Goal: Task Accomplishment & Management: Manage account settings

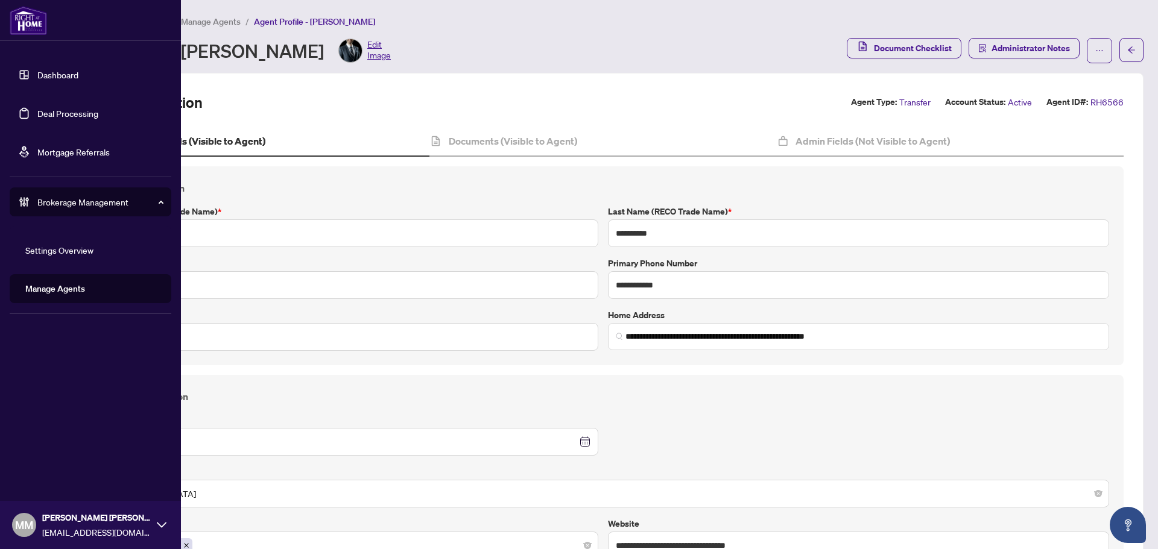
click at [42, 289] on link "Manage Agents" at bounding box center [55, 288] width 60 height 11
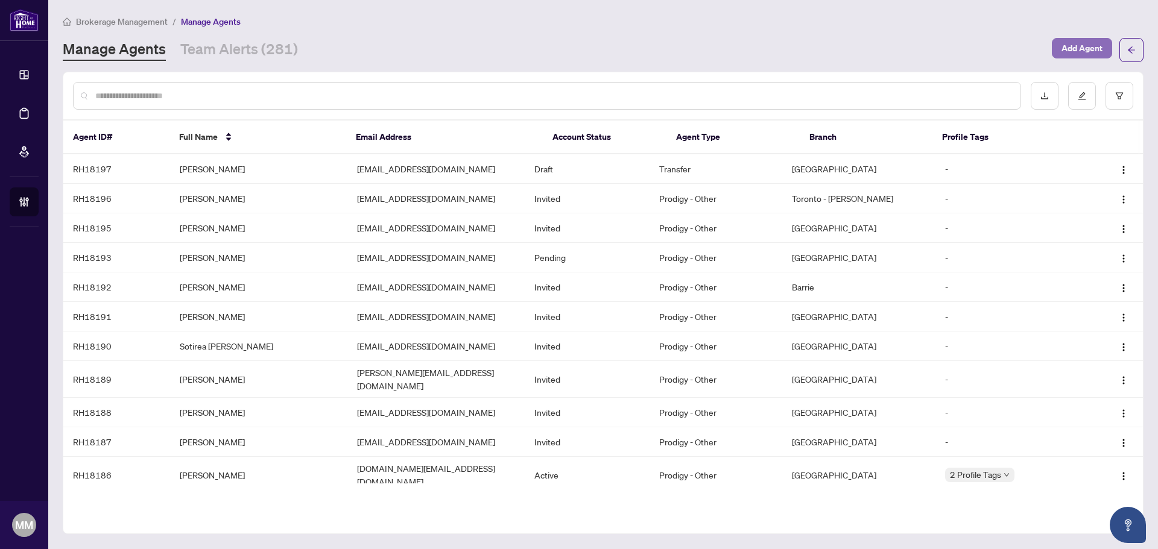
click at [1076, 54] on span "Add Agent" at bounding box center [1081, 48] width 41 height 19
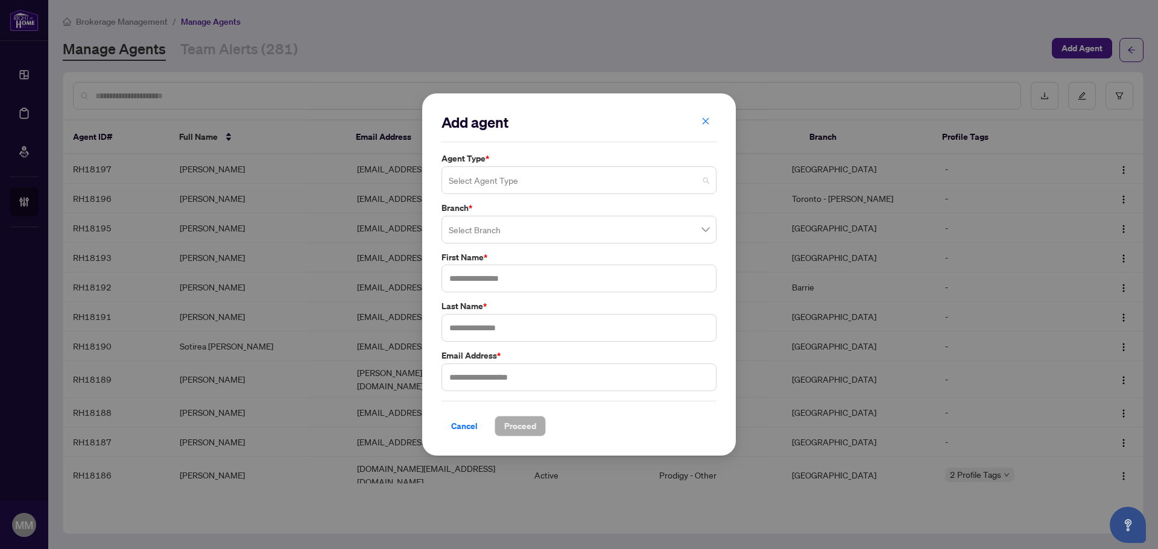
click at [624, 175] on input "search" at bounding box center [574, 182] width 250 height 27
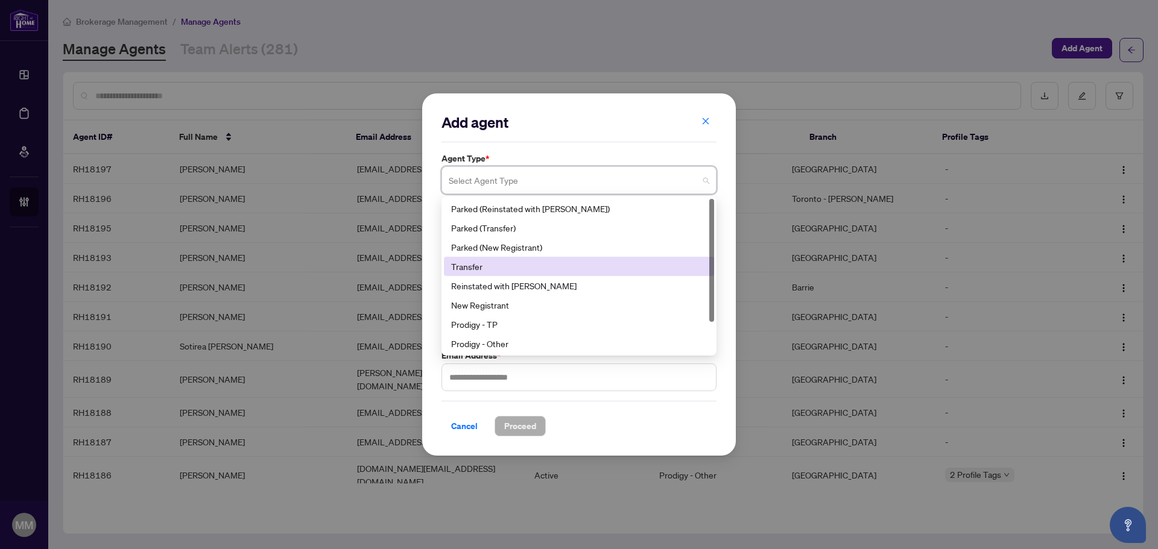
scroll to position [39, 0]
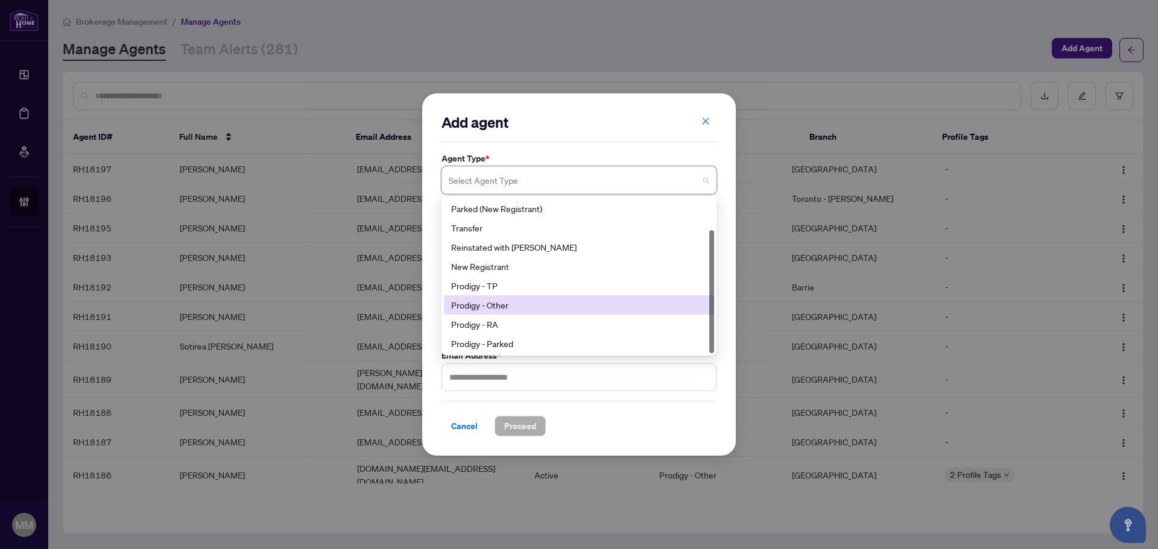
click at [589, 295] on div "Prodigy - Other" at bounding box center [579, 304] width 270 height 19
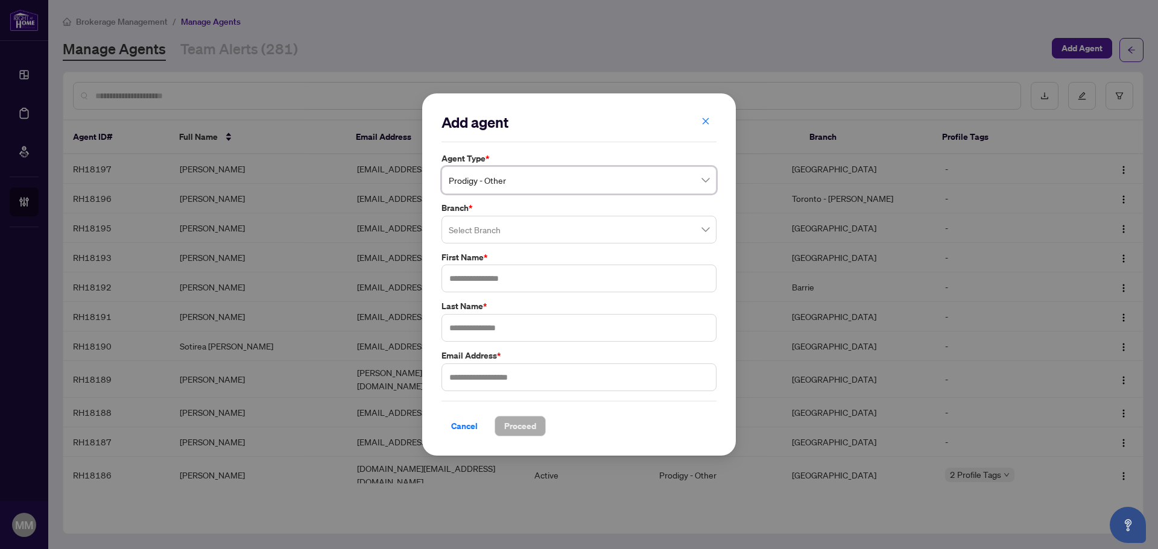
click at [546, 235] on input "search" at bounding box center [574, 231] width 250 height 27
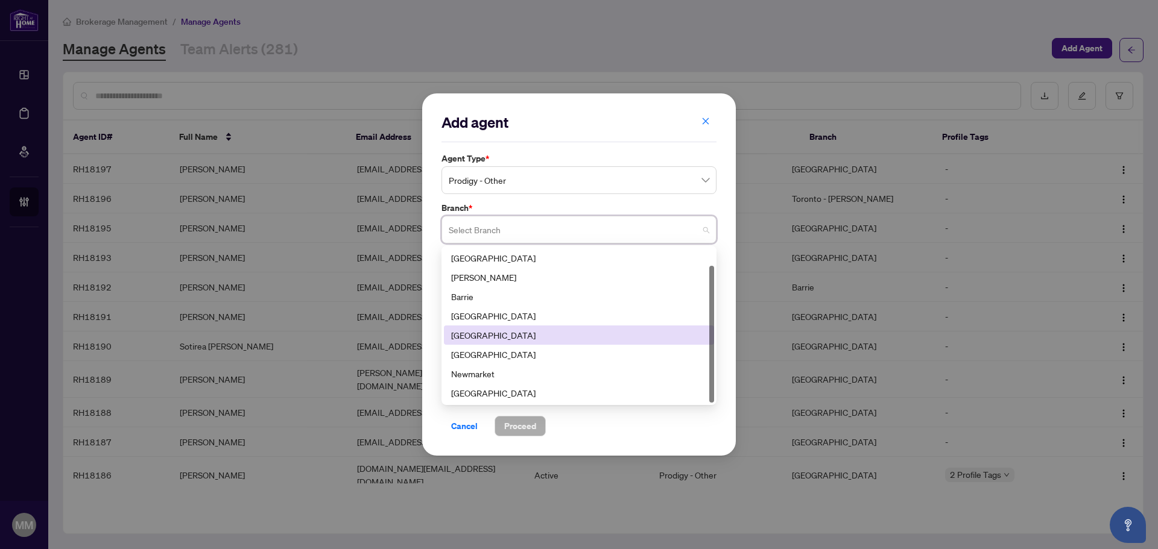
scroll to position [19, 0]
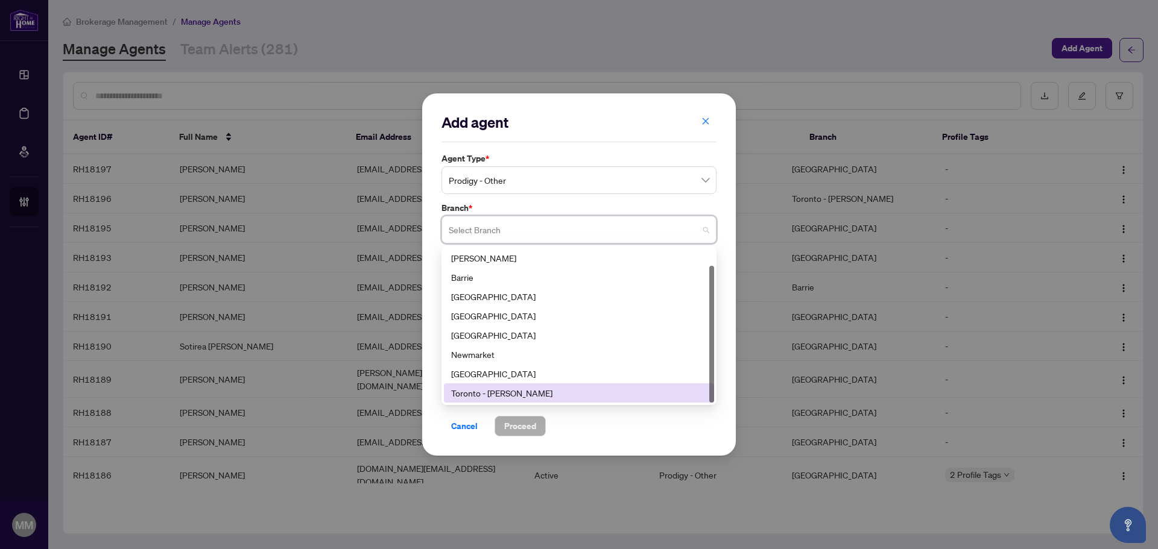
click at [500, 385] on div "Toronto - [PERSON_NAME]" at bounding box center [579, 393] width 270 height 19
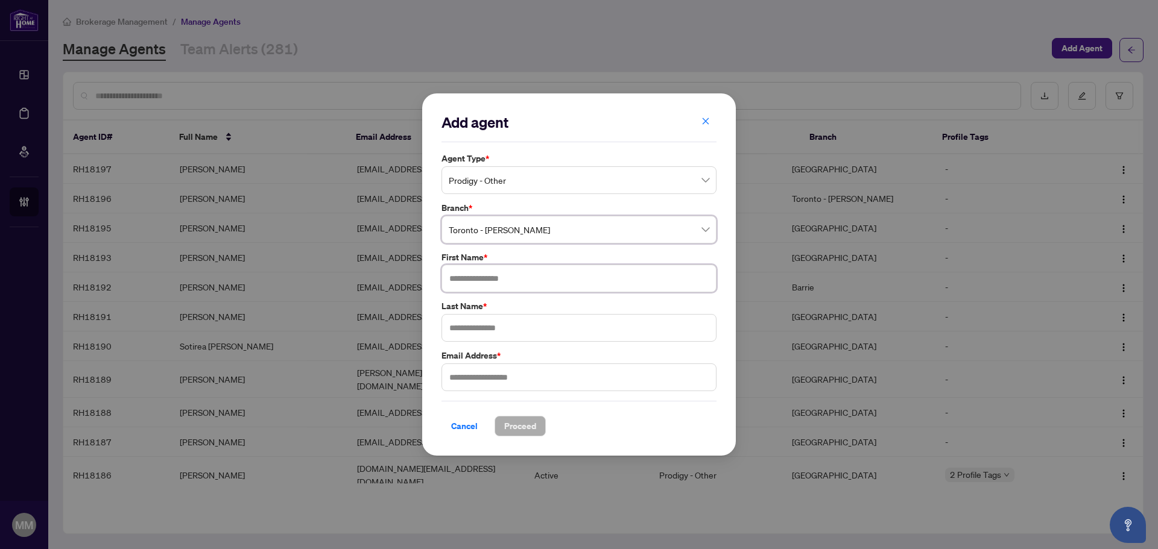
click at [528, 280] on input "text" at bounding box center [578, 279] width 275 height 28
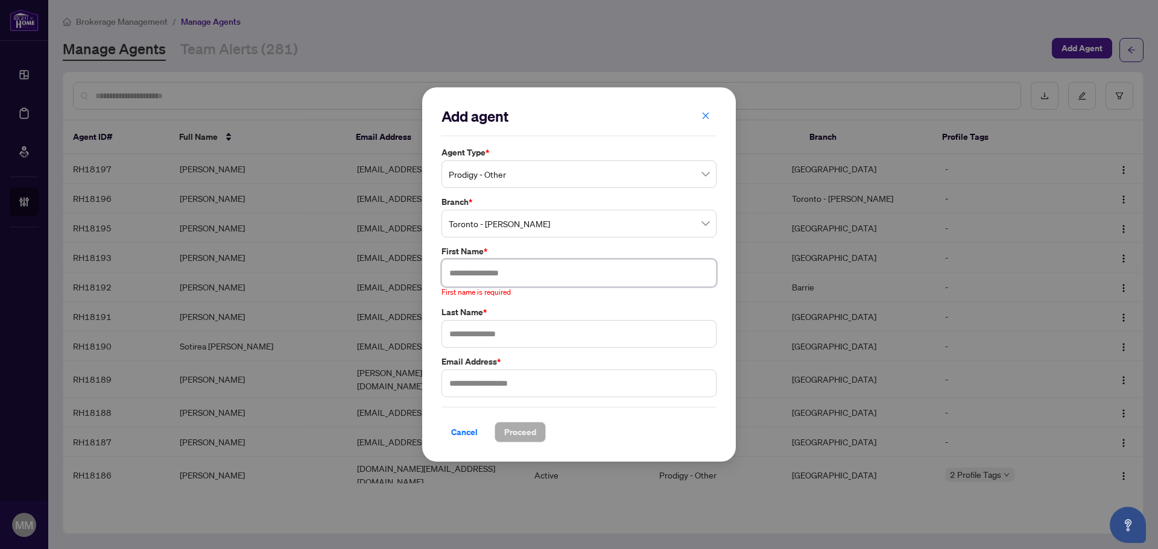
click at [594, 273] on input "text" at bounding box center [578, 273] width 275 height 28
paste input "****"
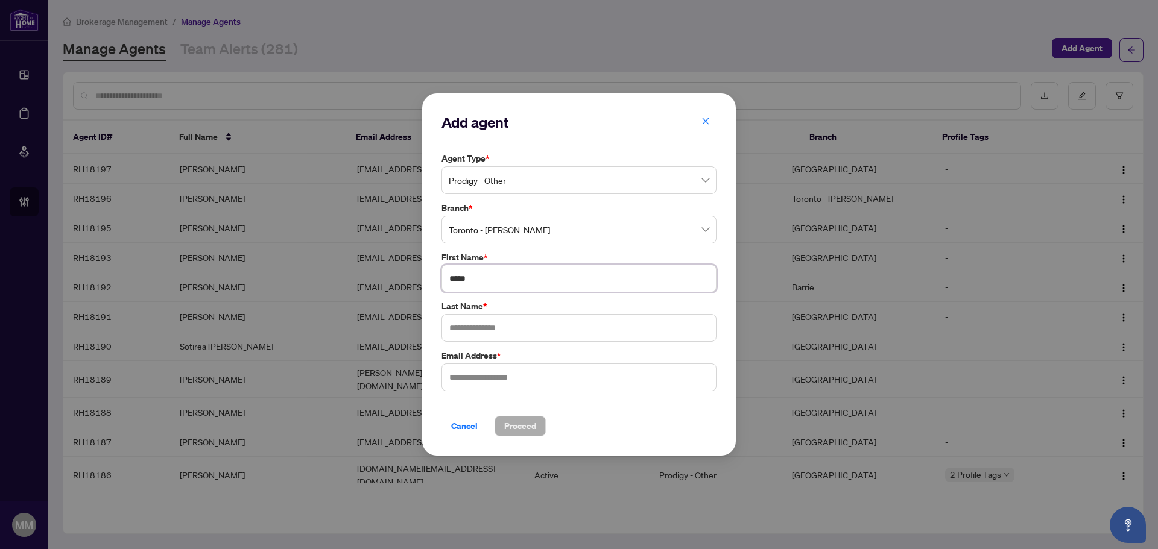
type input "****"
click at [546, 291] on input "****" at bounding box center [578, 279] width 275 height 28
click at [532, 323] on input "text" at bounding box center [578, 328] width 275 height 28
paste input "****"
type input "****"
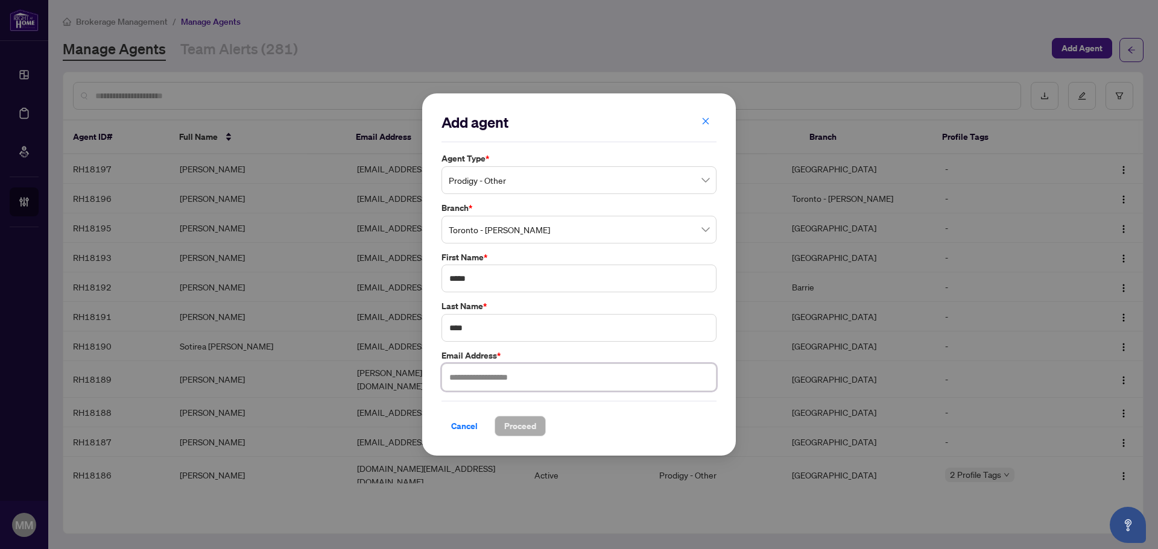
click at [513, 377] on input "text" at bounding box center [578, 378] width 275 height 28
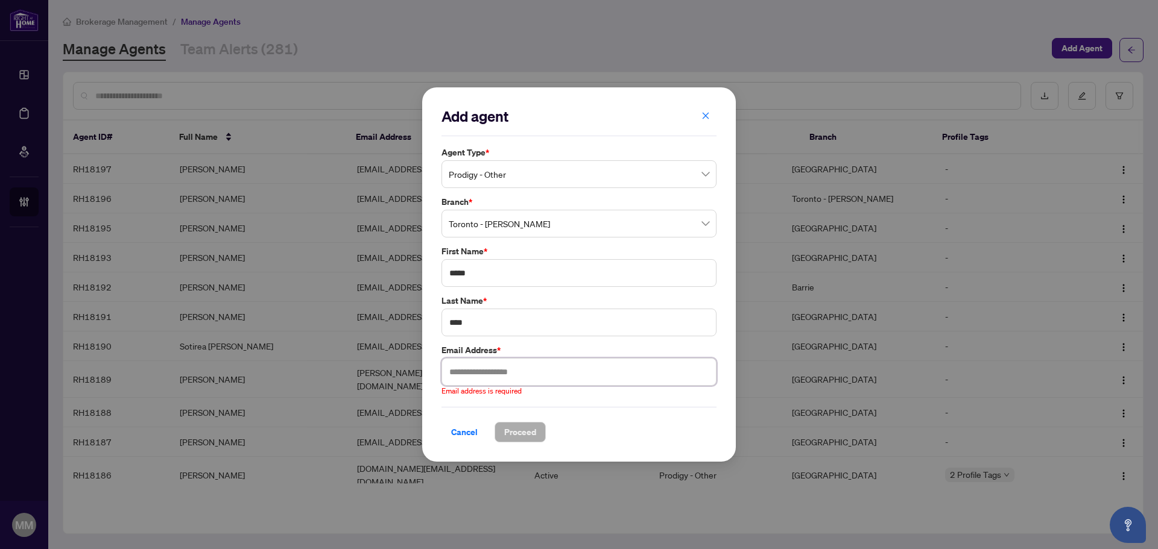
click at [488, 384] on input "text" at bounding box center [578, 372] width 275 height 28
paste input "**********"
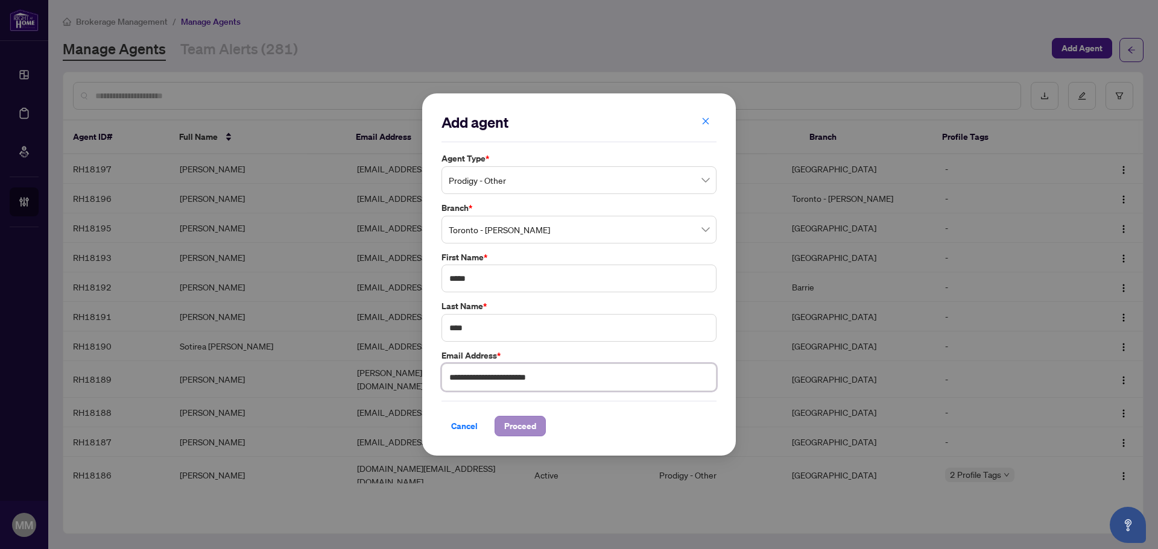
type input "**********"
click at [518, 425] on span "Proceed" at bounding box center [520, 426] width 32 height 19
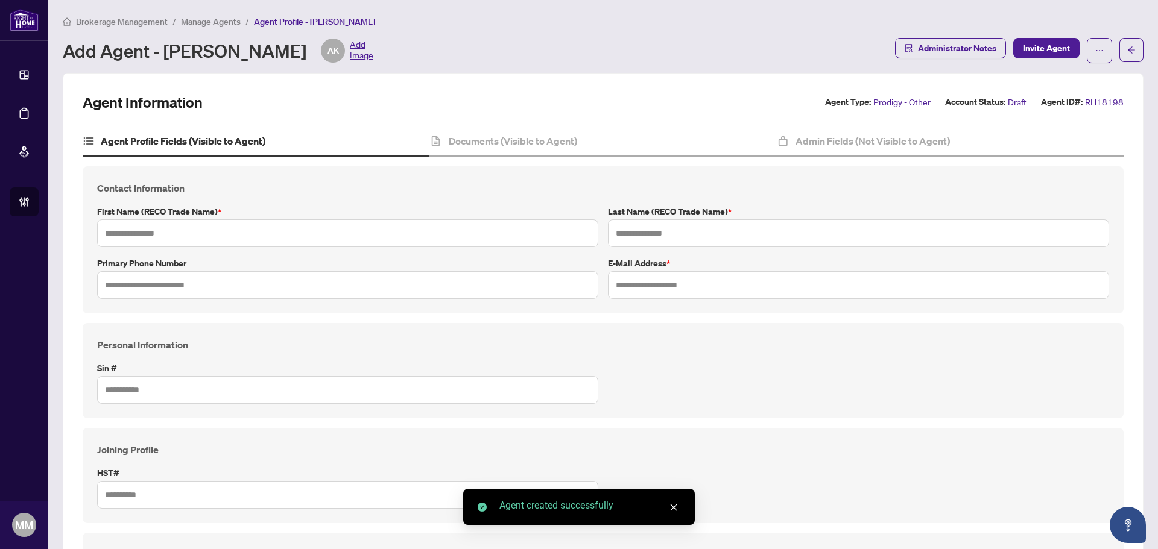
type input "****"
type input "**********"
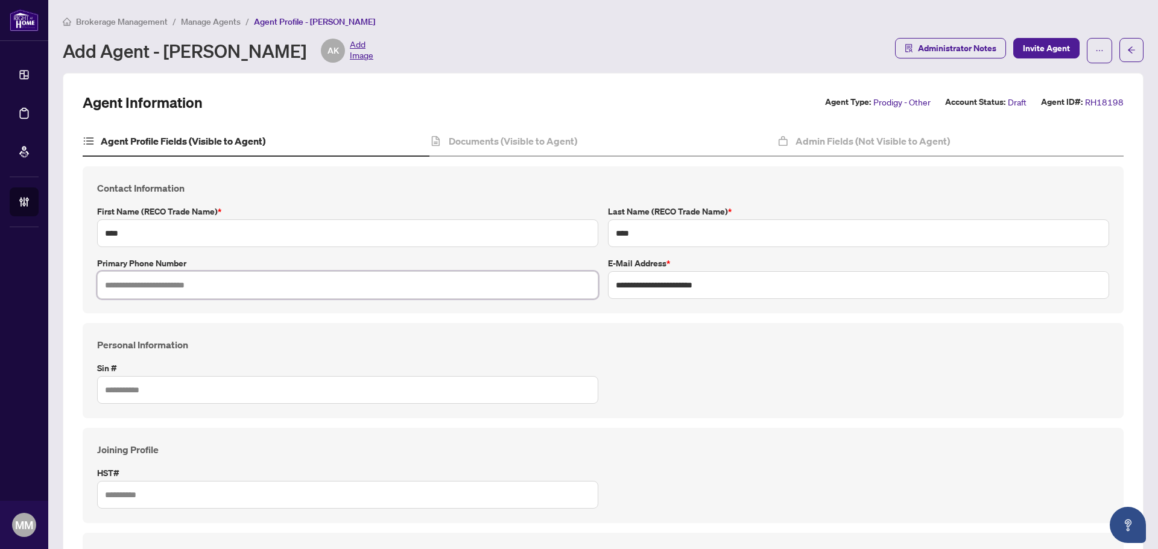
click at [561, 284] on input "text" at bounding box center [347, 285] width 501 height 28
paste input "**********"
type input "**********"
click at [624, 154] on div "Documents (Visible to Agent)" at bounding box center [602, 142] width 347 height 30
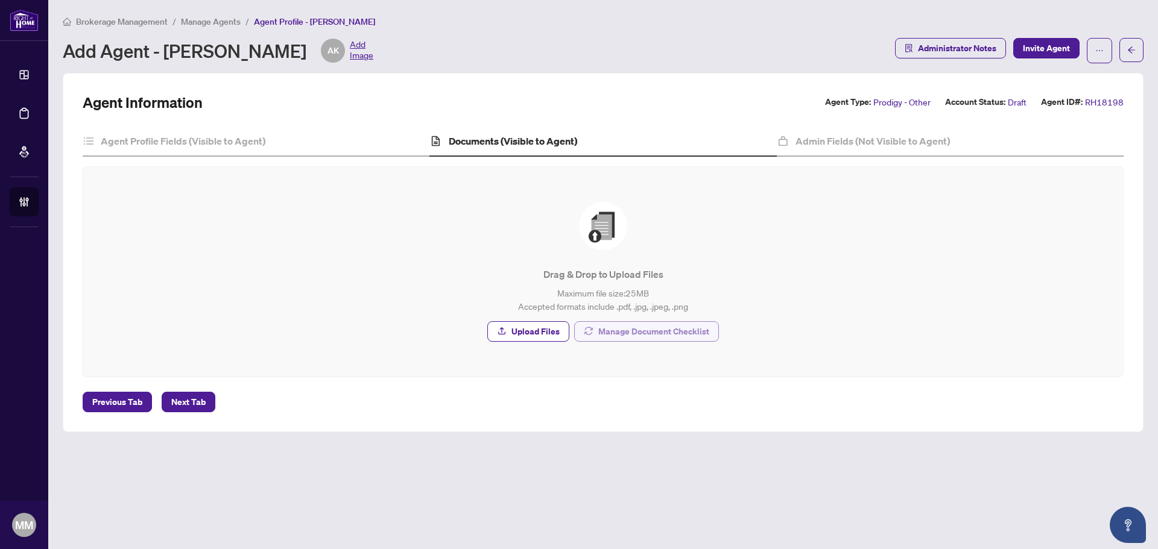
click at [648, 331] on span "Manage Document Checklist" at bounding box center [653, 331] width 111 height 19
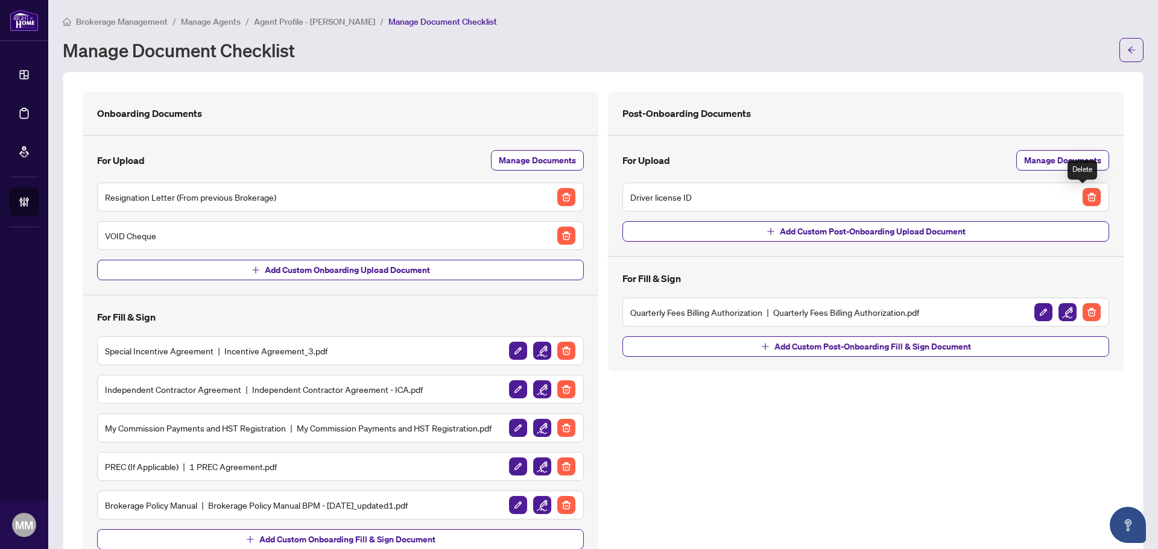
click at [1085, 189] on img "button" at bounding box center [1091, 197] width 18 height 18
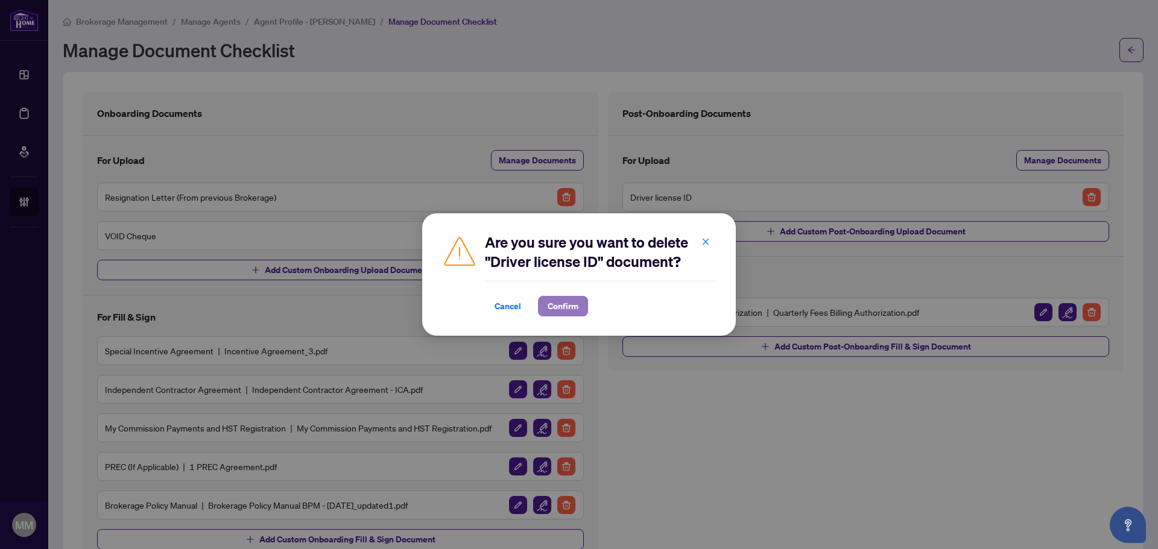
click at [563, 303] on span "Confirm" at bounding box center [563, 306] width 31 height 19
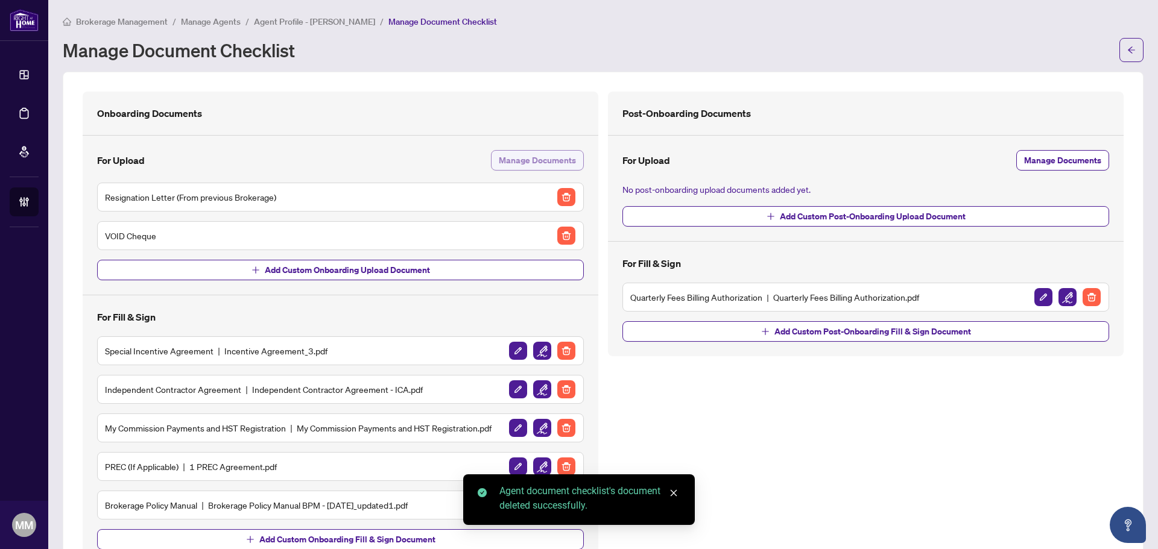
click at [555, 165] on span "Manage Documents" at bounding box center [537, 160] width 77 height 19
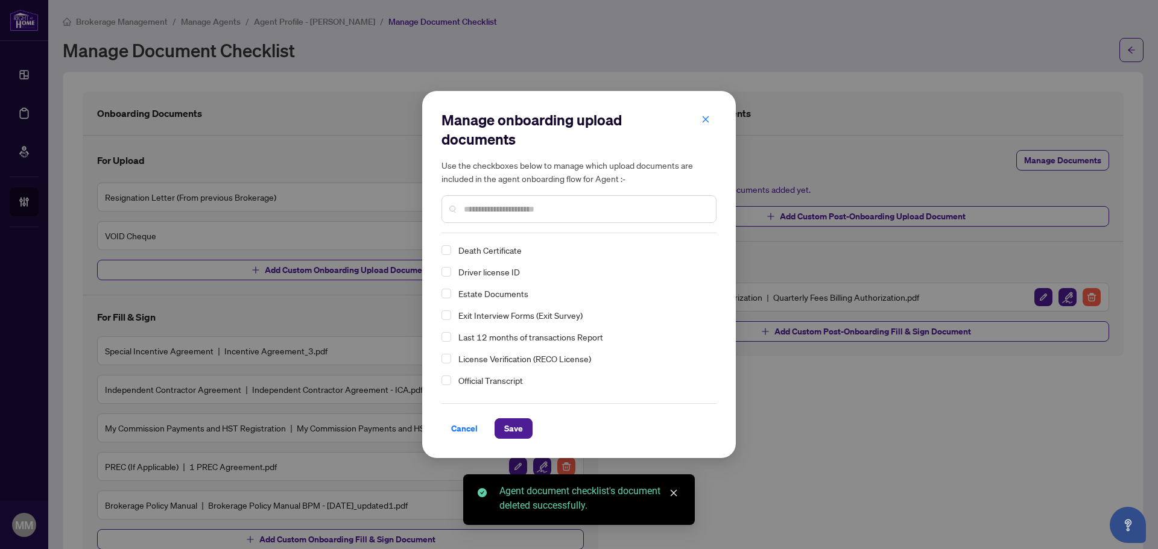
click at [447, 261] on div "Death Certificate Driver license ID Estate Documents Exit Interview Forms (Exit…" at bounding box center [575, 436] width 268 height 386
click at [447, 267] on span "Select Driver license ID" at bounding box center [446, 272] width 10 height 10
click at [511, 432] on span "Save" at bounding box center [513, 428] width 19 height 19
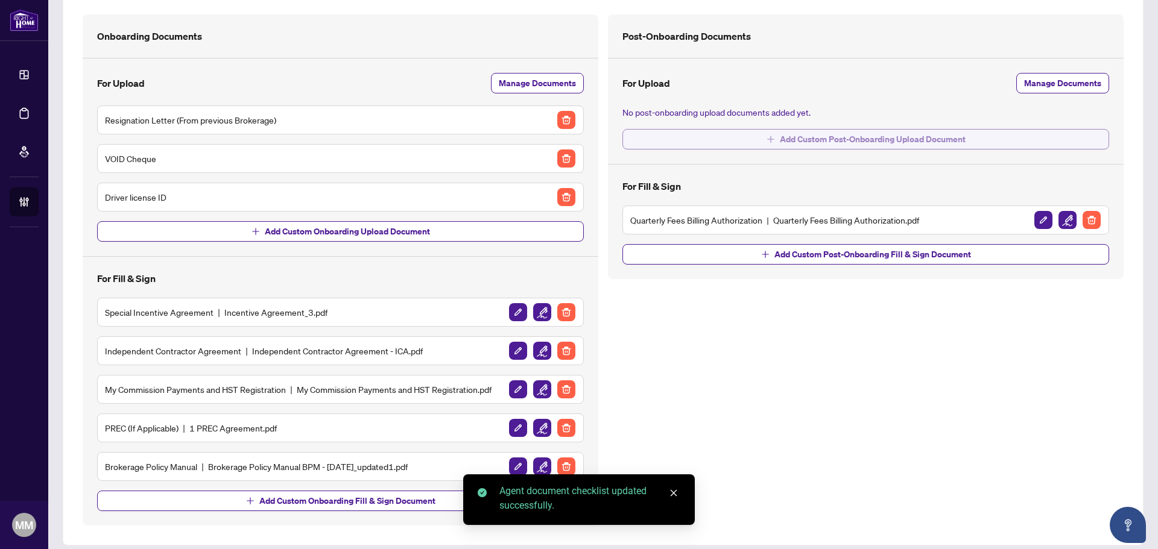
scroll to position [87, 0]
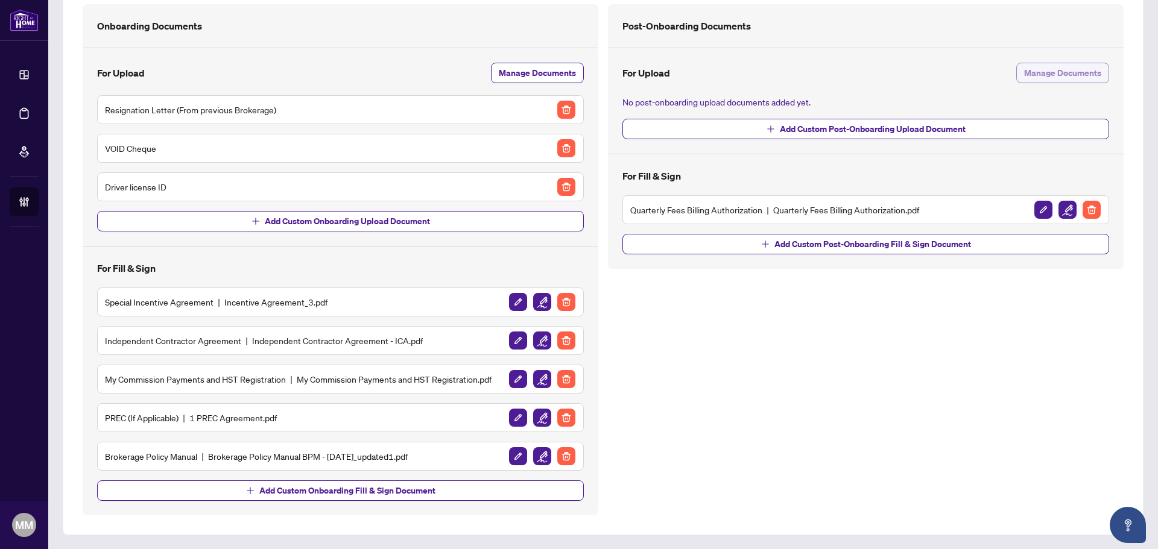
click at [1062, 72] on span "Manage Documents" at bounding box center [1062, 72] width 77 height 19
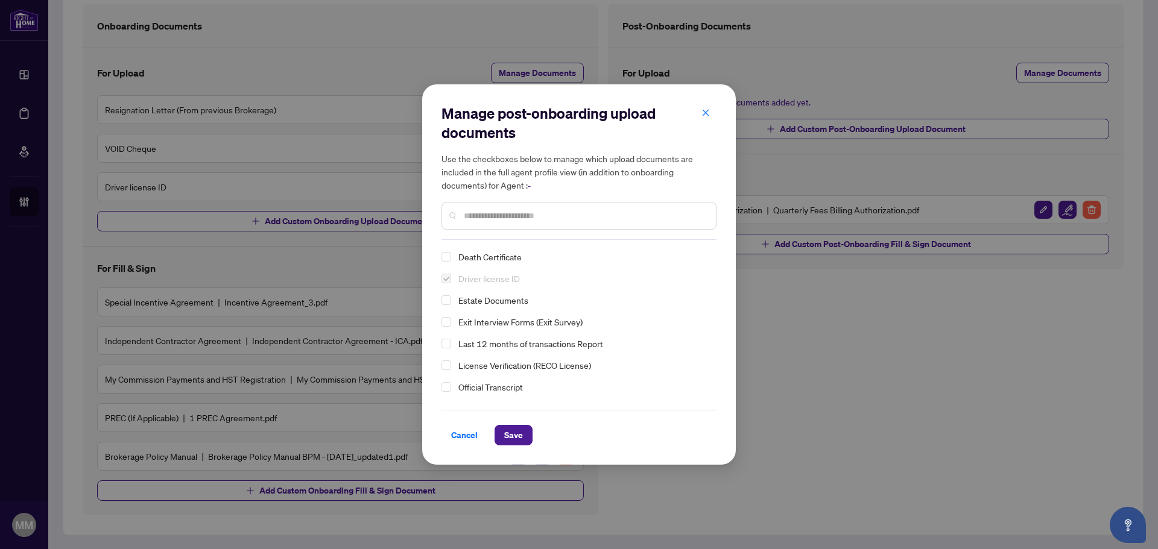
click at [452, 341] on div "Last 12 months of transactions Report" at bounding box center [575, 343] width 268 height 14
click at [451, 344] on div "Last 12 months of transactions Report" at bounding box center [575, 343] width 268 height 14
click at [445, 347] on span "Select Last 12 months of transactions Report" at bounding box center [446, 344] width 10 height 10
click at [518, 438] on span "Save" at bounding box center [513, 435] width 19 height 19
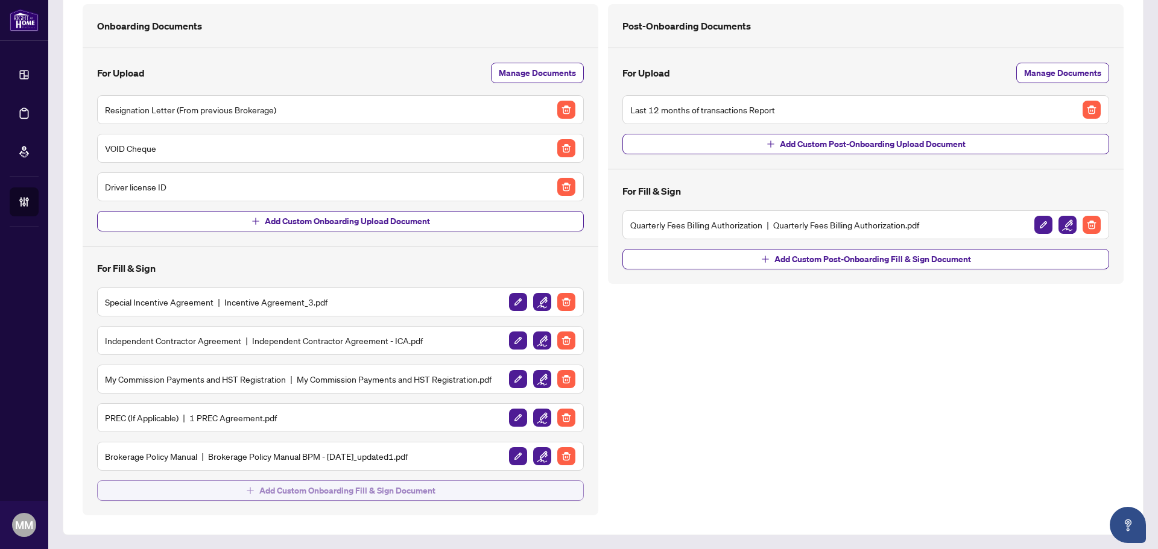
click at [516, 490] on button "Add Custom Onboarding Fill & Sign Document" at bounding box center [340, 491] width 487 height 21
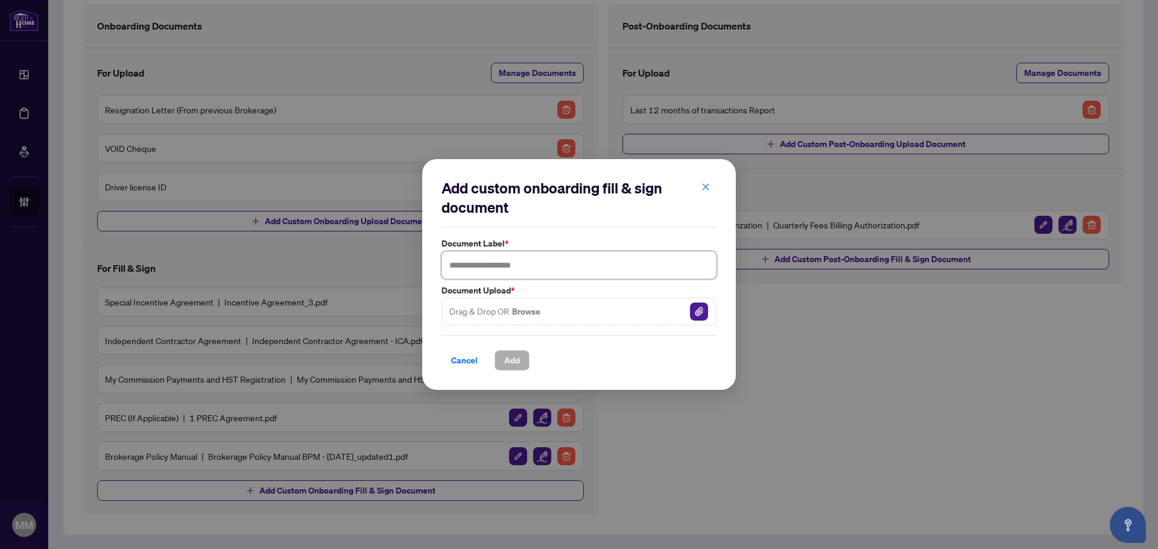
click at [600, 271] on input "text" at bounding box center [578, 265] width 275 height 28
type input "**********"
click at [564, 306] on div "Drag & Drop OR Browse" at bounding box center [578, 312] width 275 height 28
click at [704, 312] on img "button" at bounding box center [699, 312] width 18 height 18
click at [520, 367] on span "Add" at bounding box center [512, 360] width 16 height 19
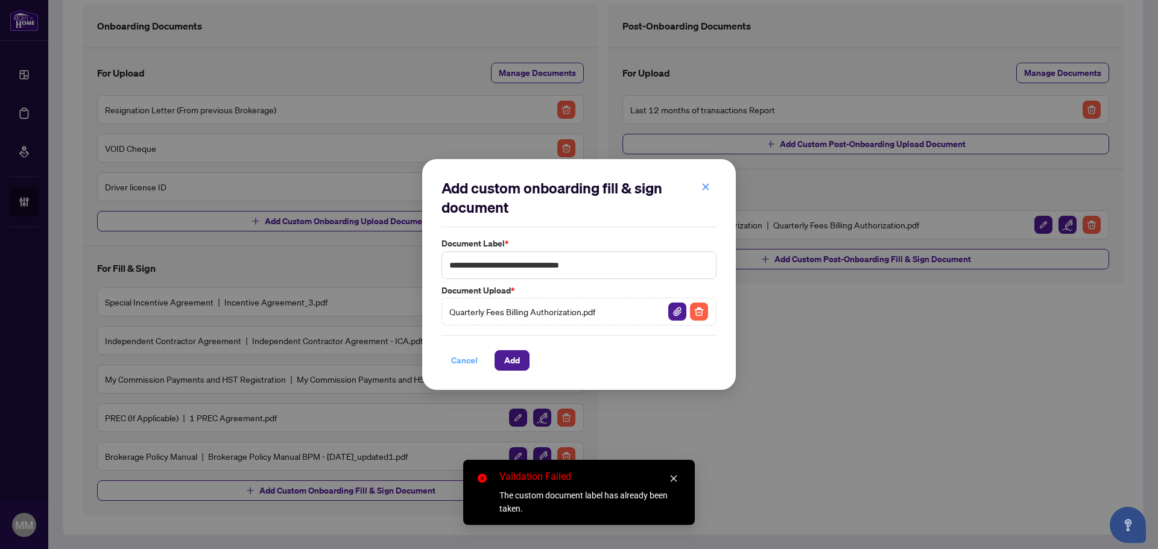
click at [472, 364] on span "Cancel" at bounding box center [464, 360] width 27 height 19
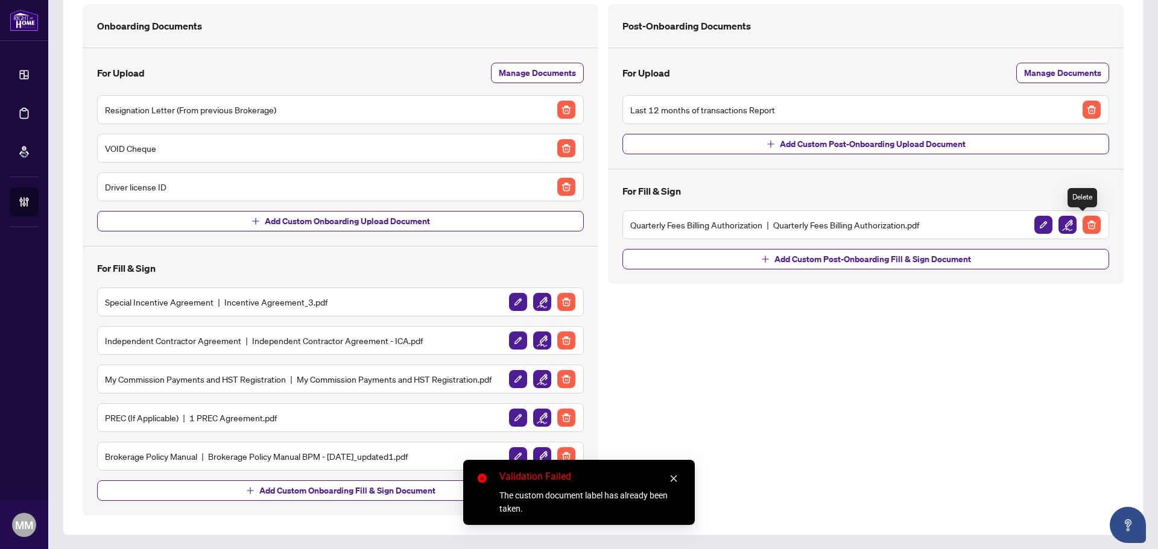
click at [1082, 233] on img "button" at bounding box center [1091, 225] width 18 height 18
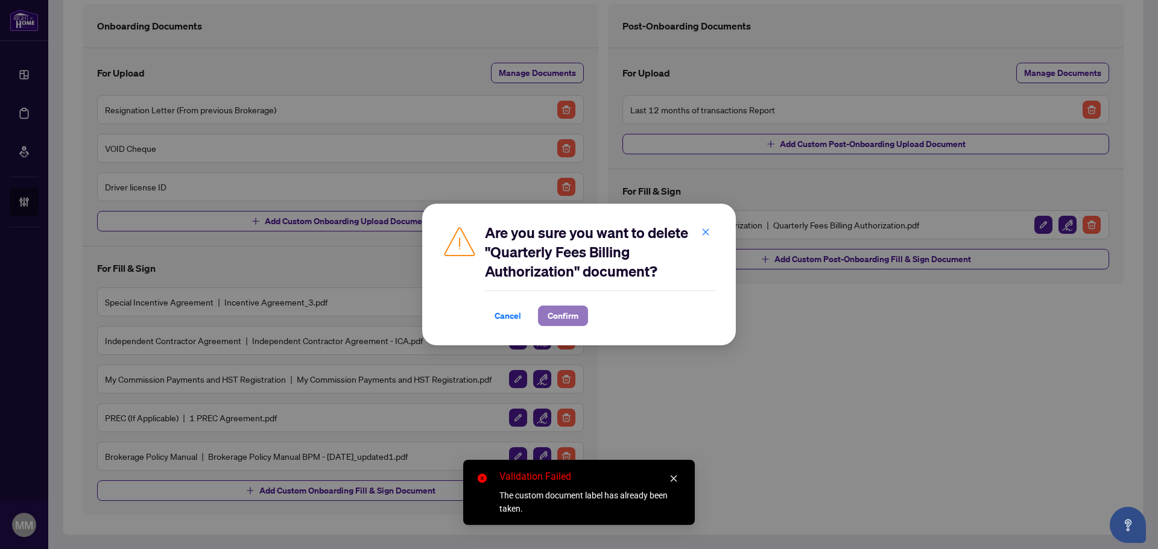
click at [552, 311] on span "Confirm" at bounding box center [563, 315] width 31 height 19
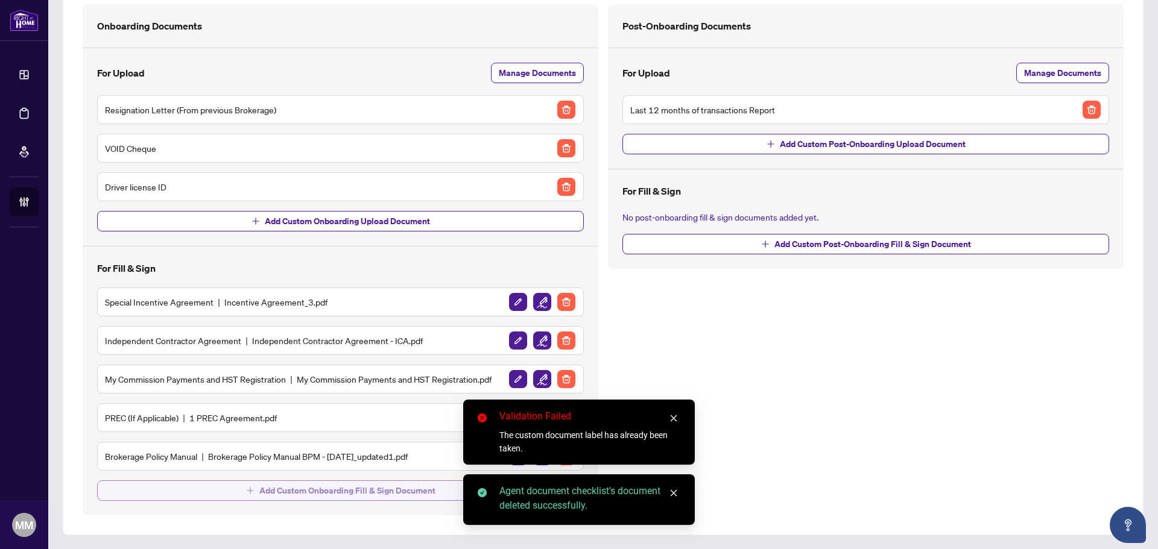
click at [357, 492] on span "Add Custom Onboarding Fill & Sign Document" at bounding box center [347, 490] width 176 height 19
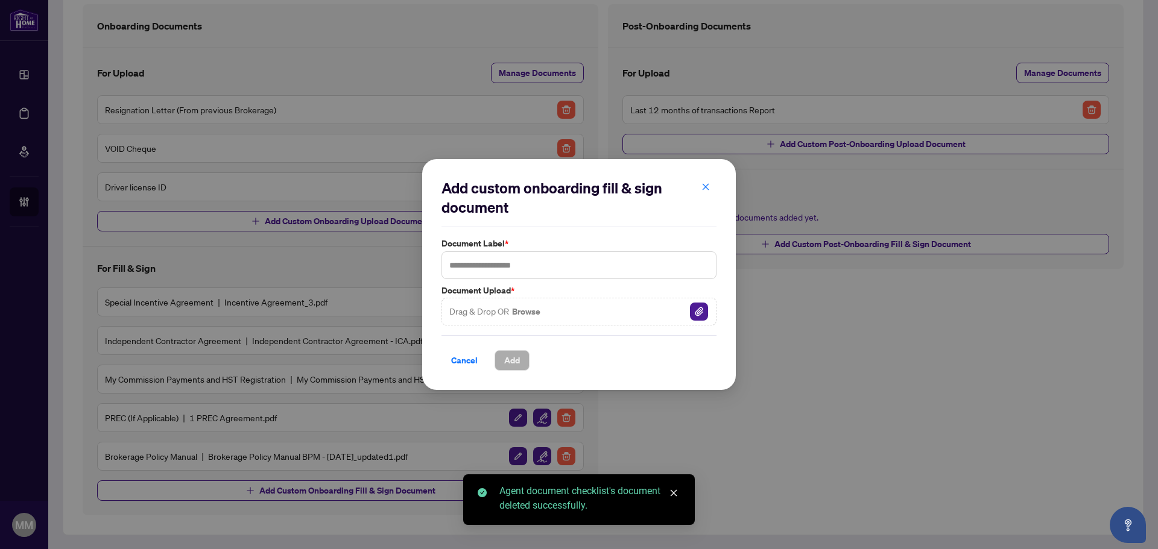
click at [532, 248] on label "Document Label *" at bounding box center [578, 243] width 275 height 13
drag, startPoint x: 523, startPoint y: 262, endPoint x: 523, endPoint y: 254, distance: 7.9
click at [523, 262] on input "text" at bounding box center [578, 265] width 275 height 28
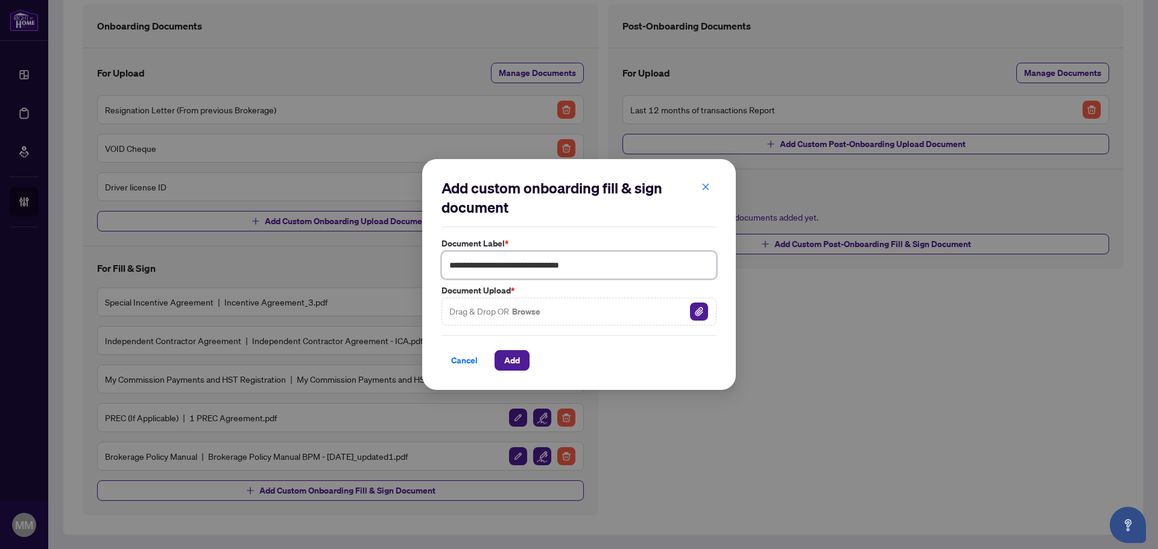
type input "**********"
click at [513, 327] on div "**********" at bounding box center [578, 274] width 275 height 193
click at [674, 317] on div "Drag & Drop OR Browse" at bounding box center [578, 312] width 275 height 28
click at [699, 315] on img "button" at bounding box center [699, 312] width 18 height 18
click at [526, 358] on button "Add" at bounding box center [511, 360] width 35 height 21
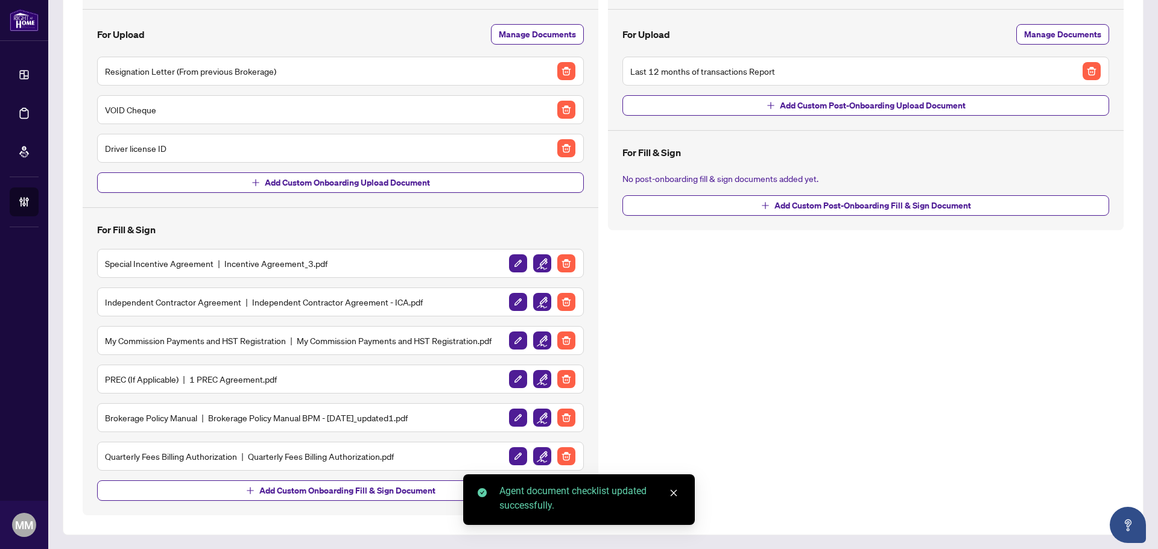
click at [535, 461] on img "button" at bounding box center [542, 456] width 18 height 18
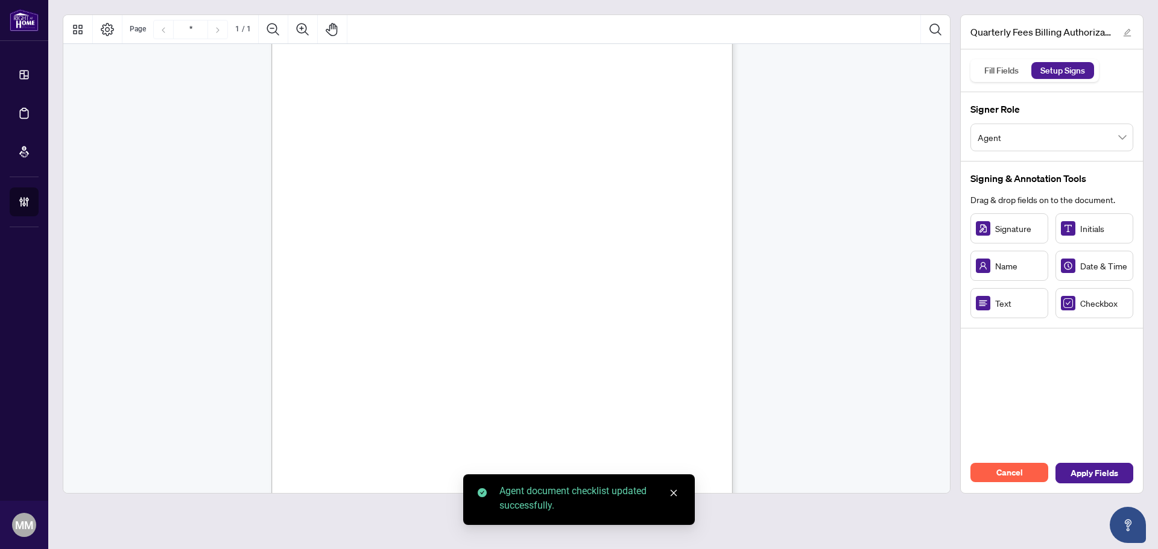
scroll to position [121, 0]
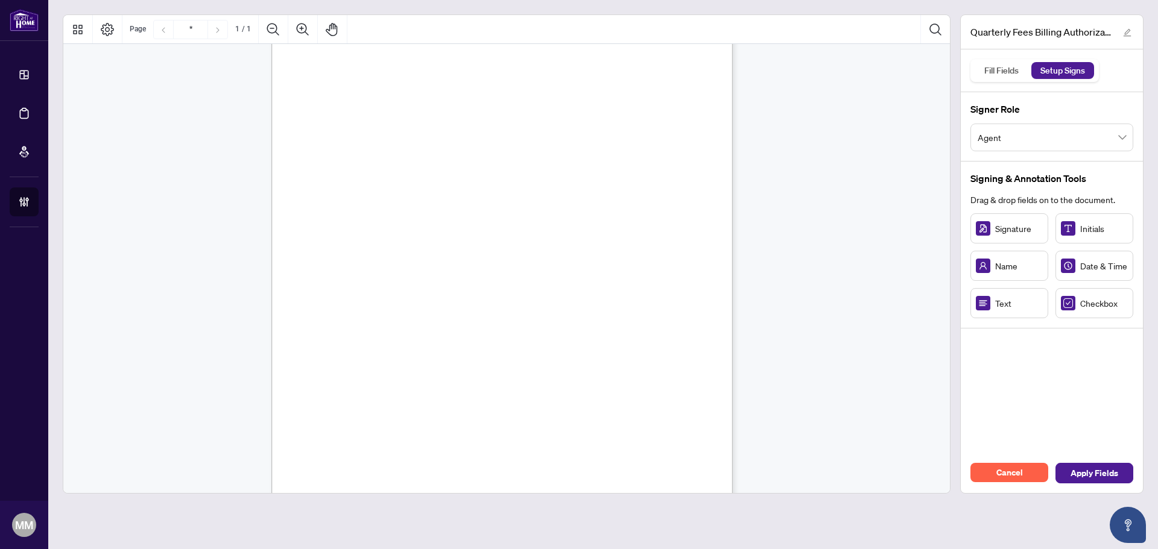
drag, startPoint x: 1091, startPoint y: 309, endPoint x: 1014, endPoint y: 308, distance: 76.6
click at [1090, 308] on span "Checkbox" at bounding box center [1104, 303] width 48 height 13
click at [842, 285] on div "Right at Home Realty, Brokerage Quarterly Fees Billing Authorization Quarterly …" at bounding box center [506, 227] width 886 height 609
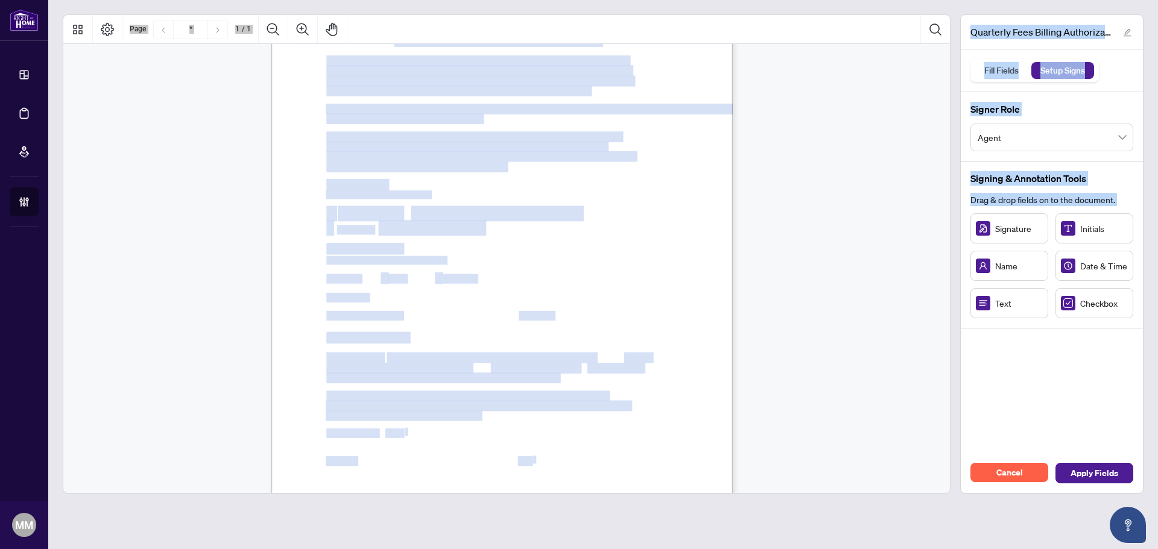
drag, startPoint x: 1082, startPoint y: 319, endPoint x: 382, endPoint y: 233, distance: 705.3
click at [377, 232] on div "Quarterly Fees Billing Authorization.pdf Fill Fields Setup Signs Signer Role Ag…" at bounding box center [603, 253] width 1090 height 479
click at [734, 256] on div "Right at Home Realty, Brokerage Quarterly Fees Billing Authorization Quarterly …" at bounding box center [507, 239] width 473 height 609
click at [644, 238] on div "Right at Home Realty, Brokerage Quarterly Fees Billing Authorization Quarterly …" at bounding box center [559, 308] width 576 height 747
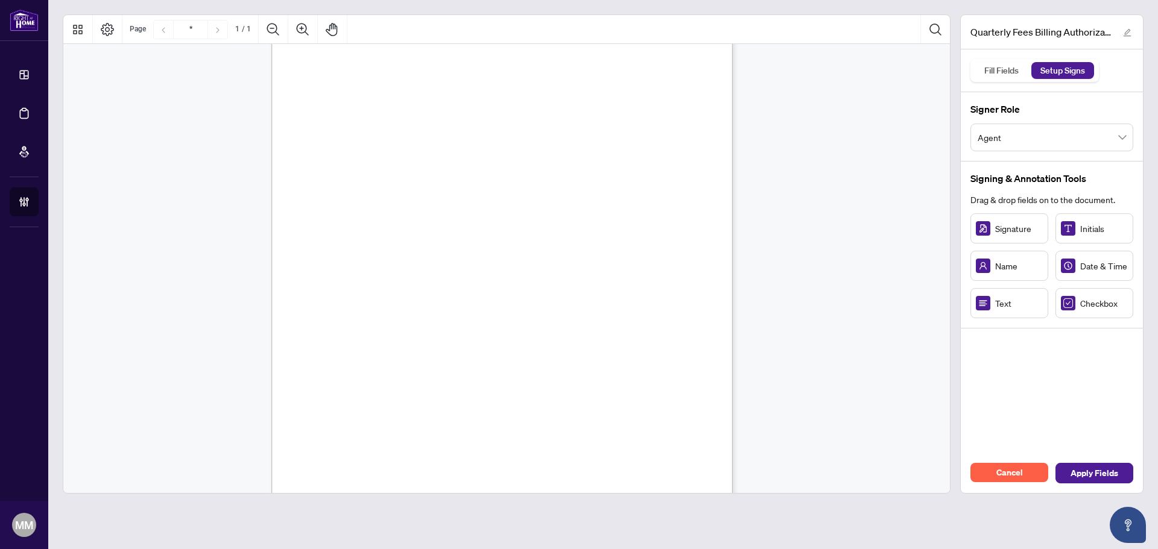
click at [644, 238] on div "Right at Home Realty, Brokerage Quarterly Fees Billing Authorization Quarterly …" at bounding box center [559, 308] width 576 height 747
drag, startPoint x: 1072, startPoint y: 303, endPoint x: 329, endPoint y: 213, distance: 747.7
click at [896, 364] on div "Right at Home Realty, Brokerage Quarterly Fees Billing Authorization Quarterly …" at bounding box center [506, 227] width 886 height 609
drag, startPoint x: 514, startPoint y: 275, endPoint x: 523, endPoint y: 273, distance: 8.8
click at [476, 276] on span "Mastercard" at bounding box center [459, 279] width 33 height 9
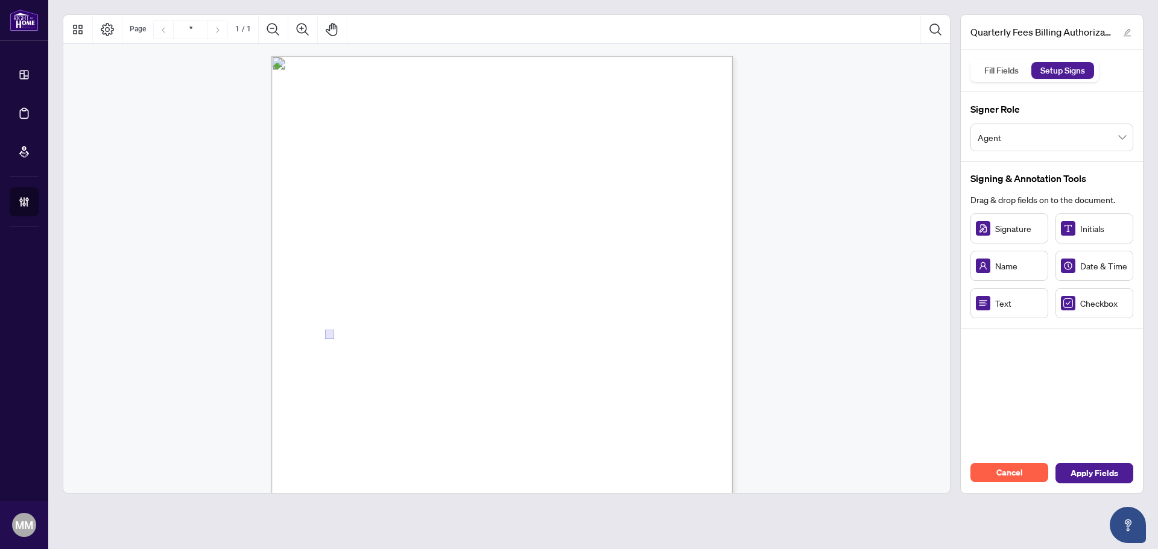
scroll to position [172, 0]
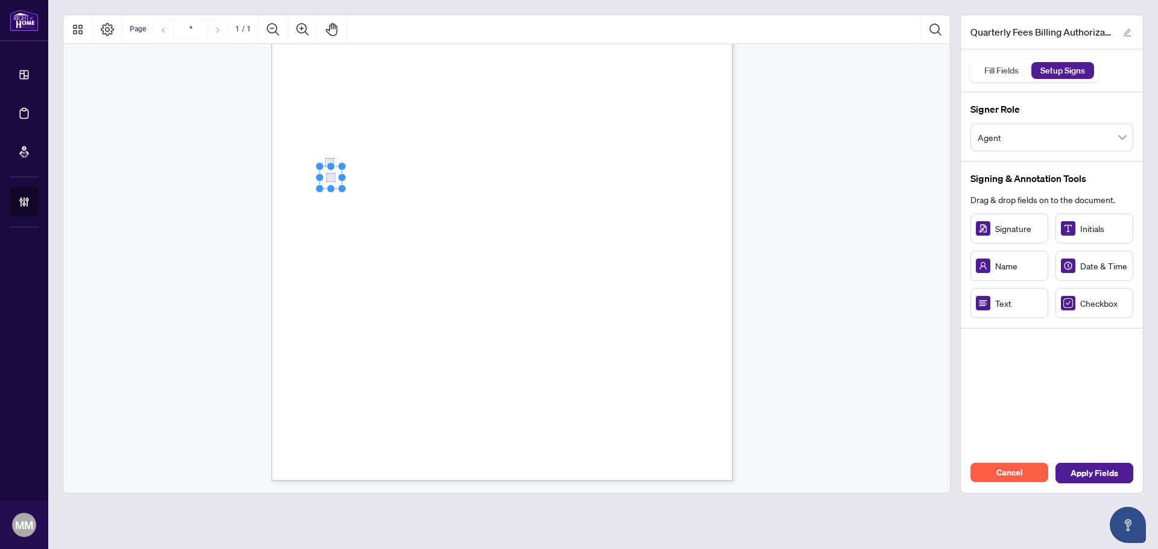
drag, startPoint x: 1091, startPoint y: 303, endPoint x: 330, endPoint y: 177, distance: 771.3
drag, startPoint x: 1071, startPoint y: 305, endPoint x: 384, endPoint y: 228, distance: 691.7
drag, startPoint x: 1072, startPoint y: 302, endPoint x: 434, endPoint y: 227, distance: 642.4
drag, startPoint x: 1031, startPoint y: 226, endPoint x: 396, endPoint y: 403, distance: 659.4
drag, startPoint x: 425, startPoint y: 404, endPoint x: 499, endPoint y: 401, distance: 74.2
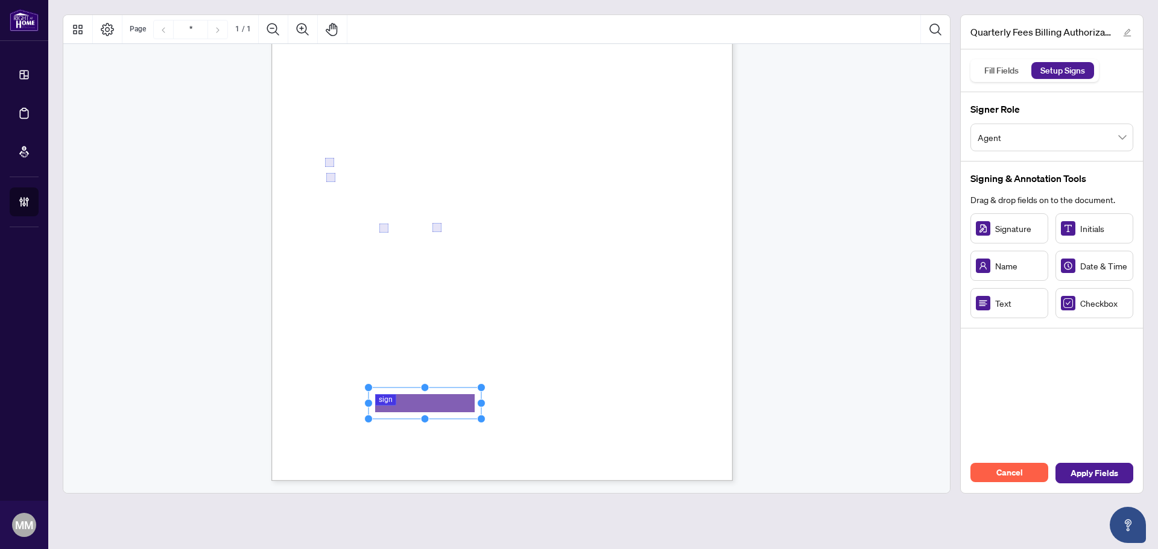
click at [485, 401] on circle "Resize, Right" at bounding box center [482, 404] width 8 height 8
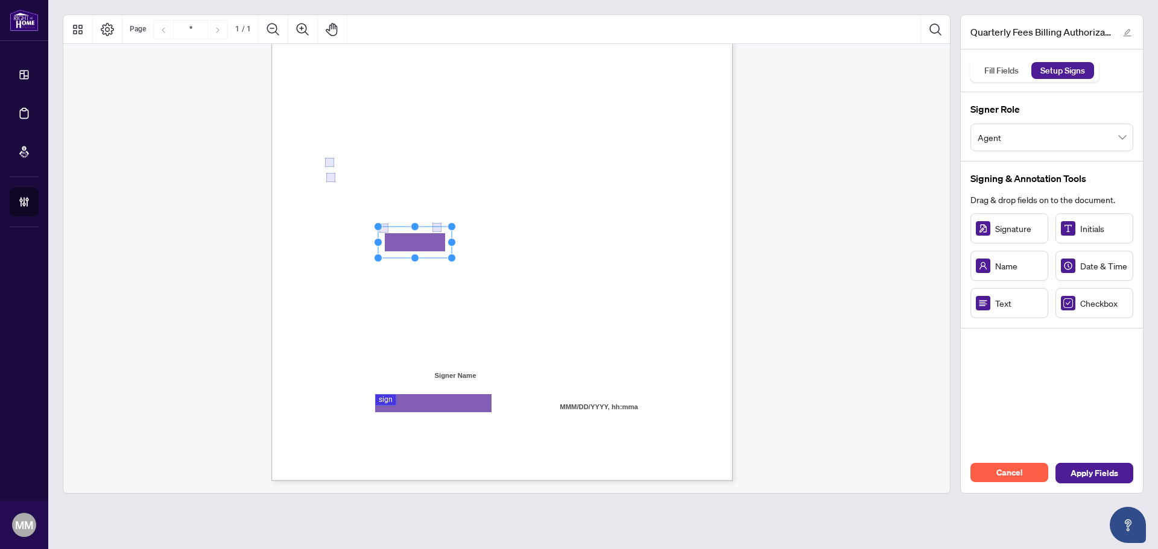
drag, startPoint x: 1028, startPoint y: 307, endPoint x: 414, endPoint y: 243, distance: 616.6
drag, startPoint x: 454, startPoint y: 241, endPoint x: 741, endPoint y: 267, distance: 287.6
click at [601, 242] on div "Right at Home Realty, Brokerage Quarterly Fees Billing Authorization Quarterly …" at bounding box center [501, 182] width 461 height 597
click at [561, 256] on rect "Page 1" at bounding box center [479, 242] width 202 height 31
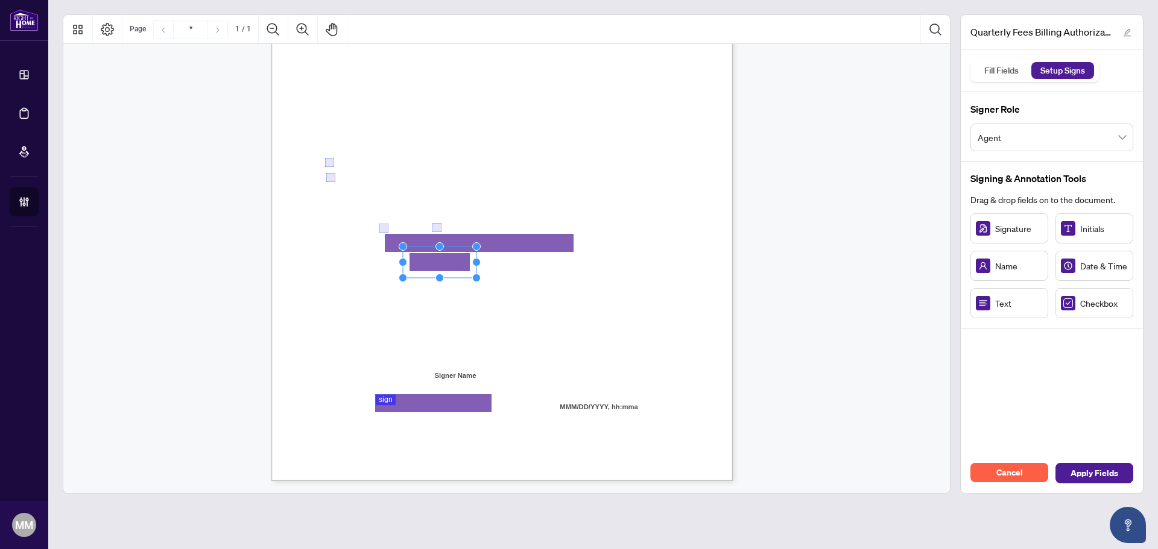
drag, startPoint x: 586, startPoint y: 261, endPoint x: 465, endPoint y: 267, distance: 121.4
drag, startPoint x: 721, startPoint y: 282, endPoint x: 593, endPoint y: 262, distance: 129.4
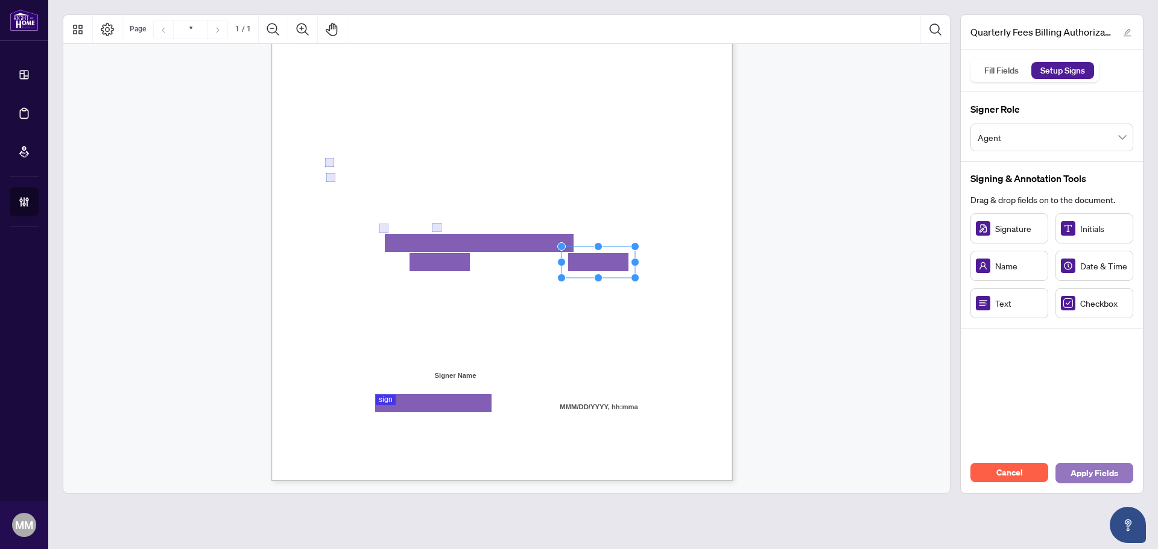
click at [1105, 482] on span "Apply Fields" at bounding box center [1094, 473] width 48 height 19
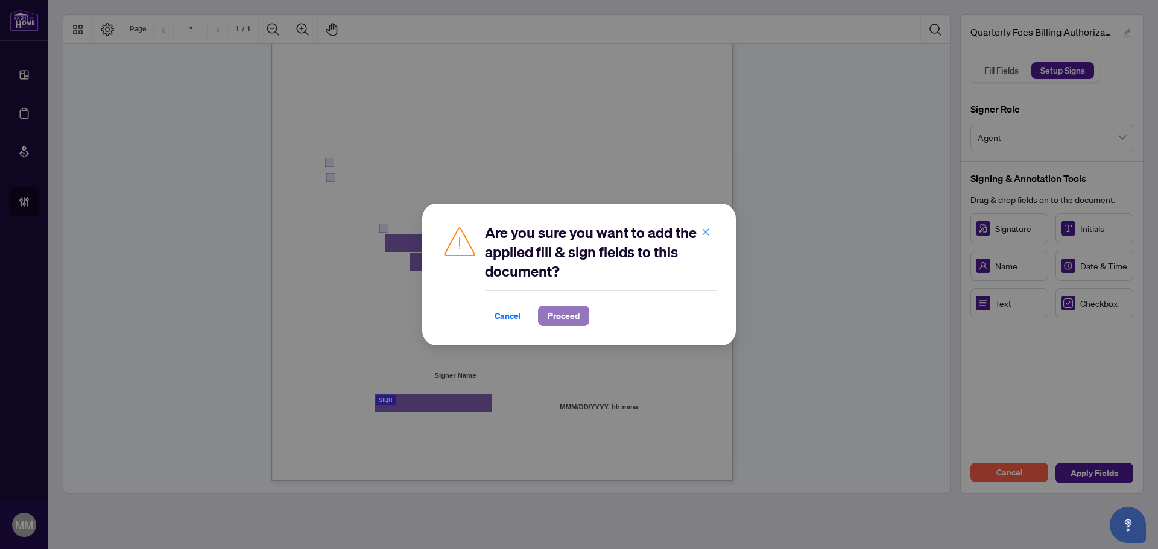
click at [560, 321] on span "Proceed" at bounding box center [564, 315] width 32 height 19
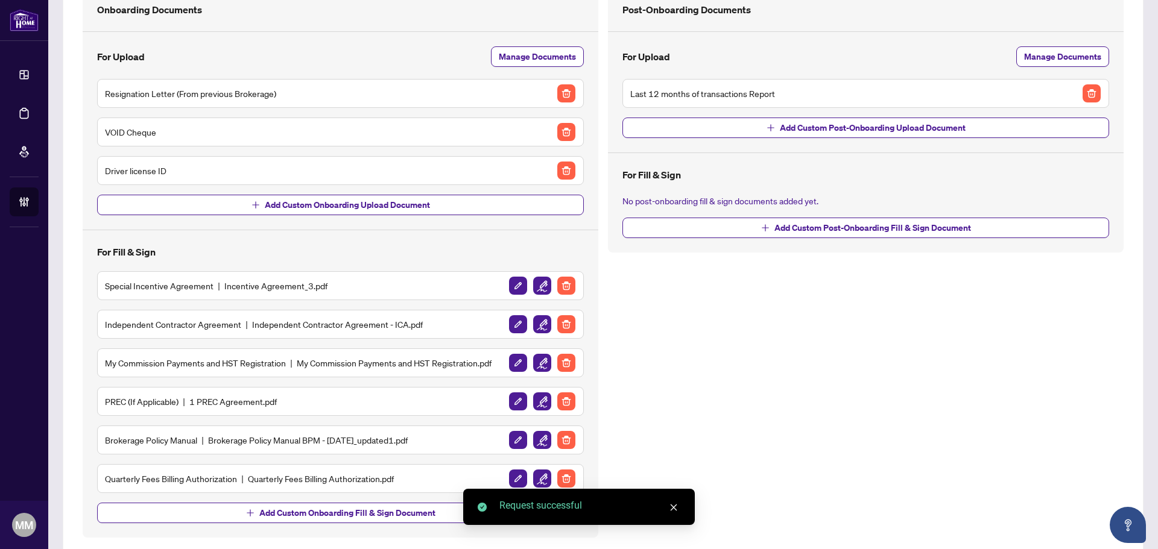
scroll to position [126, 0]
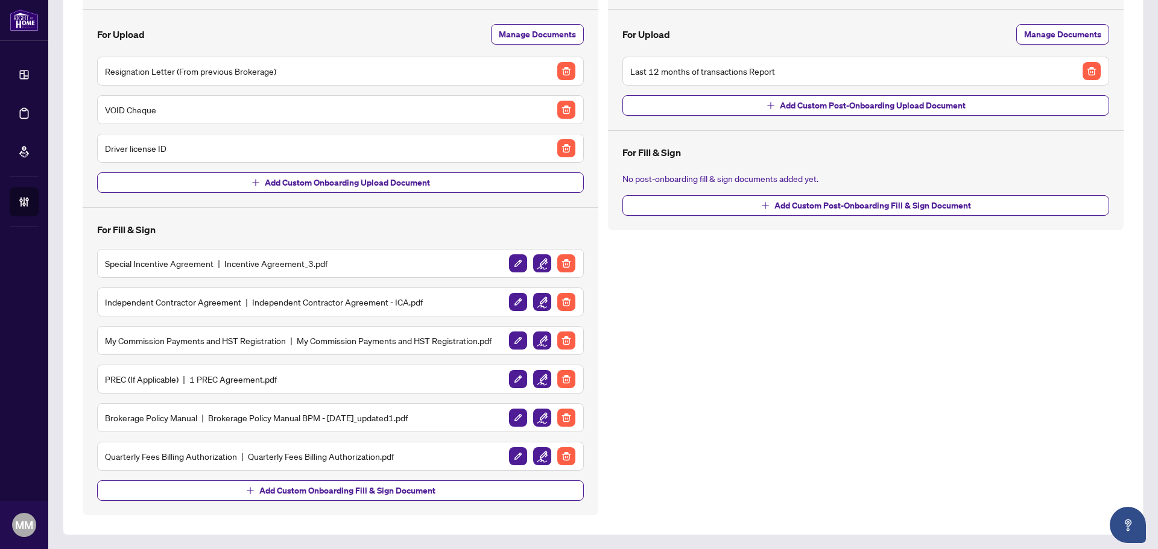
click at [690, 355] on div "Post-Onboarding Documents For Upload Manage Documents Last 12 months of transac…" at bounding box center [865, 241] width 525 height 550
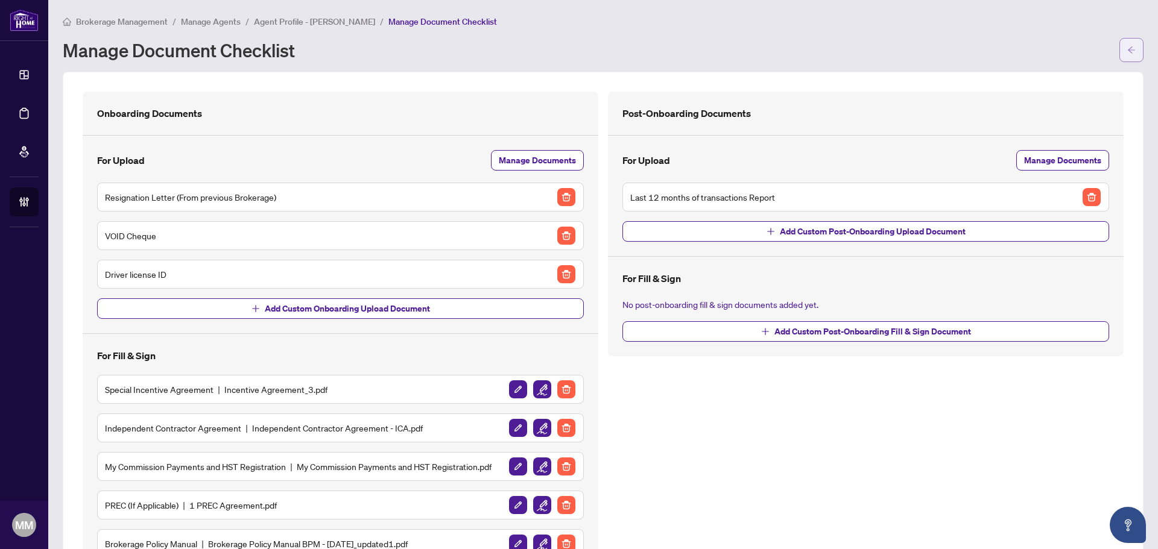
click at [1128, 45] on button "button" at bounding box center [1131, 50] width 24 height 24
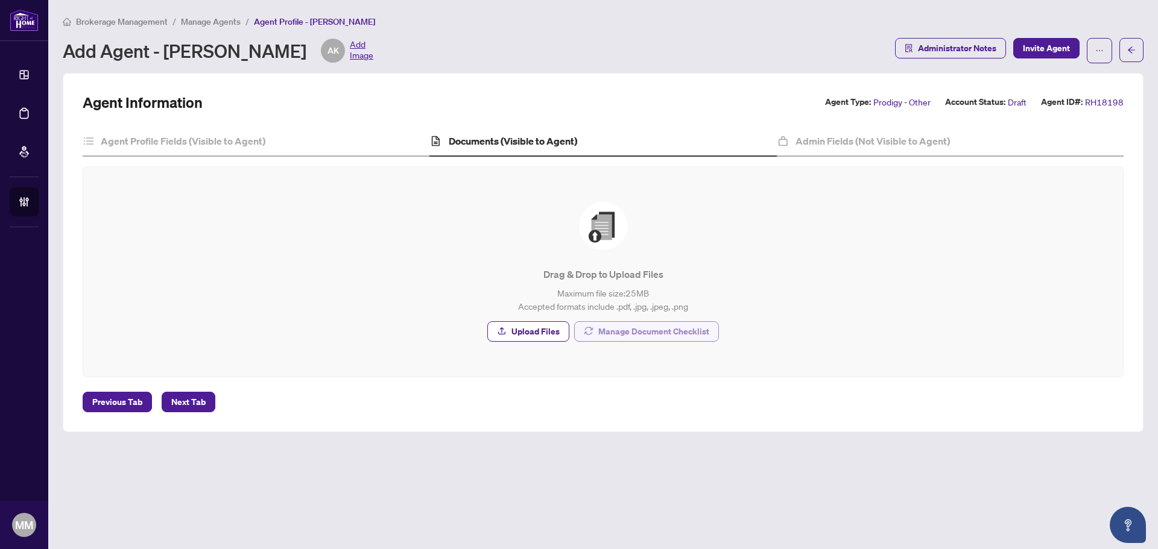
click at [647, 329] on span "Manage Document Checklist" at bounding box center [653, 331] width 111 height 19
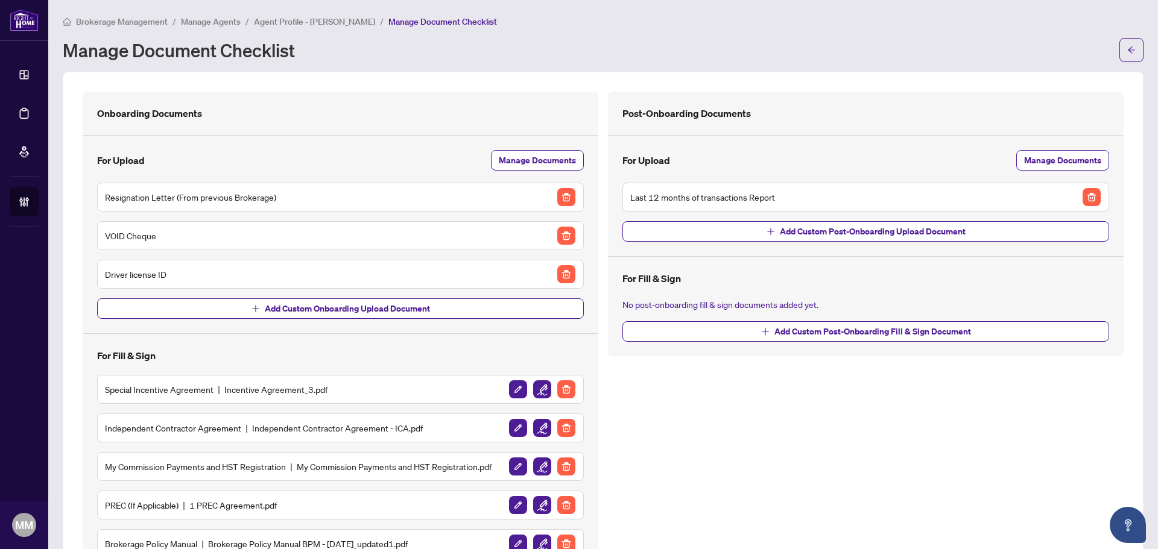
click at [564, 192] on img "button" at bounding box center [566, 197] width 18 height 18
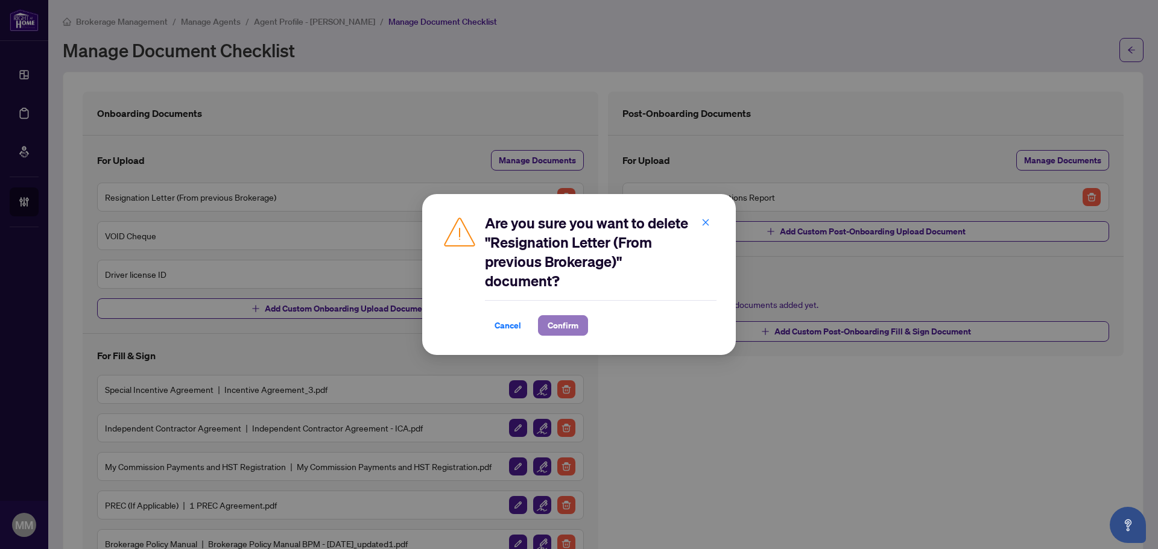
click at [548, 325] on span "Confirm" at bounding box center [563, 325] width 31 height 19
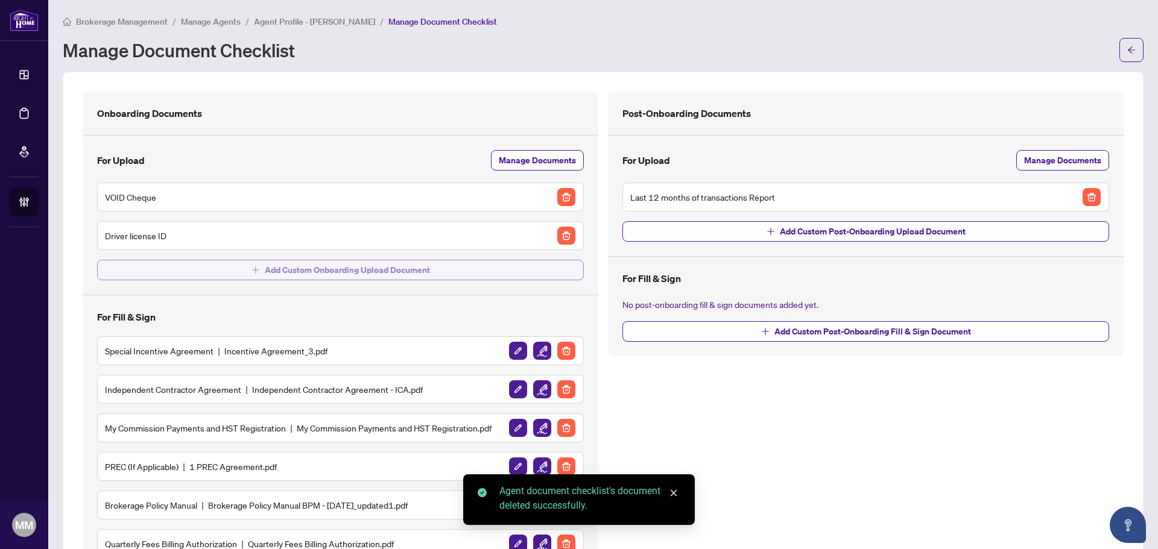
scroll to position [87, 0]
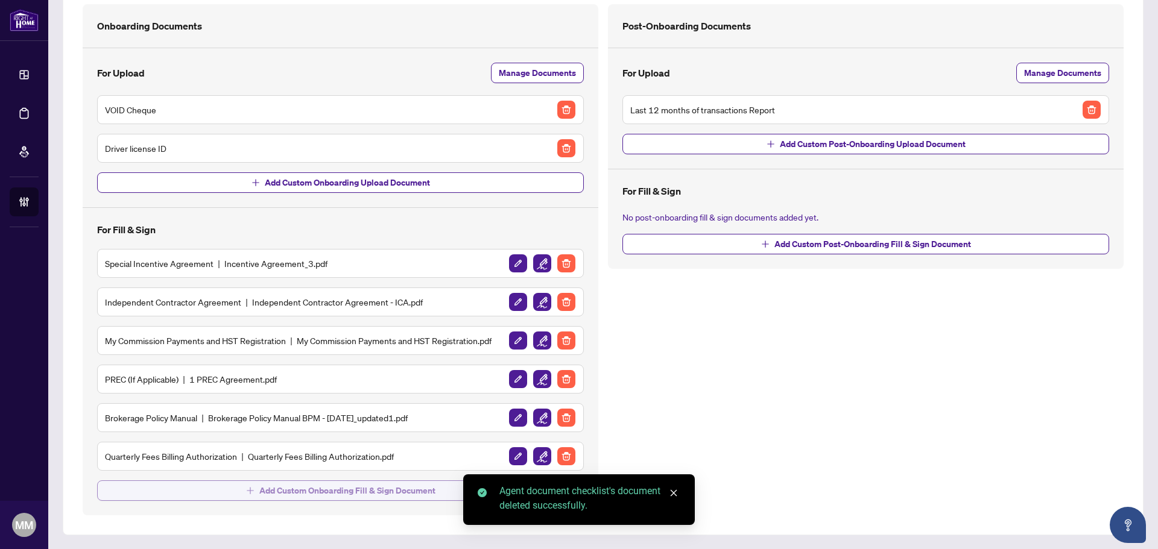
click at [333, 491] on span "Add Custom Onboarding Fill & Sign Document" at bounding box center [347, 490] width 176 height 19
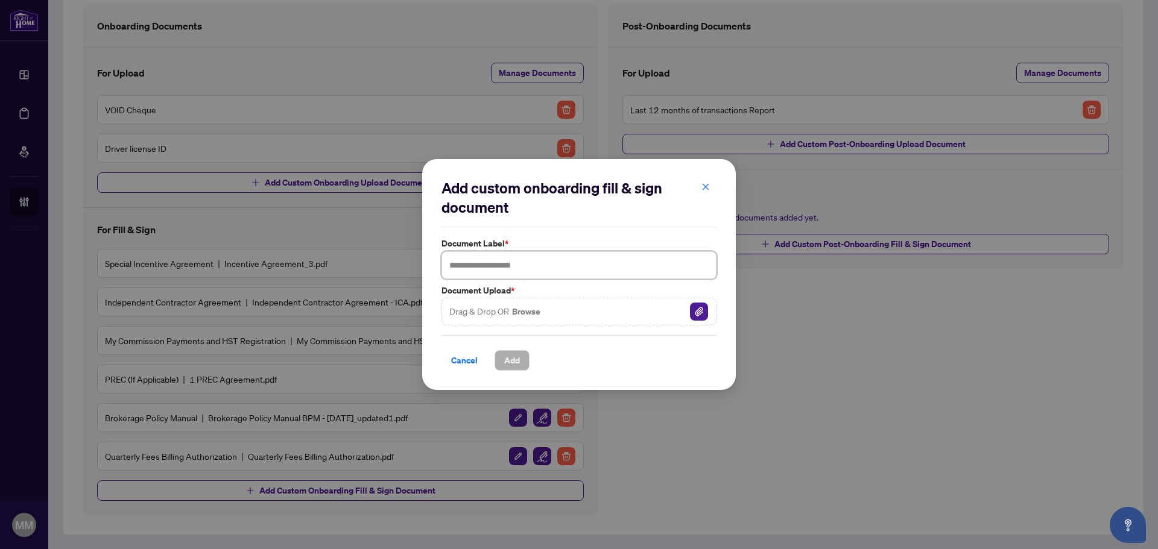
click at [484, 261] on input "text" at bounding box center [578, 265] width 275 height 28
click at [507, 355] on span "Add" at bounding box center [512, 360] width 16 height 19
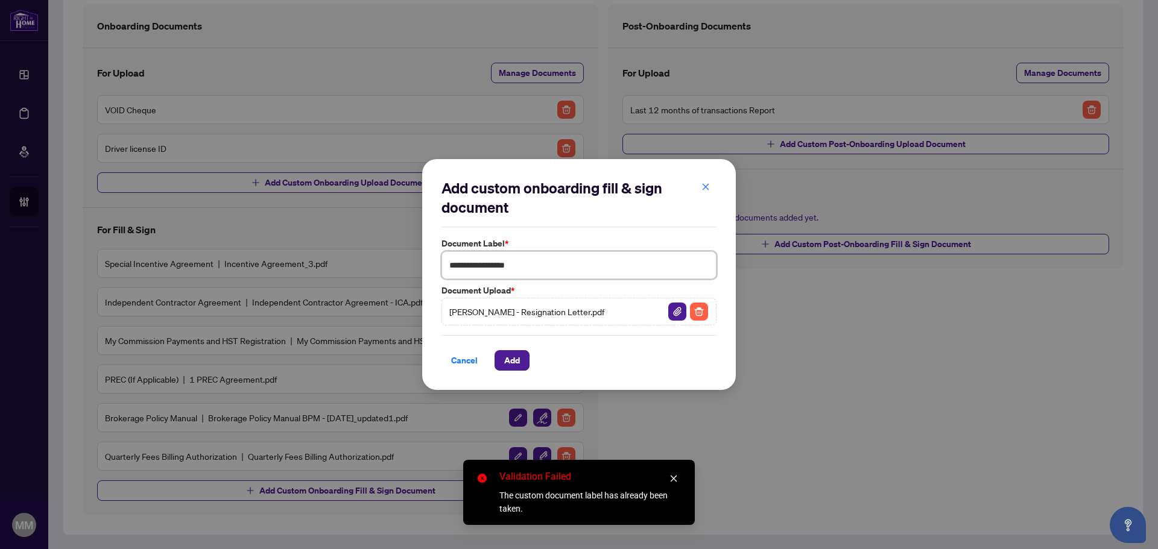
click at [581, 276] on input "**********" at bounding box center [578, 265] width 275 height 28
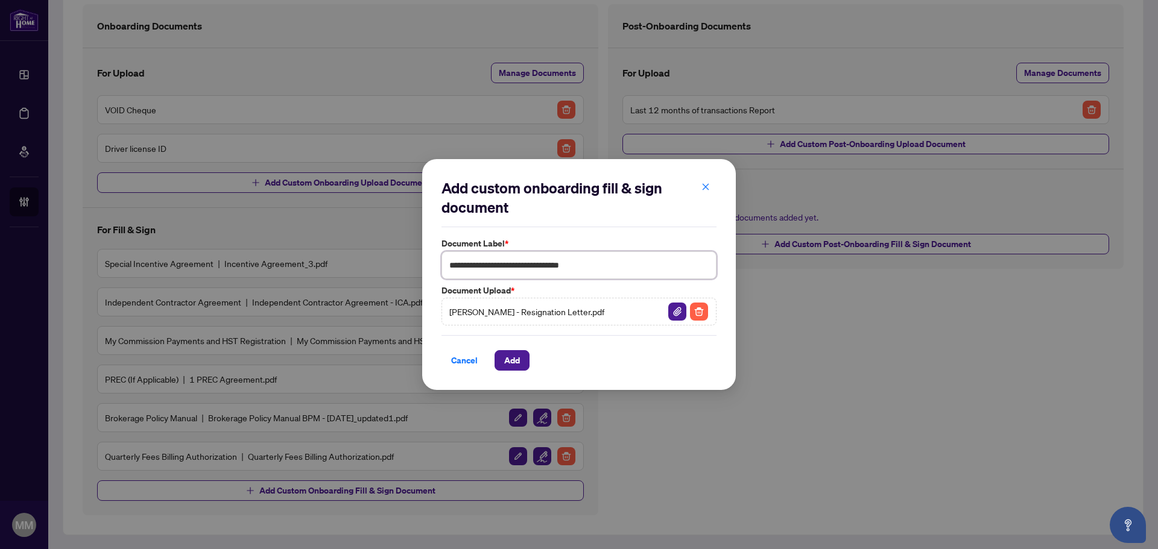
type input "**********"
click at [508, 347] on div "Cancel Add" at bounding box center [578, 353] width 275 height 36
click at [507, 355] on span "Add" at bounding box center [512, 360] width 16 height 19
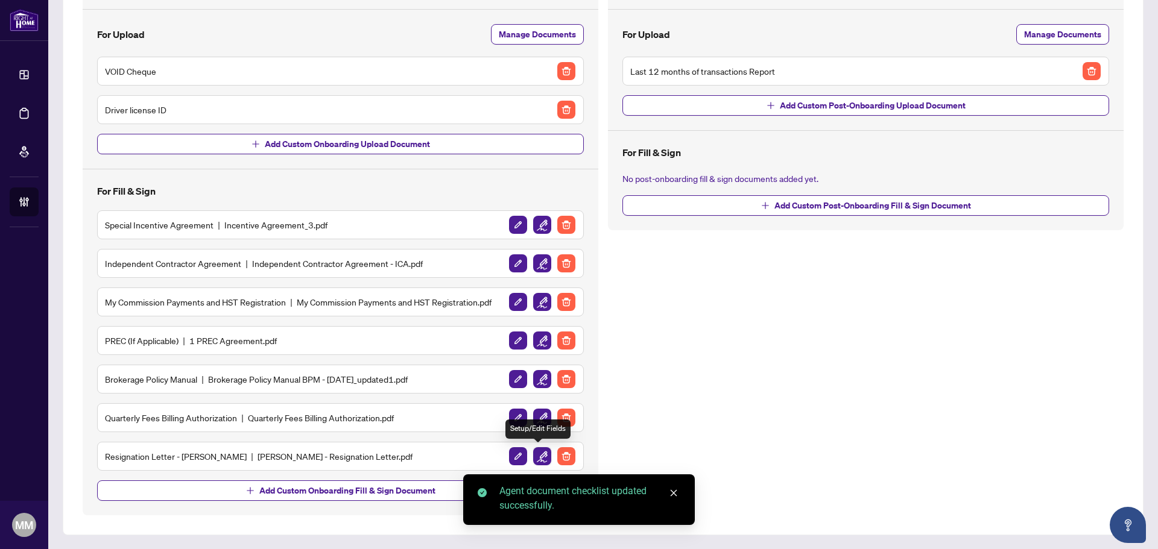
click at [534, 460] on img "button" at bounding box center [542, 456] width 18 height 18
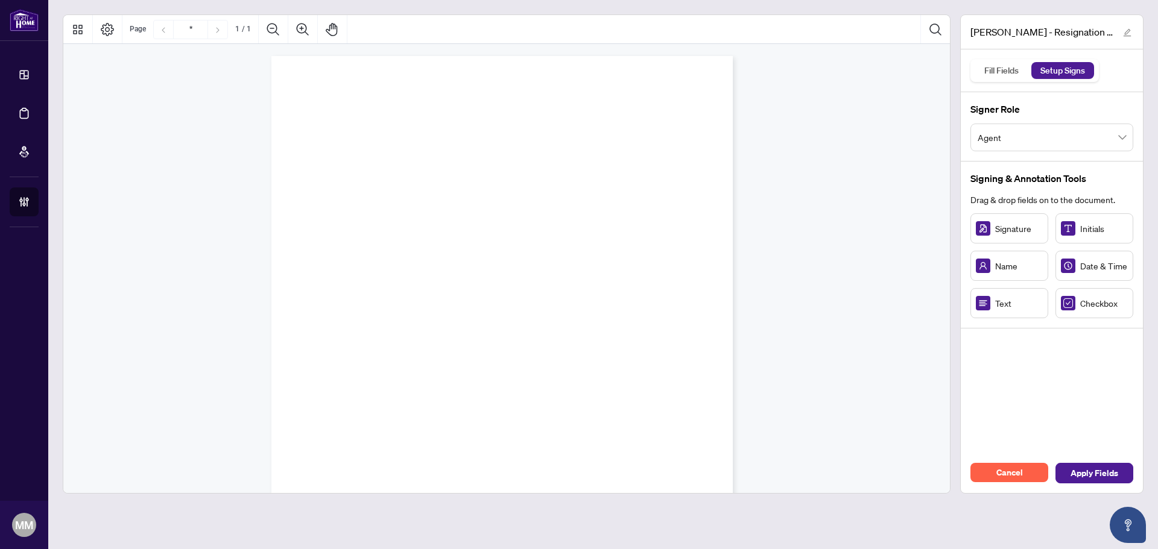
scroll to position [172, 0]
drag, startPoint x: 1009, startPoint y: 231, endPoint x: 364, endPoint y: 287, distance: 647.7
drag, startPoint x: 391, startPoint y: 283, endPoint x: 494, endPoint y: 279, distance: 103.2
click at [396, 279] on icon "Resize, Top Resize, Top, Right Resize, Right Resize, Bottom, Right Resize, Bott…" at bounding box center [364, 287] width 64 height 40
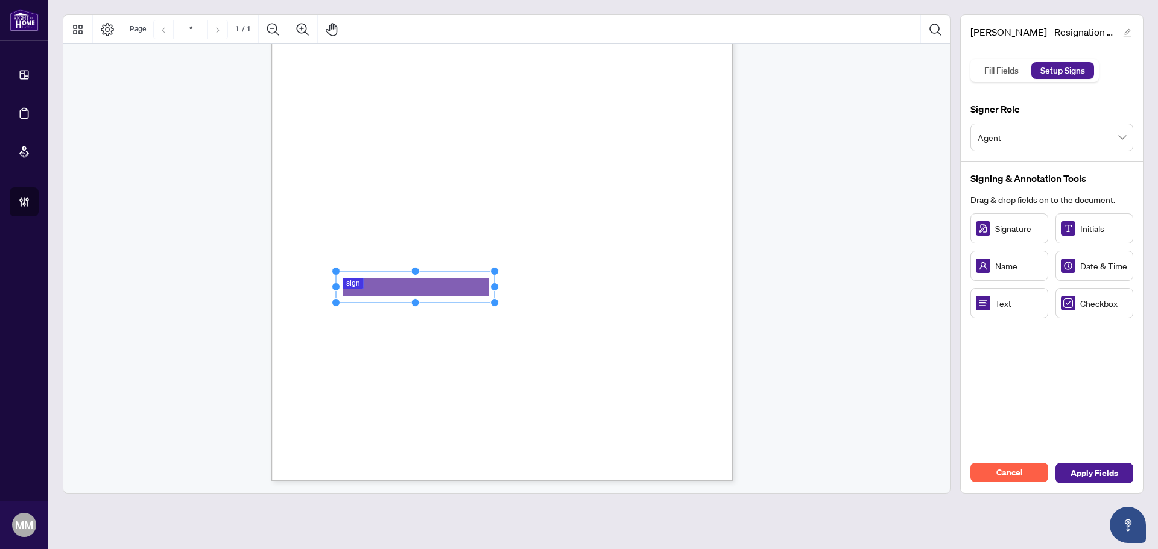
scroll to position [0, 0]
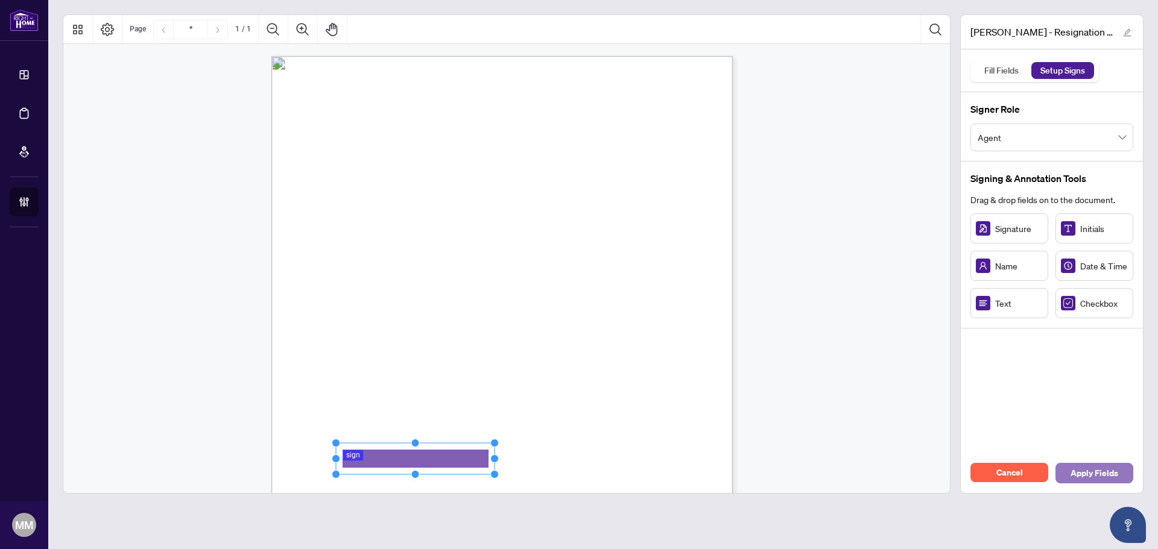
click at [1108, 469] on span "Apply Fields" at bounding box center [1094, 473] width 48 height 19
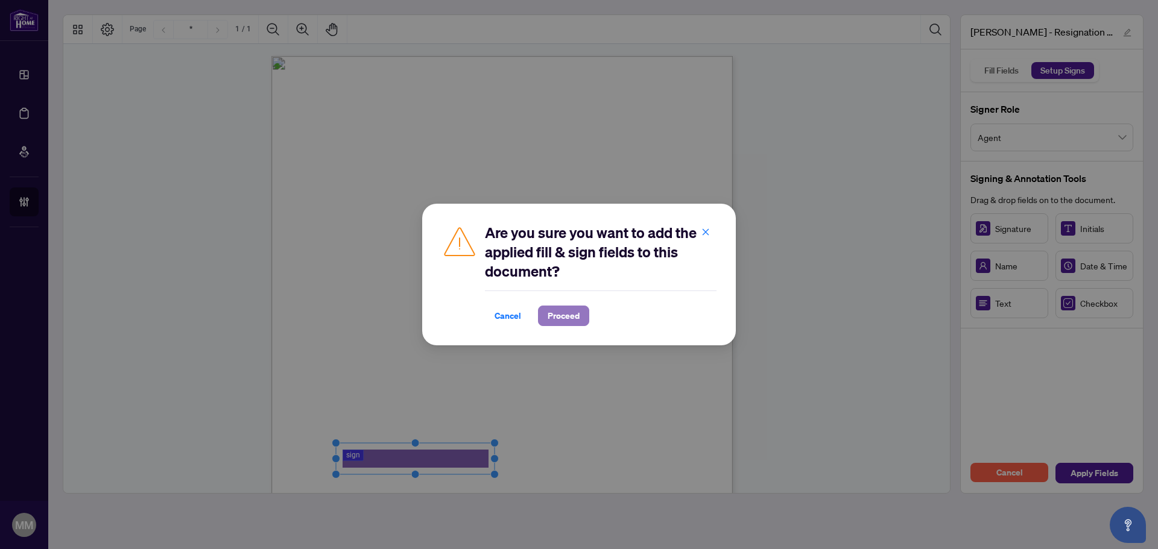
click at [569, 321] on span "Proceed" at bounding box center [564, 315] width 32 height 19
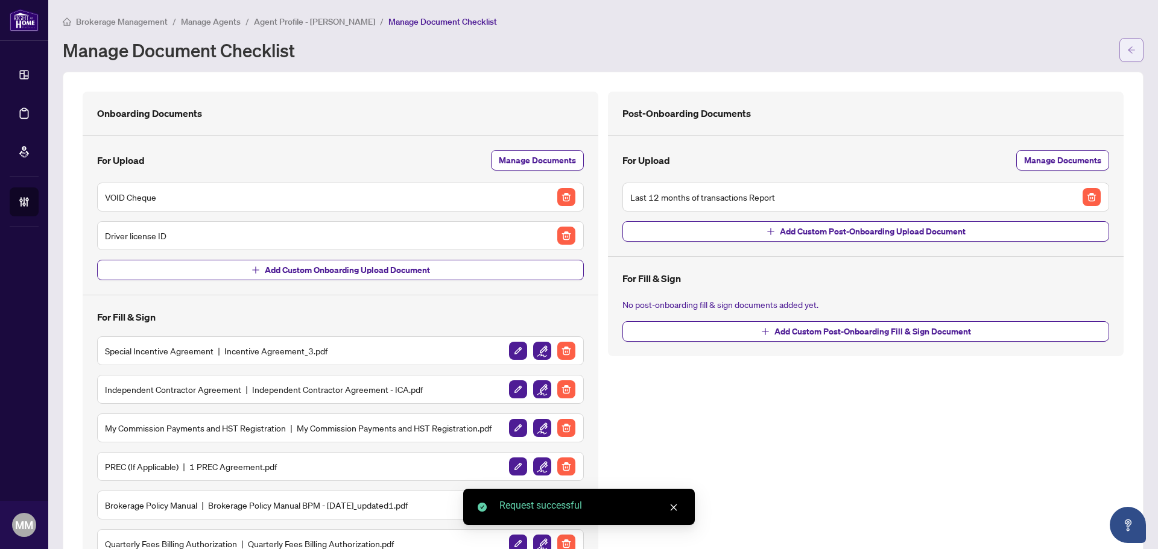
click at [1127, 55] on span "button" at bounding box center [1131, 49] width 8 height 19
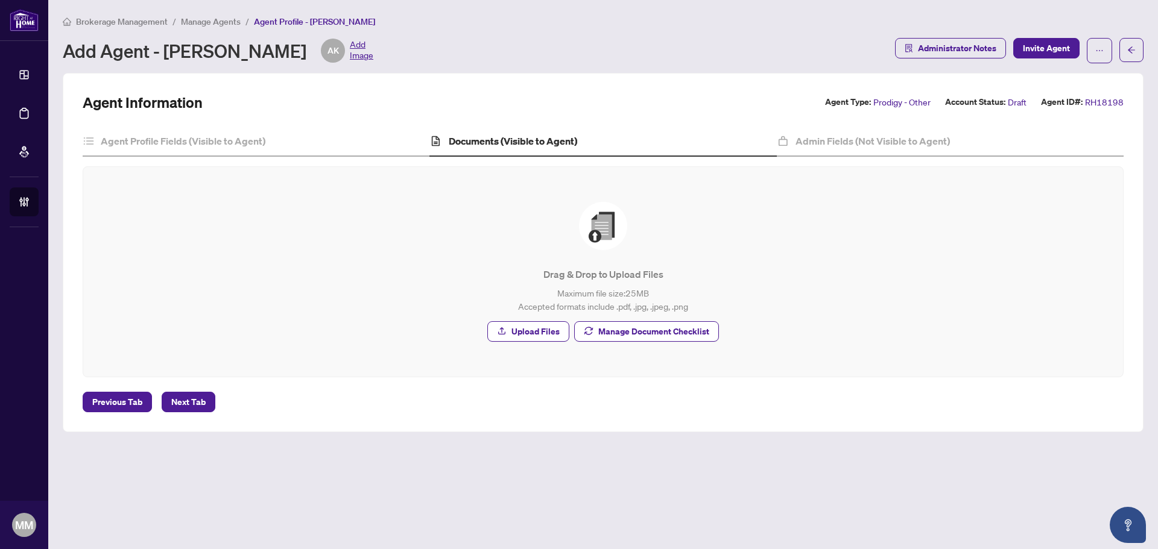
drag, startPoint x: 956, startPoint y: 99, endPoint x: 801, endPoint y: 68, distance: 157.4
click at [801, 68] on div "Brokerage Management / Manage Agents / Agent Profile - [PERSON_NAME] Add Agent …" at bounding box center [603, 43] width 1081 height 58
click at [1028, 57] on button "Invite Agent" at bounding box center [1046, 48] width 66 height 21
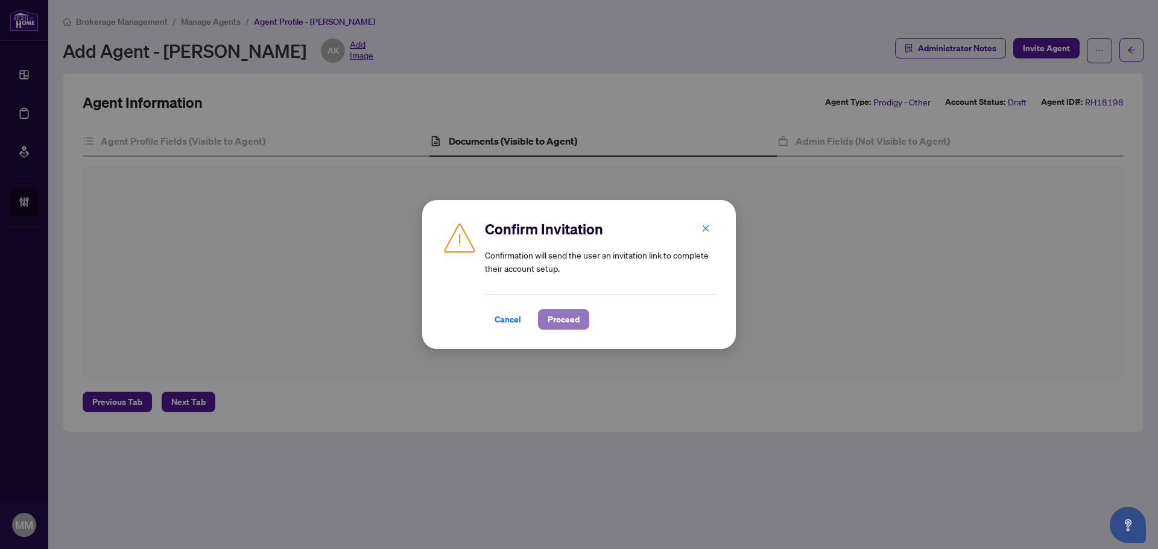
click at [580, 313] on button "Proceed" at bounding box center [563, 319] width 51 height 21
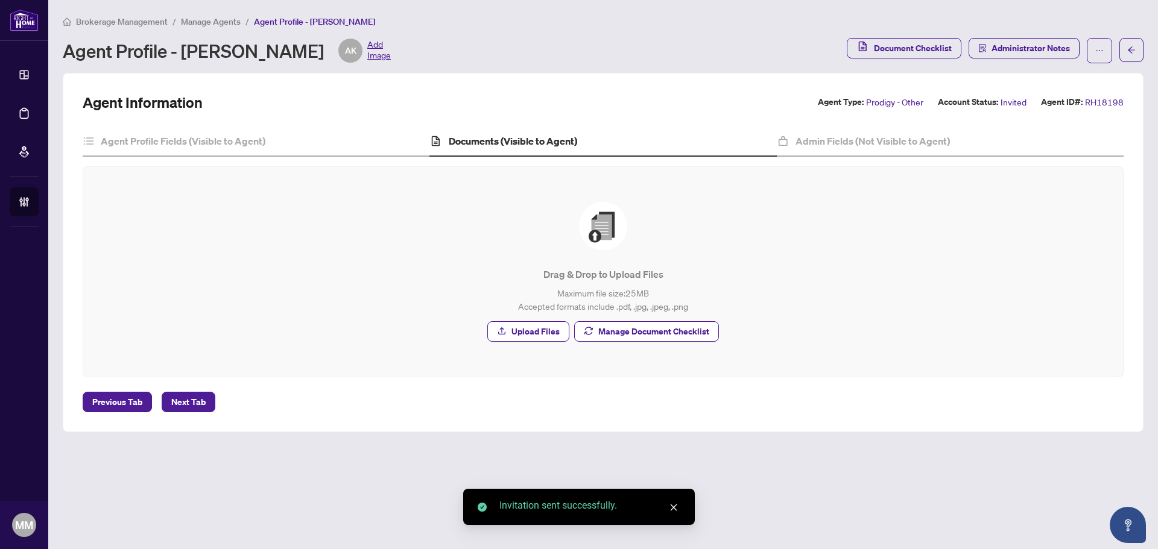
drag, startPoint x: 841, startPoint y: 299, endPoint x: 835, endPoint y: 298, distance: 6.1
click at [836, 299] on p "Maximum file size: 25 MB Accepted formats include .pdf, .jpg, .jpeg, .png" at bounding box center [602, 299] width 991 height 27
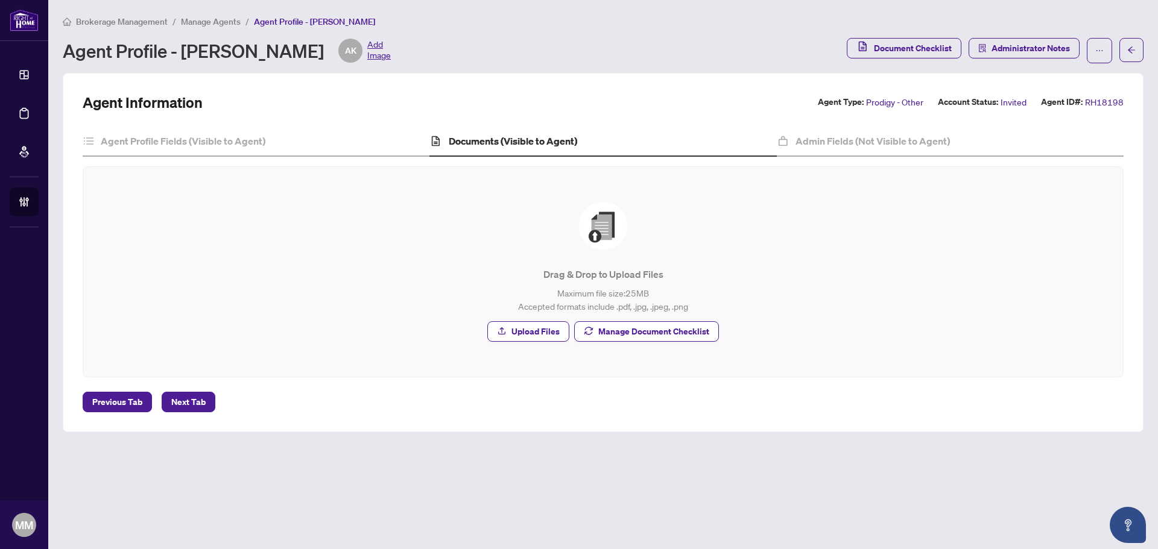
click at [212, 27] on li "Manage Agents" at bounding box center [211, 21] width 60 height 14
click at [216, 23] on span "Manage Agents" at bounding box center [211, 21] width 60 height 11
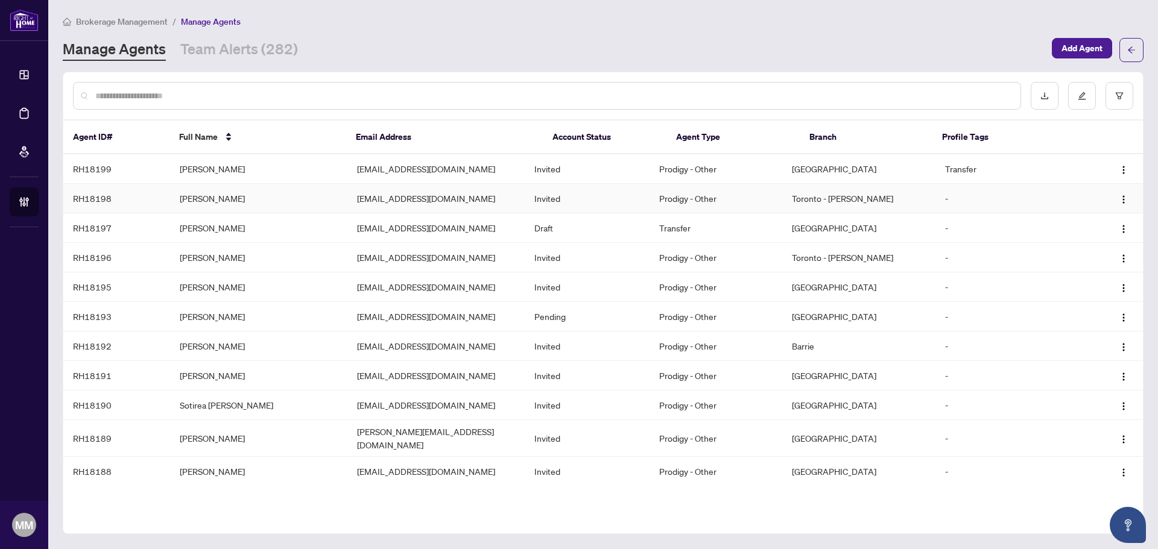
click at [308, 201] on td "[PERSON_NAME]" at bounding box center [258, 199] width 177 height 30
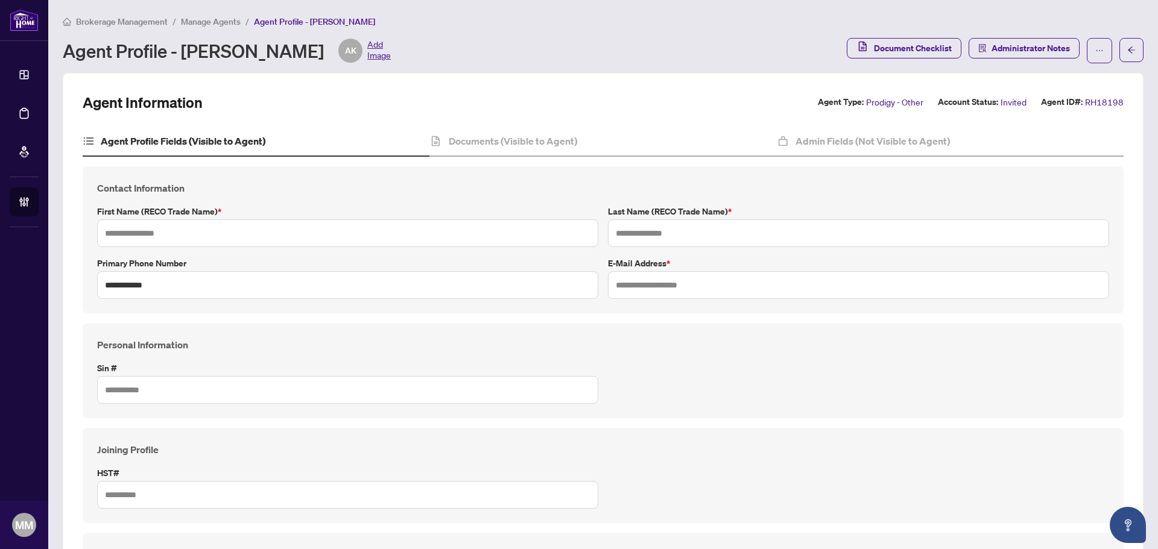
type input "****"
type input "**********"
click at [379, 237] on input "****" at bounding box center [347, 233] width 501 height 28
type input "**********"
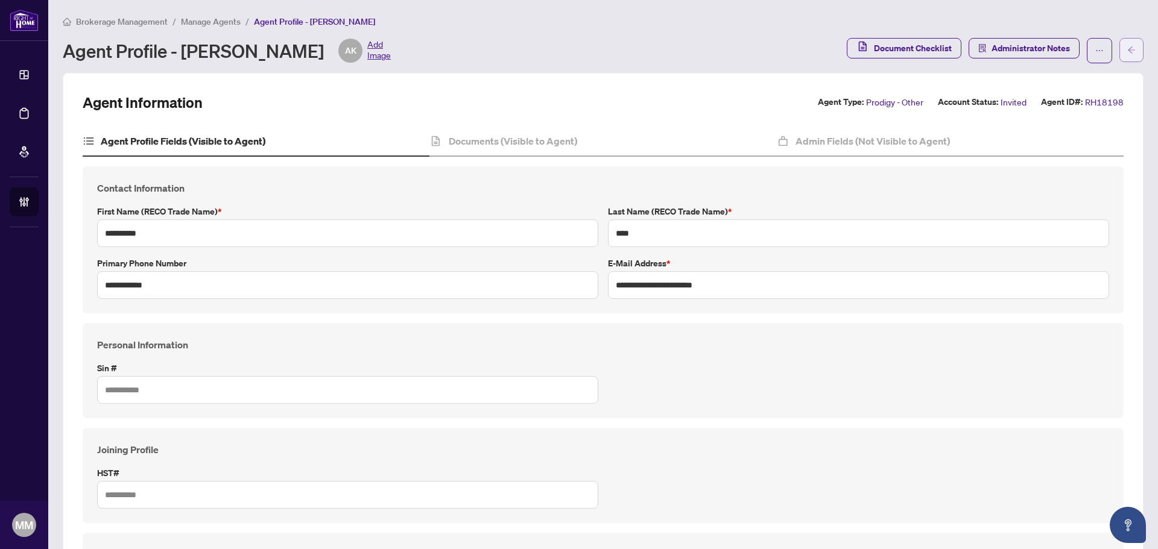
click at [1131, 51] on button "button" at bounding box center [1131, 50] width 24 height 24
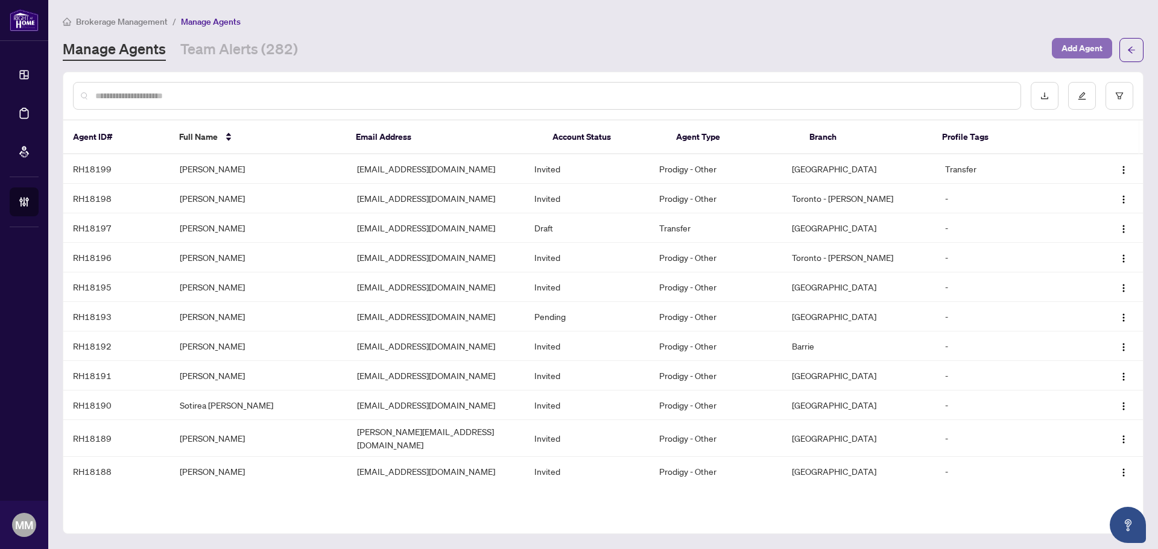
click at [1100, 46] on span "Add Agent" at bounding box center [1081, 48] width 41 height 19
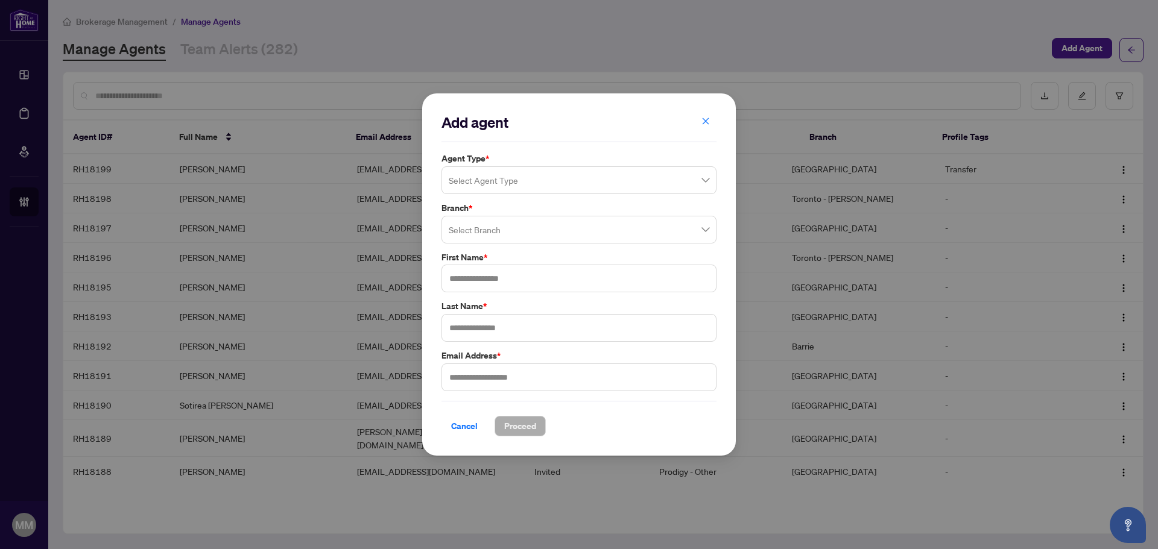
click at [577, 182] on input "search" at bounding box center [574, 182] width 250 height 27
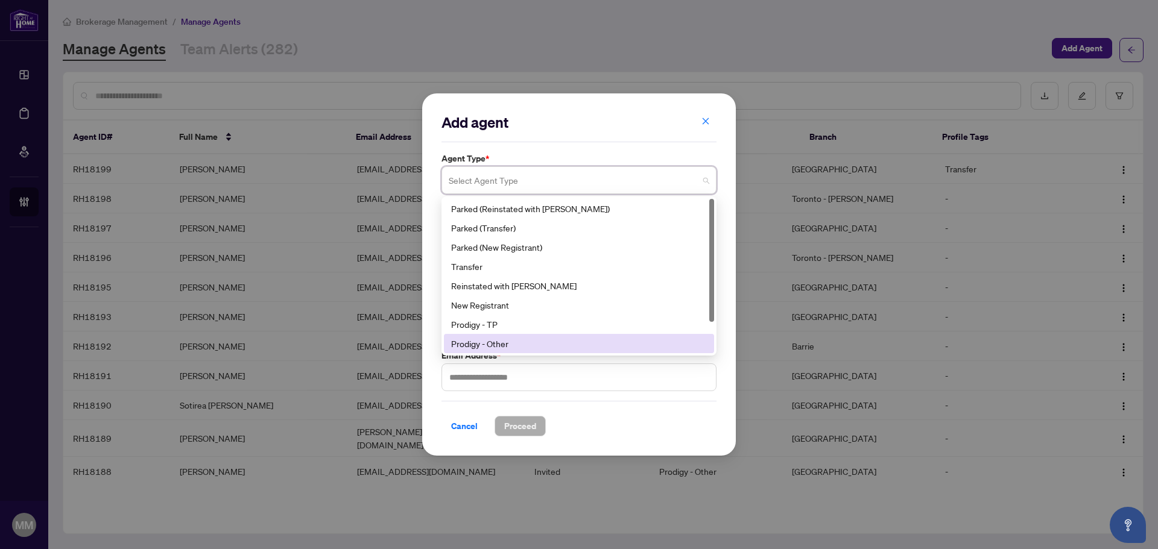
click at [523, 338] on div "Prodigy - Other" at bounding box center [579, 343] width 256 height 13
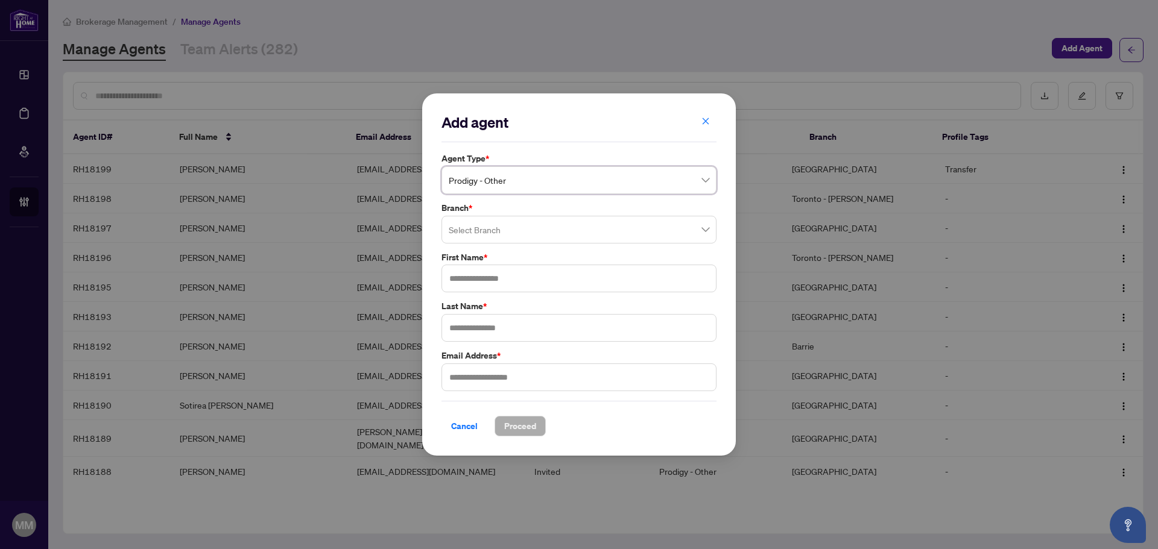
click at [558, 229] on input "search" at bounding box center [574, 231] width 250 height 27
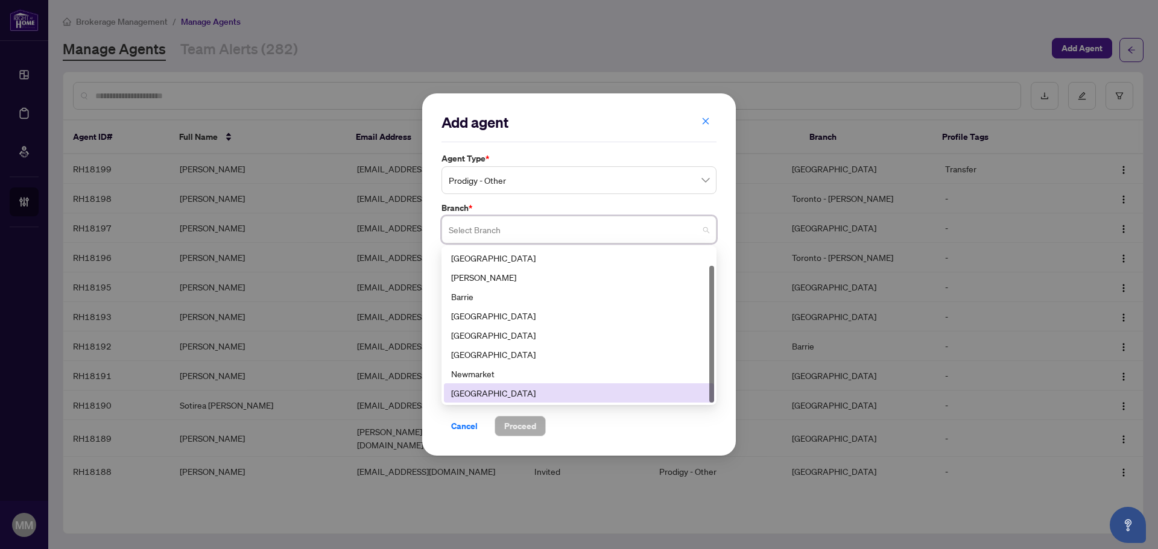
scroll to position [19, 0]
click at [496, 390] on div "Toronto - [PERSON_NAME]" at bounding box center [579, 393] width 256 height 13
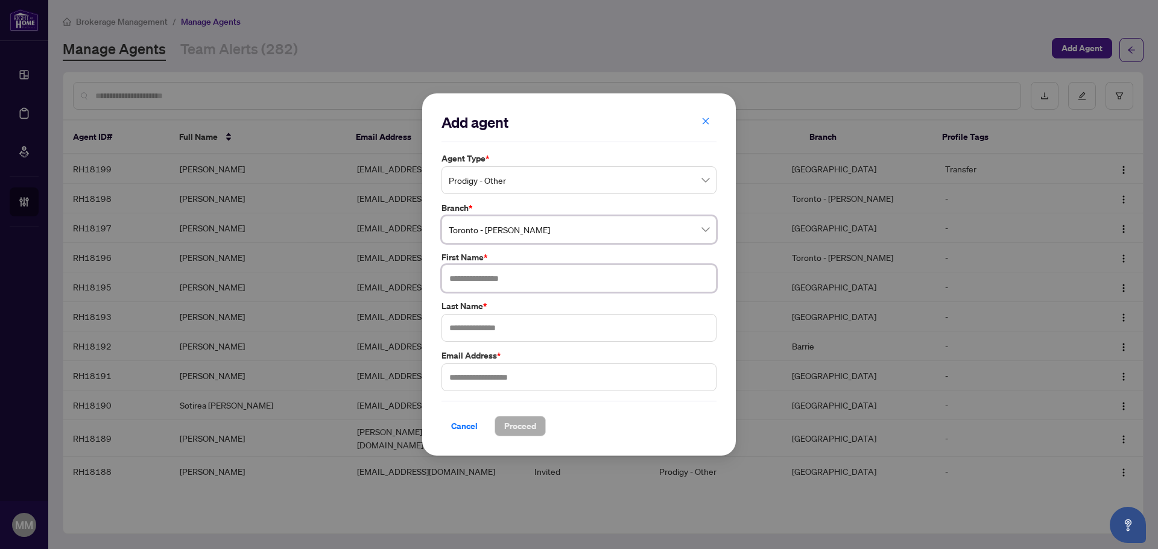
click at [521, 288] on input "text" at bounding box center [578, 279] width 275 height 28
type input "**********"
type input "******"
click at [538, 375] on input "text" at bounding box center [578, 378] width 275 height 28
paste input "**********"
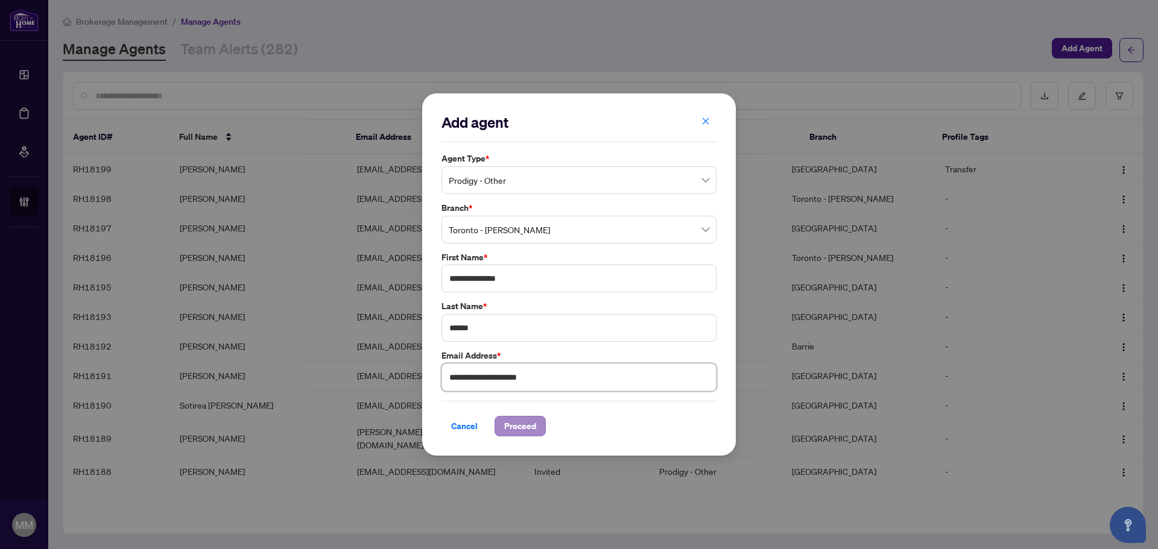
type input "**********"
click at [521, 422] on span "Proceed" at bounding box center [520, 426] width 32 height 19
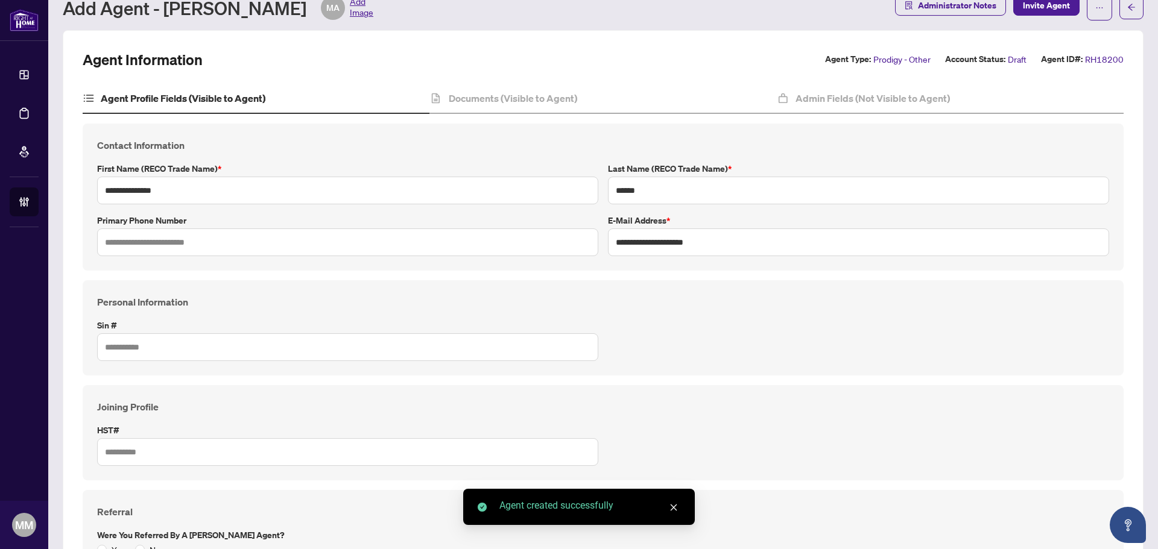
scroll to position [60, 0]
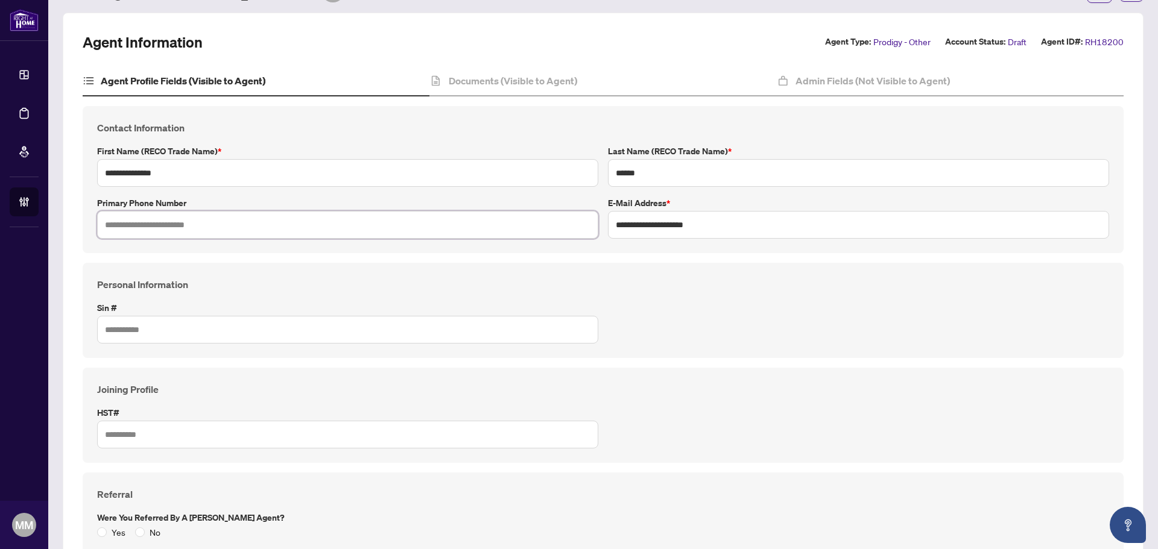
click at [490, 231] on input "text" at bounding box center [347, 225] width 501 height 28
paste input "**********"
type input "**********"
click at [559, 82] on h4 "Documents (Visible to Agent)" at bounding box center [513, 81] width 128 height 14
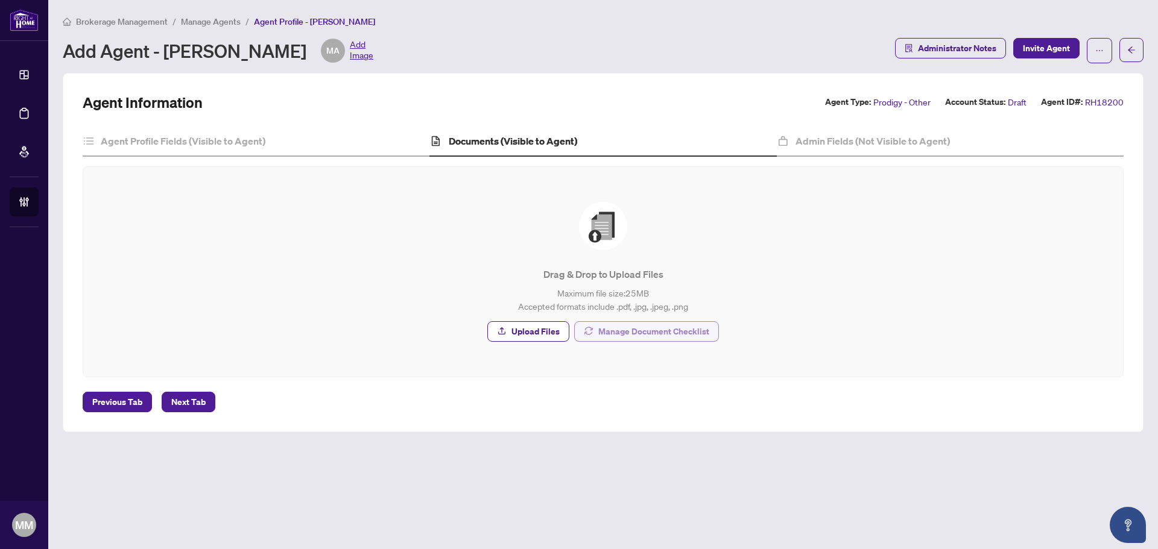
click at [628, 328] on span "Manage Document Checklist" at bounding box center [653, 331] width 111 height 19
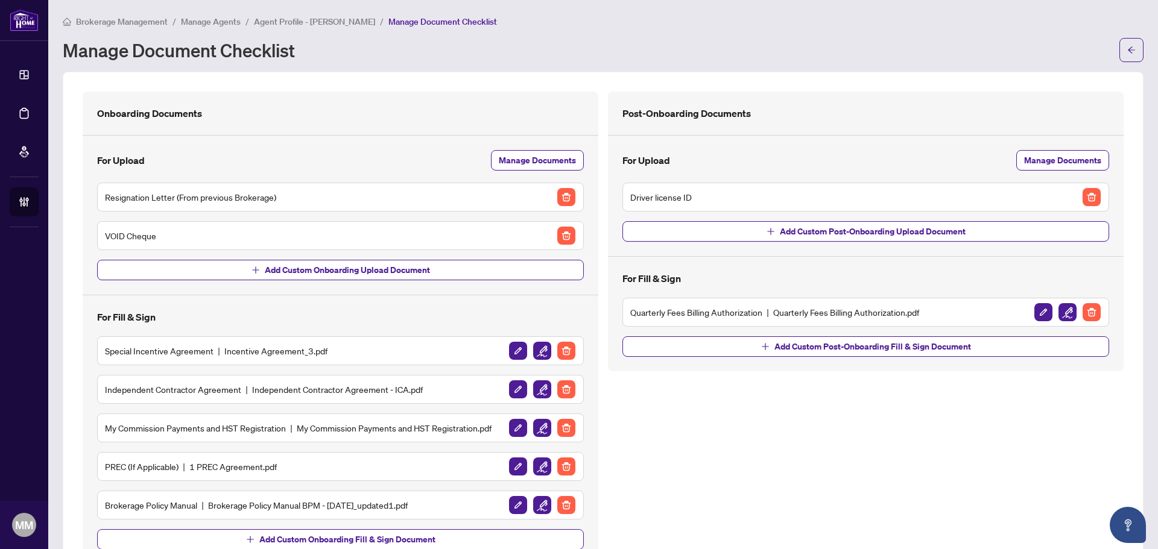
click at [1088, 200] on img "button" at bounding box center [1091, 197] width 18 height 18
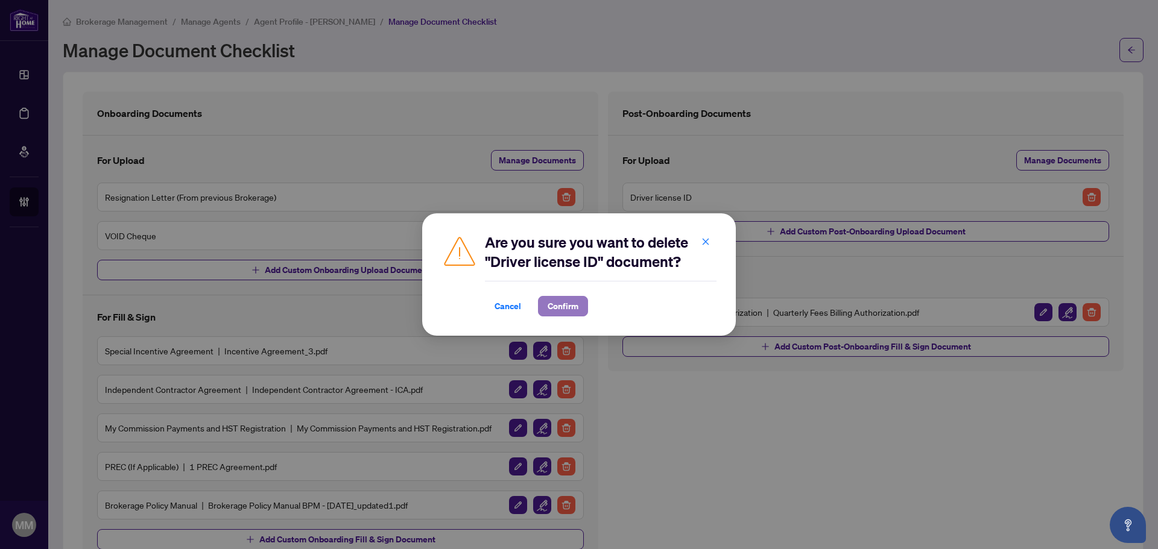
click at [557, 306] on span "Confirm" at bounding box center [563, 306] width 31 height 19
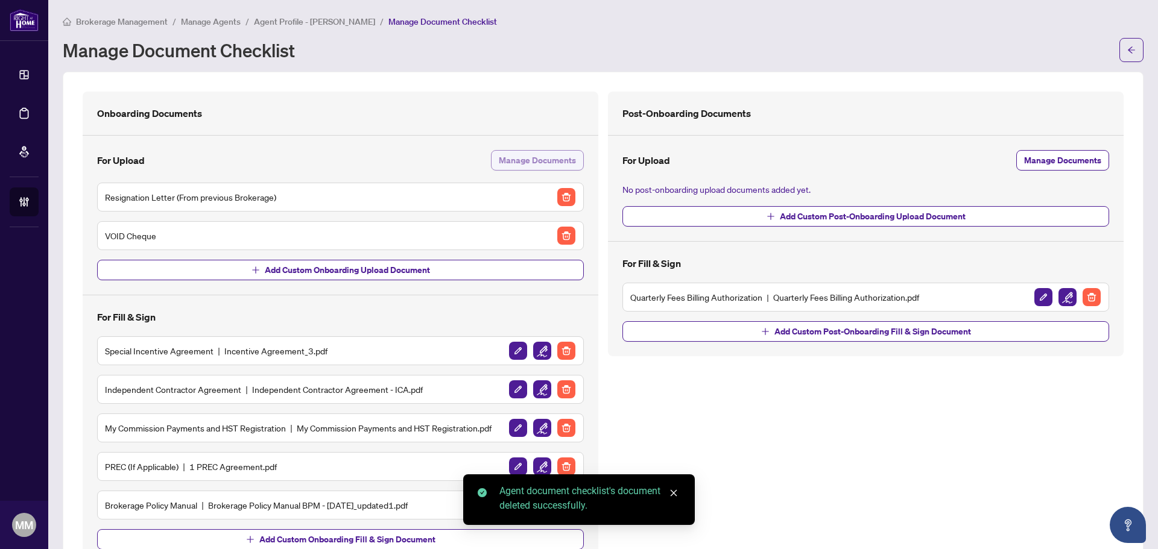
click at [543, 163] on span "Manage Documents" at bounding box center [537, 160] width 77 height 19
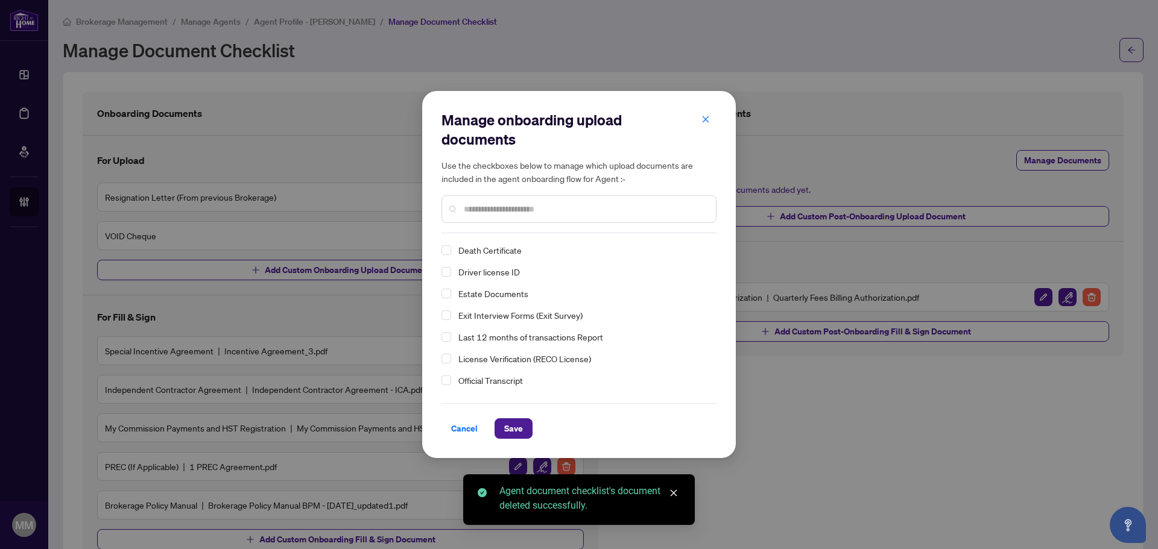
click at [500, 272] on span "Driver license ID" at bounding box center [489, 272] width 62 height 11
click at [505, 422] on span "Save" at bounding box center [513, 428] width 19 height 19
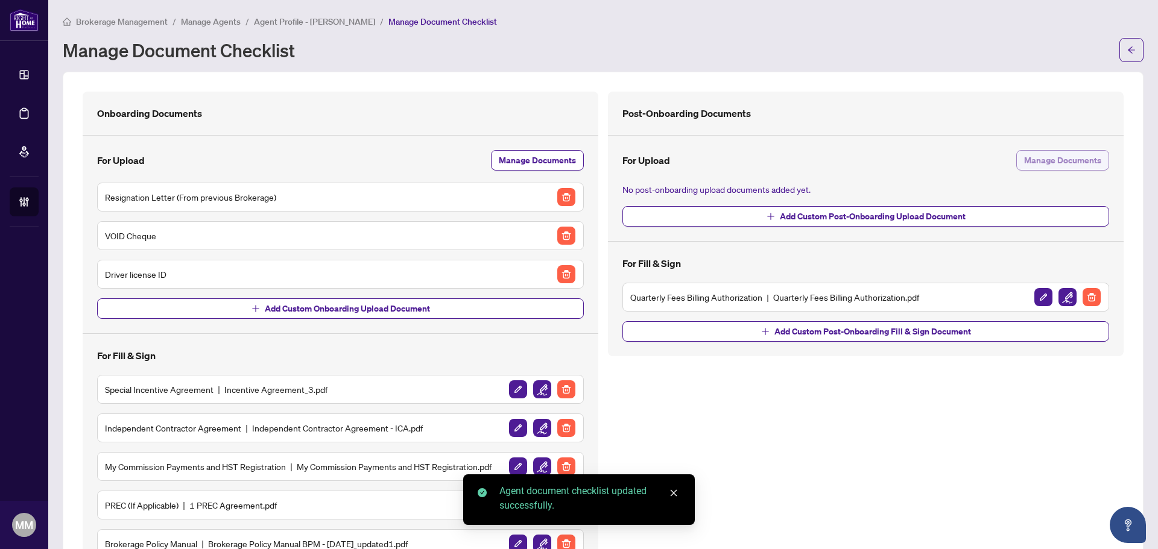
click at [1081, 158] on span "Manage Documents" at bounding box center [1062, 160] width 77 height 19
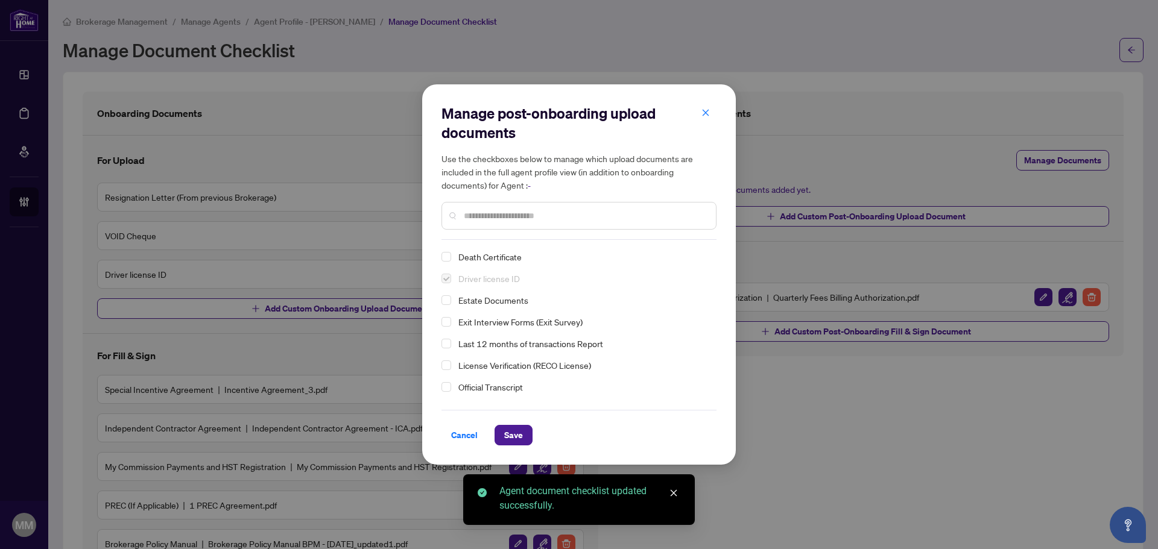
click at [513, 346] on span "Last 12 months of transactions Report" at bounding box center [530, 343] width 145 height 11
click at [520, 426] on span "Save" at bounding box center [513, 435] width 19 height 19
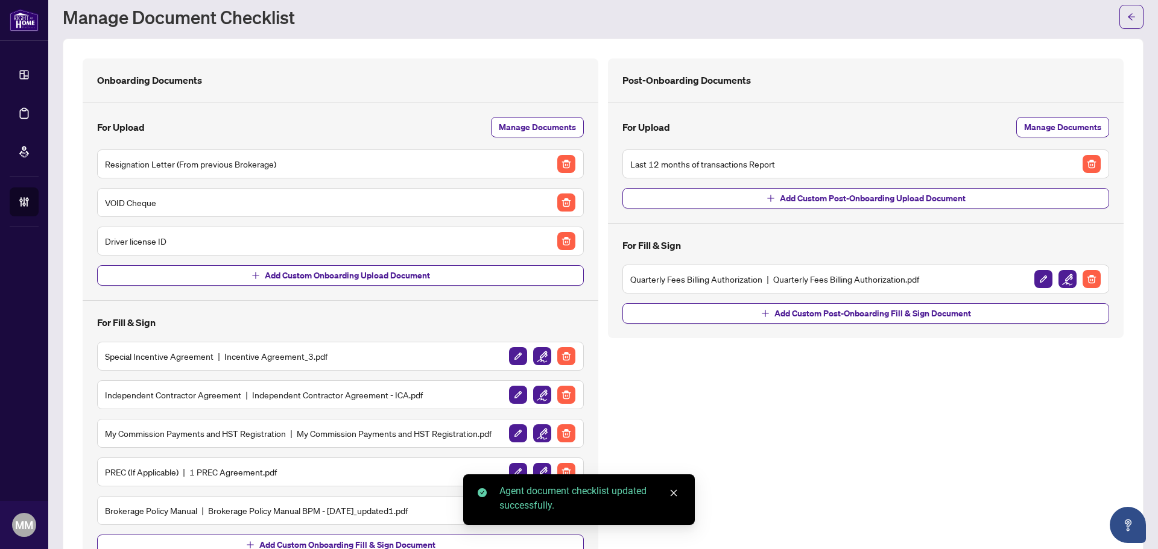
scroll to position [87, 0]
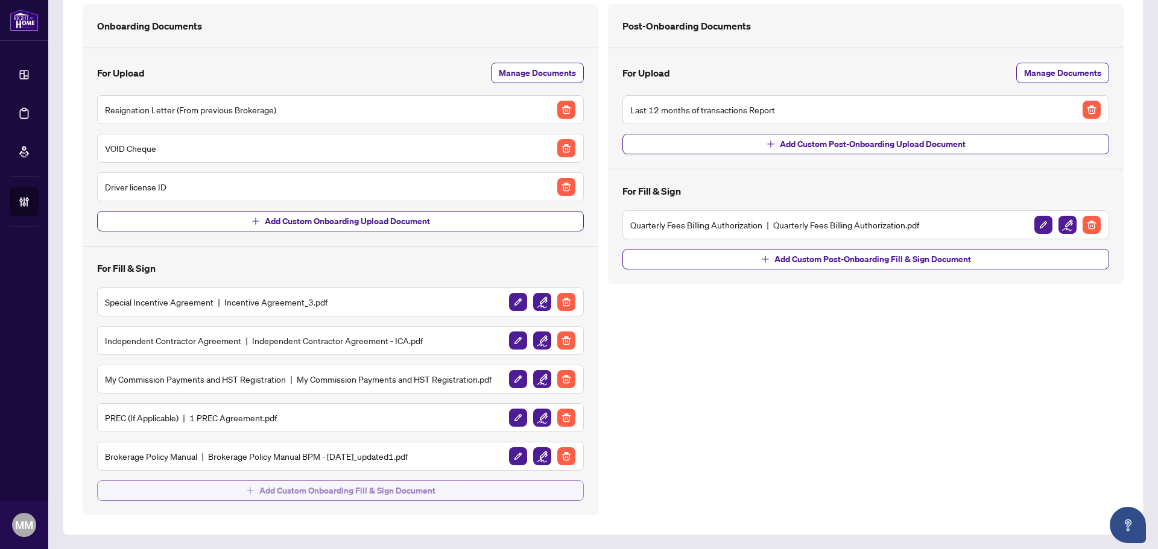
click at [268, 494] on span "Add Custom Onboarding Fill & Sign Document" at bounding box center [347, 490] width 176 height 19
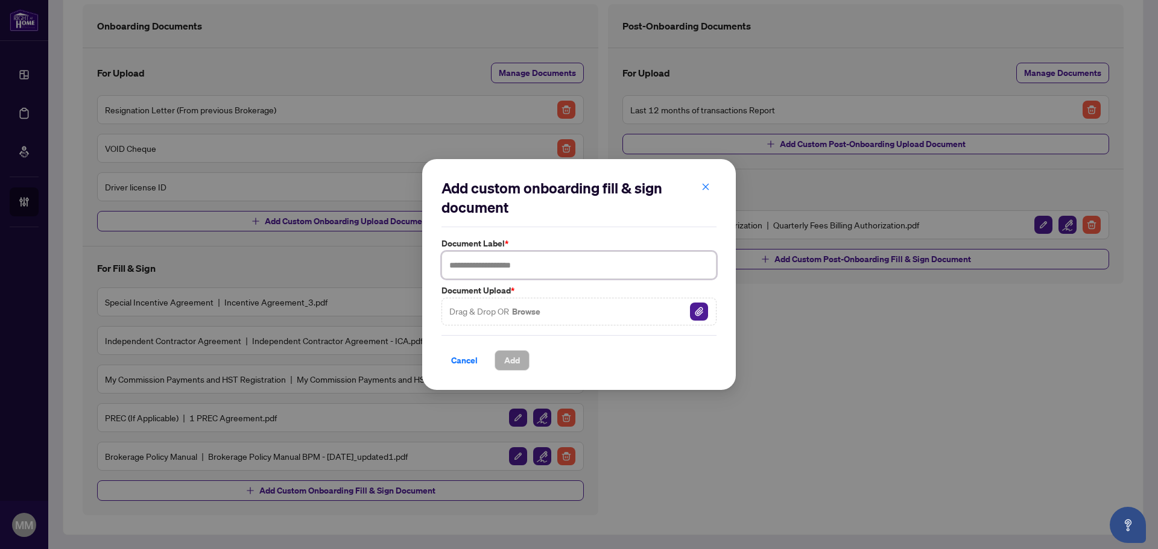
click at [641, 269] on input "text" at bounding box center [578, 265] width 275 height 28
click at [561, 262] on input "*****" at bounding box center [578, 265] width 275 height 28
type input "*****"
click at [712, 184] on button "button" at bounding box center [705, 187] width 24 height 21
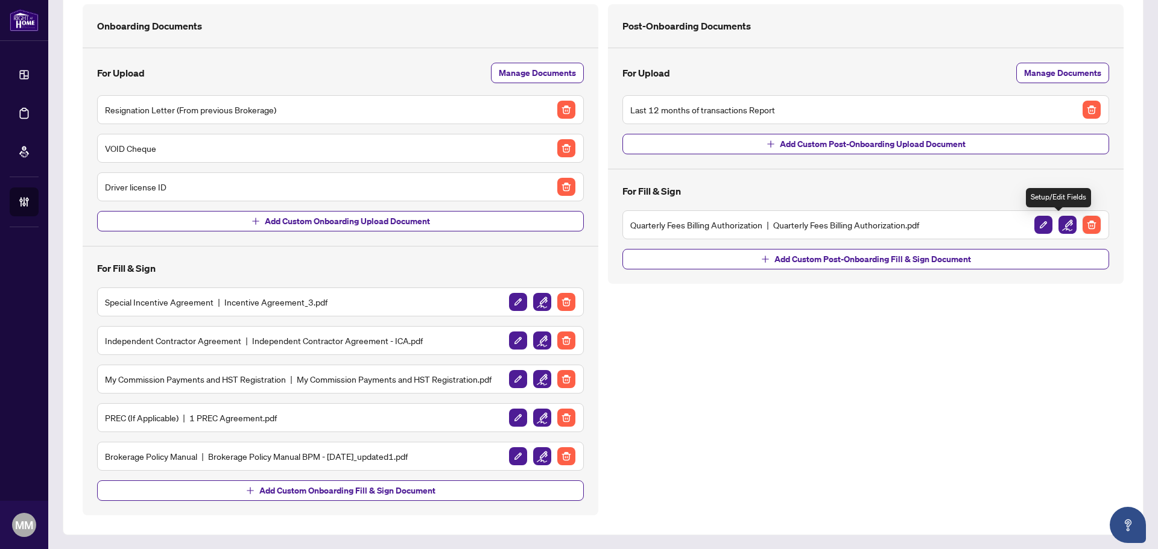
click at [1087, 225] on img "button" at bounding box center [1091, 225] width 18 height 18
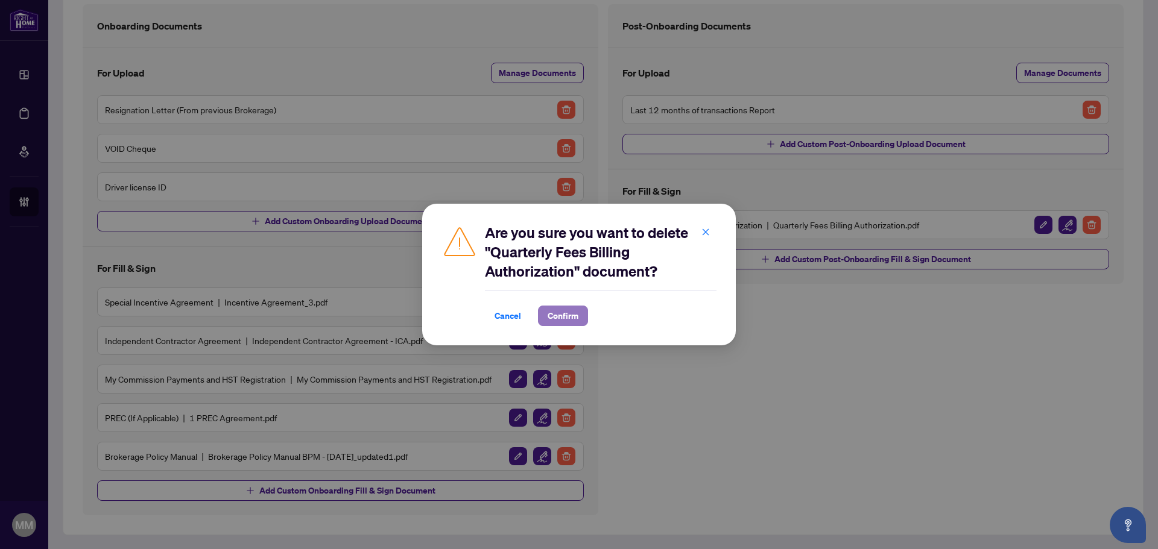
click at [568, 309] on span "Confirm" at bounding box center [563, 315] width 31 height 19
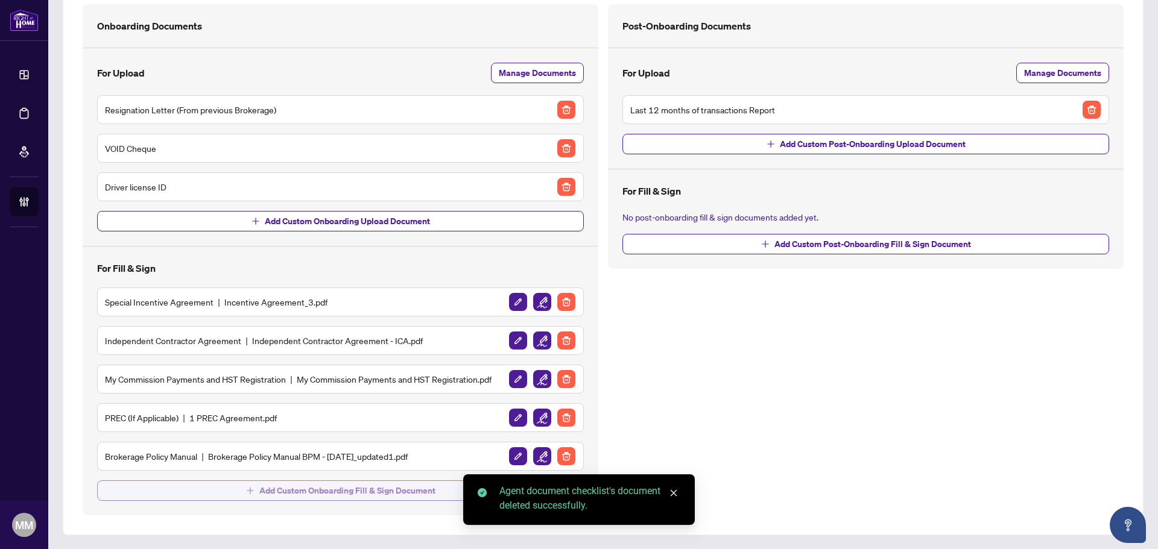
click at [460, 485] on button "Add Custom Onboarding Fill & Sign Document" at bounding box center [340, 491] width 487 height 21
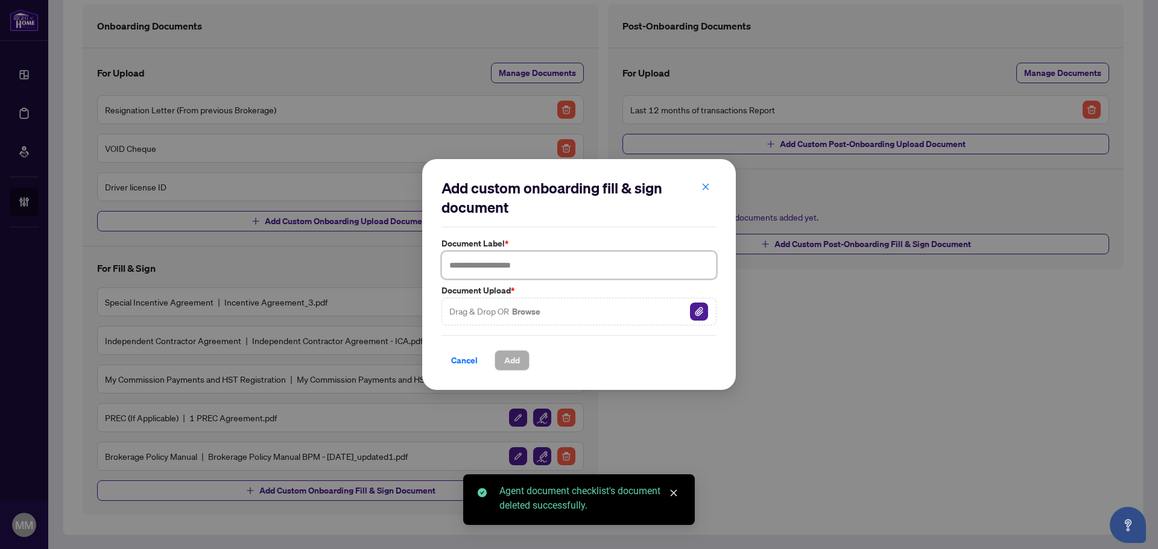
click at [560, 271] on input "text" at bounding box center [578, 265] width 275 height 28
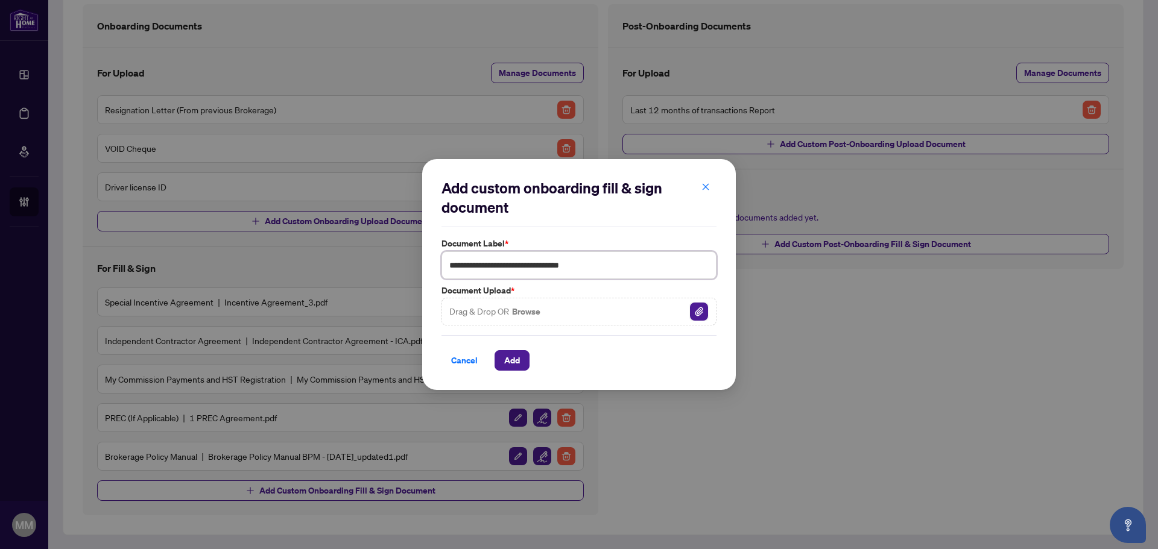
type input "**********"
click at [704, 309] on img "button" at bounding box center [699, 312] width 18 height 18
click at [507, 362] on span "Add" at bounding box center [512, 360] width 16 height 19
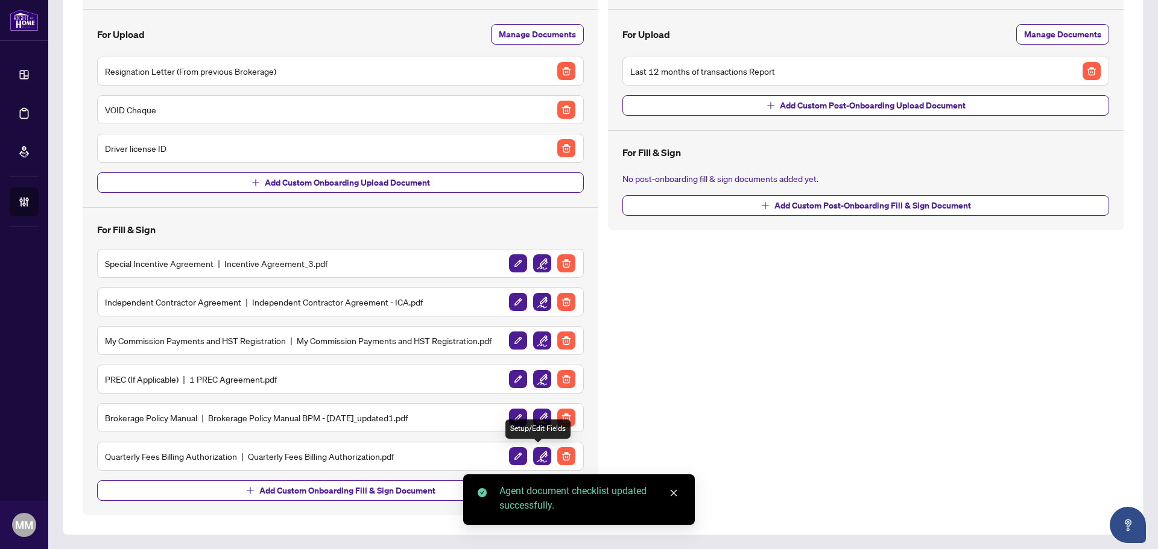
click at [533, 454] on img "button" at bounding box center [542, 456] width 18 height 18
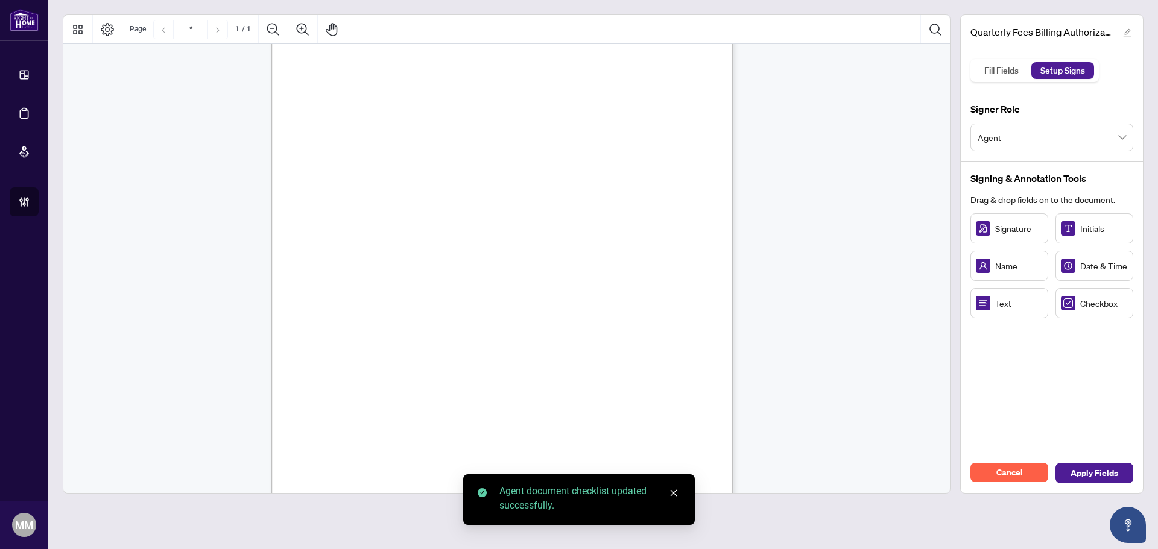
scroll to position [121, 0]
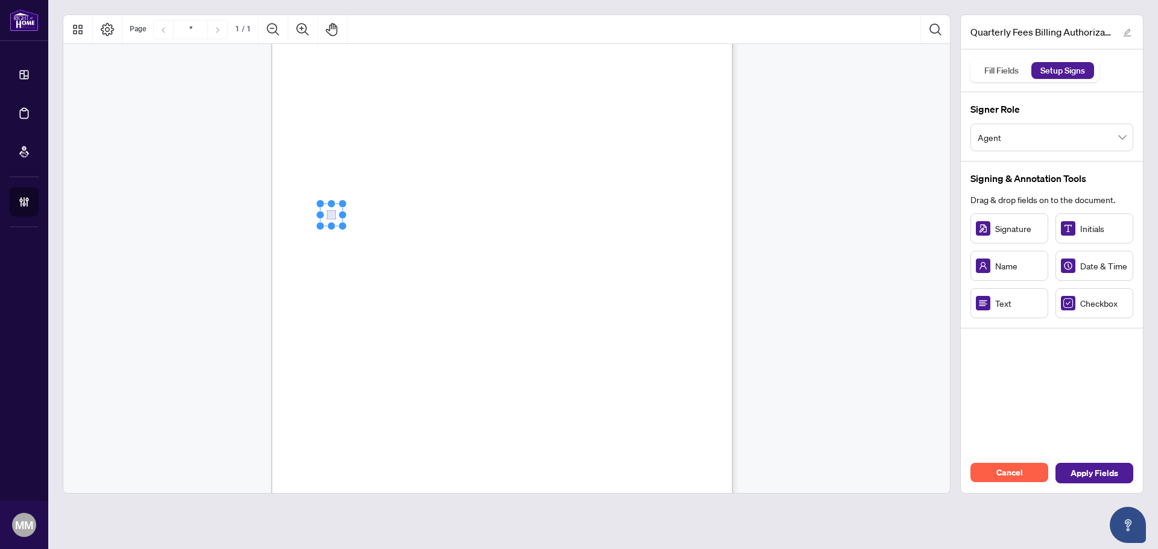
drag, startPoint x: 1084, startPoint y: 302, endPoint x: 331, endPoint y: 215, distance: 758.2
drag, startPoint x: 1090, startPoint y: 303, endPoint x: 330, endPoint y: 226, distance: 764.3
drag, startPoint x: 1099, startPoint y: 307, endPoint x: 382, endPoint y: 279, distance: 718.1
drag, startPoint x: 522, startPoint y: 277, endPoint x: 487, endPoint y: 276, distance: 35.6
click at [476, 276] on span "Mastercard" at bounding box center [459, 279] width 33 height 9
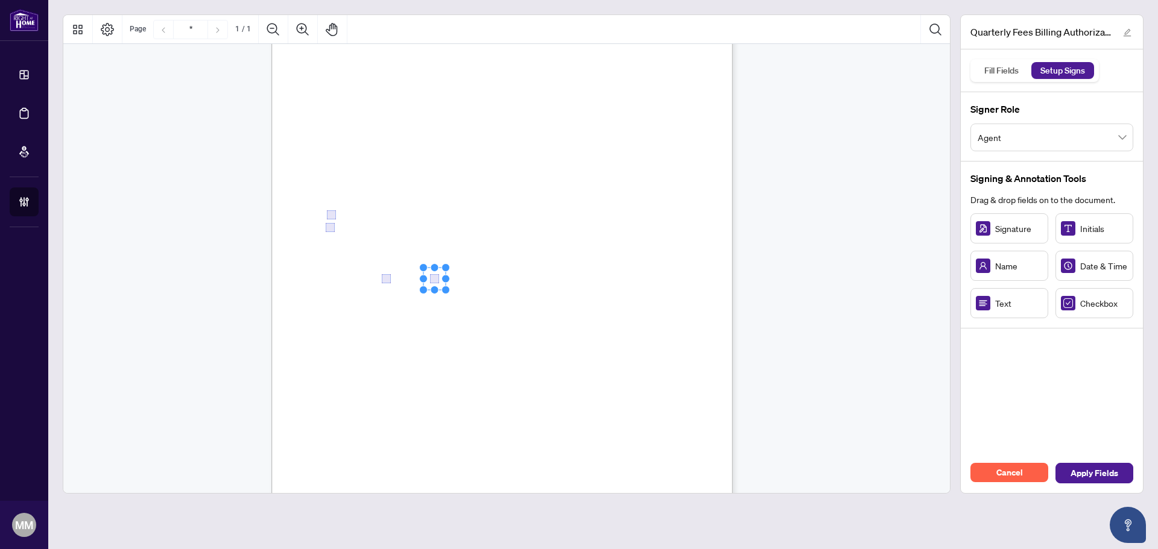
drag, startPoint x: 554, startPoint y: 274, endPoint x: 436, endPoint y: 278, distance: 117.6
drag, startPoint x: 1018, startPoint y: 228, endPoint x: 390, endPoint y: 456, distance: 667.8
drag, startPoint x: 417, startPoint y: 453, endPoint x: 490, endPoint y: 453, distance: 73.0
click at [490, 453] on circle "Resize, Right" at bounding box center [491, 456] width 8 height 8
drag, startPoint x: 1023, startPoint y: 303, endPoint x: 416, endPoint y: 294, distance: 607.3
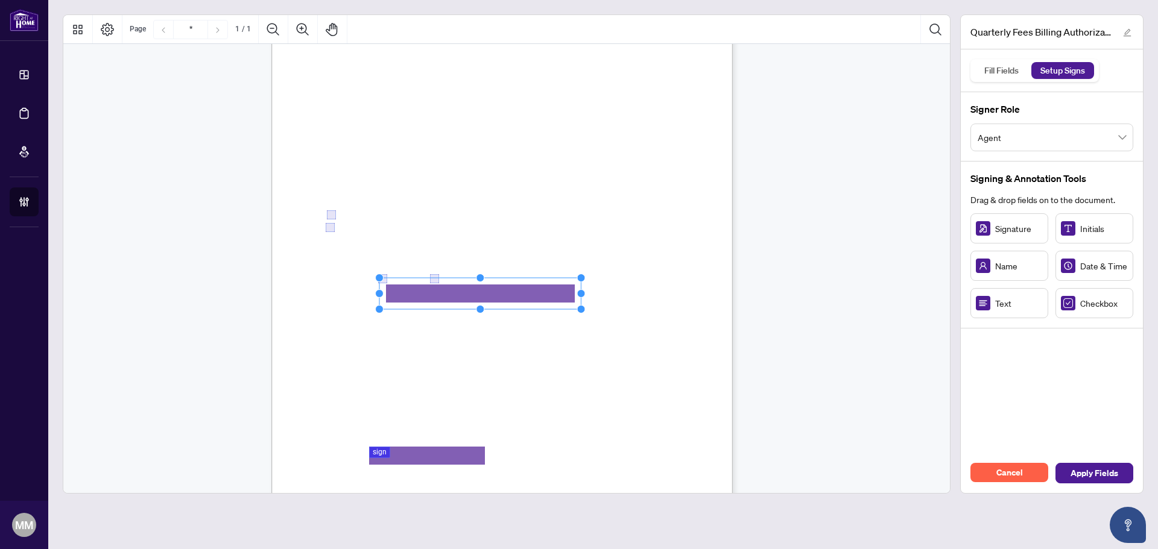
drag, startPoint x: 455, startPoint y: 294, endPoint x: 641, endPoint y: 291, distance: 186.4
click at [640, 291] on div "Right at Home Realty, Brokerage Quarterly Fees Billing Authorization Quarterly …" at bounding box center [501, 233] width 461 height 597
drag, startPoint x: 1023, startPoint y: 302, endPoint x: 596, endPoint y: 314, distance: 426.5
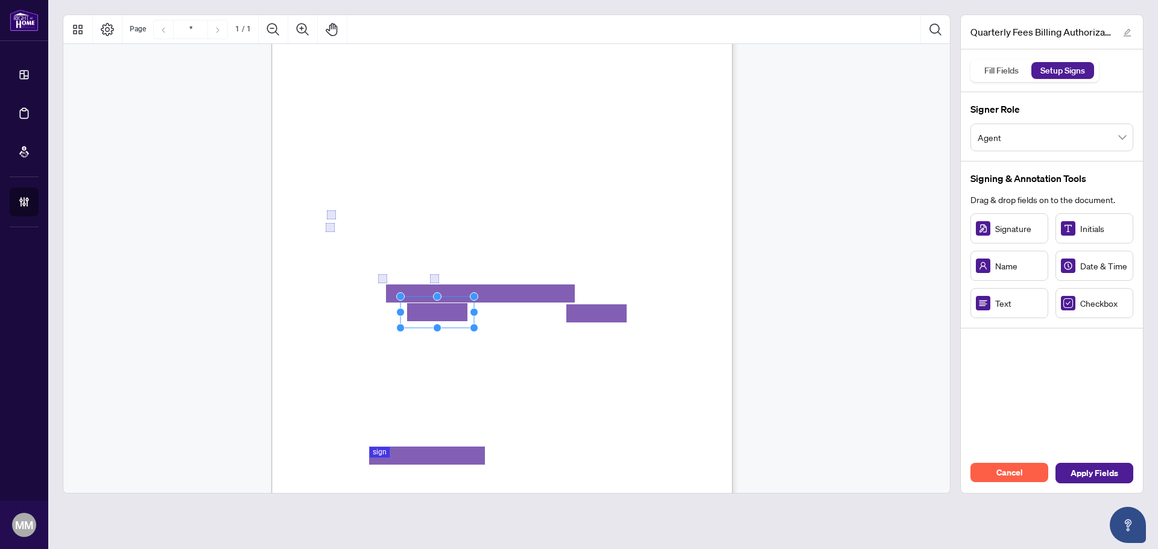
drag, startPoint x: 532, startPoint y: 339, endPoint x: 436, endPoint y: 312, distance: 99.8
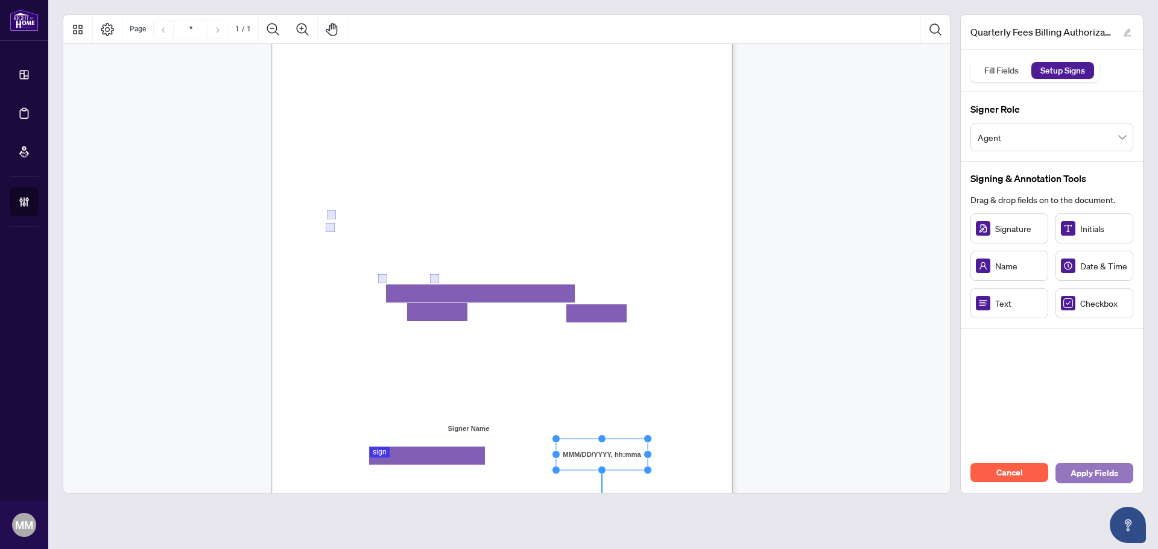
click at [1117, 478] on span "Apply Fields" at bounding box center [1094, 473] width 48 height 19
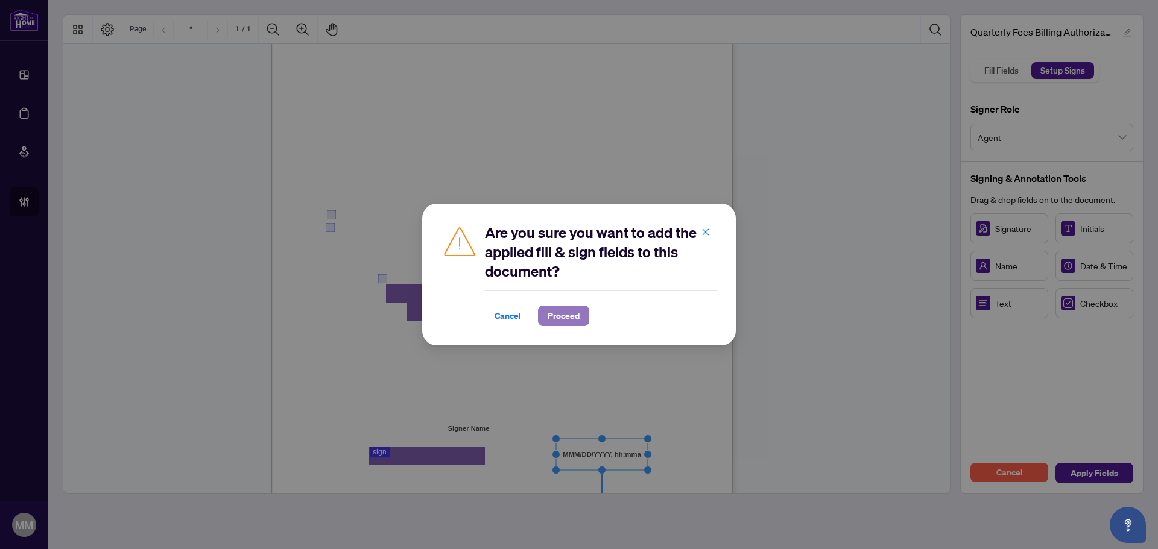
click at [569, 323] on span "Proceed" at bounding box center [564, 315] width 32 height 19
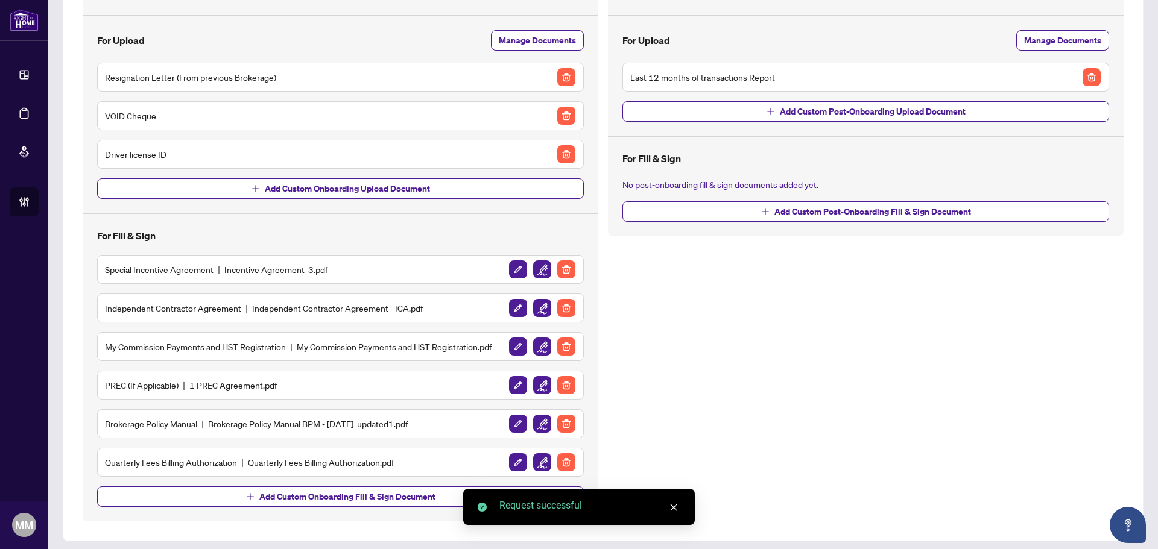
scroll to position [126, 0]
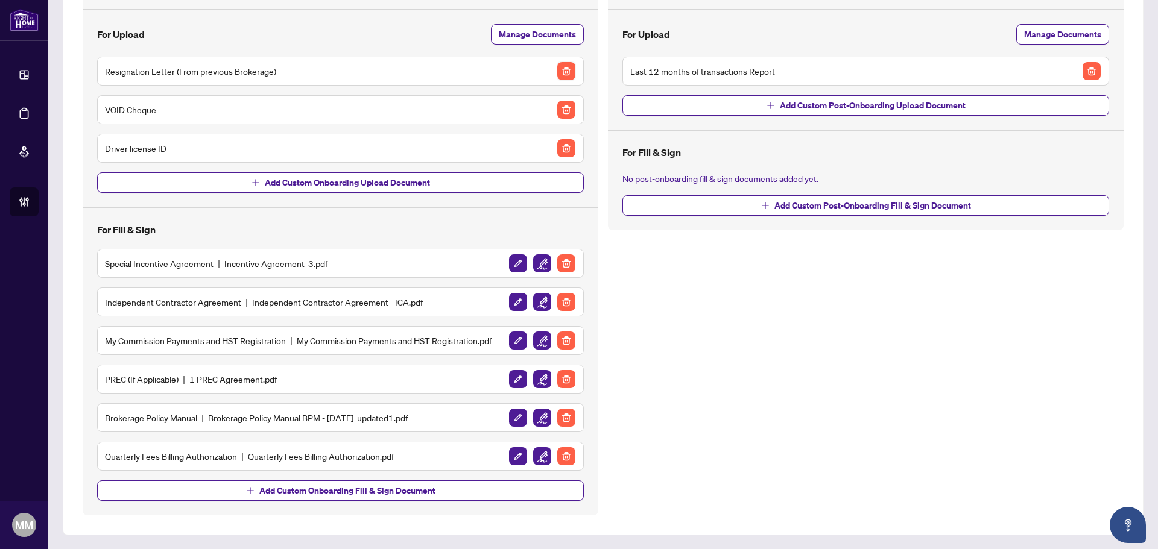
click at [560, 67] on img "button" at bounding box center [566, 71] width 18 height 18
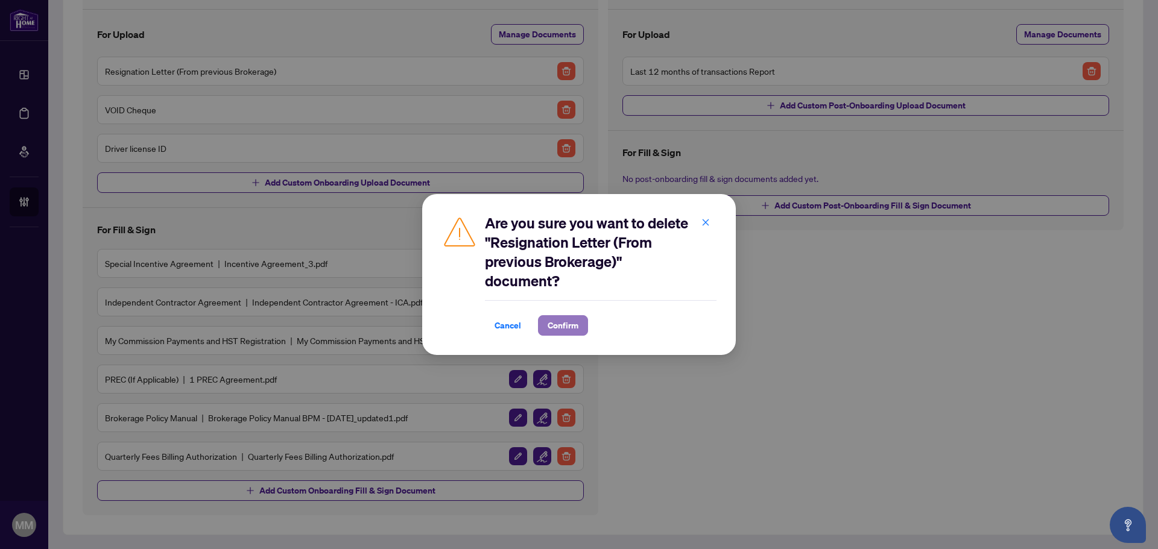
click at [560, 319] on span "Confirm" at bounding box center [563, 325] width 31 height 19
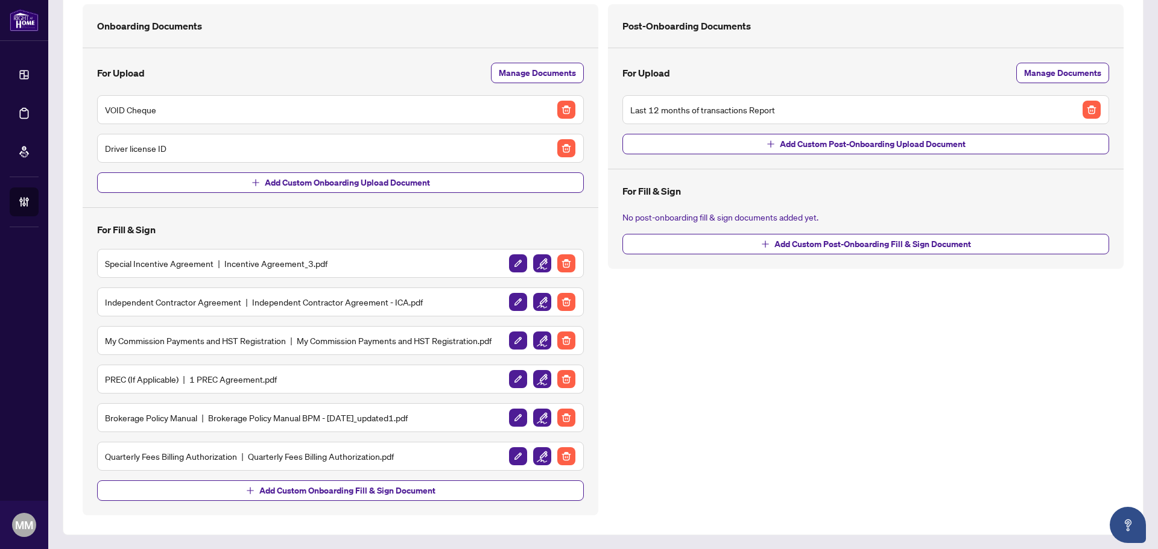
scroll to position [0, 0]
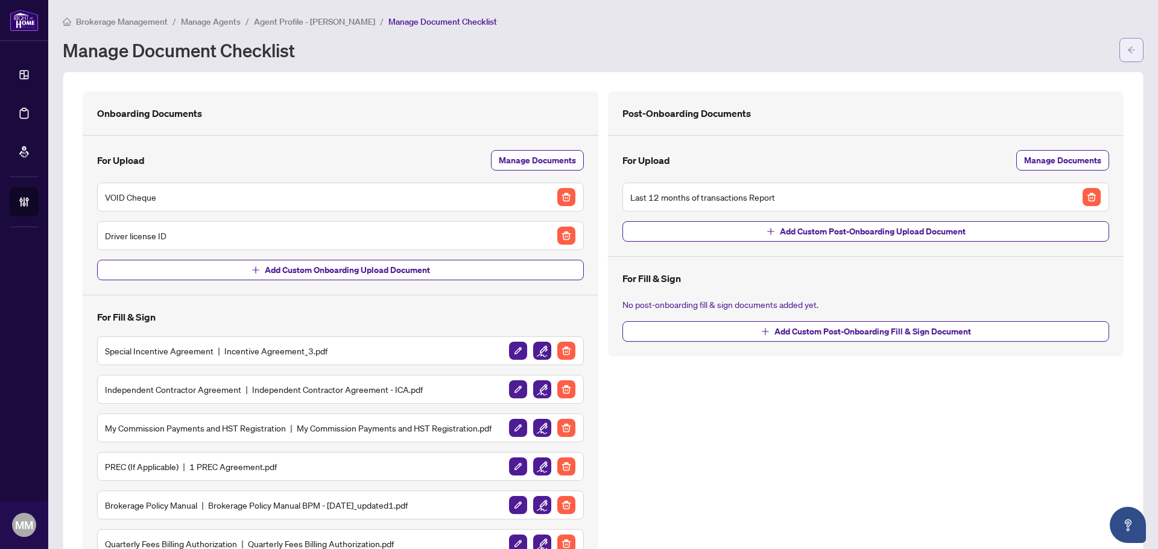
click at [1119, 51] on button "button" at bounding box center [1131, 50] width 24 height 24
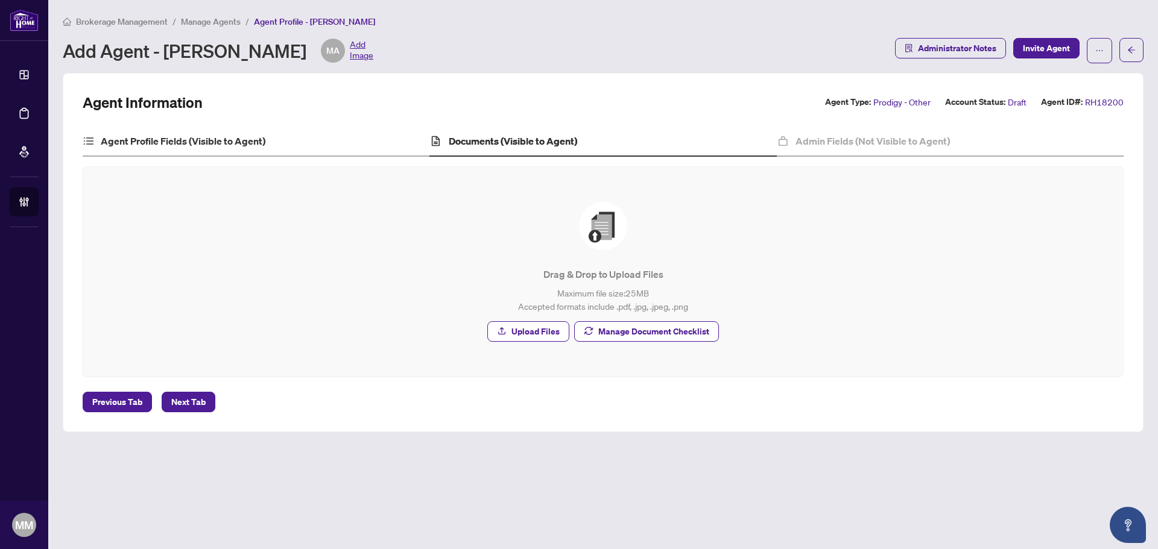
click at [233, 148] on div "Agent Profile Fields (Visible to Agent)" at bounding box center [256, 142] width 347 height 30
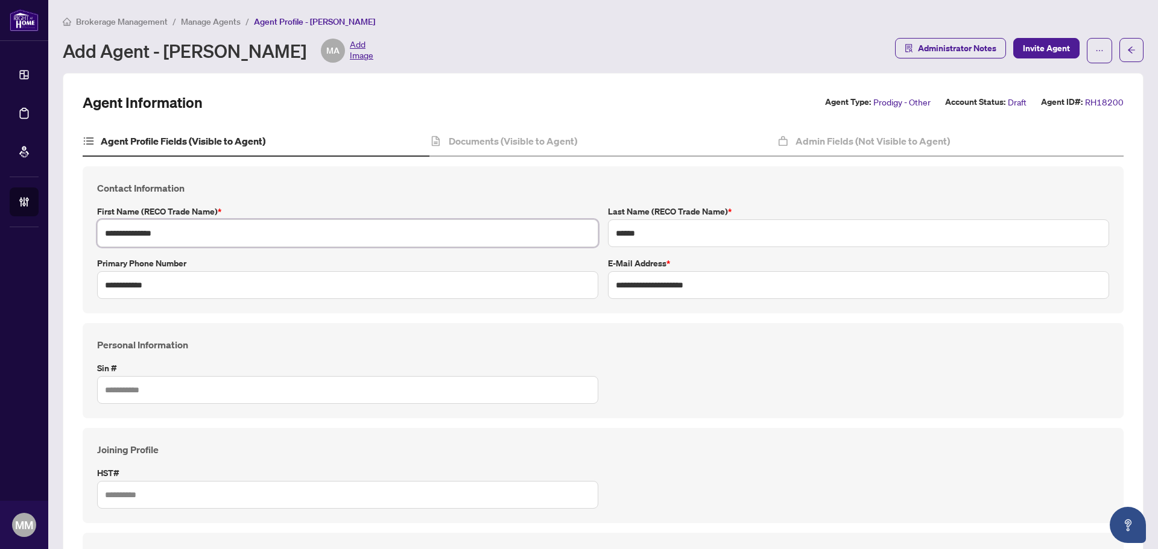
click at [210, 238] on input "**********" at bounding box center [347, 233] width 501 height 28
drag, startPoint x: 154, startPoint y: 226, endPoint x: -134, endPoint y: 221, distance: 288.3
click at [0, 221] on html "**********" at bounding box center [579, 274] width 1158 height 549
type input "******"
click at [620, 151] on div "Documents (Visible to Agent)" at bounding box center [602, 142] width 347 height 30
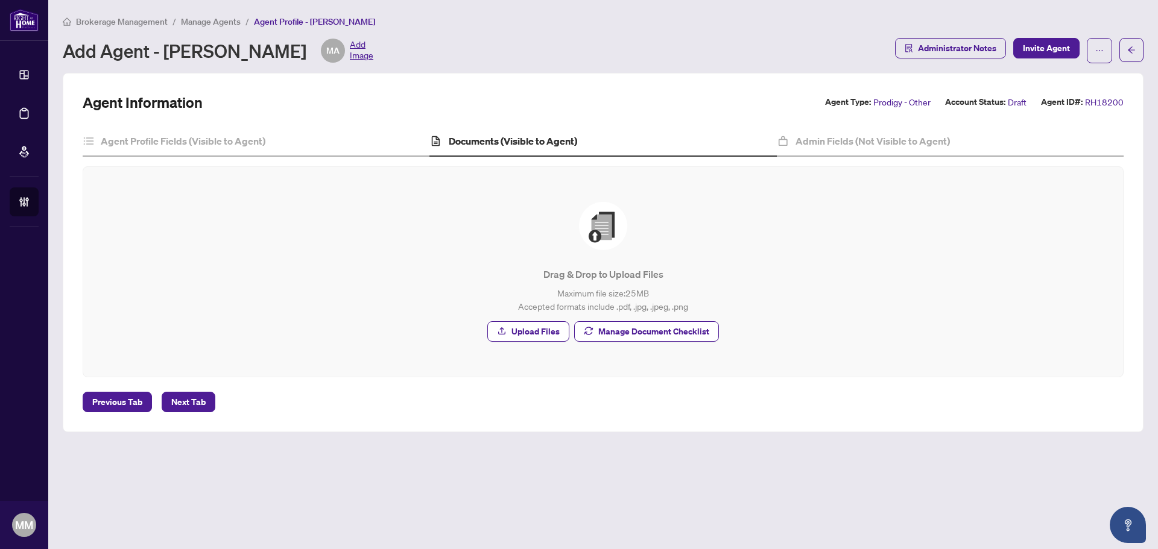
click at [697, 317] on div "Drag & Drop to Upload Files Maximum file size: 25 MB Accepted formats include .…" at bounding box center [602, 272] width 991 height 140
click at [685, 335] on span "Manage Document Checklist" at bounding box center [653, 331] width 111 height 19
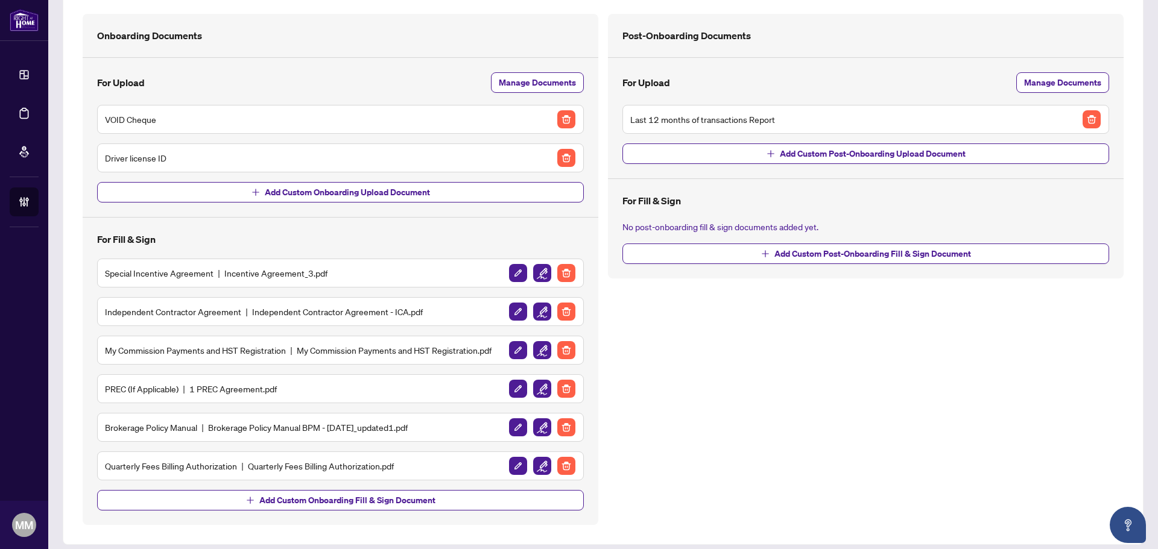
scroll to position [87, 0]
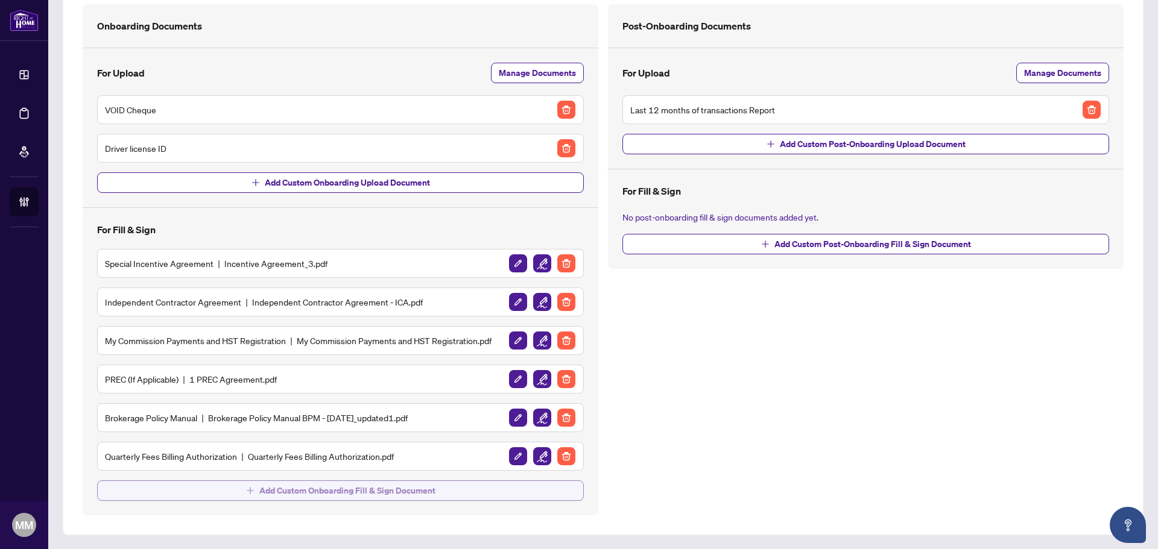
click at [250, 490] on icon "plus" at bounding box center [250, 490] width 1 height 7
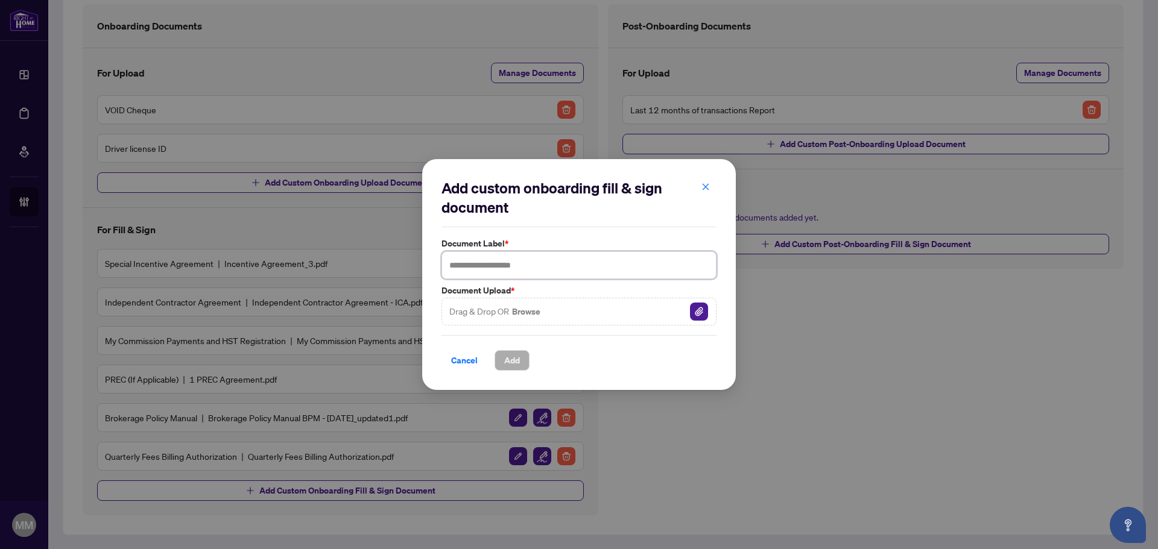
click at [577, 270] on input "text" at bounding box center [578, 265] width 275 height 28
type input "**********"
click at [680, 311] on div "Drag & Drop OR Browse" at bounding box center [578, 312] width 275 height 28
click at [695, 311] on img "button" at bounding box center [699, 312] width 18 height 18
click at [511, 356] on span "Add" at bounding box center [512, 360] width 16 height 19
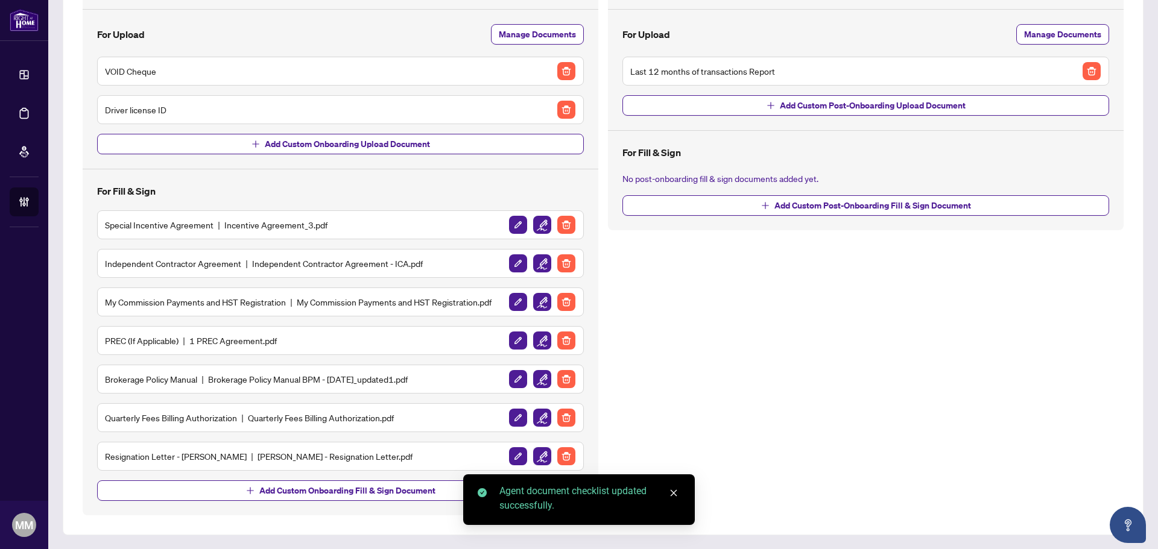
click at [532, 451] on button "button" at bounding box center [541, 456] width 19 height 19
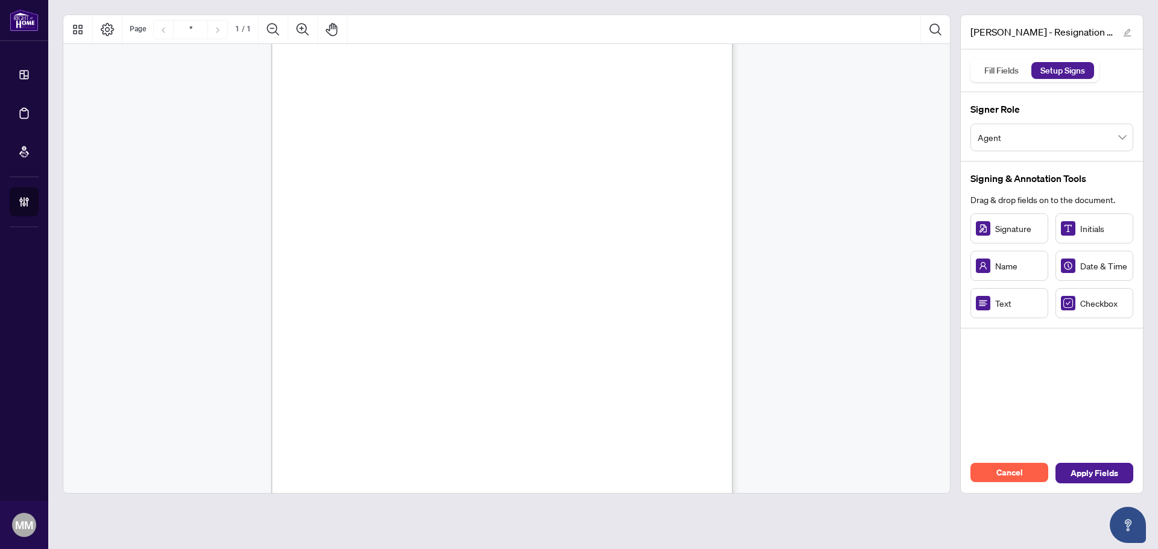
scroll to position [172, 0]
drag, startPoint x: 981, startPoint y: 229, endPoint x: 369, endPoint y: 287, distance: 614.3
drag, startPoint x: 395, startPoint y: 287, endPoint x: 529, endPoint y: 287, distance: 133.9
click at [397, 287] on circle "Resize, Right" at bounding box center [393, 287] width 8 height 8
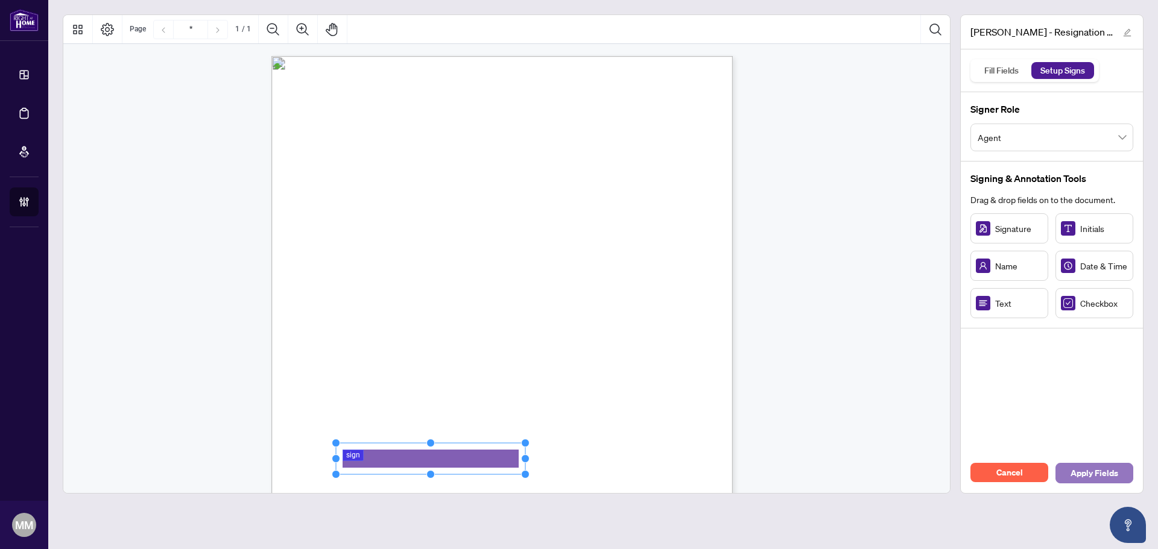
click at [1094, 475] on span "Apply Fields" at bounding box center [1094, 473] width 48 height 19
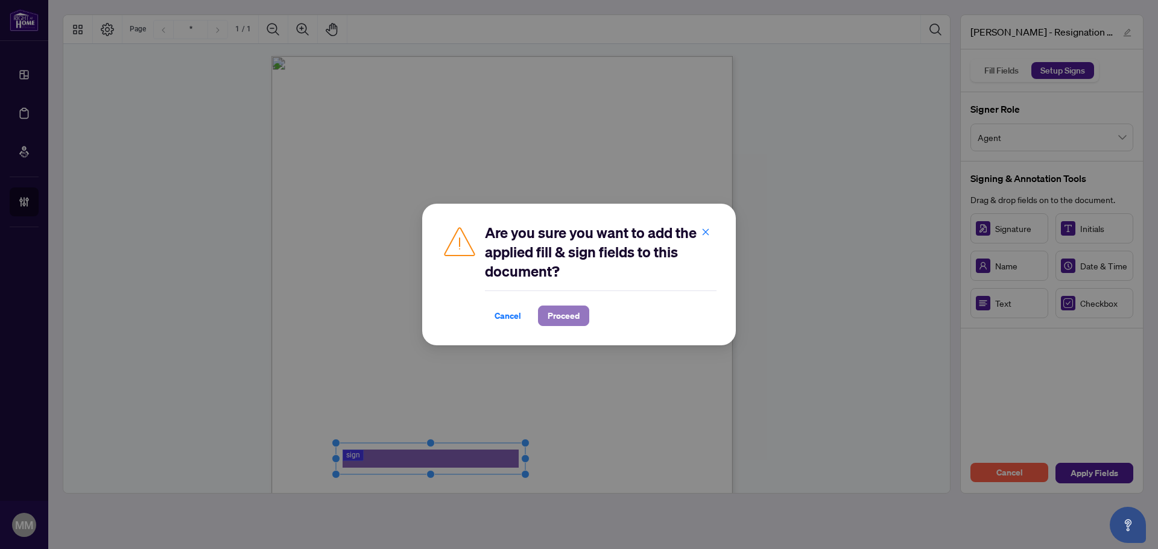
click at [562, 321] on span "Proceed" at bounding box center [564, 315] width 32 height 19
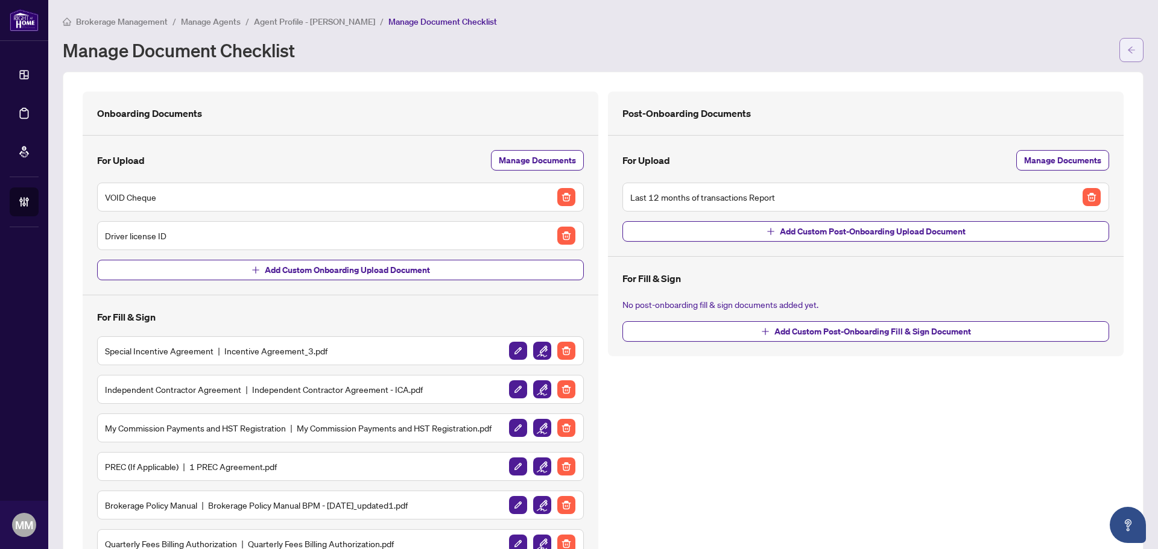
click at [1126, 52] on button "button" at bounding box center [1131, 50] width 24 height 24
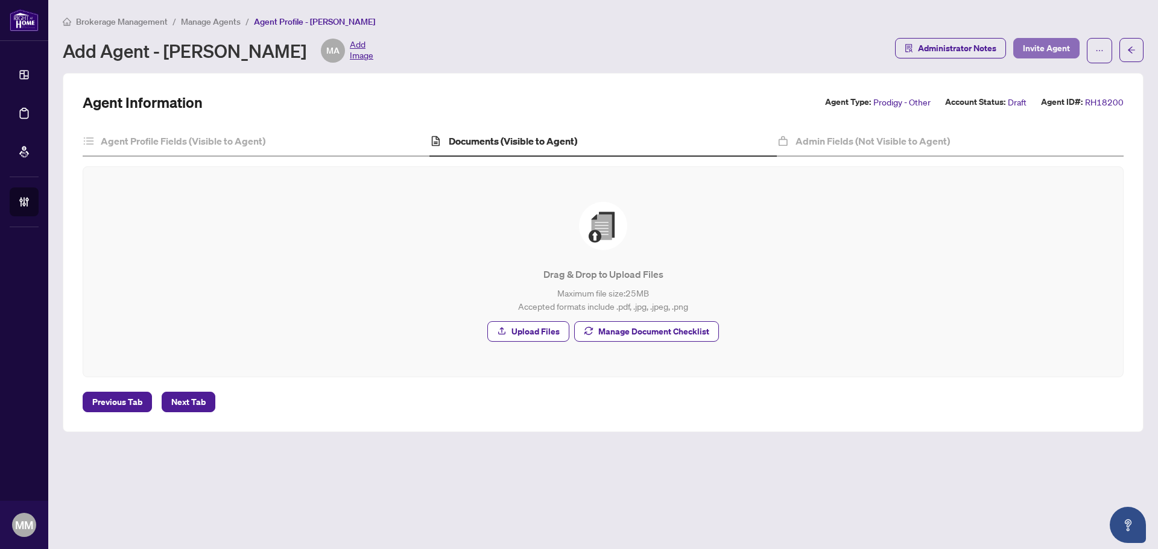
click at [1050, 44] on span "Invite Agent" at bounding box center [1046, 48] width 47 height 19
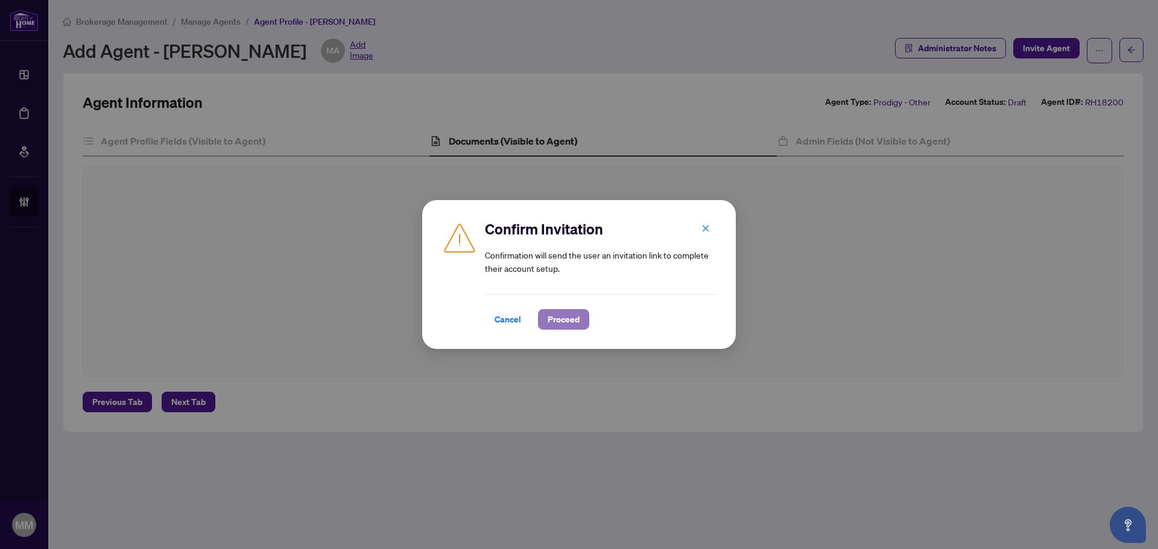
click at [567, 322] on span "Proceed" at bounding box center [564, 319] width 32 height 19
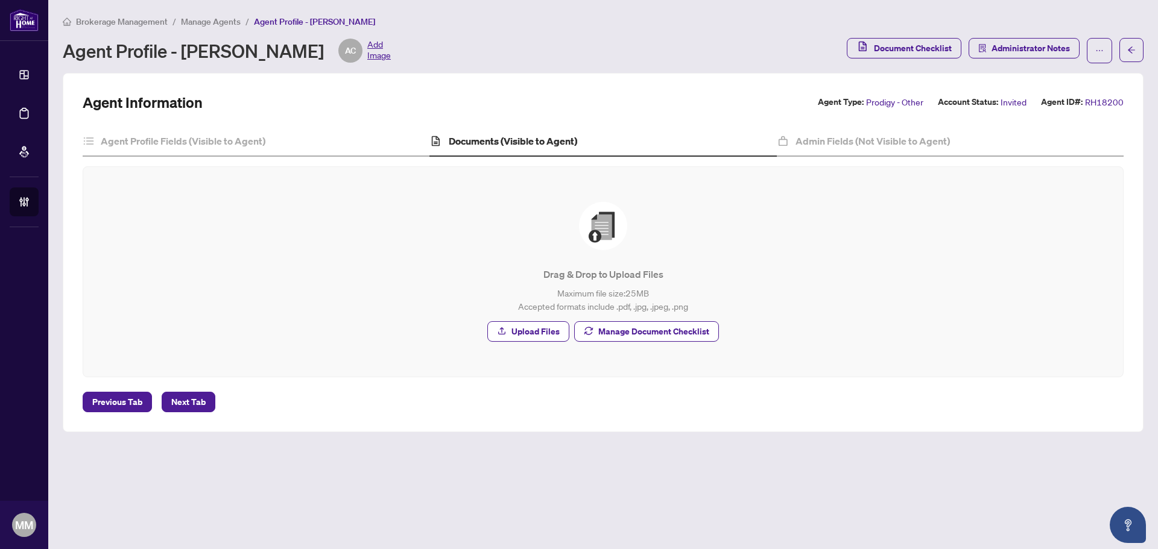
click at [204, 22] on span "Manage Agents" at bounding box center [211, 21] width 60 height 11
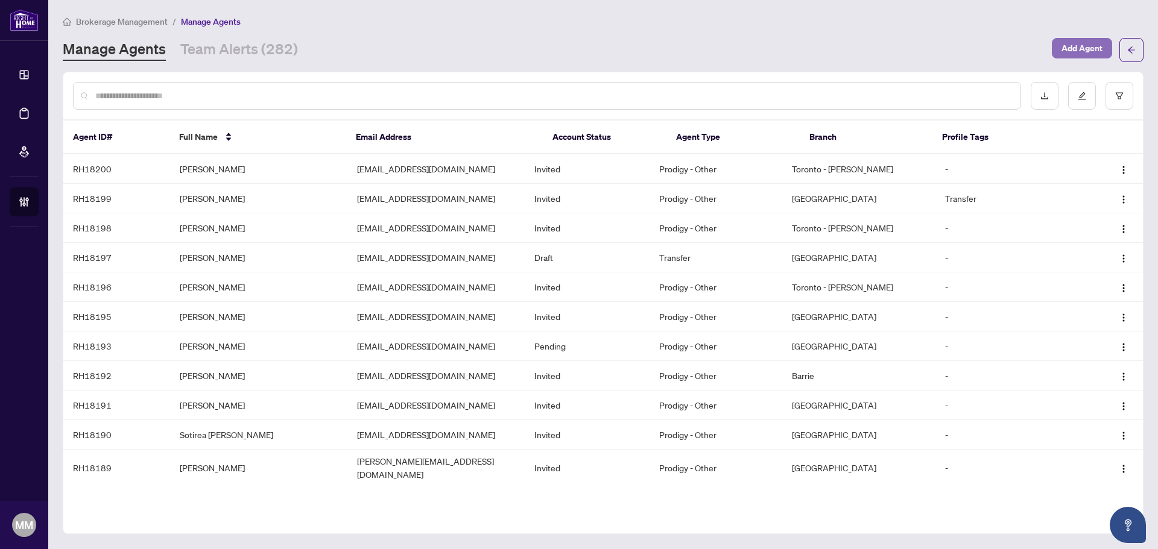
click at [1056, 41] on button "Add Agent" at bounding box center [1082, 48] width 60 height 21
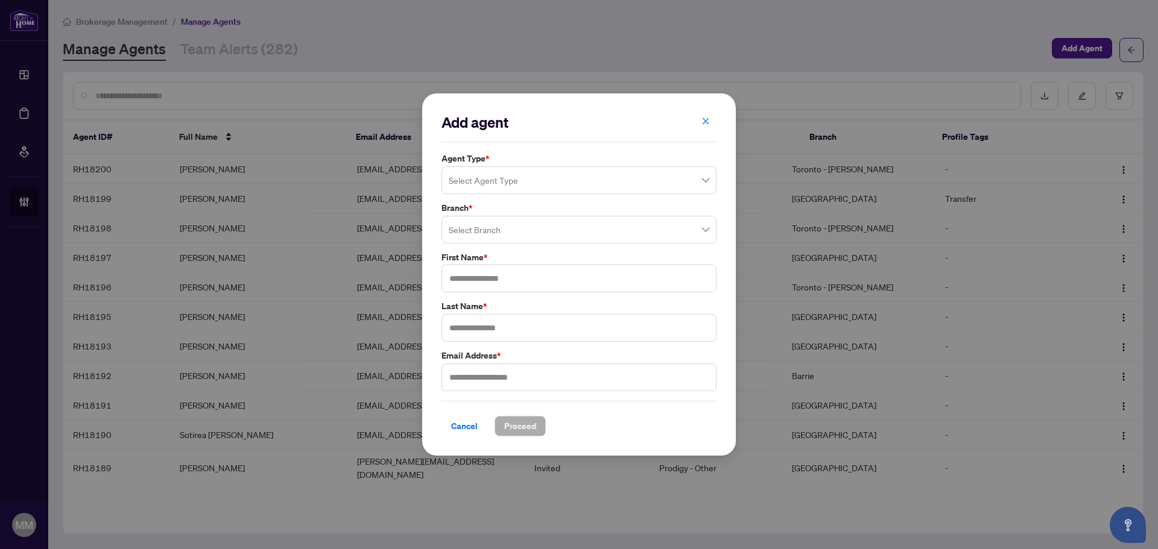
click at [633, 188] on input "search" at bounding box center [574, 182] width 250 height 27
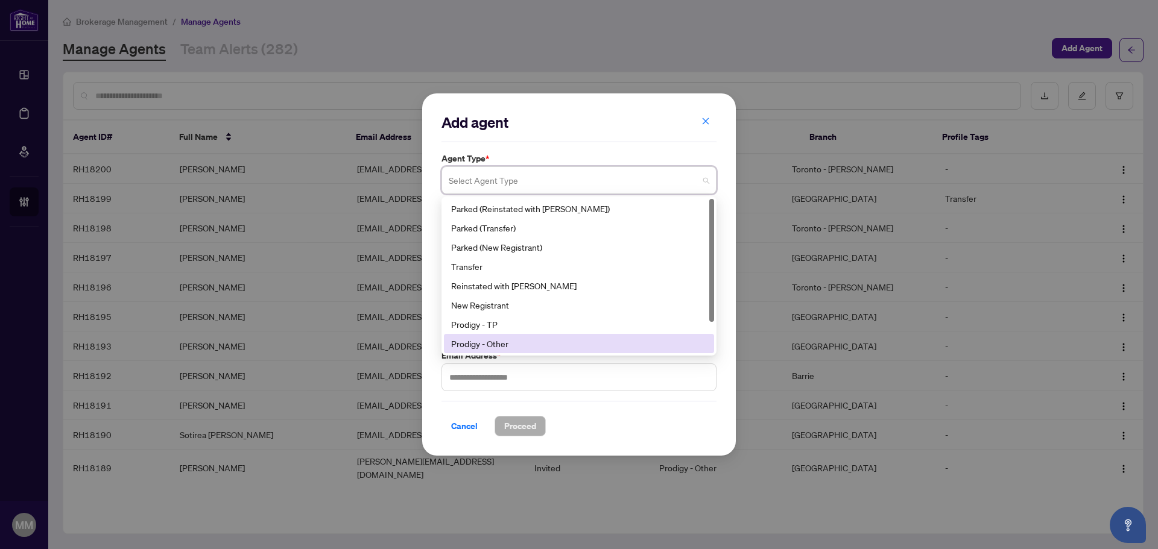
click at [535, 340] on div "Prodigy - Other" at bounding box center [579, 343] width 256 height 13
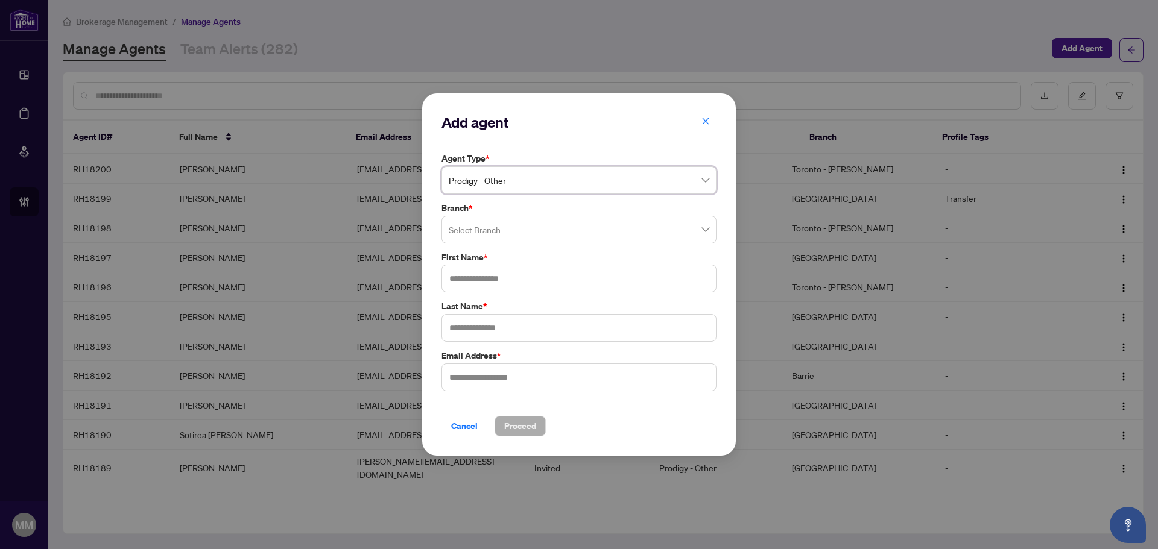
click at [581, 239] on input "search" at bounding box center [574, 231] width 250 height 27
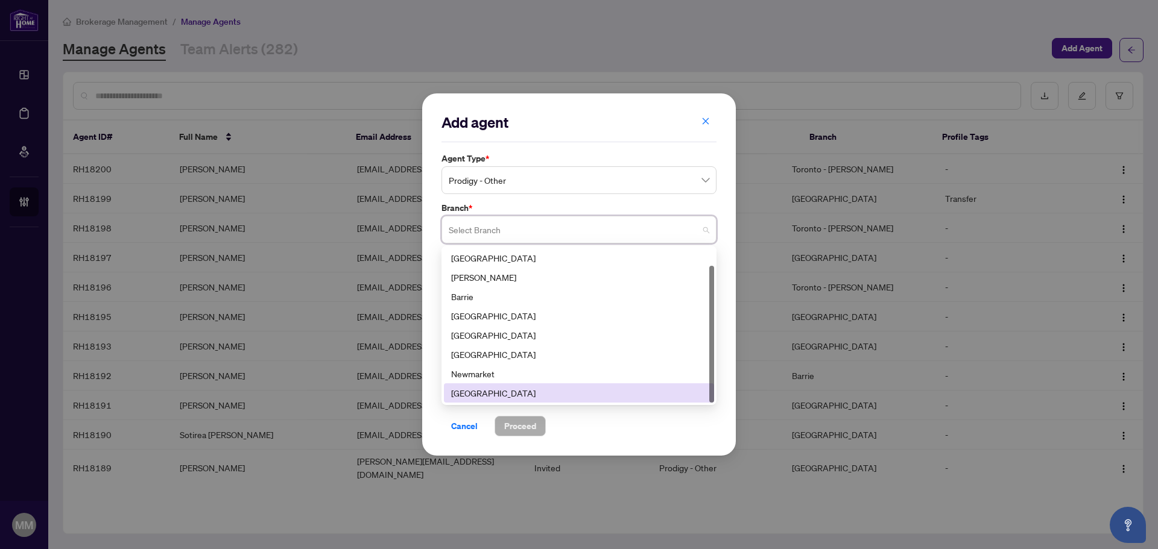
scroll to position [19, 0]
click at [508, 399] on div "Toronto - [PERSON_NAME]" at bounding box center [579, 393] width 256 height 13
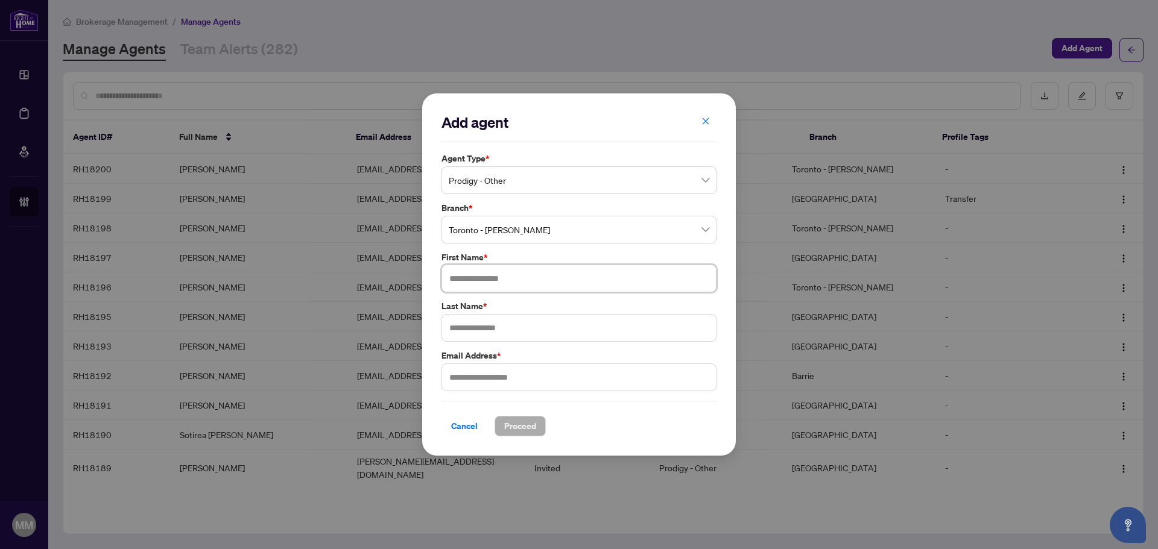
click at [540, 288] on input "text" at bounding box center [578, 279] width 275 height 28
type input "******"
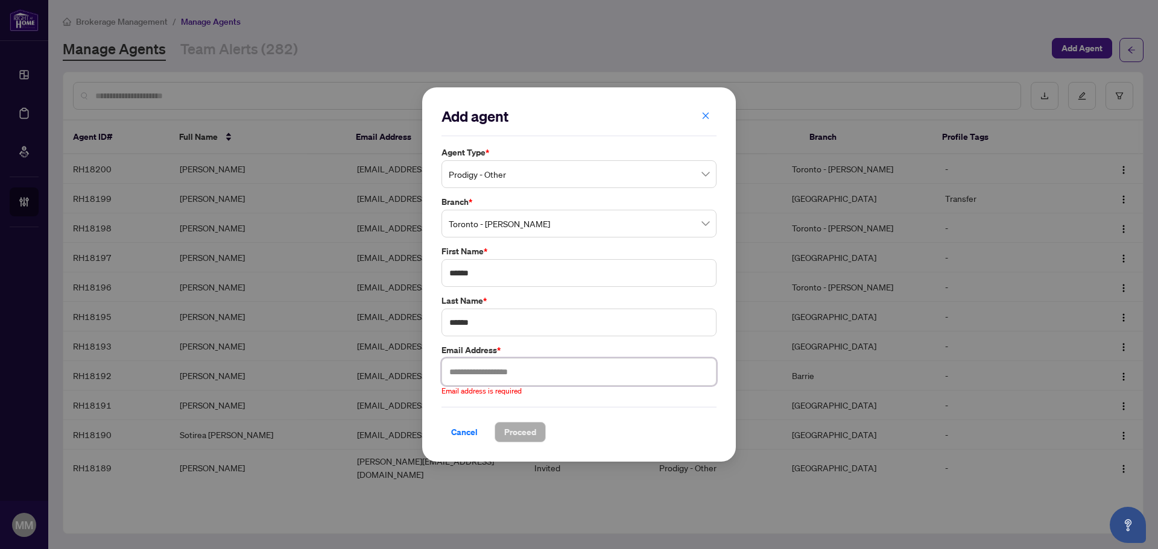
click at [525, 377] on input "text" at bounding box center [578, 372] width 275 height 28
paste input "**********"
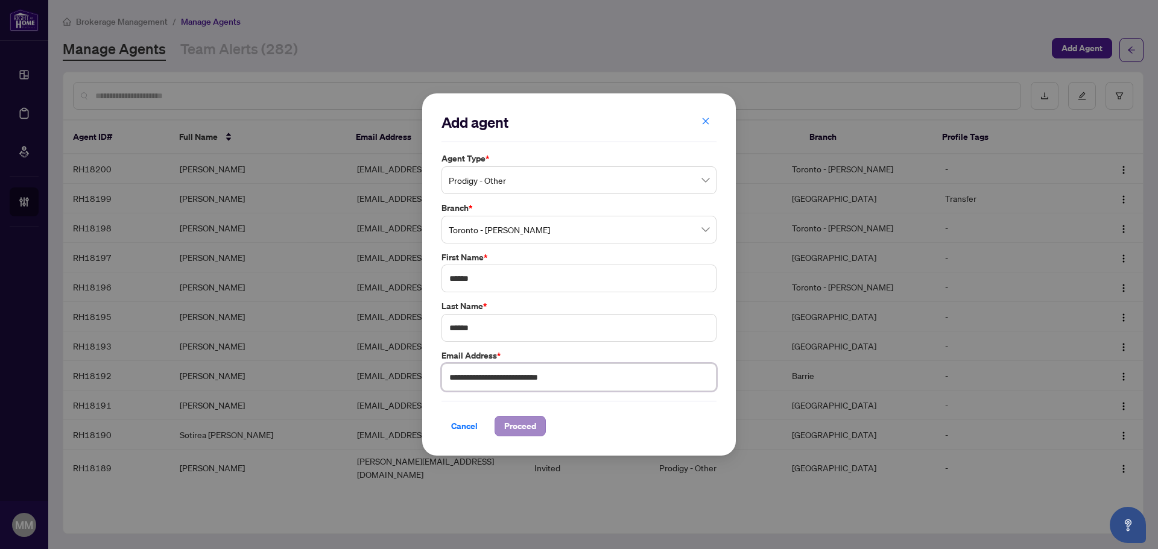
type input "**********"
click at [520, 423] on span "Proceed" at bounding box center [520, 426] width 32 height 19
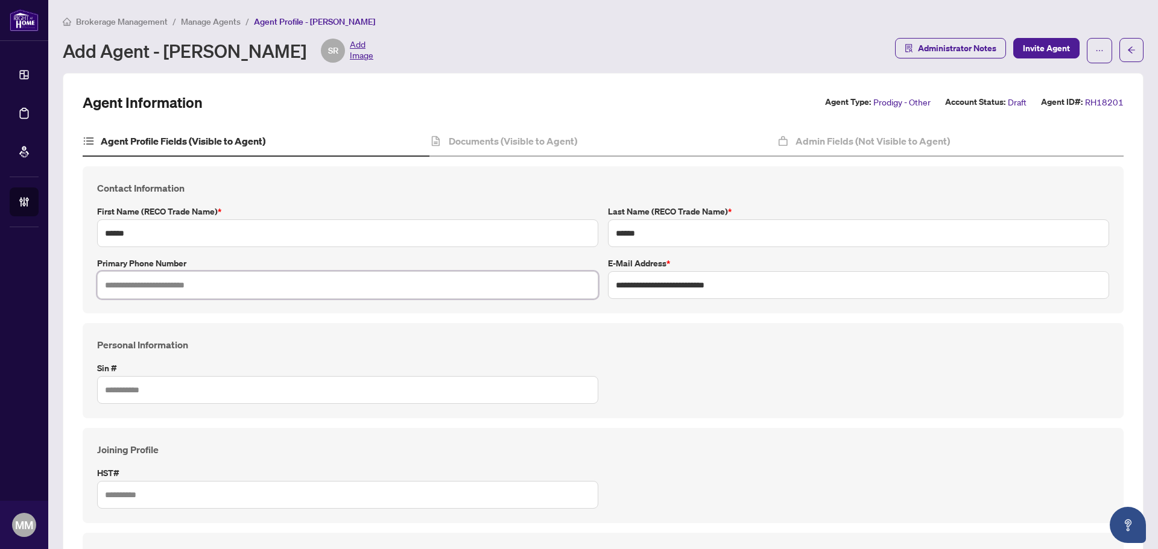
click at [390, 291] on input "text" at bounding box center [347, 285] width 501 height 28
paste input "**********"
type input "**********"
click at [545, 139] on h4 "Documents (Visible to Agent)" at bounding box center [513, 141] width 128 height 14
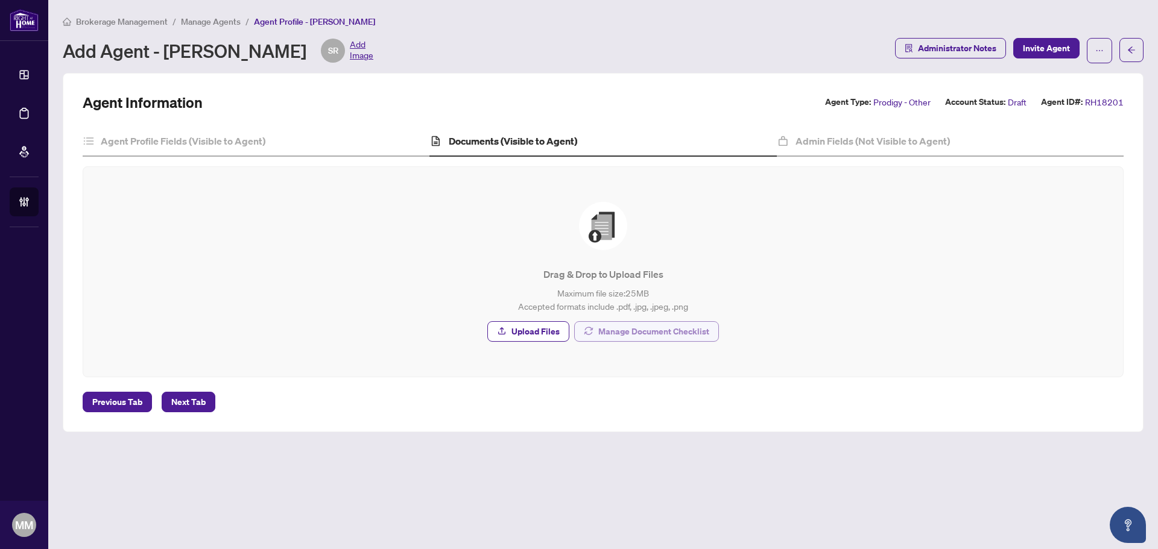
click at [636, 339] on span "Manage Document Checklist" at bounding box center [653, 331] width 111 height 19
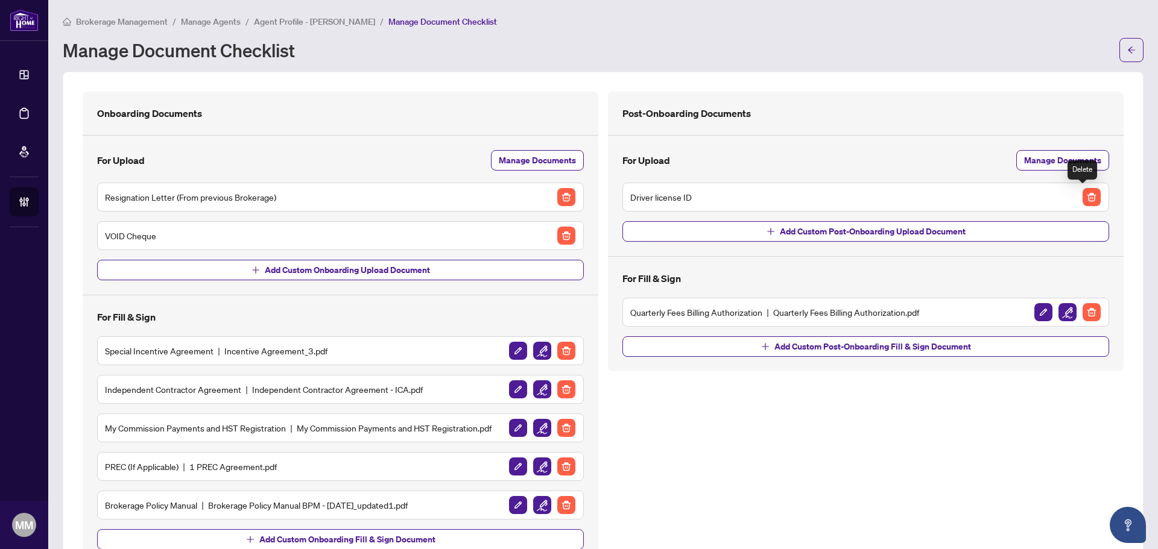
click at [1082, 194] on img "button" at bounding box center [1091, 197] width 18 height 18
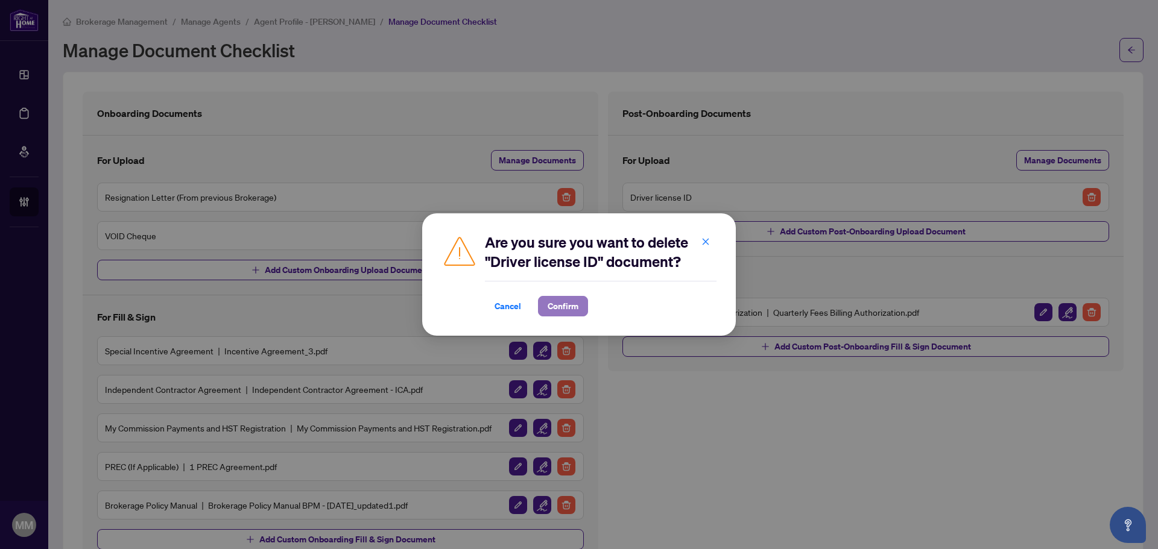
click at [563, 308] on span "Confirm" at bounding box center [563, 306] width 31 height 19
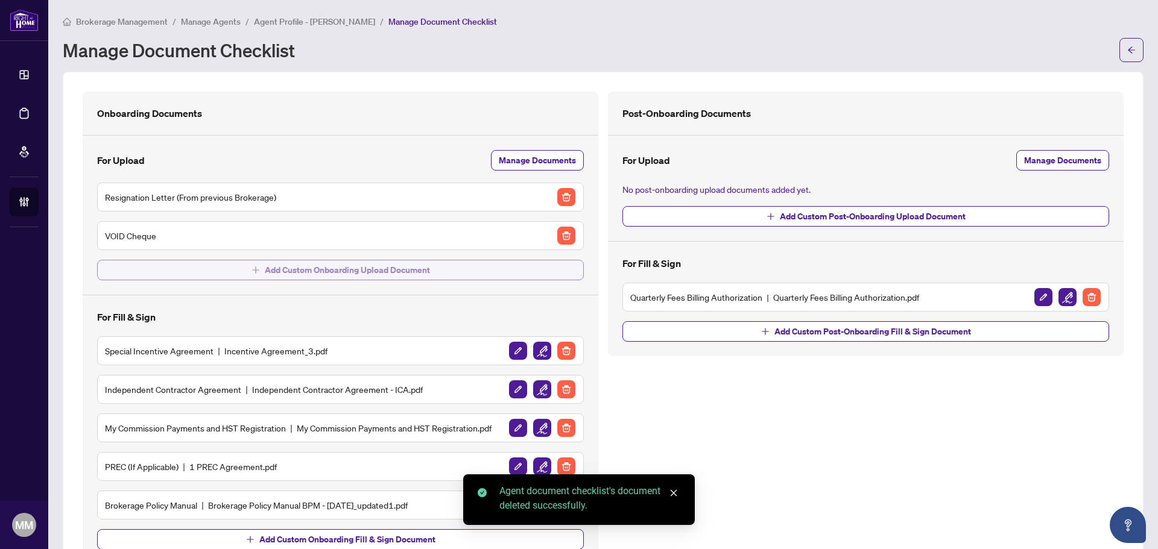
click at [431, 264] on button "Add Custom Onboarding Upload Document" at bounding box center [340, 270] width 487 height 21
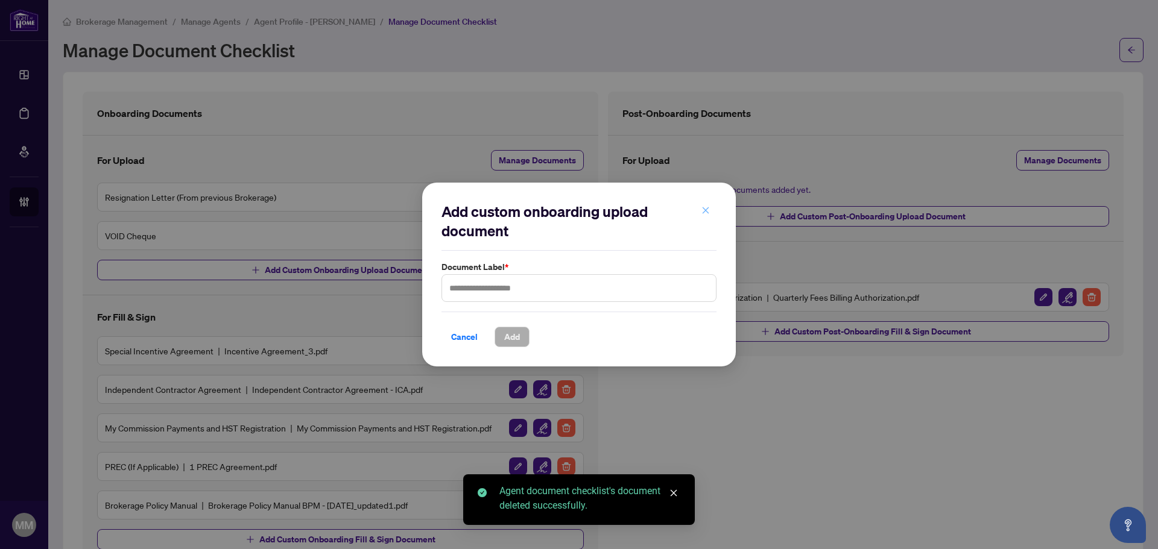
click at [693, 212] on button "button" at bounding box center [705, 211] width 24 height 21
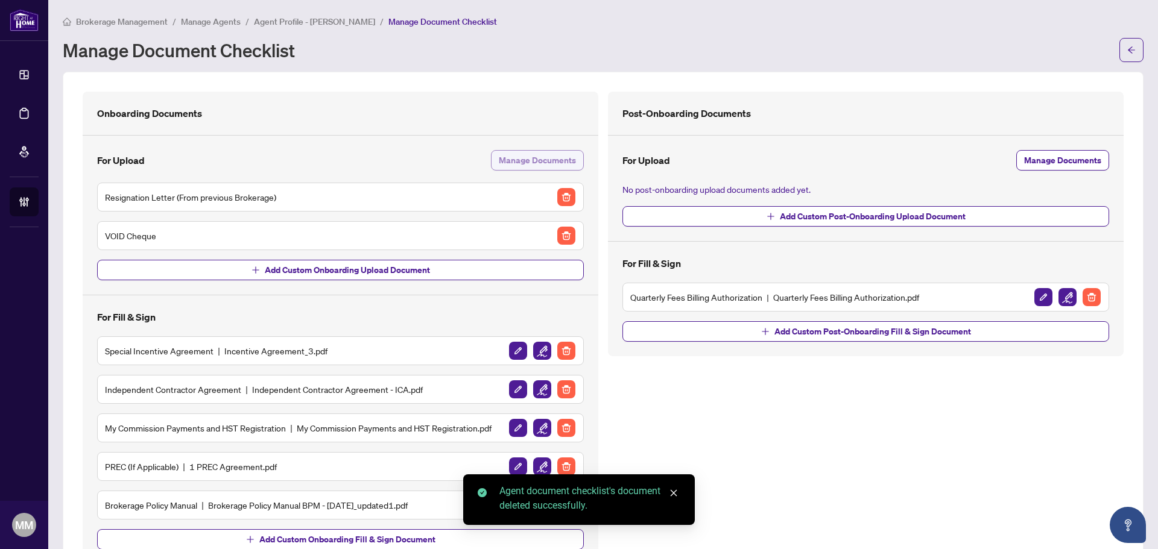
click at [505, 166] on span "Manage Documents" at bounding box center [537, 160] width 77 height 19
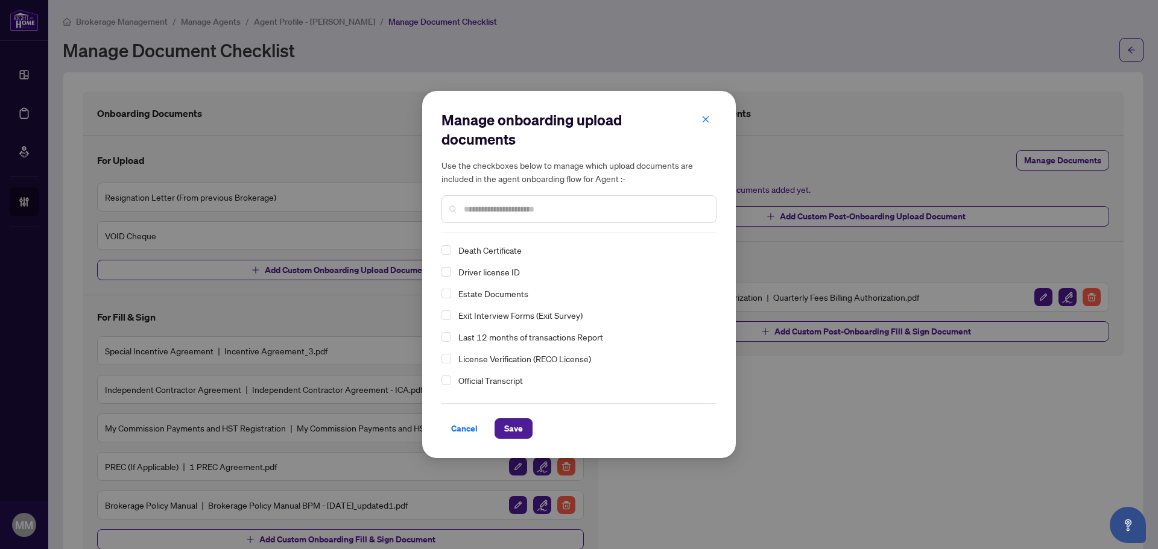
click at [503, 271] on span "Driver license ID" at bounding box center [489, 272] width 62 height 11
click at [514, 428] on span "Save" at bounding box center [513, 428] width 19 height 19
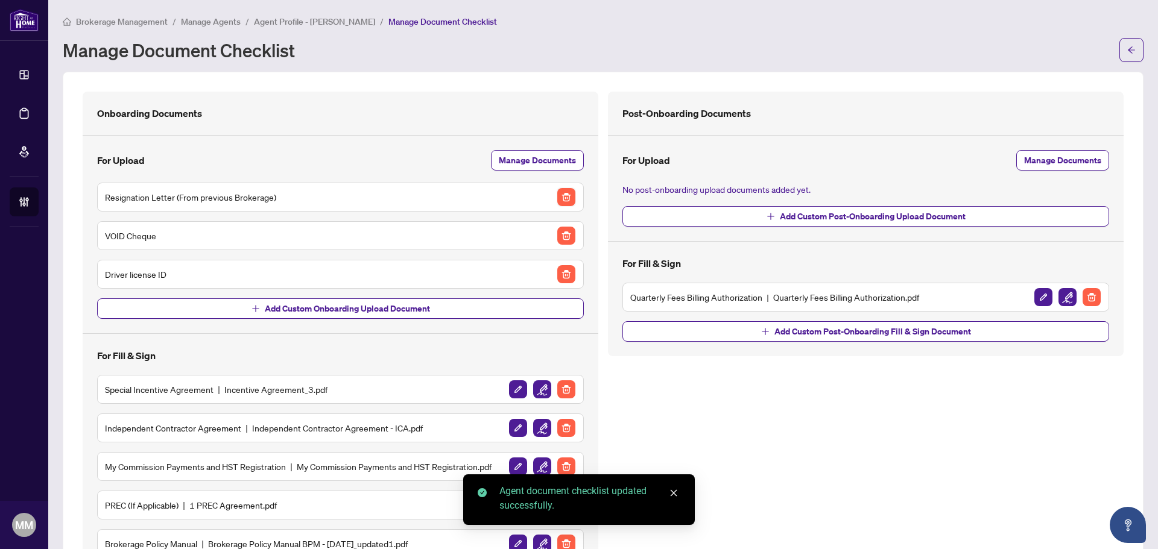
click at [561, 197] on img "button" at bounding box center [566, 197] width 18 height 18
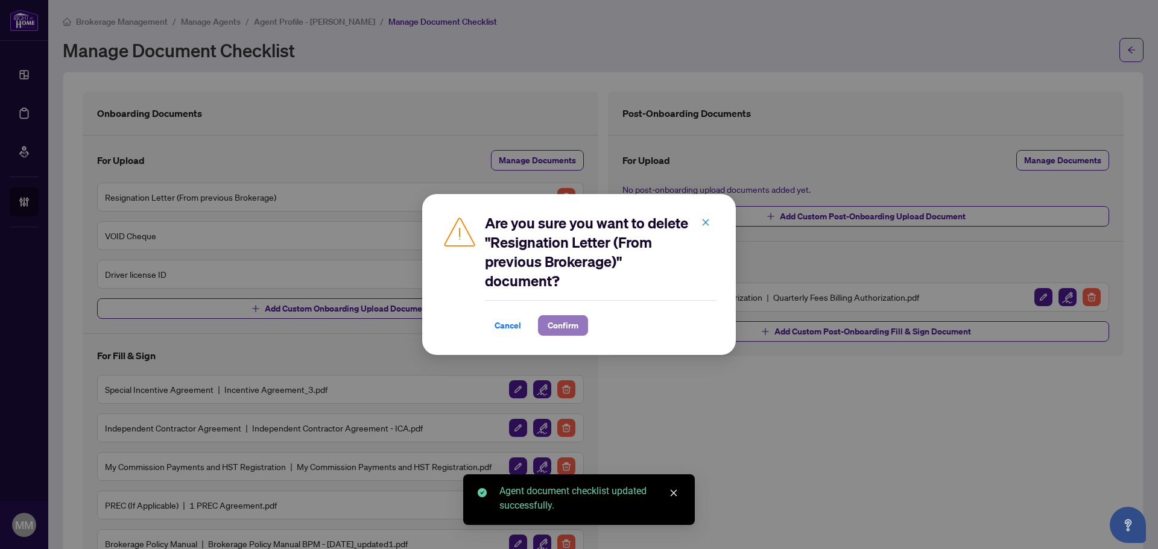
click at [575, 329] on span "Confirm" at bounding box center [563, 325] width 31 height 19
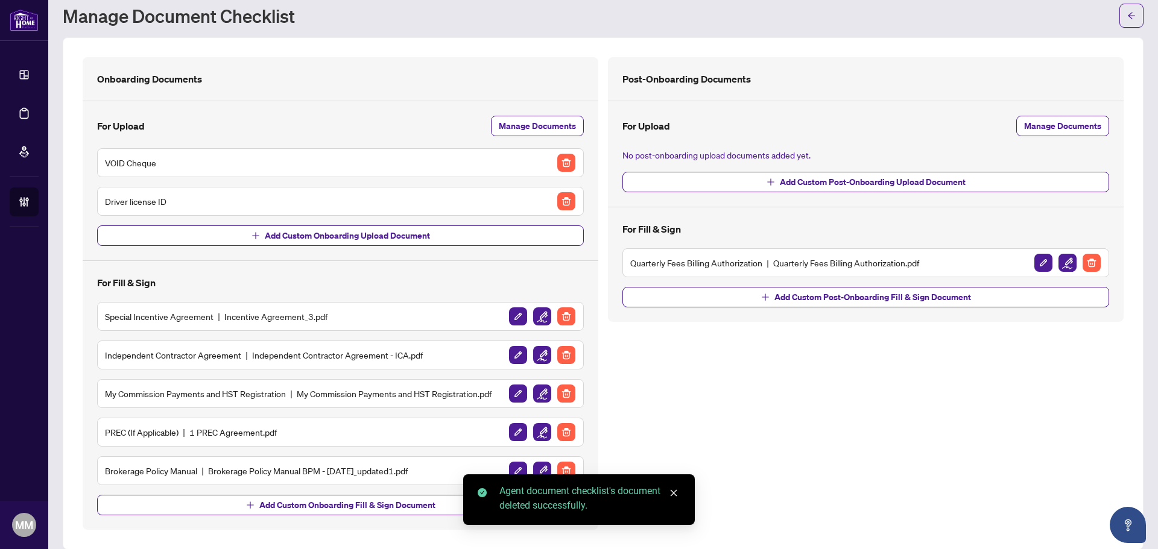
scroll to position [49, 0]
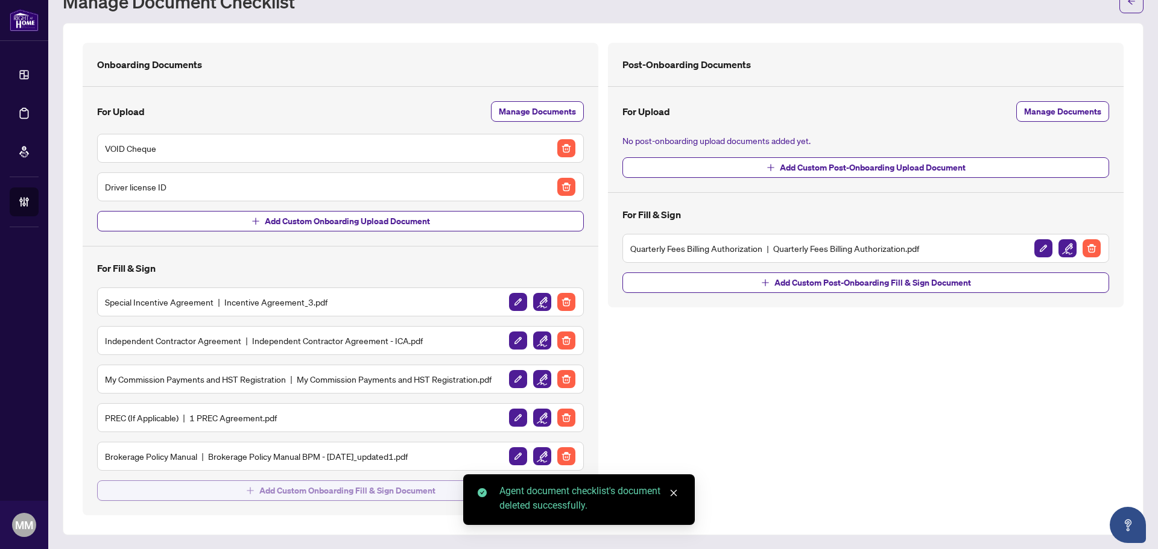
click at [213, 497] on button "Add Custom Onboarding Fill & Sign Document" at bounding box center [340, 491] width 487 height 21
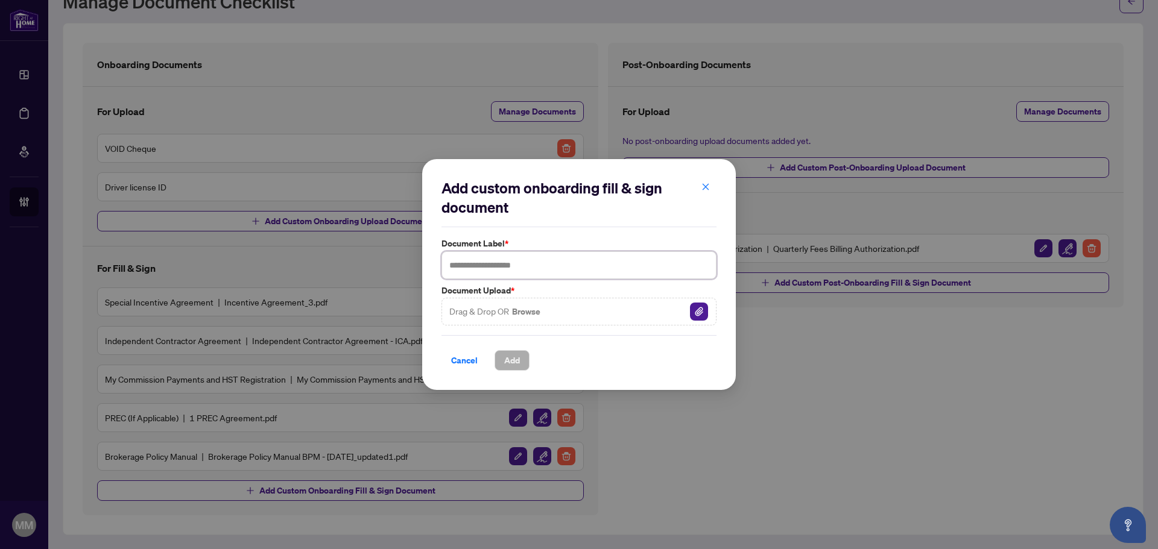
click at [548, 266] on input "text" at bounding box center [578, 265] width 275 height 28
click at [458, 358] on span "Cancel" at bounding box center [464, 360] width 27 height 19
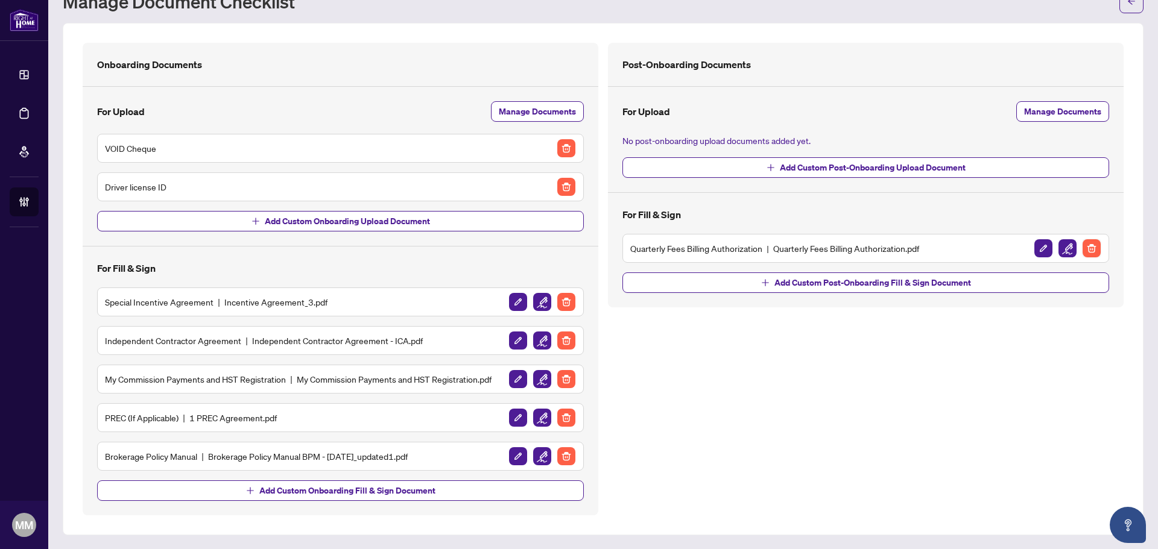
click at [1086, 251] on img "button" at bounding box center [1091, 248] width 18 height 18
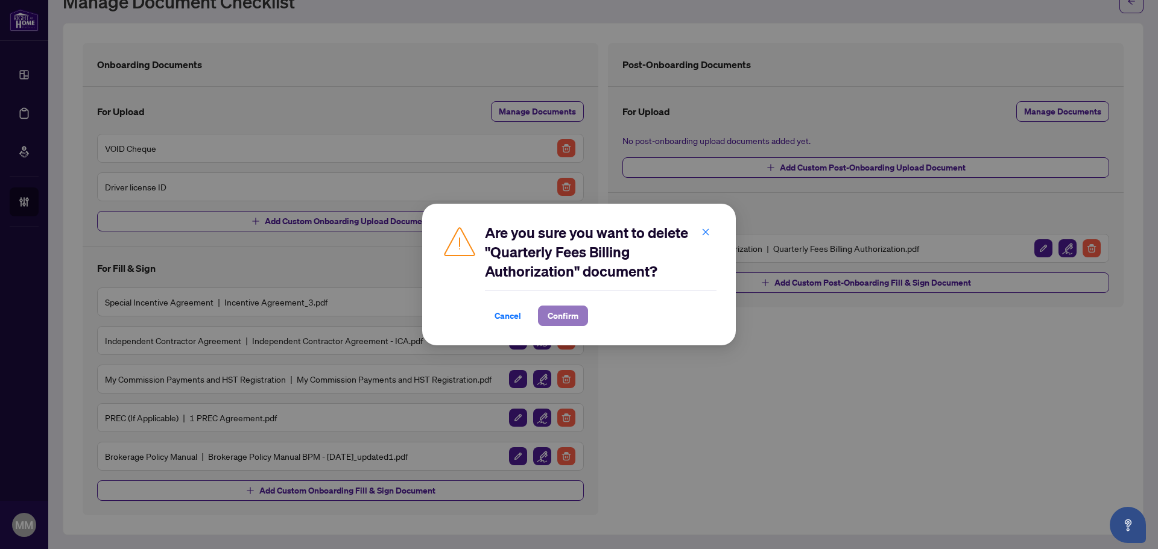
click at [545, 318] on button "Confirm" at bounding box center [563, 316] width 50 height 21
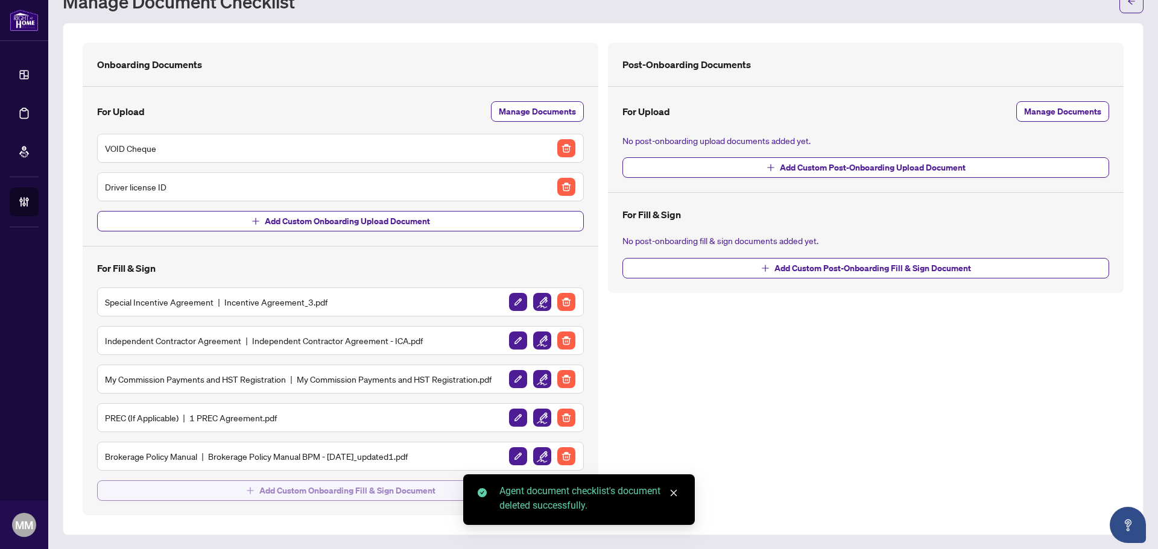
click at [393, 492] on span "Add Custom Onboarding Fill & Sign Document" at bounding box center [347, 490] width 176 height 19
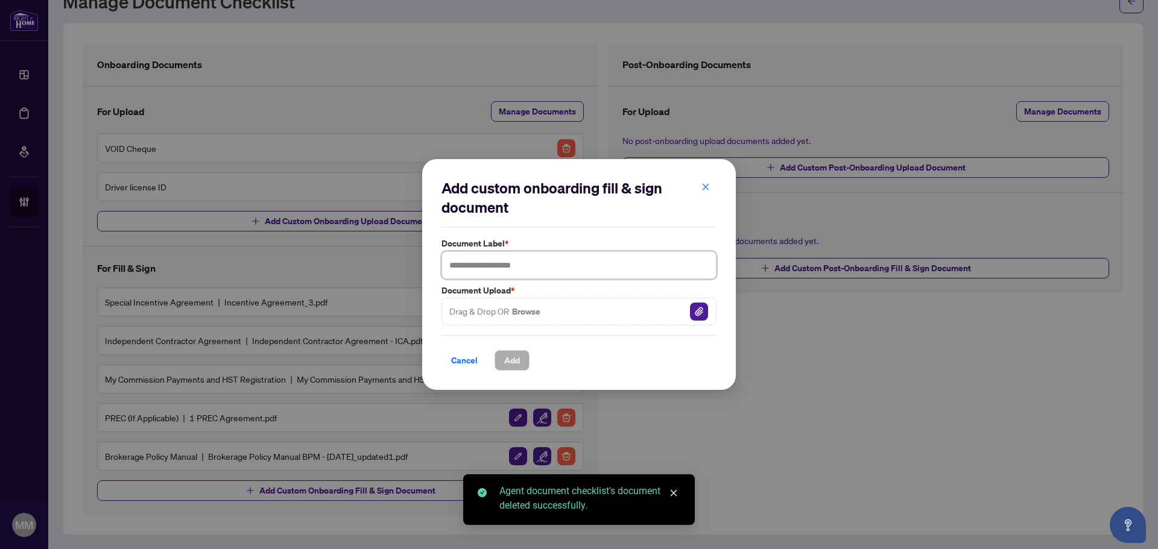
click at [593, 259] on input "text" at bounding box center [578, 265] width 275 height 28
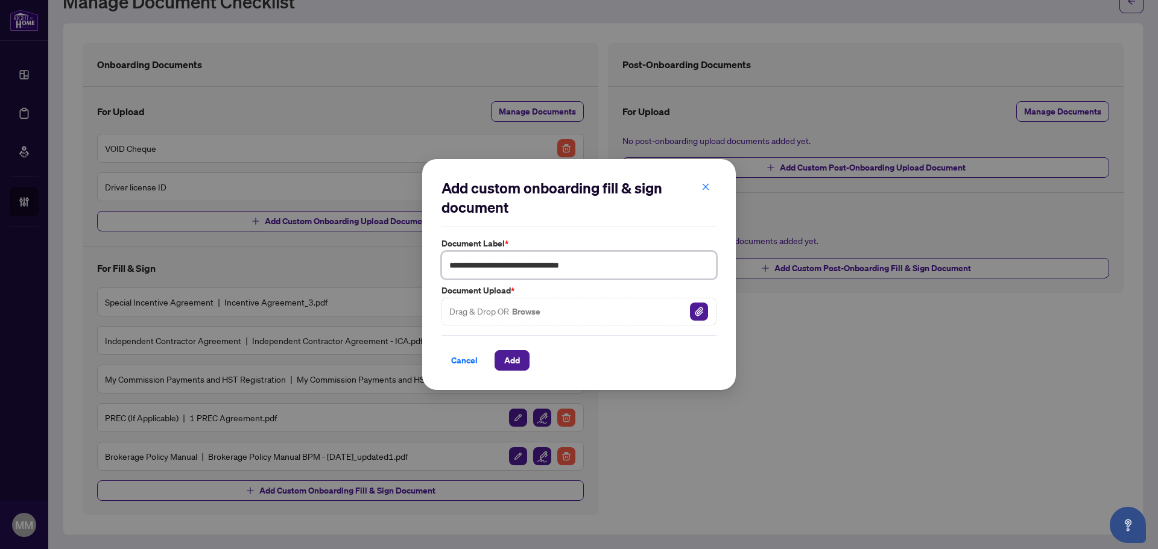
type input "**********"
click at [704, 308] on img "button" at bounding box center [699, 312] width 18 height 18
click at [511, 357] on span "Add" at bounding box center [512, 360] width 16 height 19
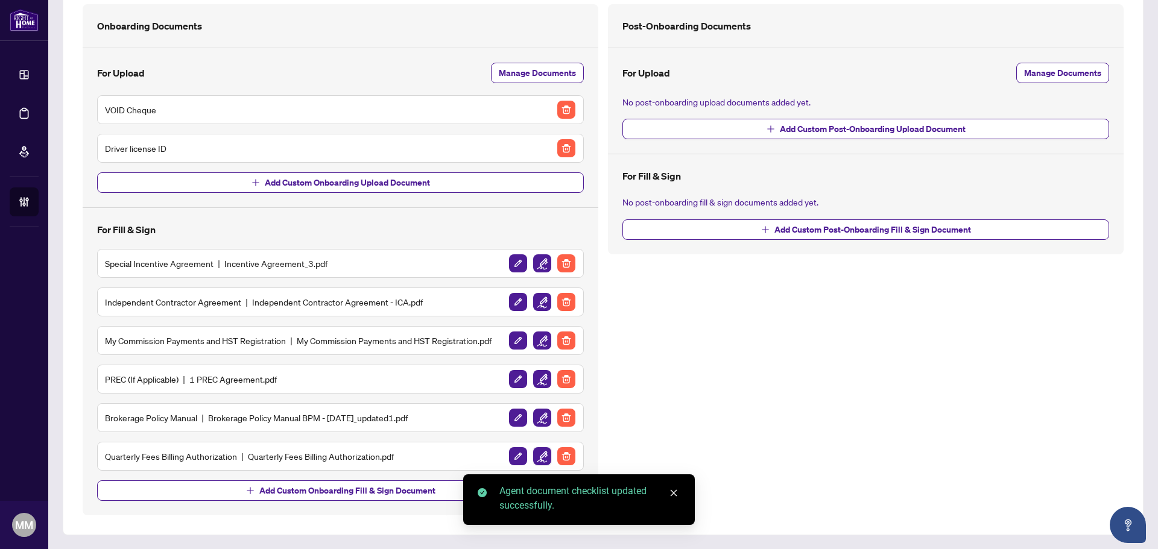
click at [535, 455] on img "button" at bounding box center [542, 456] width 18 height 18
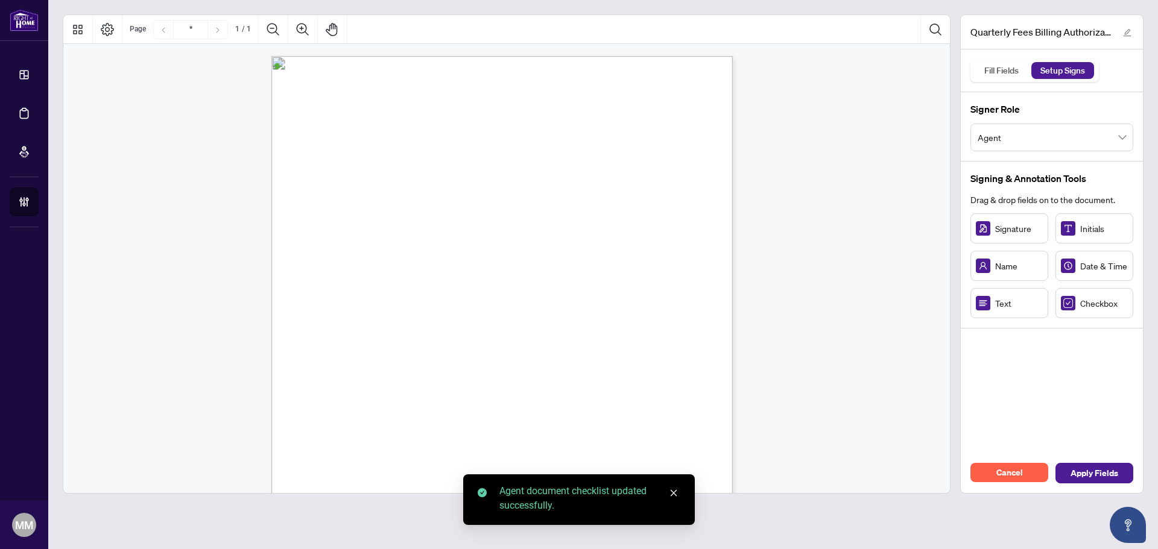
scroll to position [60, 0]
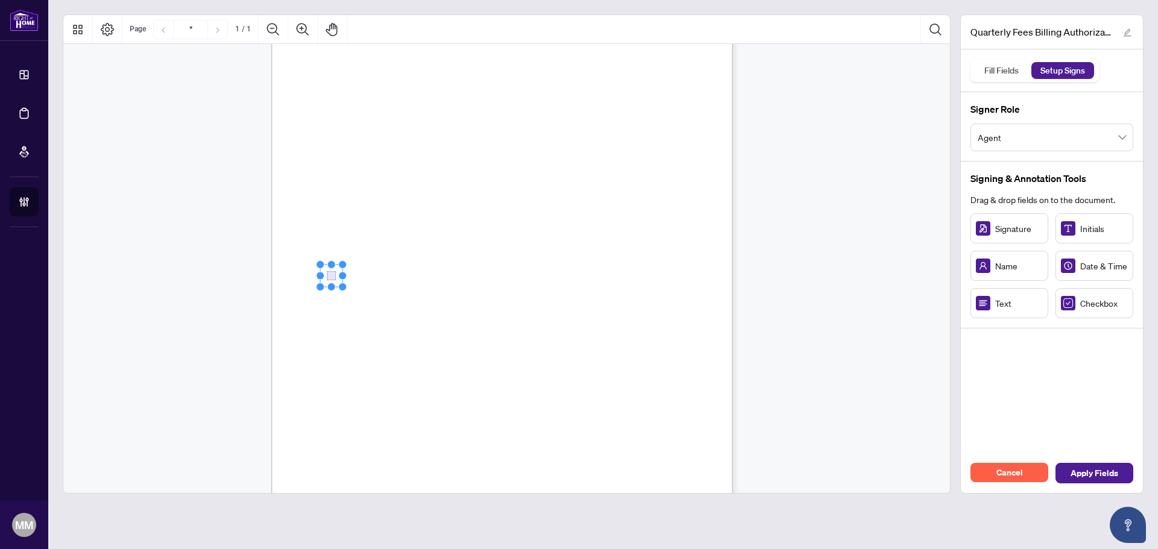
drag, startPoint x: 1069, startPoint y: 308, endPoint x: 331, endPoint y: 275, distance: 738.2
click at [408, 333] on span "Billing Authorization:" at bounding box center [367, 338] width 82 height 11
drag, startPoint x: 432, startPoint y: 453, endPoint x: 498, endPoint y: 452, distance: 65.7
click at [447, 452] on circle "Resize, Right" at bounding box center [444, 454] width 8 height 8
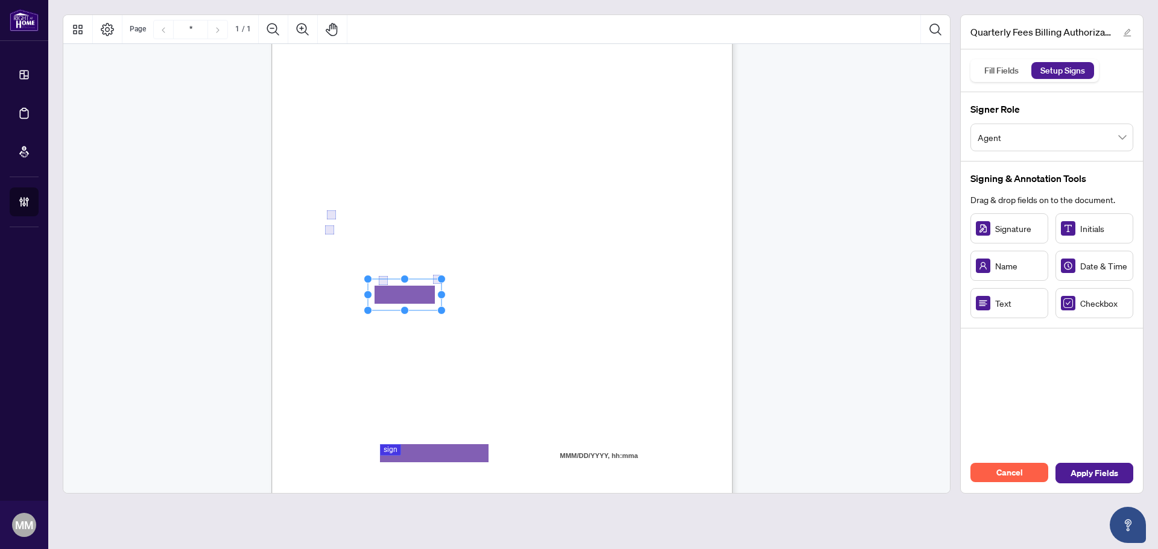
drag, startPoint x: 1003, startPoint y: 304, endPoint x: 405, endPoint y: 295, distance: 598.3
drag, startPoint x: 443, startPoint y: 293, endPoint x: 734, endPoint y: 289, distance: 291.9
click at [700, 289] on div "Right at Home Realty, Brokerage Quarterly Fees Billing Authorization Quarterly …" at bounding box center [501, 233] width 461 height 597
drag, startPoint x: 437, startPoint y: 316, endPoint x: 447, endPoint y: 311, distance: 10.8
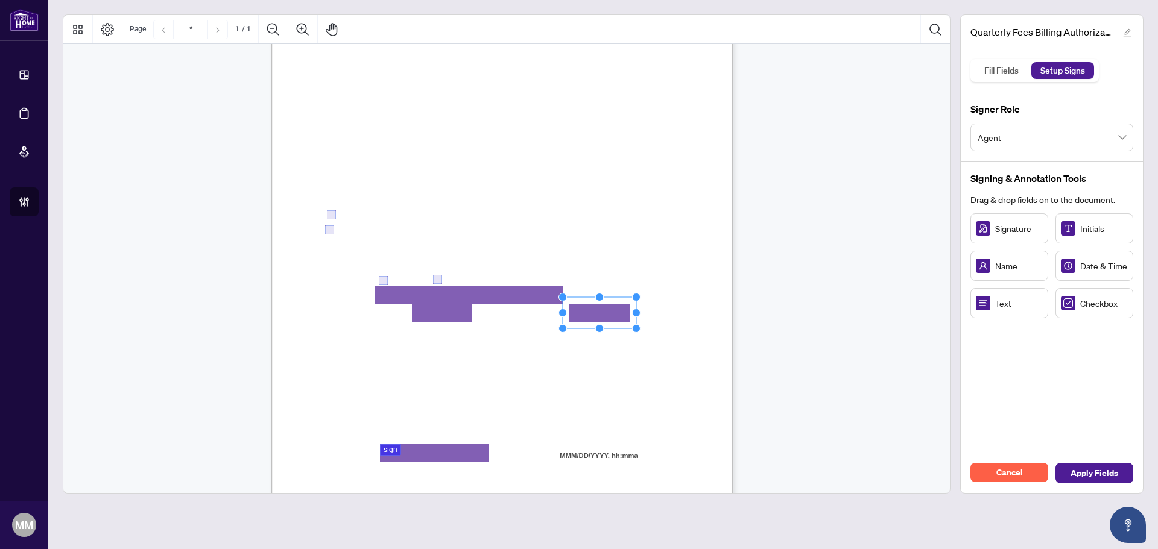
drag, startPoint x: 993, startPoint y: 292, endPoint x: 599, endPoint y: 313, distance: 394.3
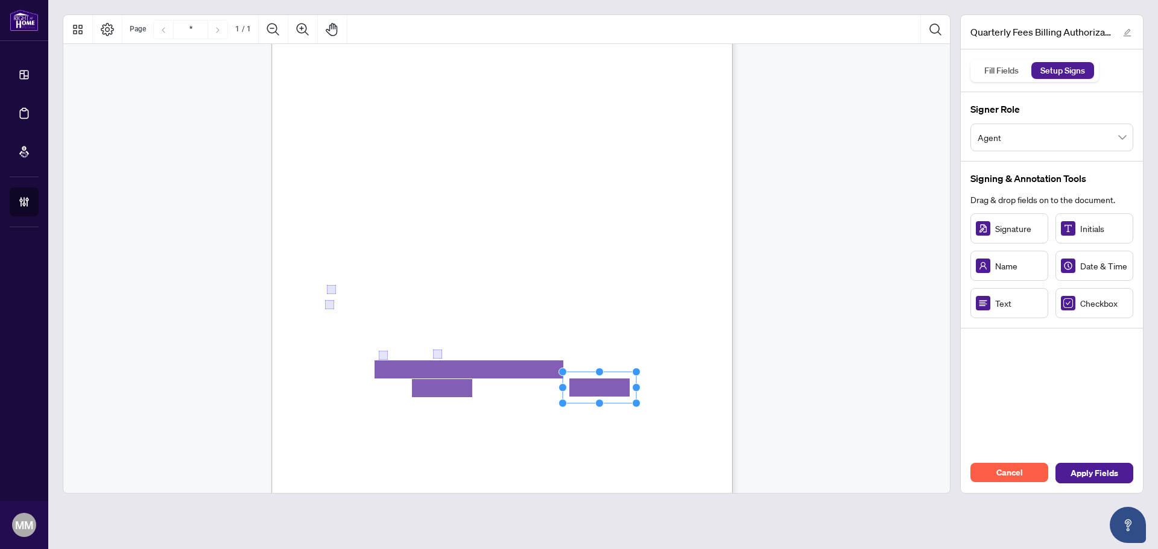
scroll to position [0, 0]
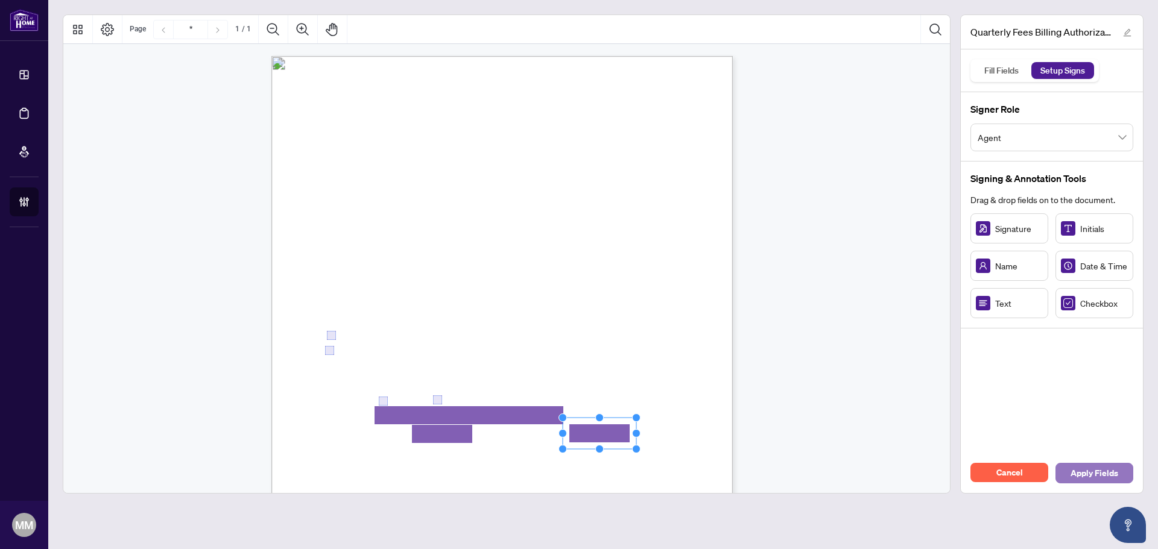
click at [1090, 466] on span "Apply Fields" at bounding box center [1094, 473] width 48 height 19
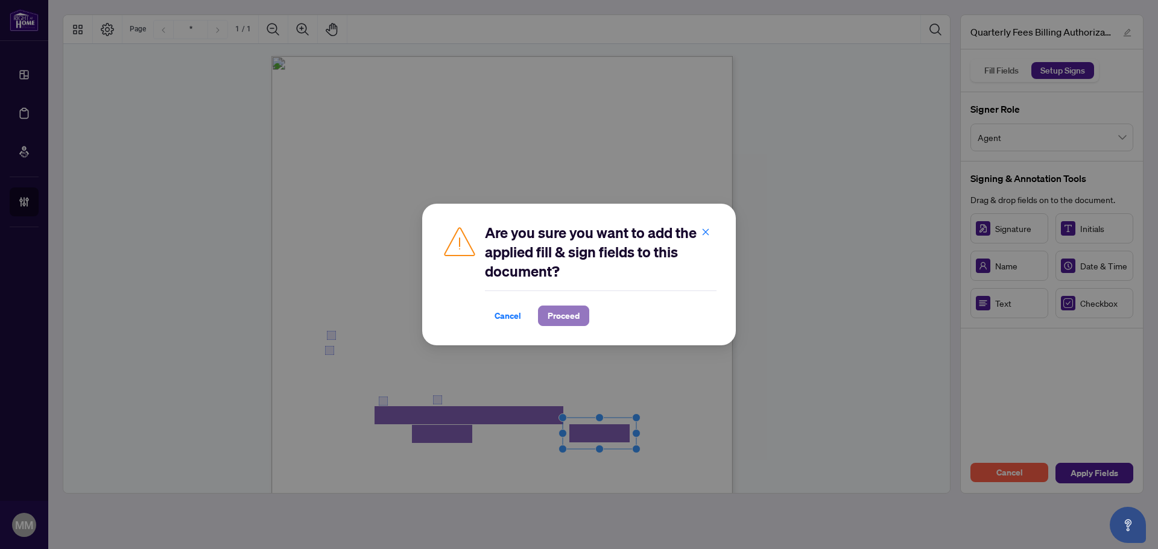
click at [575, 315] on span "Proceed" at bounding box center [564, 315] width 32 height 19
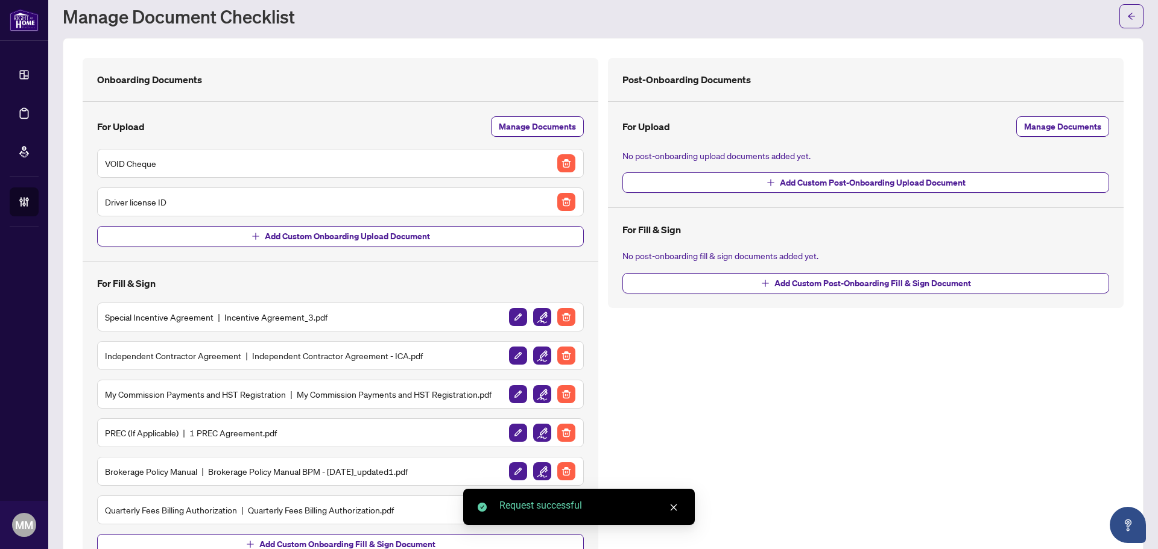
scroll to position [87, 0]
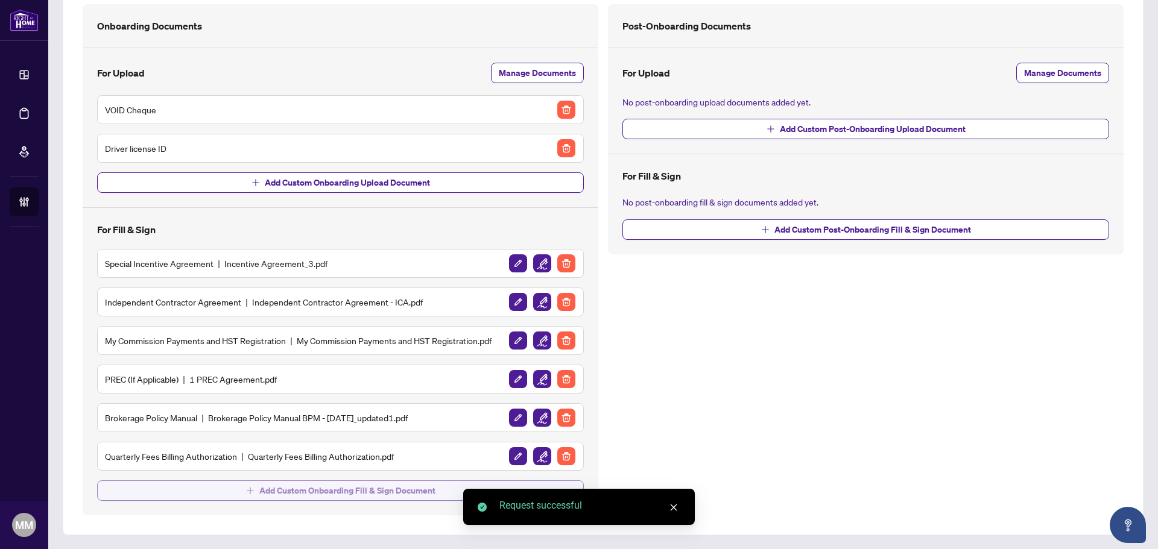
click at [352, 499] on span "Add Custom Onboarding Fill & Sign Document" at bounding box center [347, 490] width 176 height 19
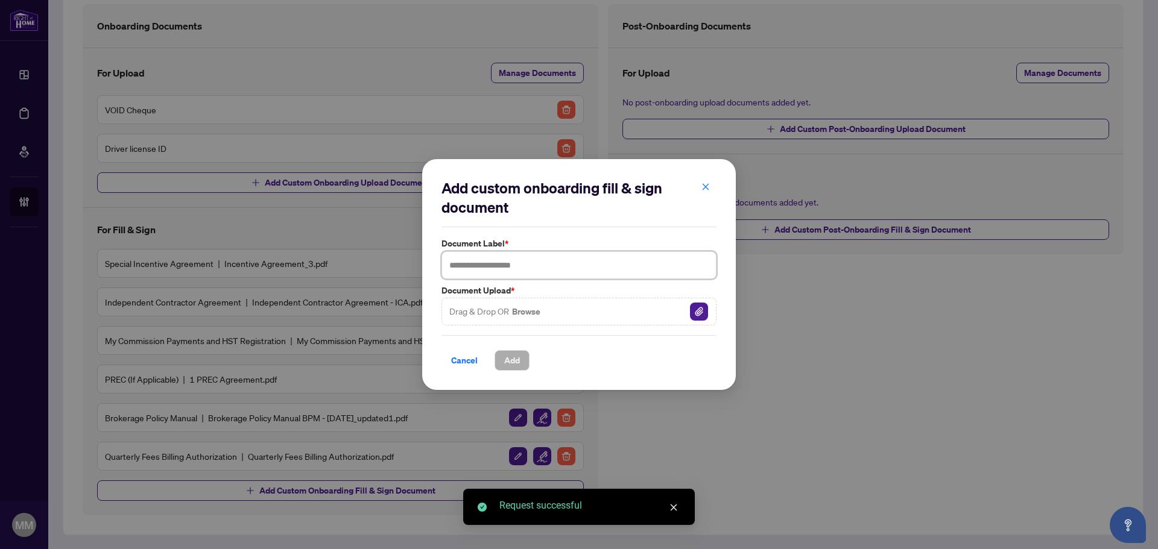
click at [563, 267] on input "text" at bounding box center [578, 265] width 275 height 28
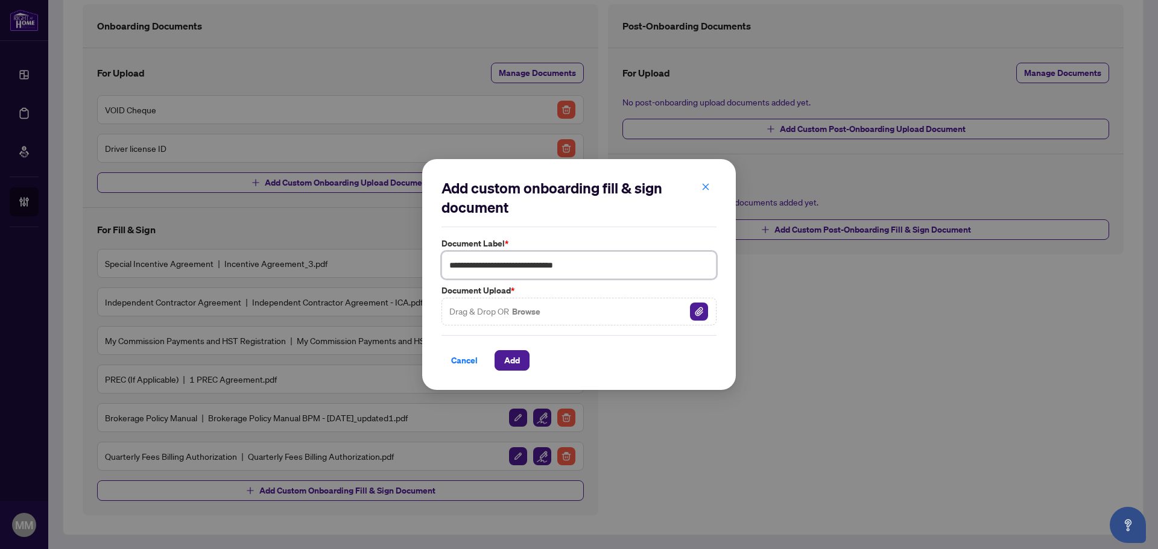
type input "**********"
click at [519, 361] on span "Add" at bounding box center [512, 360] width 16 height 19
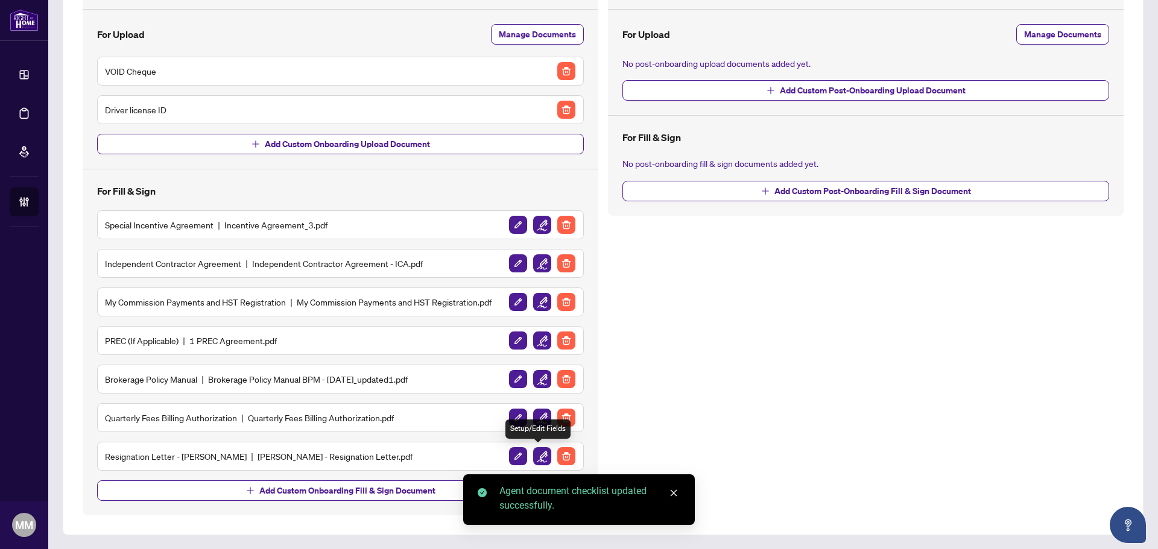
click at [533, 457] on img "button" at bounding box center [542, 456] width 18 height 18
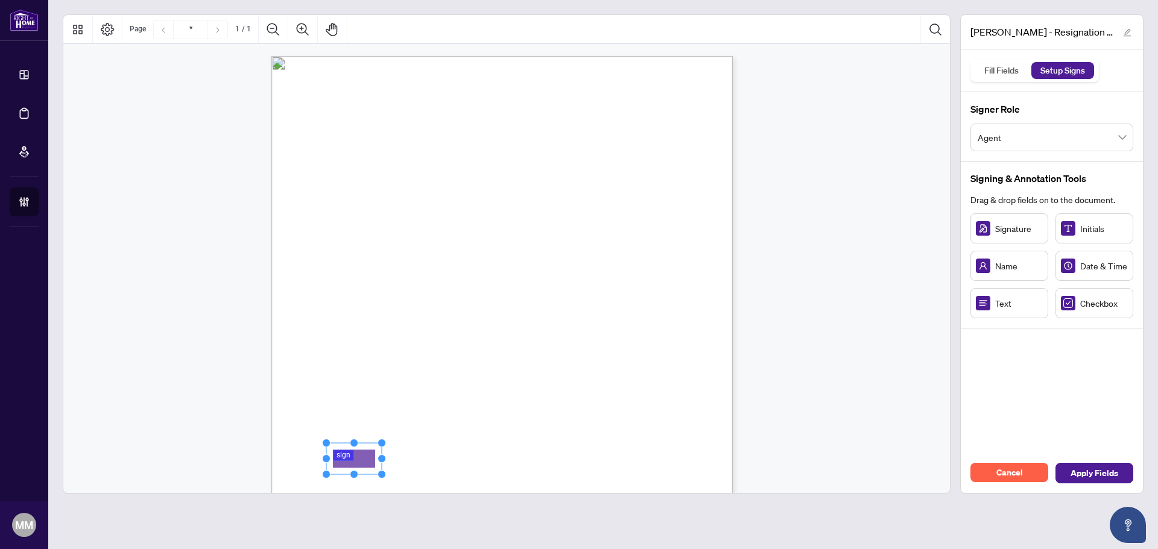
drag, startPoint x: 385, startPoint y: 458, endPoint x: 538, endPoint y: 455, distance: 152.6
click at [538, 455] on div "[DATE] iCloud Realty Ltd. [STREET_ADDRESS][PERSON_NAME] To whom it may concern,…" at bounding box center [501, 354] width 461 height 597
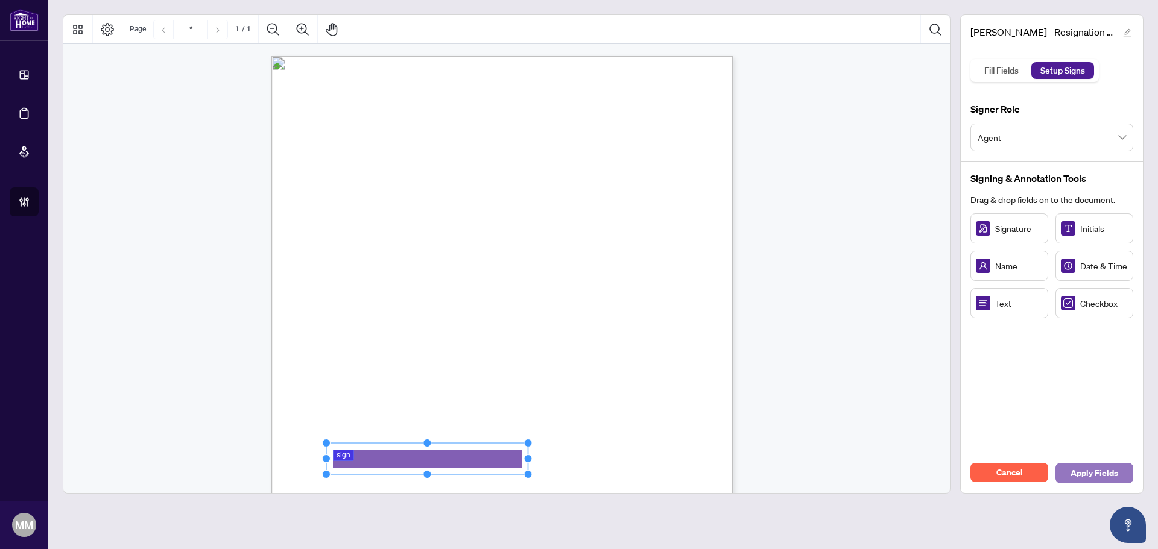
click at [1101, 475] on span "Apply Fields" at bounding box center [1094, 473] width 48 height 19
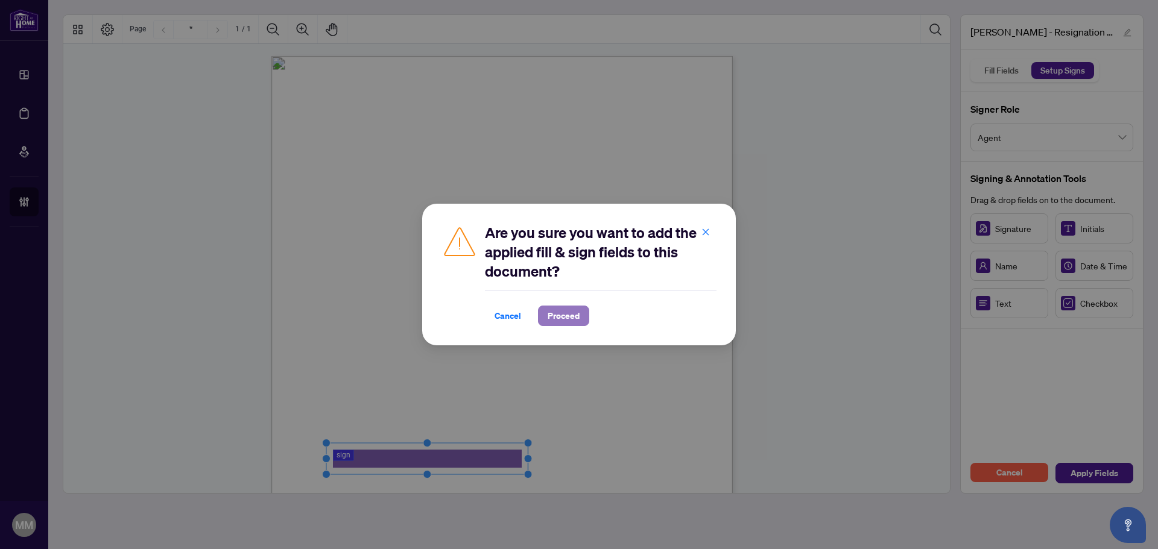
click at [576, 318] on span "Proceed" at bounding box center [564, 315] width 32 height 19
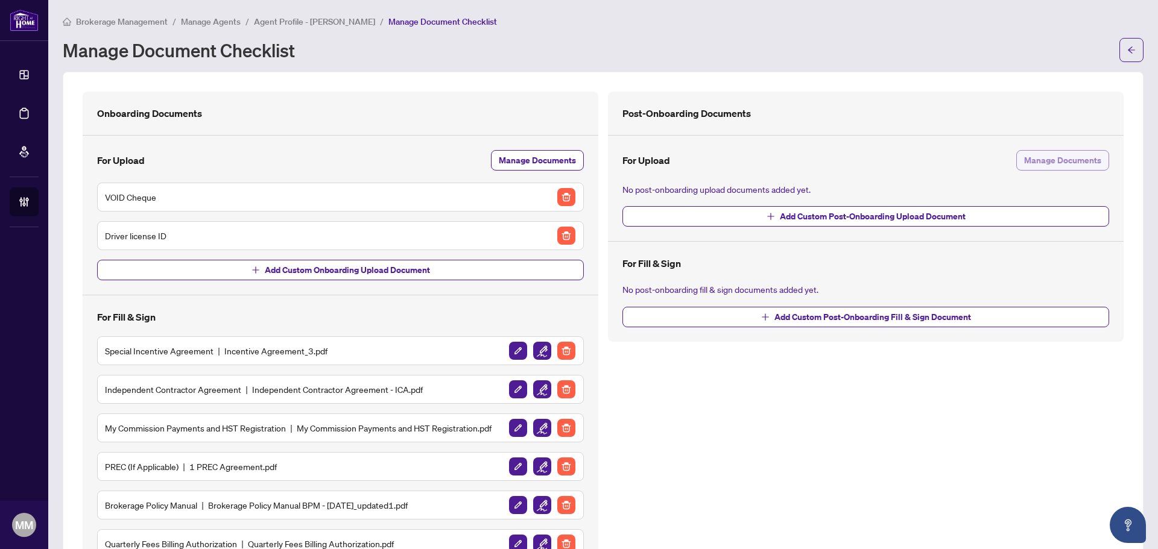
click at [1037, 163] on span "Manage Documents" at bounding box center [1062, 160] width 77 height 19
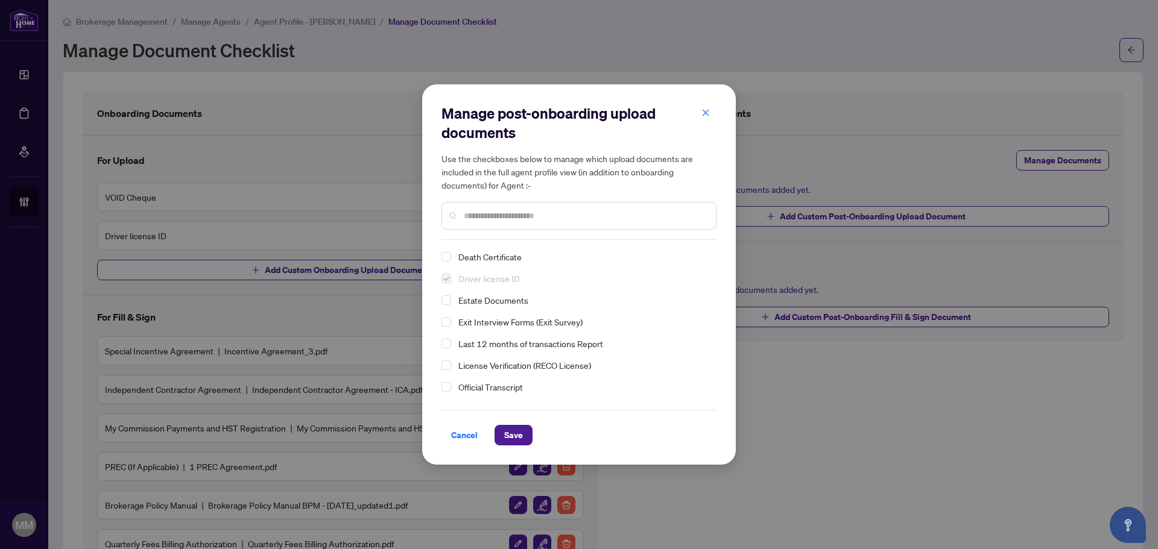
click at [535, 346] on span "Last 12 months of transactions Report" at bounding box center [530, 343] width 145 height 11
click at [522, 428] on span "Save" at bounding box center [513, 435] width 19 height 19
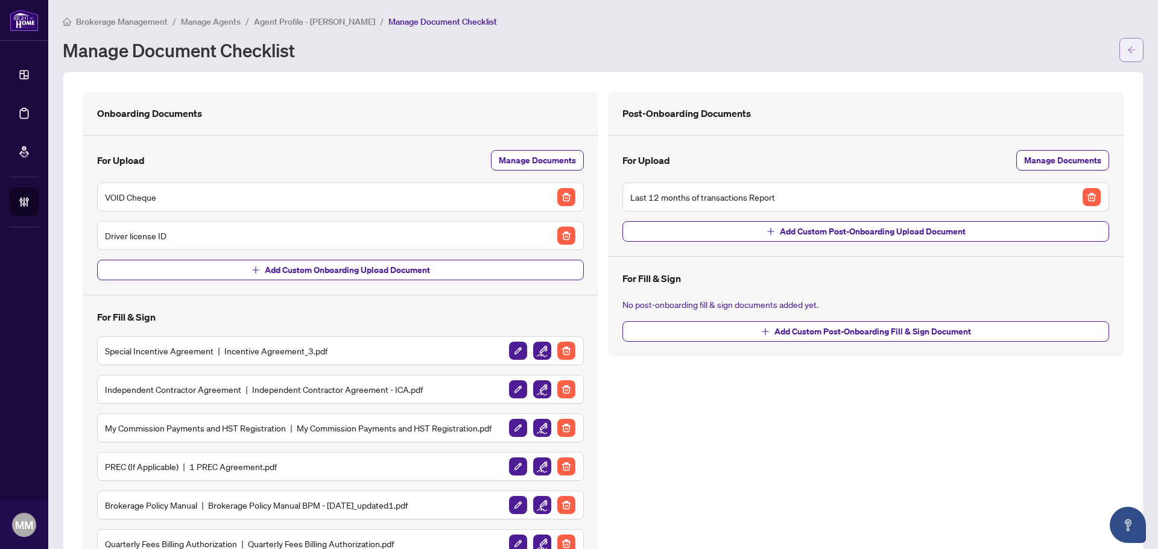
click at [1119, 59] on button "button" at bounding box center [1131, 50] width 24 height 24
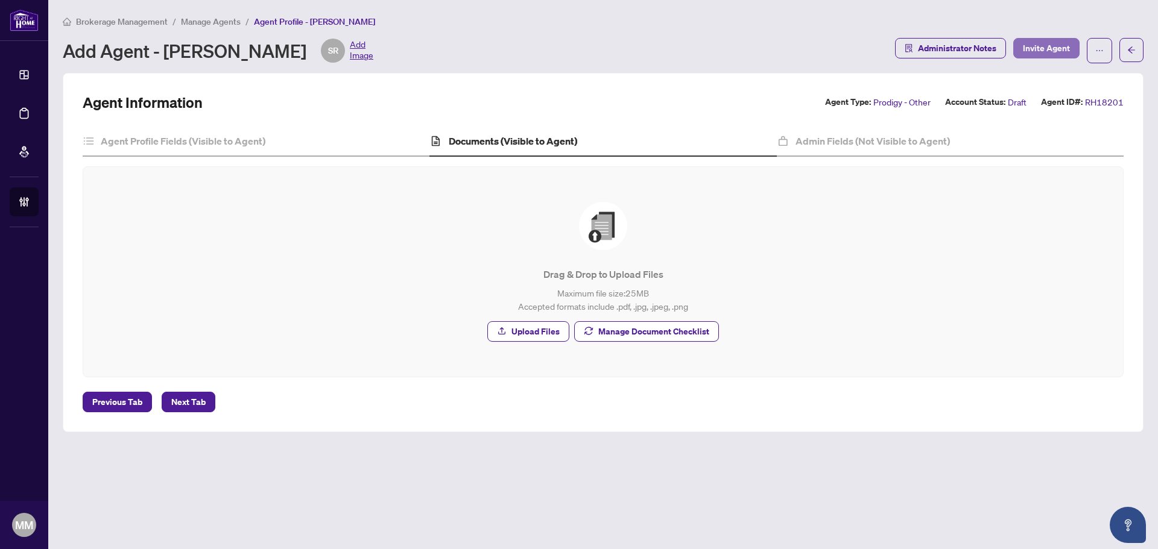
click at [1062, 38] on button "Invite Agent" at bounding box center [1046, 48] width 66 height 21
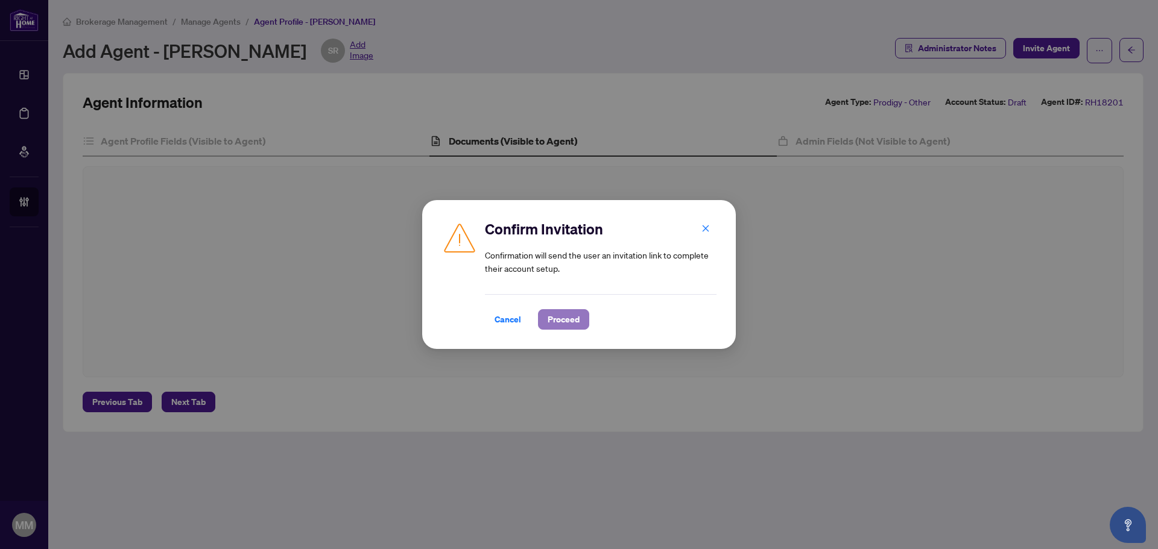
click at [575, 315] on span "Proceed" at bounding box center [564, 319] width 32 height 19
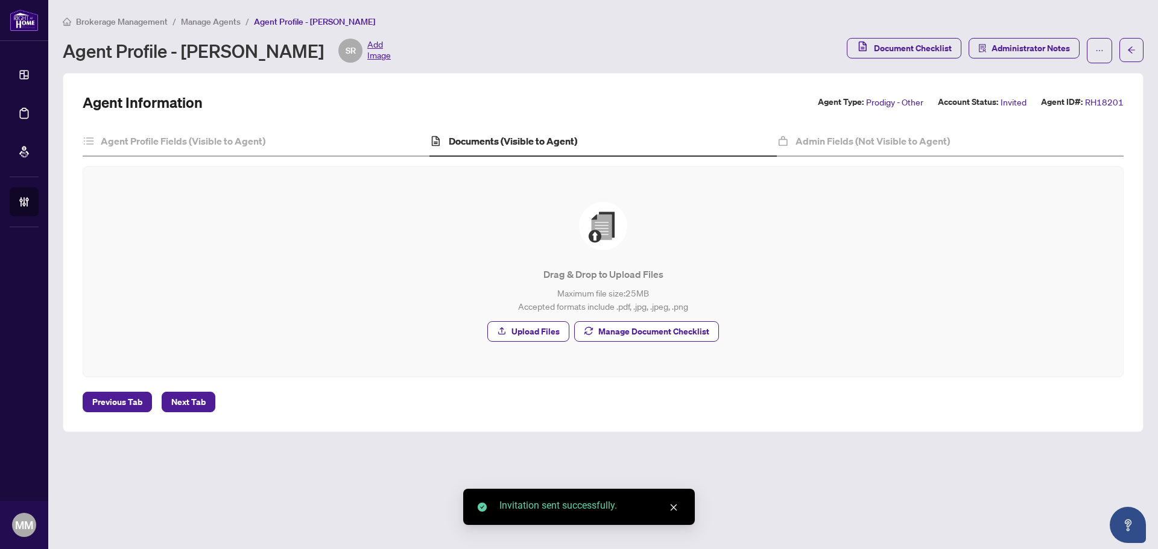
click at [242, 17] on ol "Brokerage Management / Manage Agents / Agent Profile - [PERSON_NAME]" at bounding box center [219, 21] width 312 height 14
click at [224, 19] on span "Manage Agents" at bounding box center [211, 21] width 60 height 11
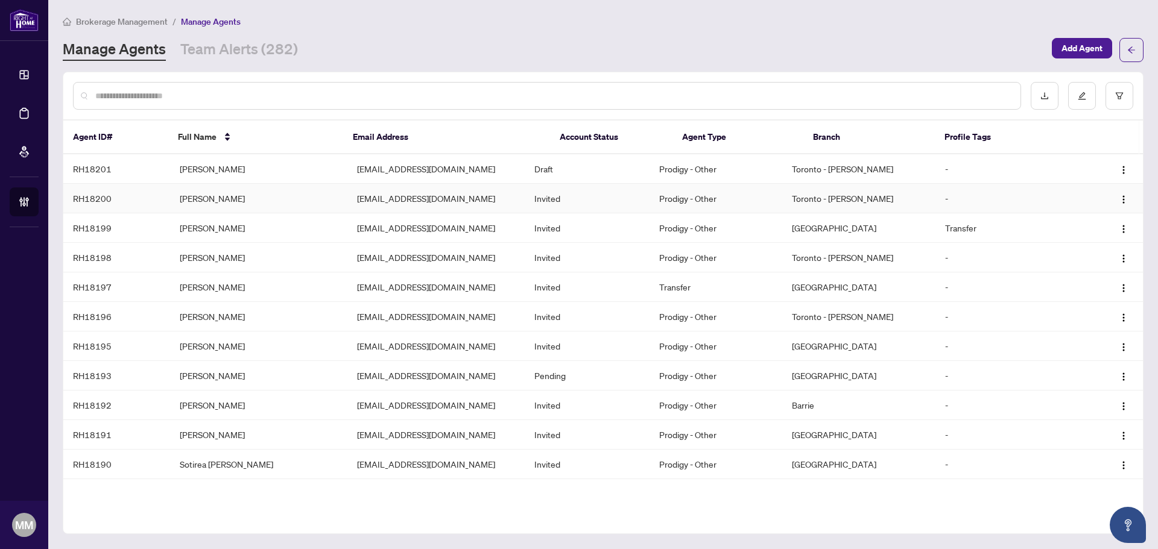
click at [335, 201] on td "[PERSON_NAME]" at bounding box center [258, 199] width 177 height 30
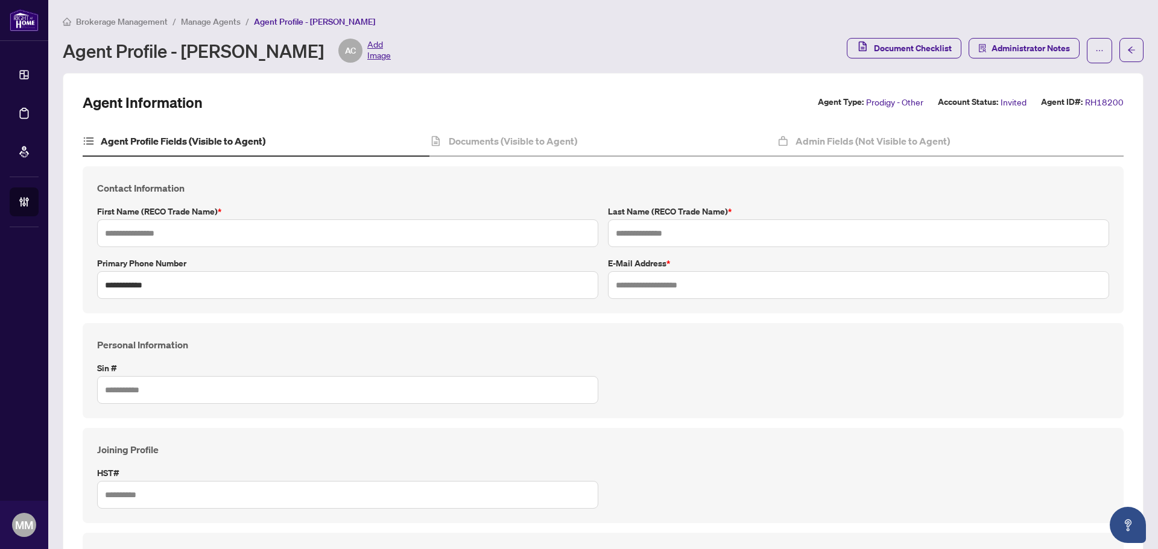
type input "******"
type input "**********"
click at [616, 142] on div "Documents (Visible to Agent)" at bounding box center [602, 142] width 347 height 30
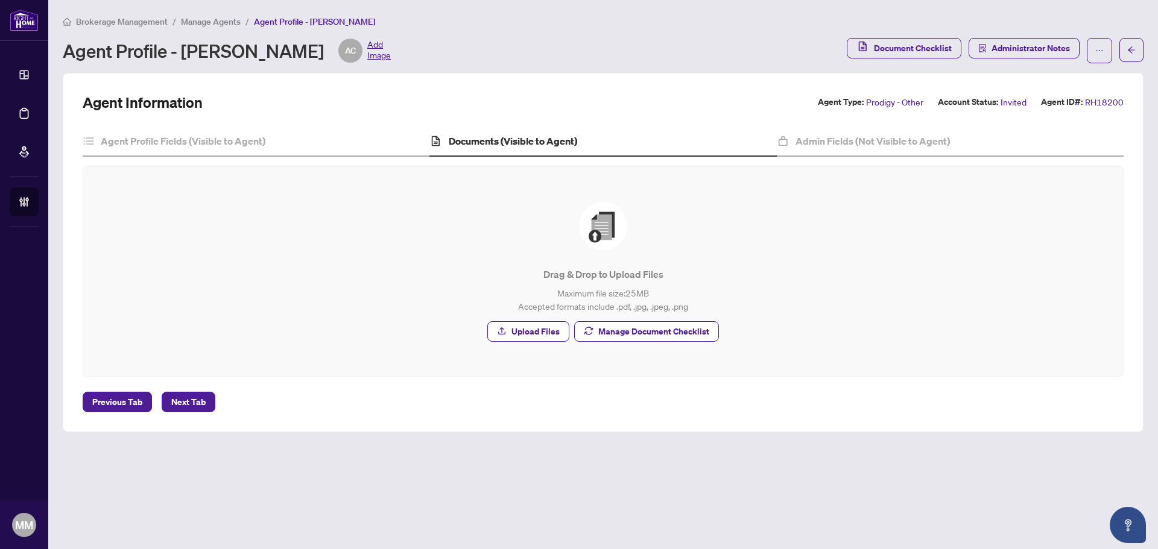
click at [666, 344] on div "Drag & Drop to Upload Files Maximum file size: 25 MB Accepted formats include .…" at bounding box center [602, 272] width 991 height 162
click at [670, 331] on span "Manage Document Checklist" at bounding box center [653, 331] width 111 height 19
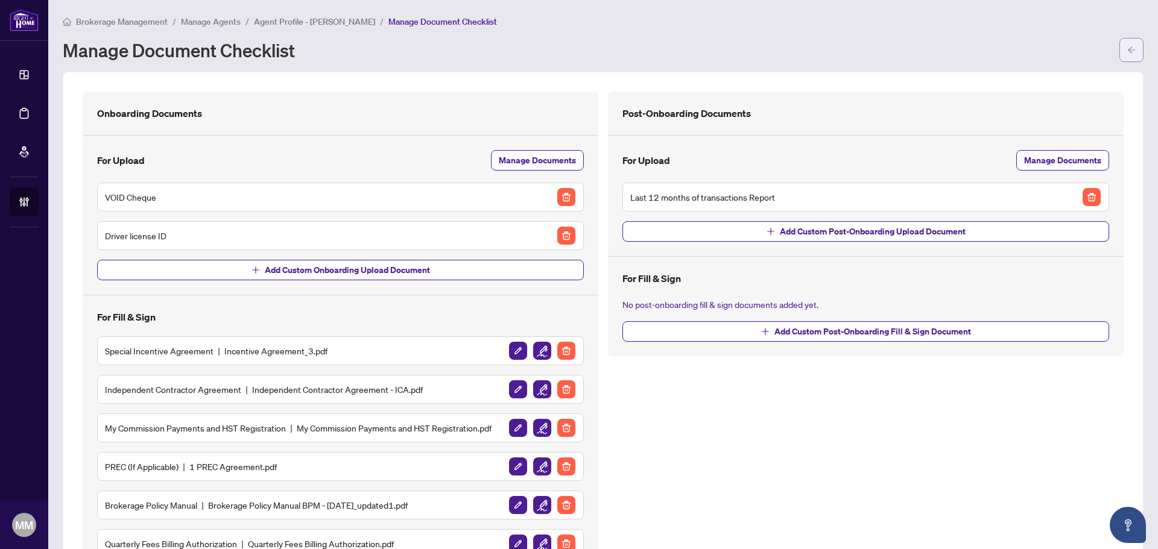
click at [1129, 52] on button "button" at bounding box center [1131, 50] width 24 height 24
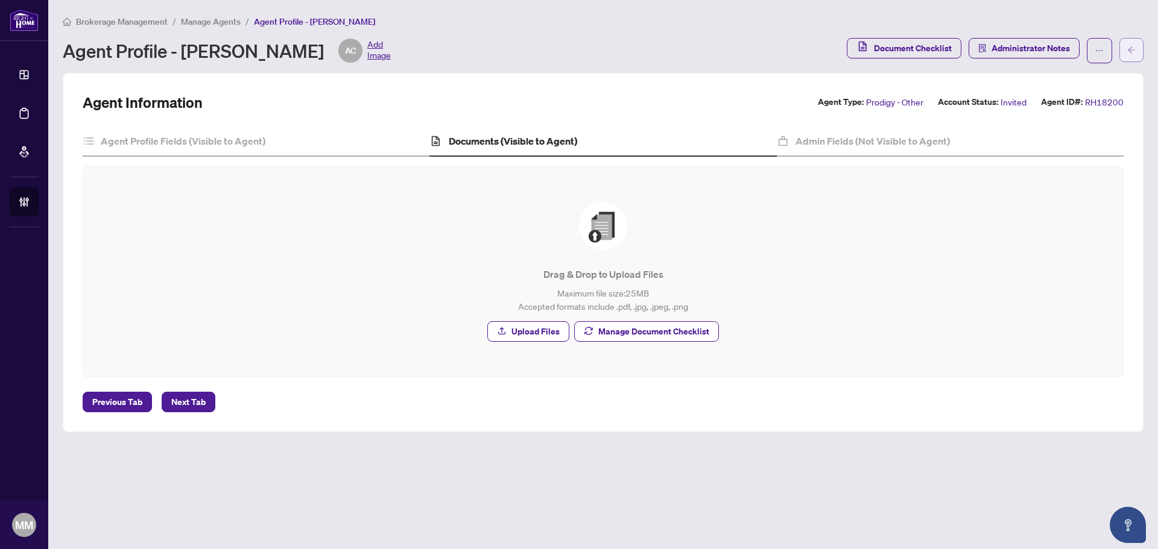
click at [1128, 44] on span "button" at bounding box center [1131, 49] width 8 height 19
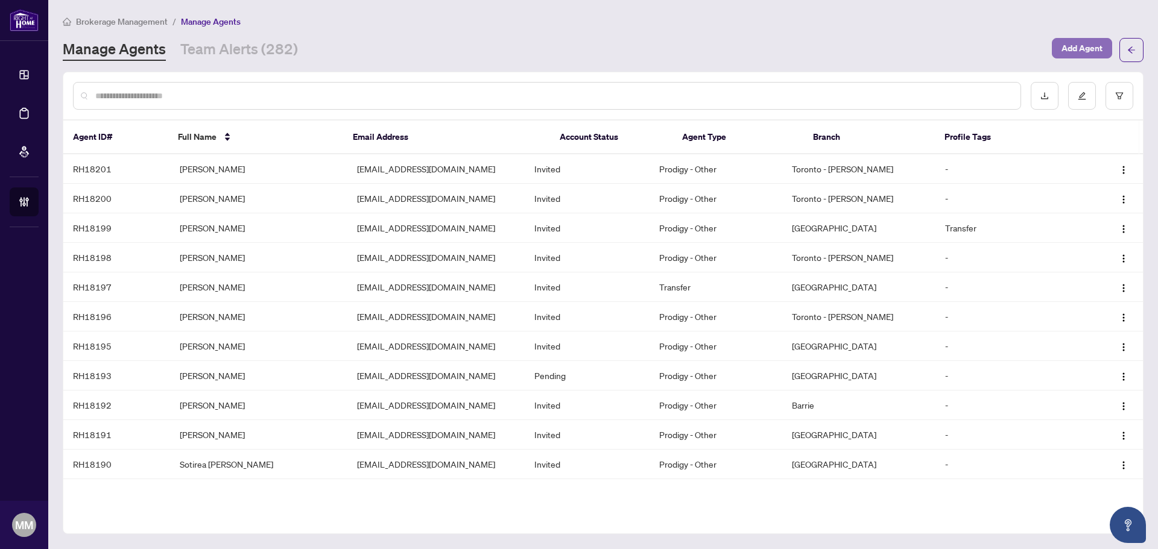
click at [1087, 54] on span "Add Agent" at bounding box center [1081, 48] width 41 height 19
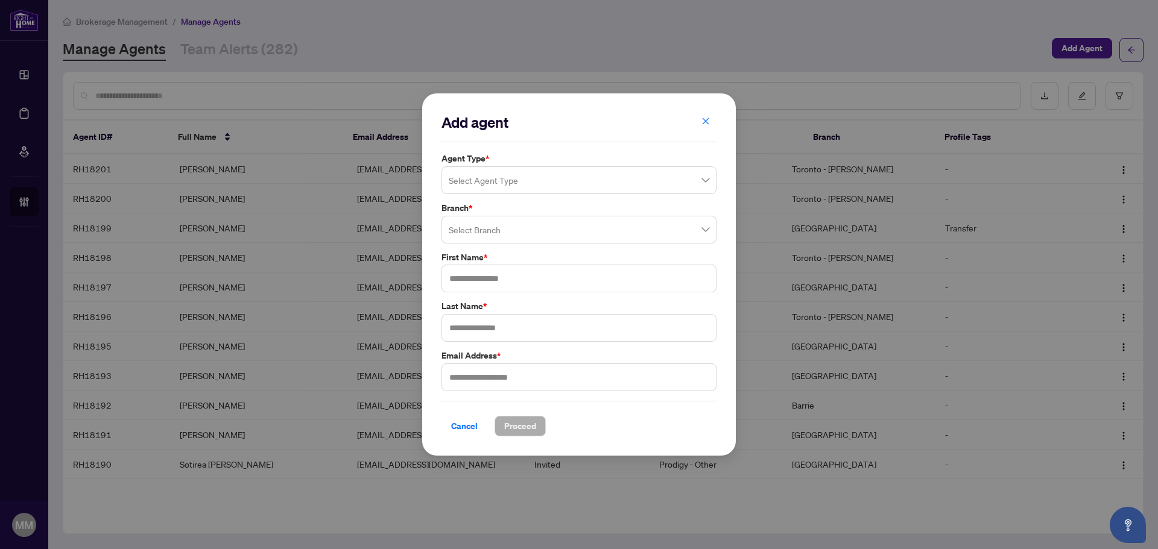
click at [608, 418] on div "Cancel Proceed" at bounding box center [578, 426] width 275 height 21
click at [665, 189] on input "search" at bounding box center [574, 182] width 250 height 27
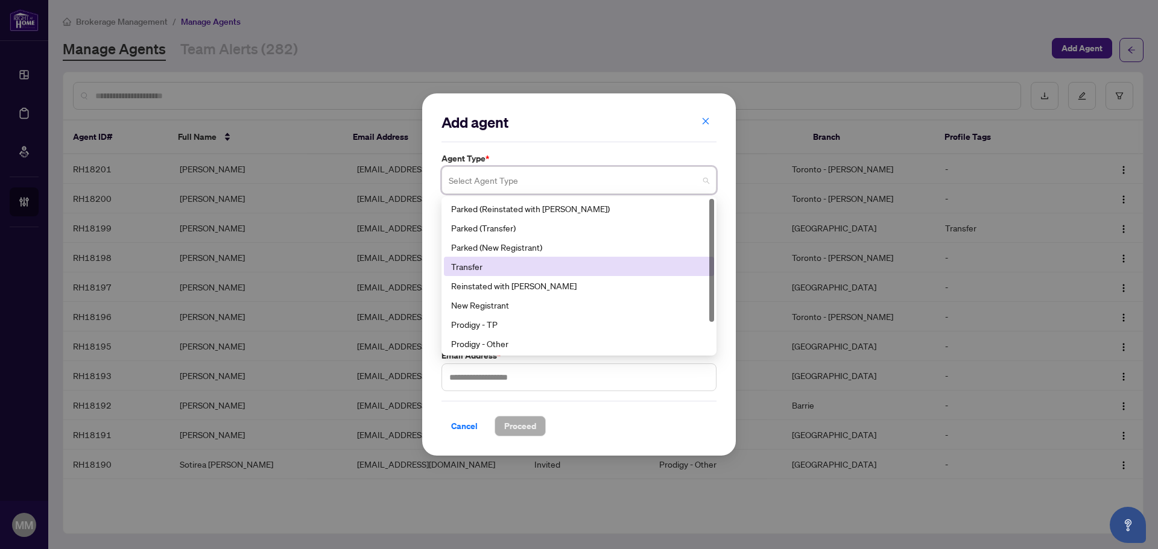
click at [519, 271] on div "Transfer" at bounding box center [579, 266] width 256 height 13
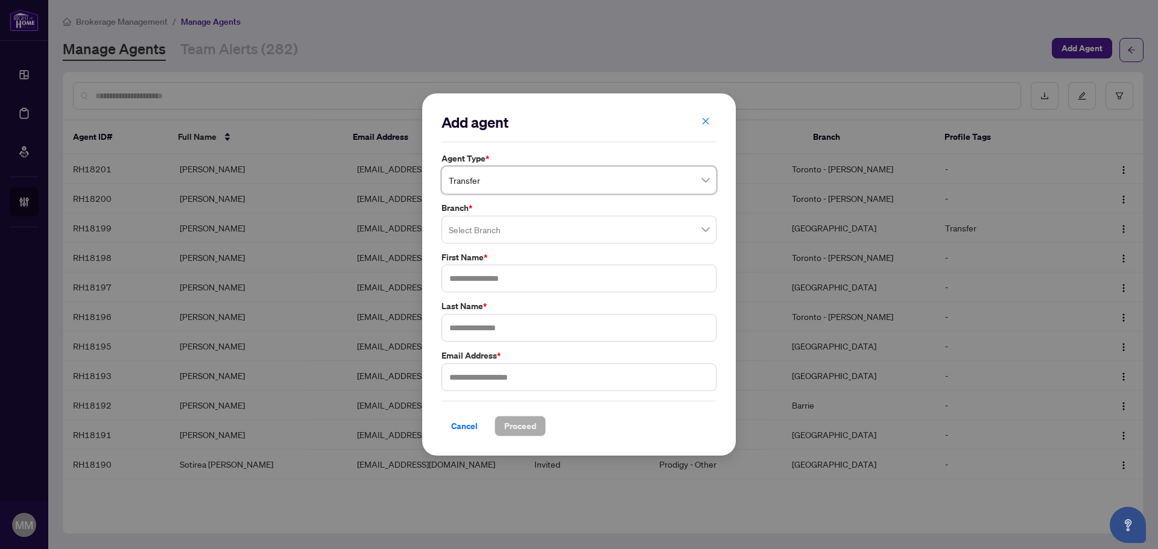
click at [631, 232] on input "search" at bounding box center [574, 231] width 250 height 27
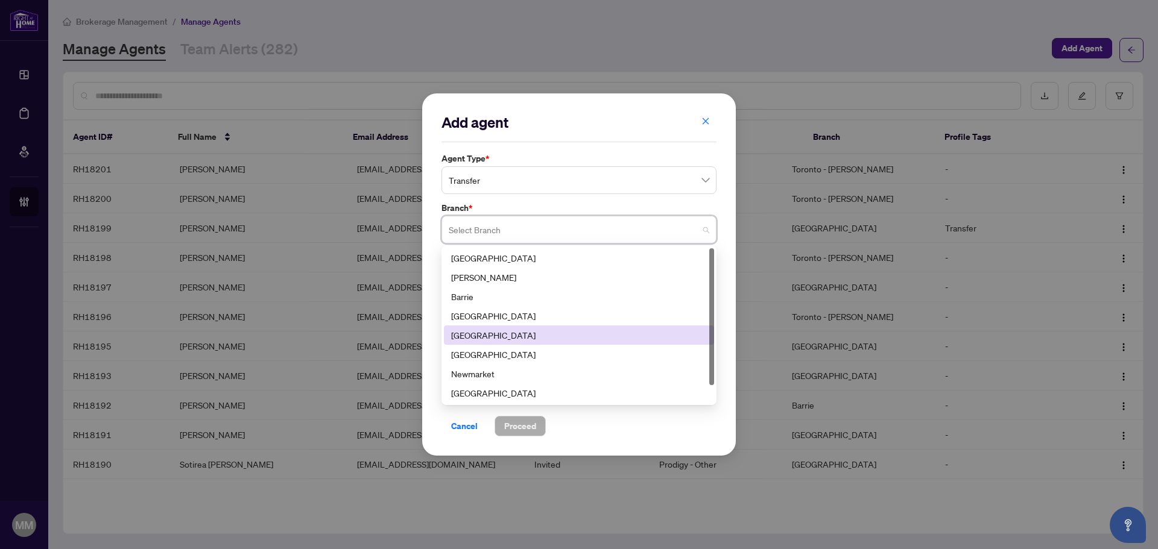
scroll to position [19, 0]
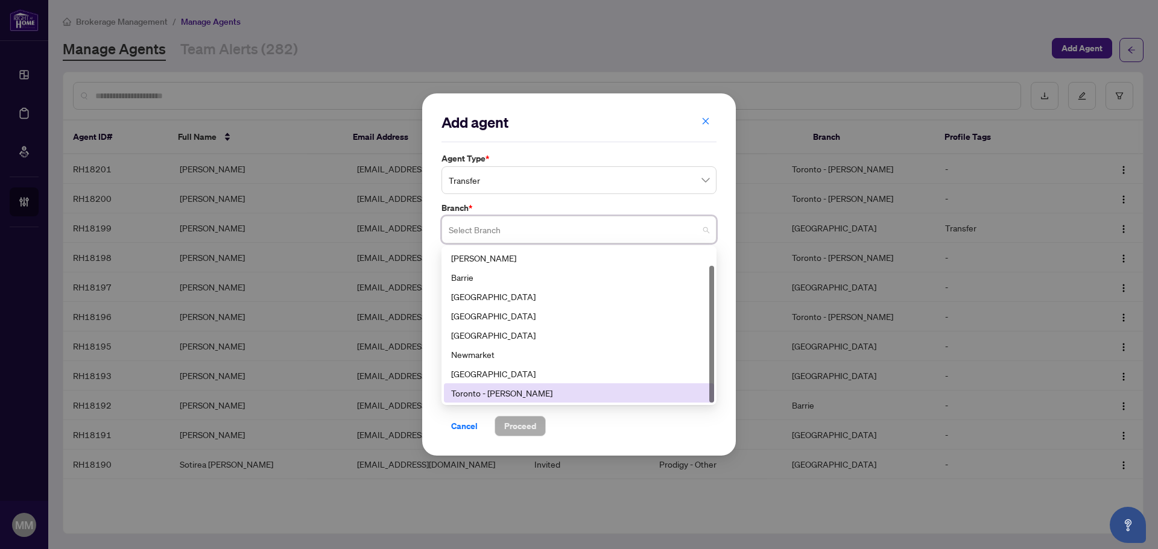
drag, startPoint x: 488, startPoint y: 392, endPoint x: 497, endPoint y: 391, distance: 8.5
click at [491, 393] on div "Toronto - [PERSON_NAME]" at bounding box center [579, 393] width 256 height 13
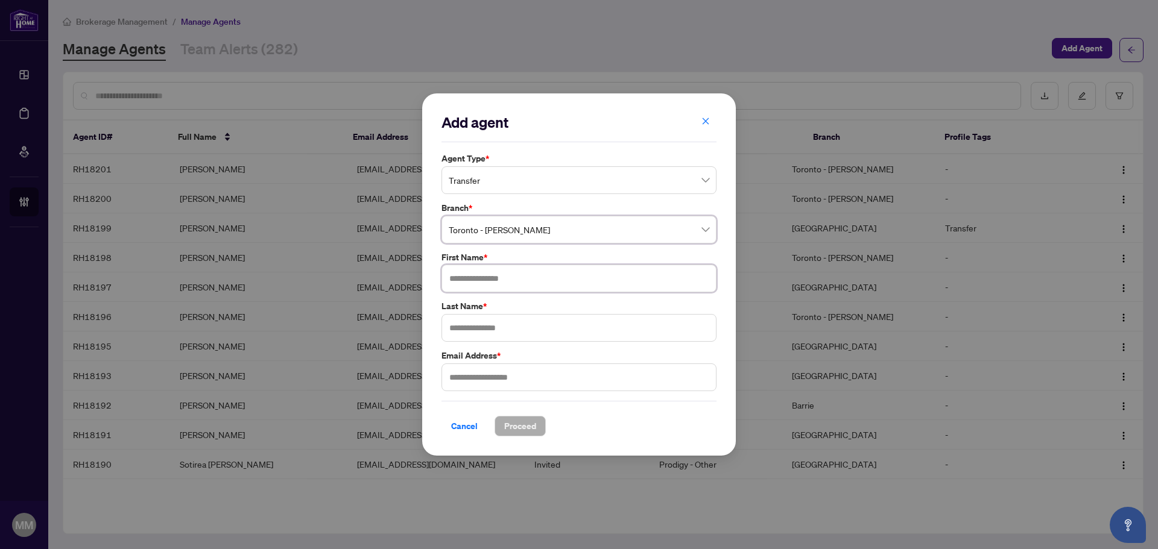
click at [581, 286] on input "text" at bounding box center [578, 279] width 275 height 28
type input "*****"
type input "*"
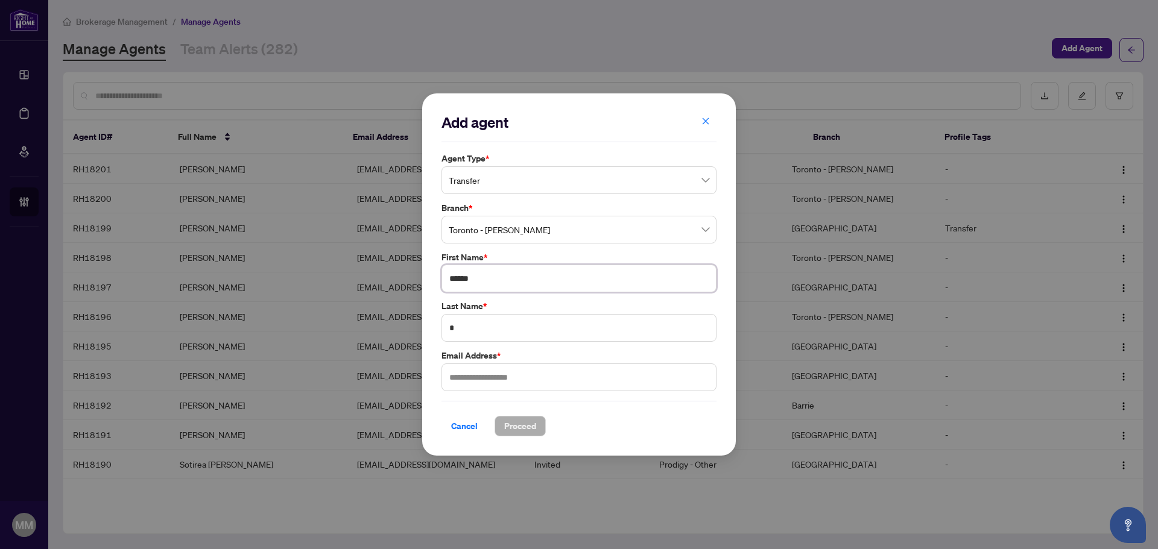
type input "******"
click at [613, 369] on input "text" at bounding box center [578, 378] width 275 height 28
paste input "**********"
type input "**********"
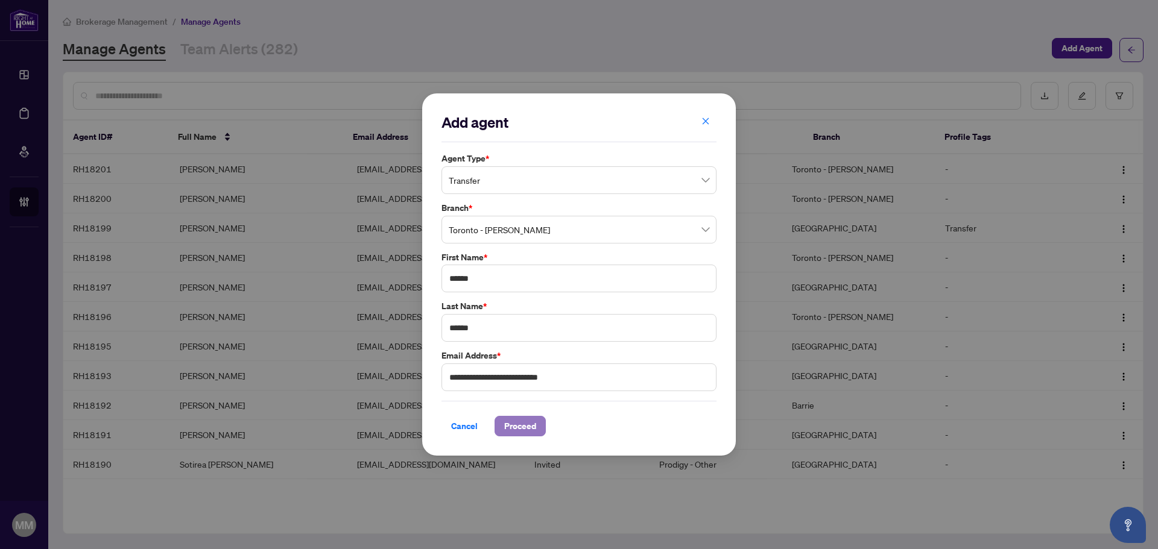
click at [501, 434] on button "Proceed" at bounding box center [519, 426] width 51 height 21
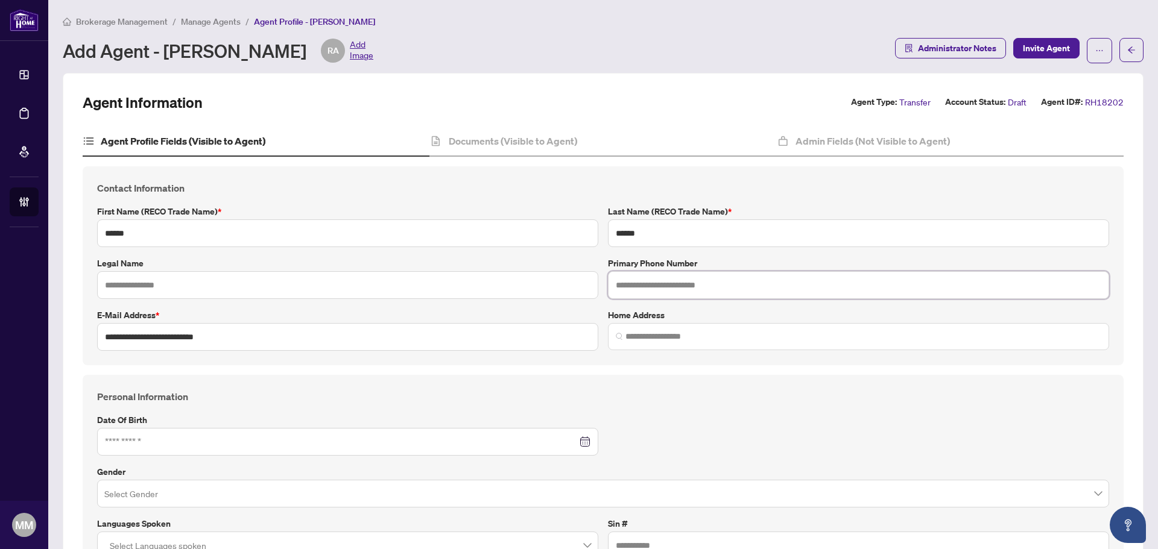
click at [678, 291] on input "text" at bounding box center [858, 285] width 501 height 28
paste input "**********"
type input "**********"
click at [589, 146] on div "Documents (Visible to Agent)" at bounding box center [602, 142] width 347 height 30
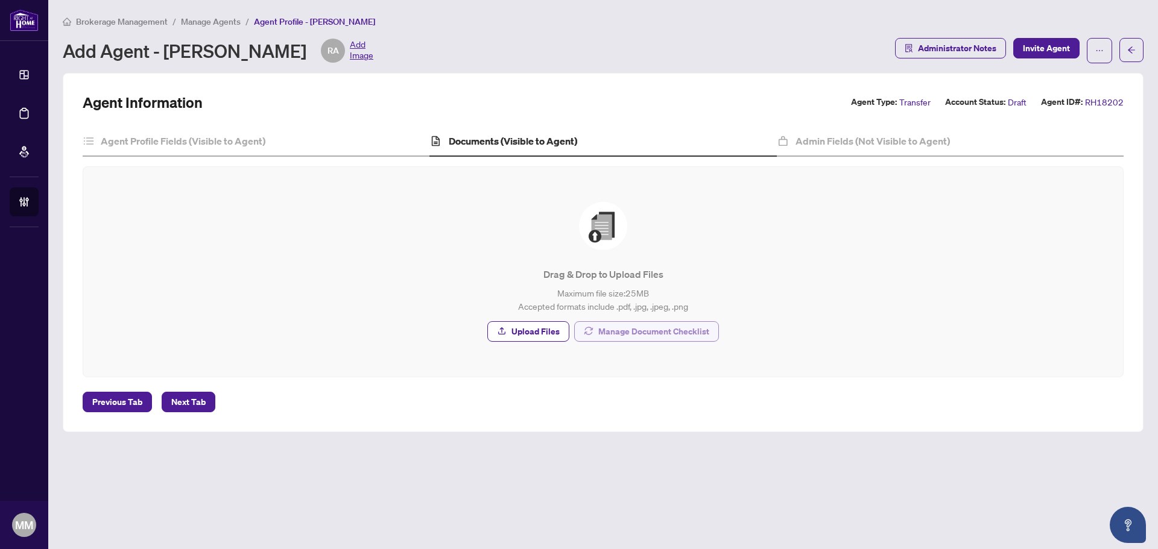
click at [647, 333] on span "Manage Document Checklist" at bounding box center [653, 331] width 111 height 19
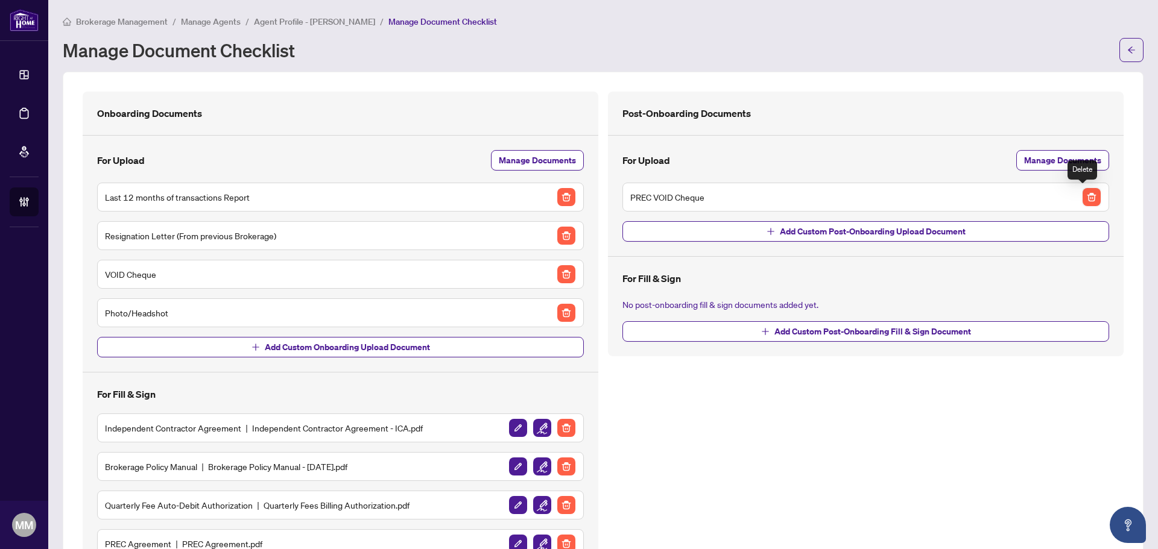
click at [1082, 199] on img "button" at bounding box center [1091, 197] width 18 height 18
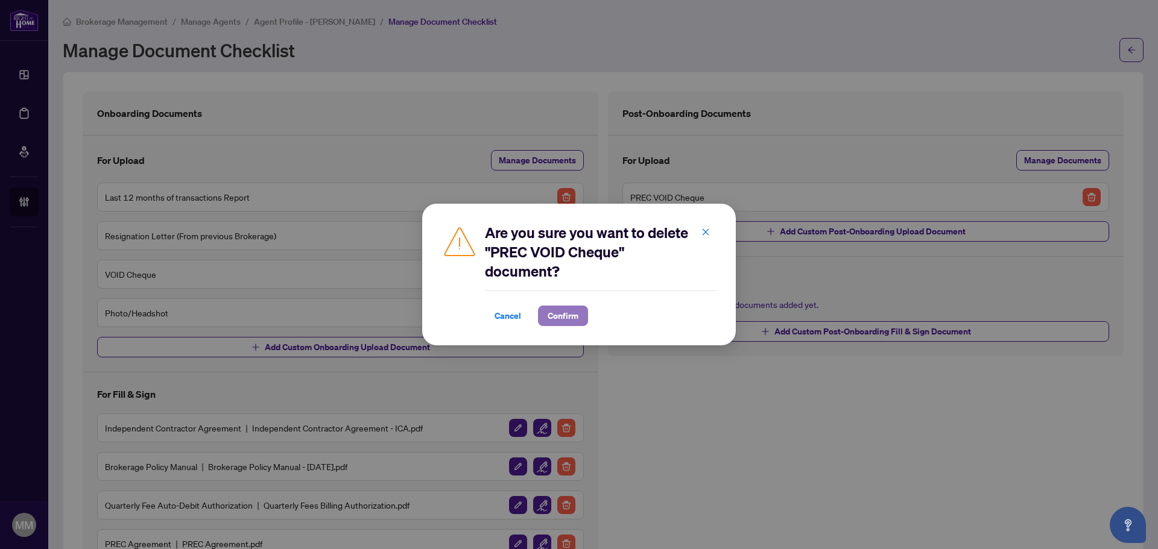
click at [571, 311] on span "Confirm" at bounding box center [563, 315] width 31 height 19
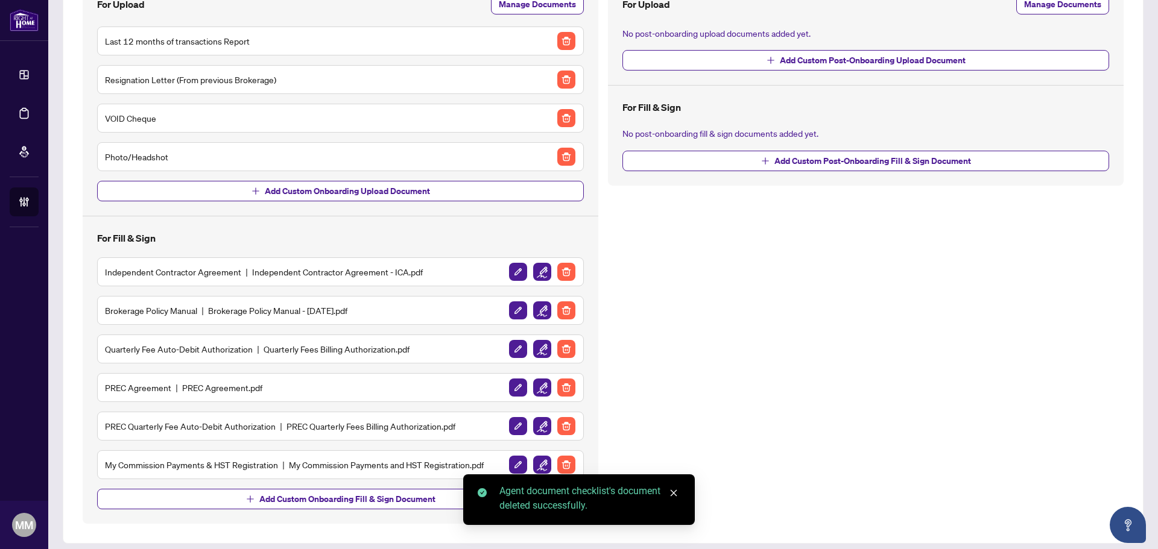
scroll to position [165, 0]
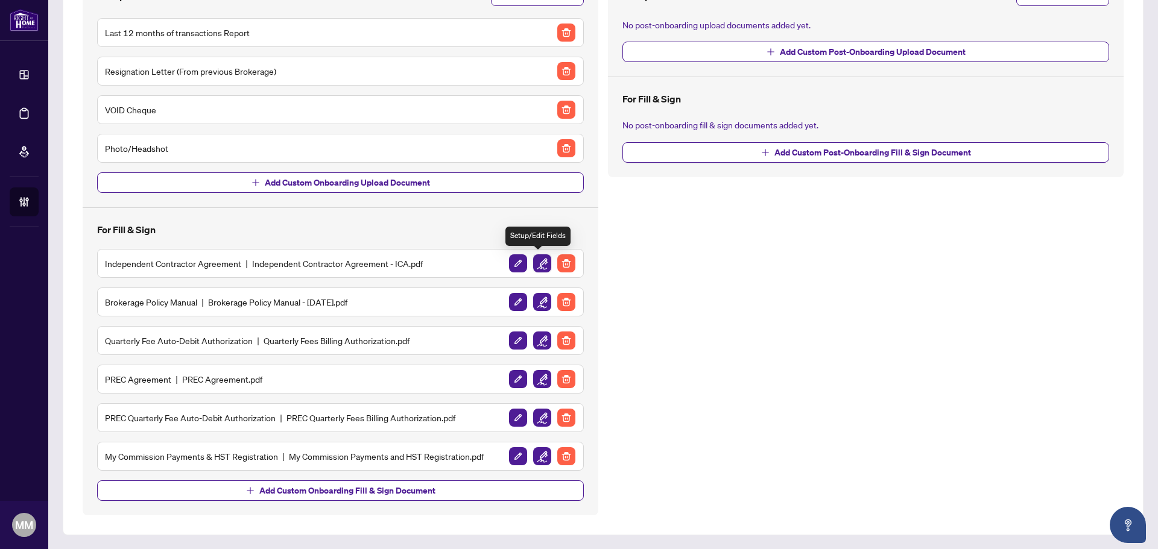
click at [536, 261] on img "button" at bounding box center [542, 263] width 18 height 18
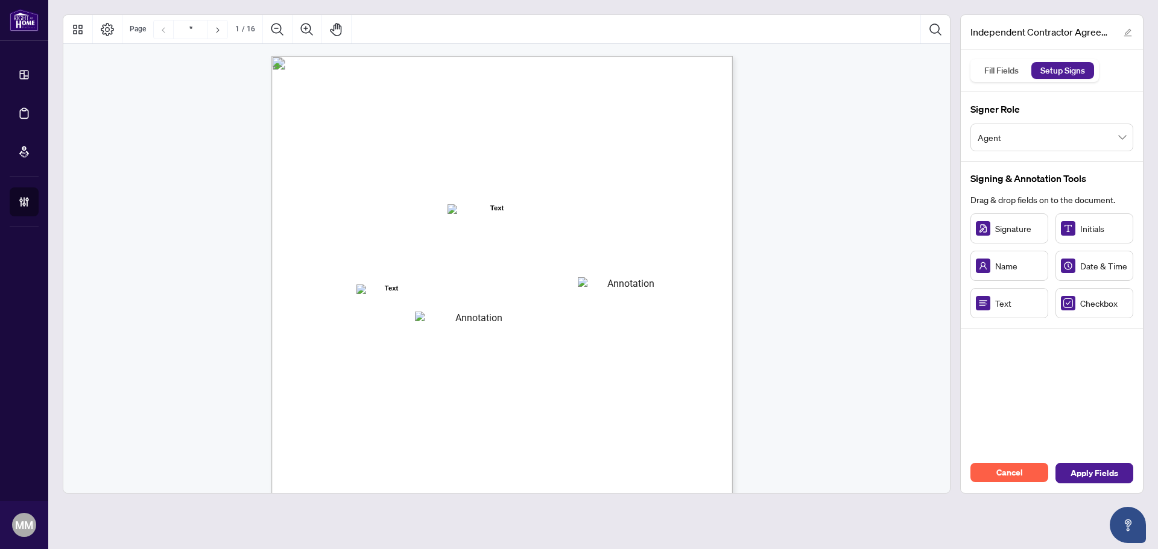
click at [346, 276] on span "AND:" at bounding box center [336, 275] width 20 height 11
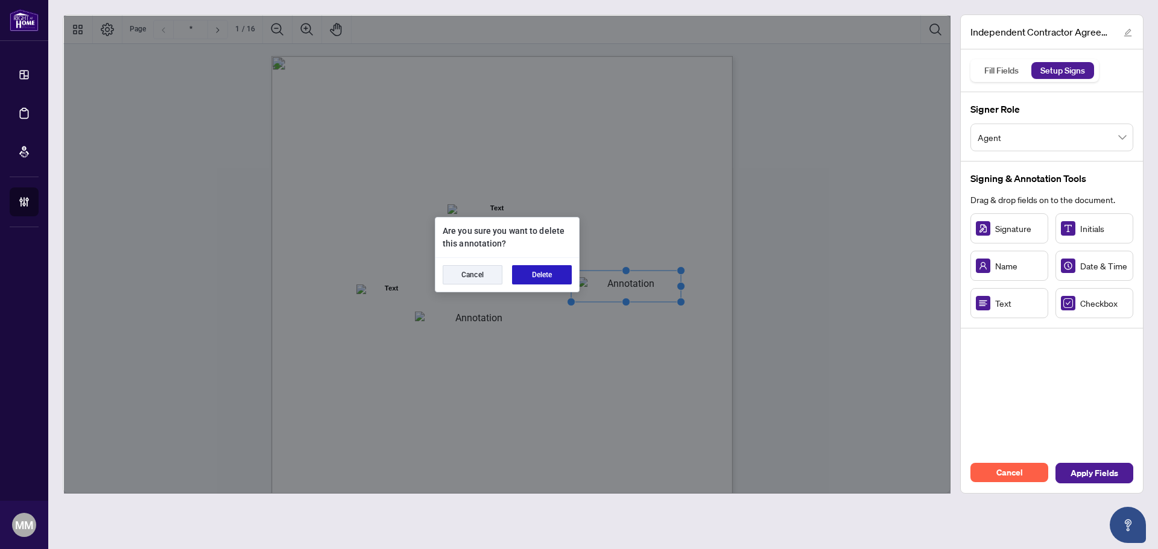
click at [522, 278] on button "Delete" at bounding box center [542, 274] width 60 height 19
click at [549, 283] on button "Delete" at bounding box center [542, 274] width 60 height 19
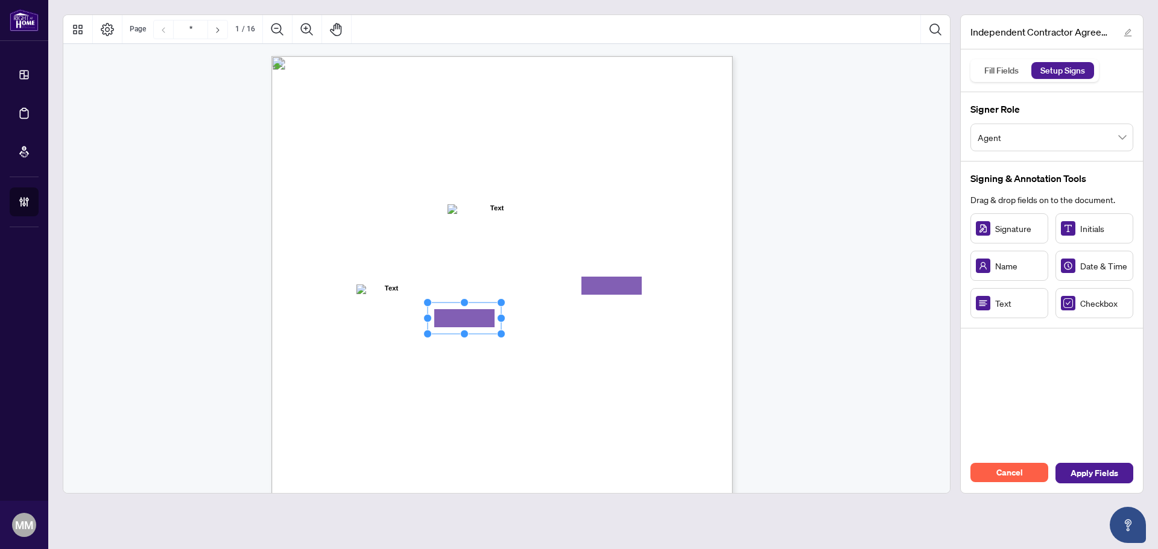
drag, startPoint x: 461, startPoint y: 315, endPoint x: 486, endPoint y: 319, distance: 25.0
click at [994, 66] on div "Fill Fields" at bounding box center [1001, 70] width 48 height 17
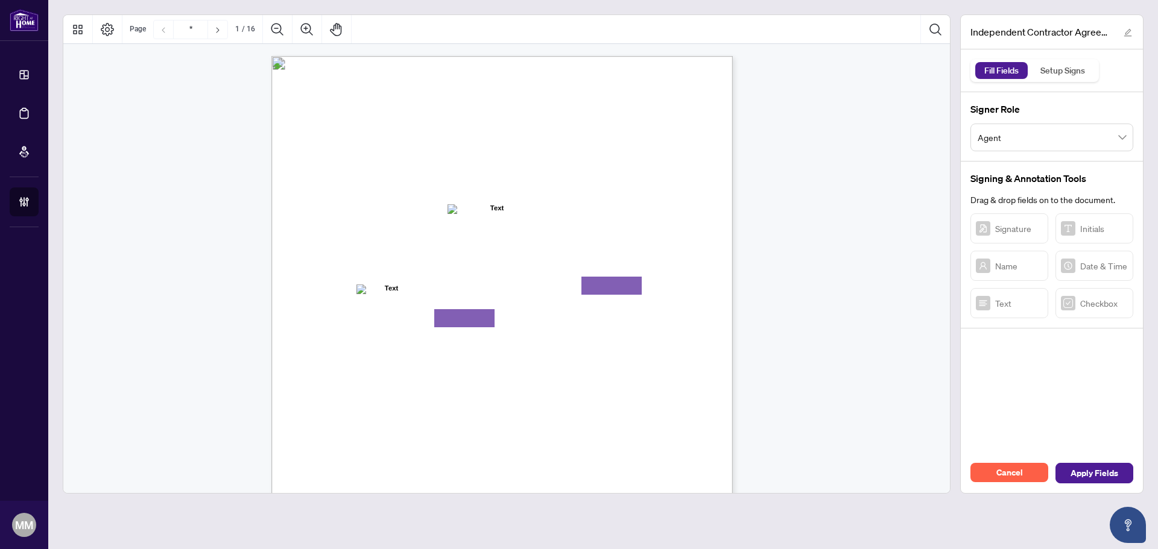
click at [1023, 136] on span "Agent" at bounding box center [1051, 137] width 148 height 23
click at [469, 317] on textarea "01K3PERHCV4DSE3FH7M8J4GM6S" at bounding box center [464, 318] width 60 height 18
type textarea "**********"
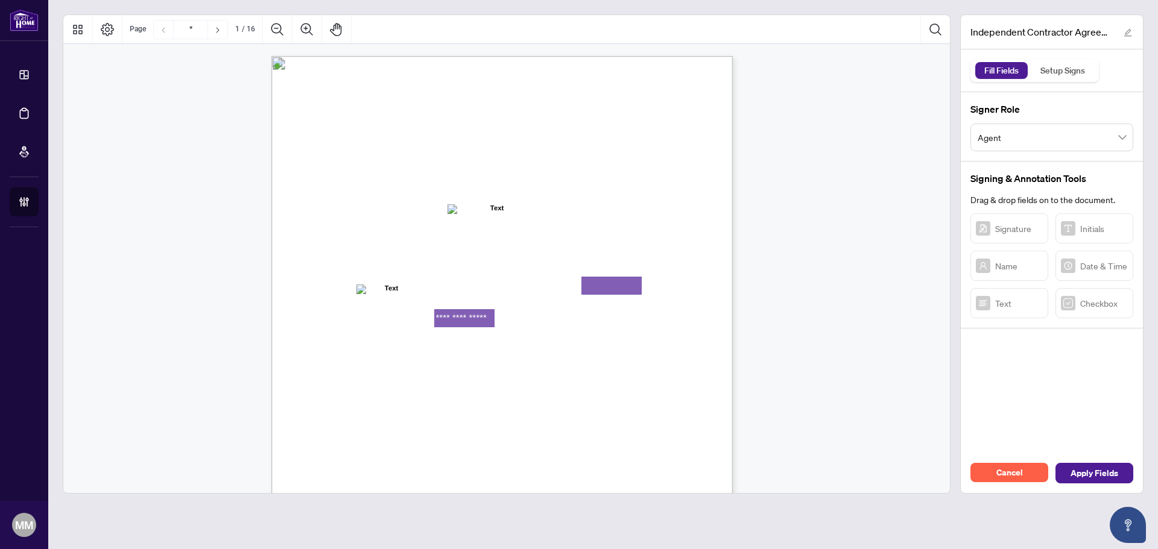
drag, startPoint x: 501, startPoint y: 349, endPoint x: 490, endPoint y: 333, distance: 19.4
click at [501, 348] on div "INDEPENDENT CONTRACTOR AGREEMENT THIS AGREEMENT is made as of (the “Effective D…" at bounding box center [559, 429] width 576 height 747
click at [482, 321] on textarea "**********" at bounding box center [464, 318] width 60 height 18
click at [469, 316] on textarea "**********" at bounding box center [464, 318] width 60 height 18
click at [529, 312] on div "INDEPENDENT CONTRACTOR AGREEMENT THIS AGREEMENT is made as of (the “Effective D…" at bounding box center [559, 429] width 576 height 747
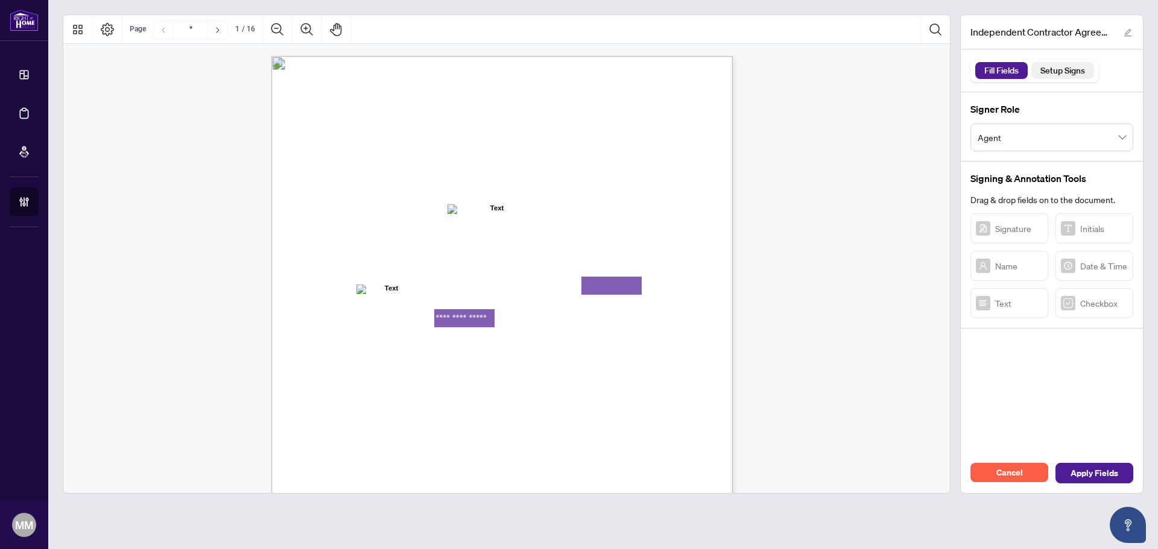
click at [1048, 77] on div "Setup Signs" at bounding box center [1063, 70] width 58 height 17
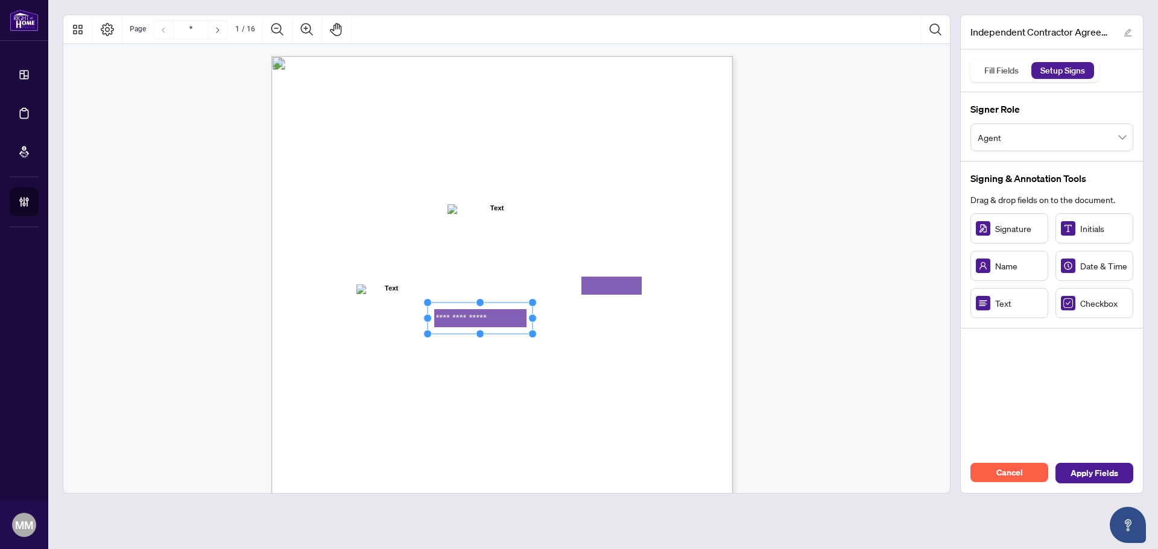
drag, startPoint x: 502, startPoint y: 316, endPoint x: 533, endPoint y: 314, distance: 31.4
click at [533, 314] on div "INDEPENDENT CONTRACTOR AGREEMENT THIS AGREEMENT is made as of (the “Effective D…" at bounding box center [501, 354] width 461 height 597
click at [581, 329] on div "INDEPENDENT CONTRACTOR AGREEMENT THIS AGREEMENT is made as of (the “Effective D…" at bounding box center [559, 429] width 576 height 747
drag, startPoint x: 651, startPoint y: 288, endPoint x: 672, endPoint y: 287, distance: 21.7
click at [652, 287] on circle "Resize, Right" at bounding box center [648, 286] width 8 height 8
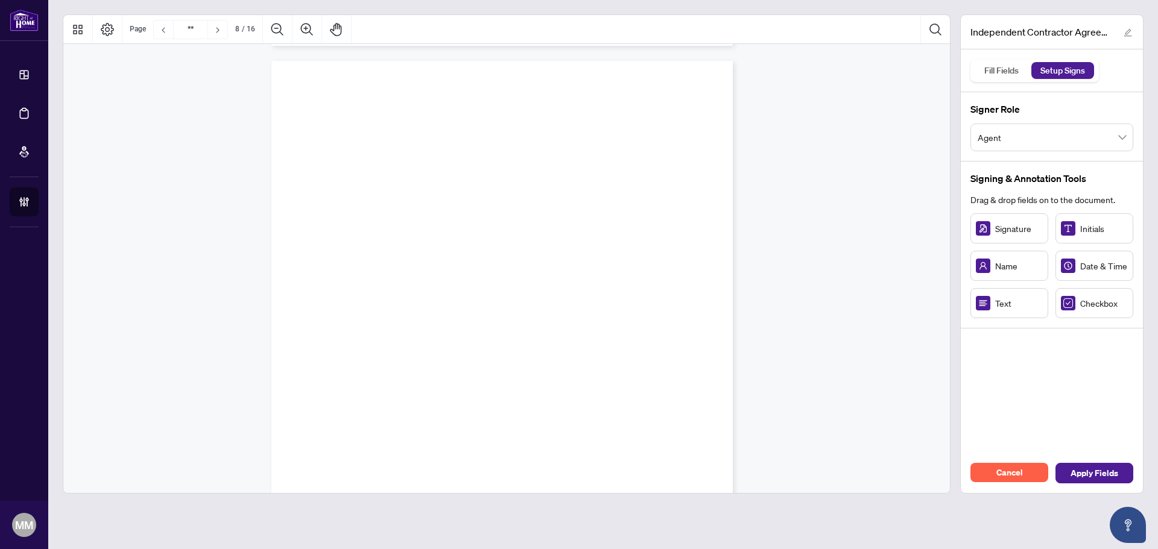
scroll to position [543, 0]
type input "**"
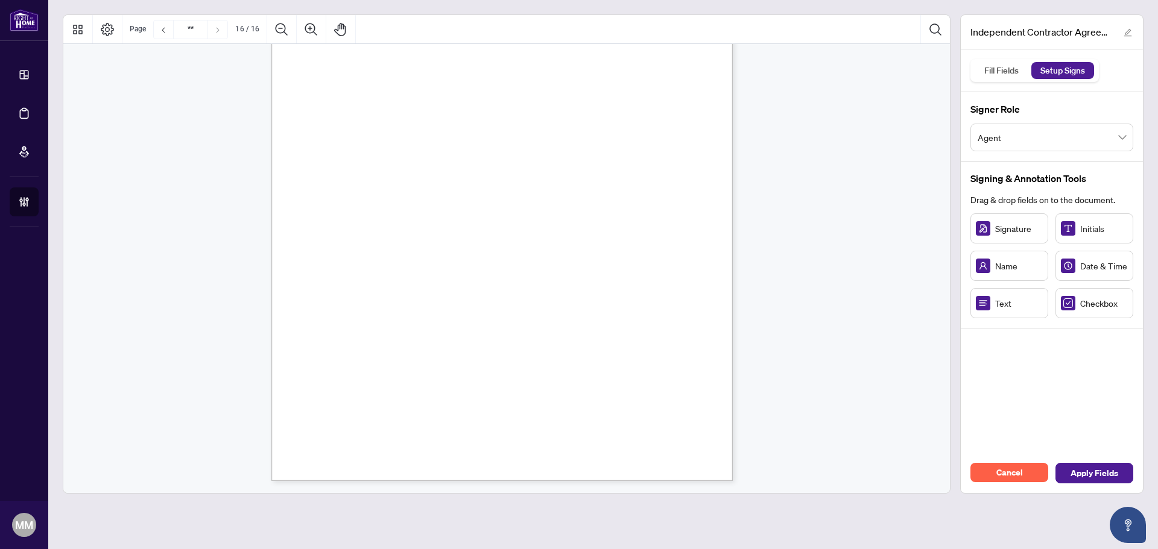
scroll to position [9112, 0]
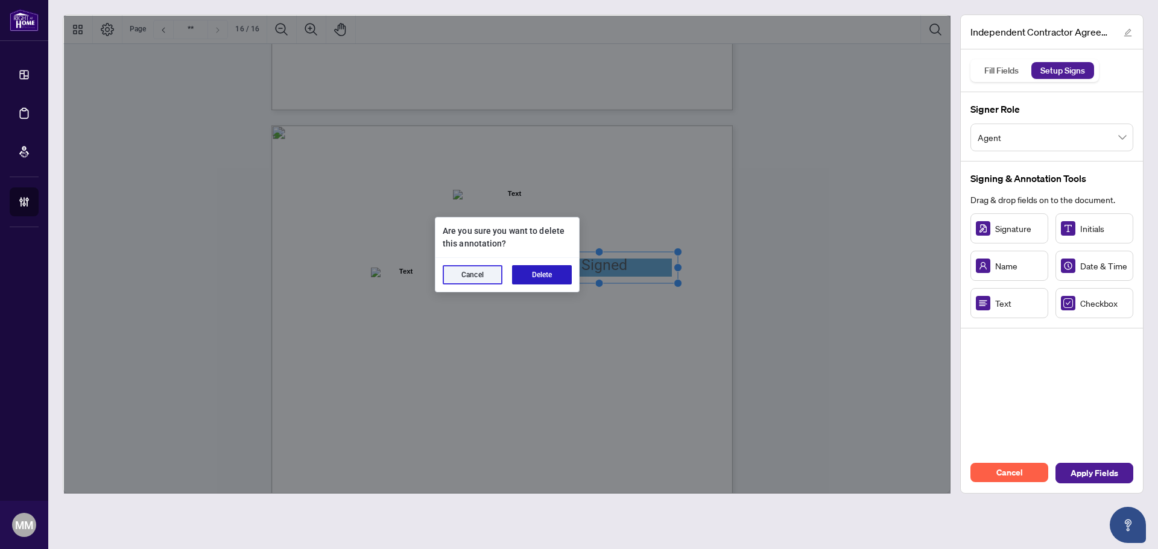
click at [536, 271] on button "Delete" at bounding box center [542, 274] width 60 height 19
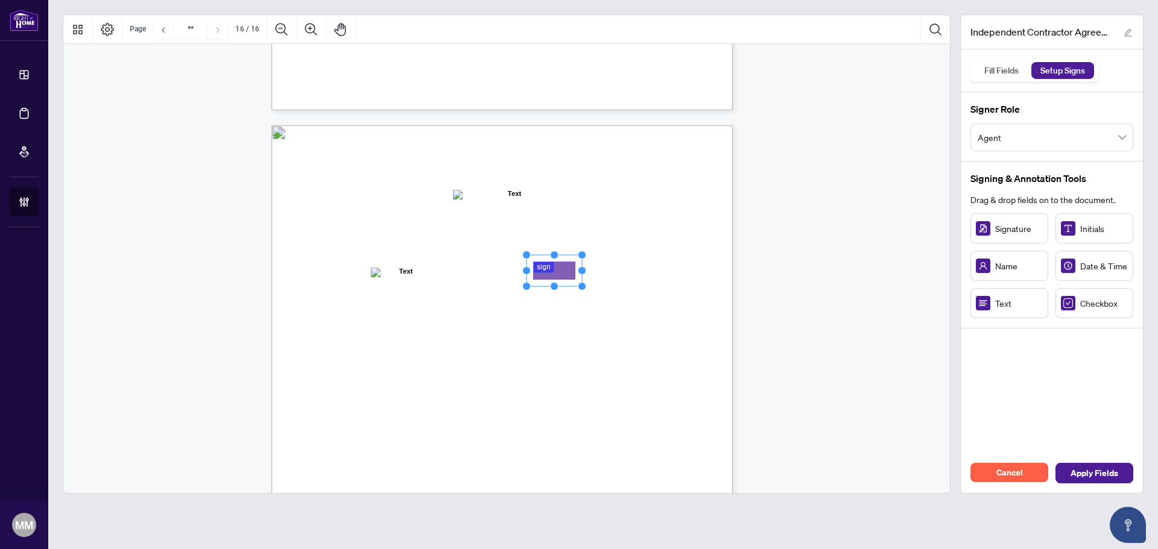
drag, startPoint x: 603, startPoint y: 261, endPoint x: 557, endPoint y: 276, distance: 48.2
drag, startPoint x: 553, startPoint y: 276, endPoint x: 569, endPoint y: 269, distance: 17.8
click at [569, 269] on rect "Page 16" at bounding box center [562, 269] width 55 height 31
drag, startPoint x: 592, startPoint y: 267, endPoint x: 673, endPoint y: 268, distance: 80.8
click at [629, 268] on circle "Resize, Right" at bounding box center [625, 270] width 8 height 8
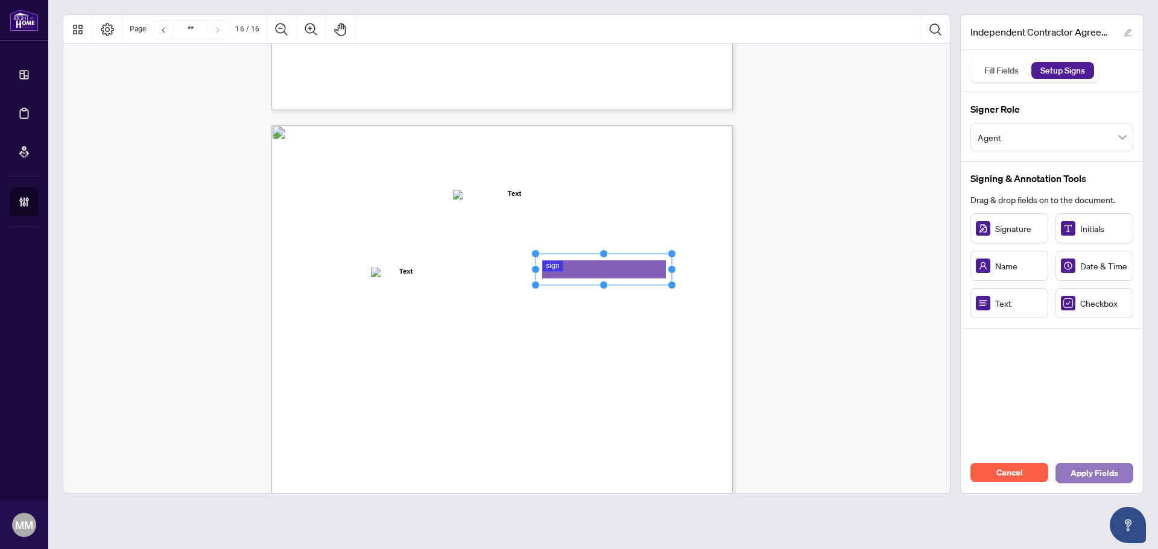
click at [1079, 472] on span "Apply Fields" at bounding box center [1094, 473] width 48 height 19
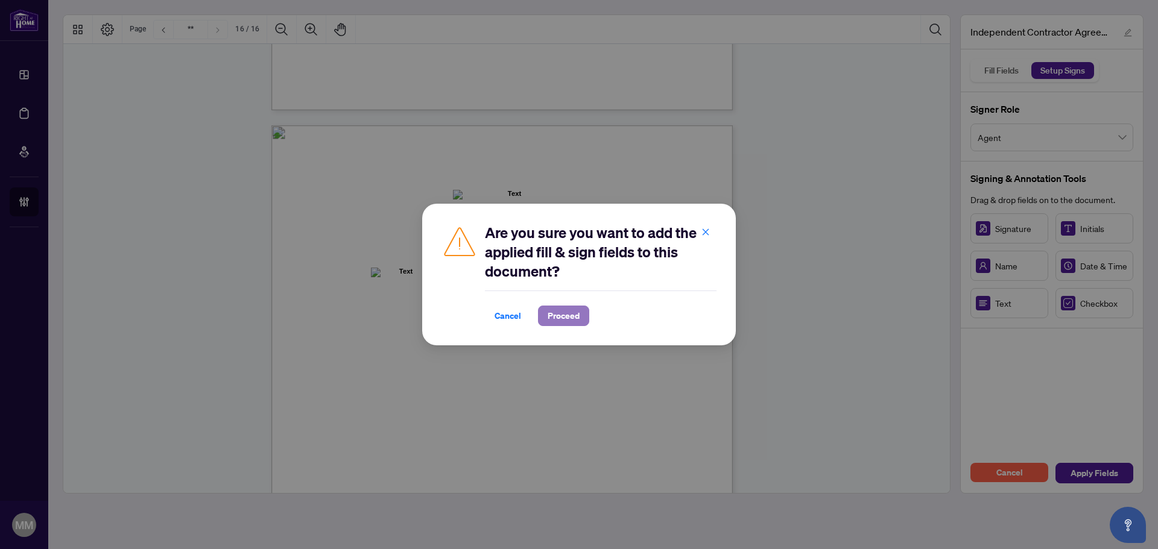
click at [581, 322] on button "Proceed" at bounding box center [563, 316] width 51 height 21
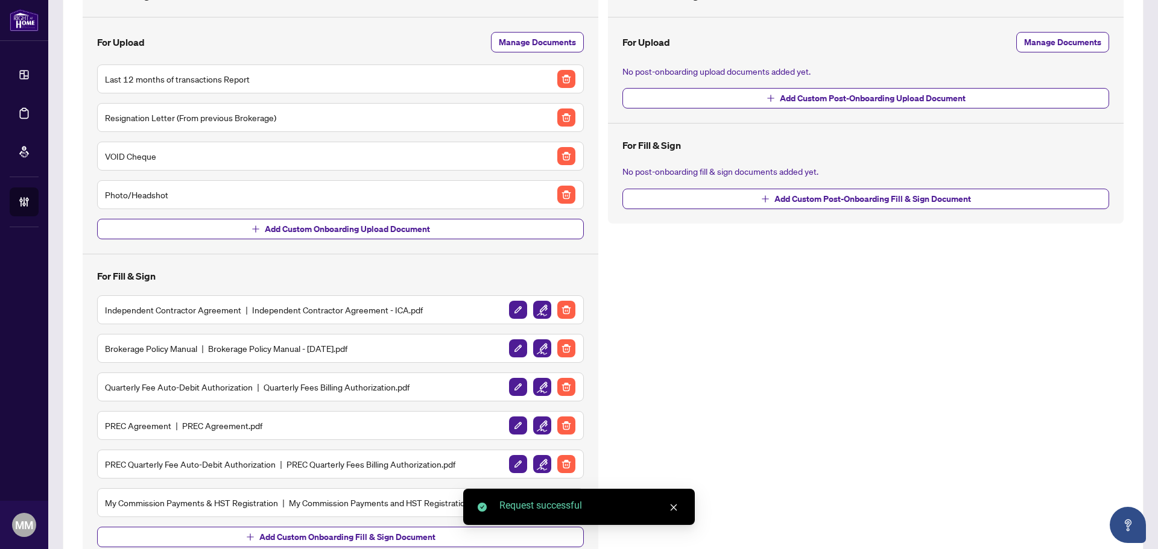
scroll to position [165, 0]
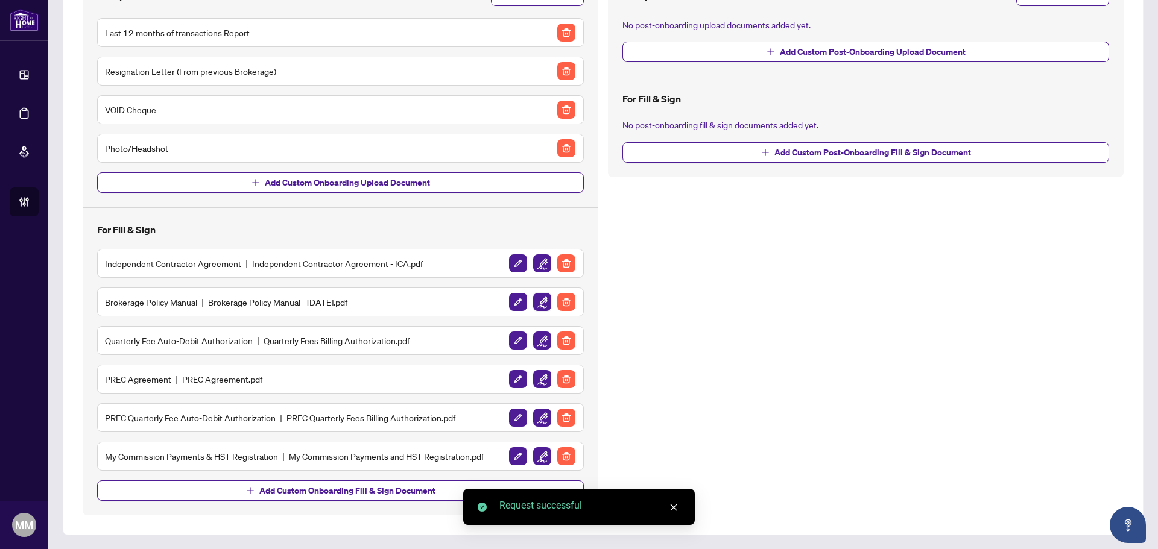
click at [542, 309] on img "button" at bounding box center [542, 302] width 18 height 18
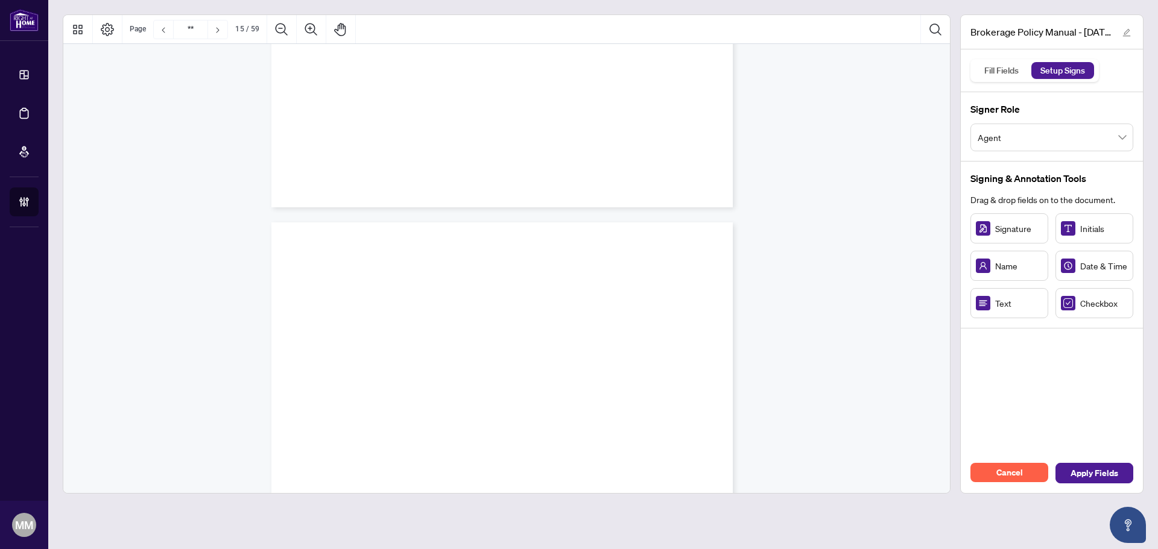
scroll to position [35672, 0]
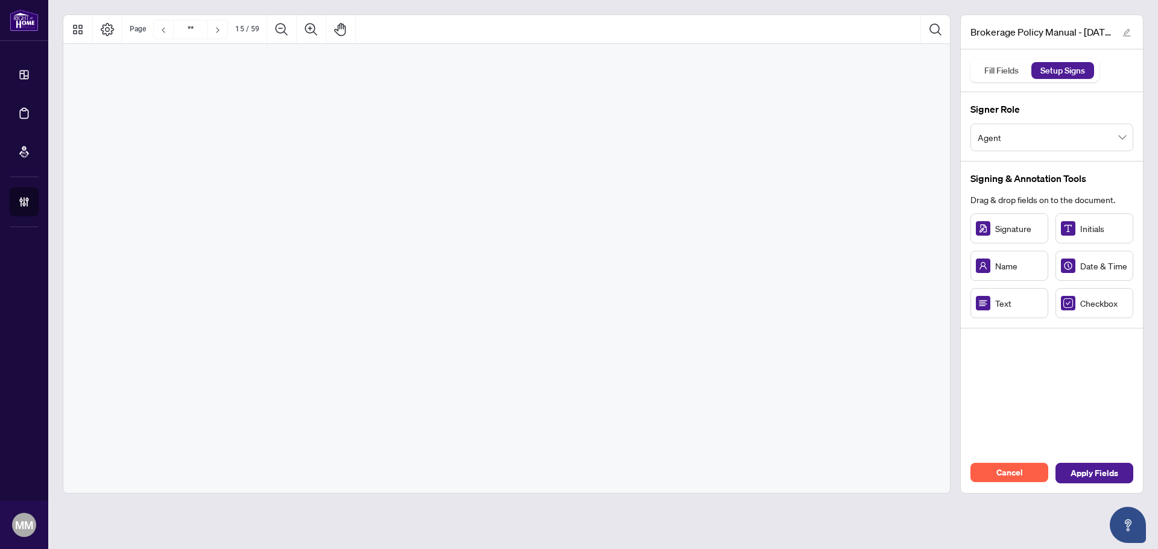
type input "**"
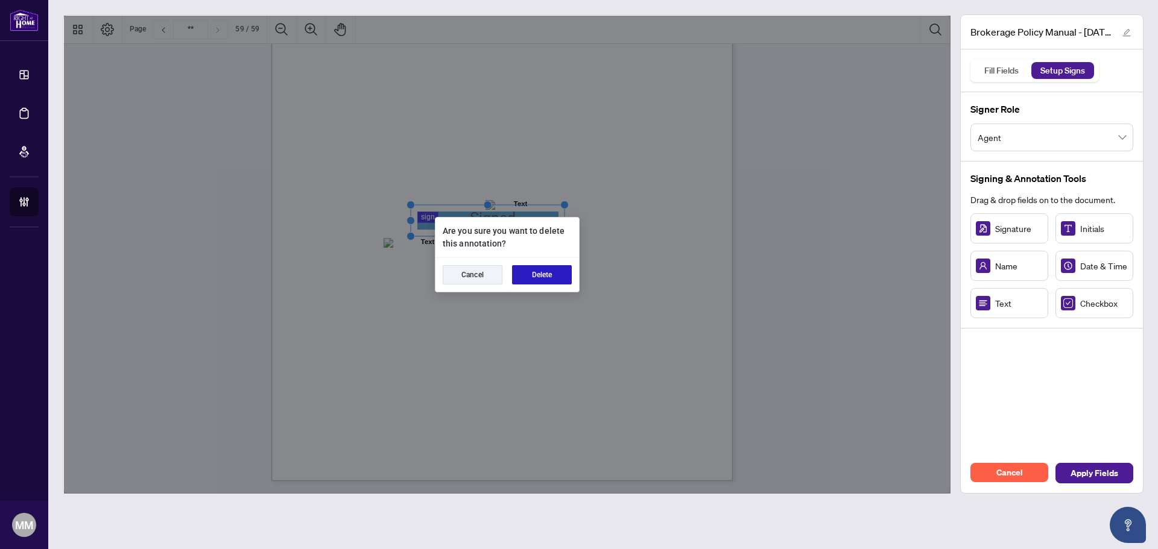
click at [555, 274] on button "Delete" at bounding box center [542, 274] width 60 height 19
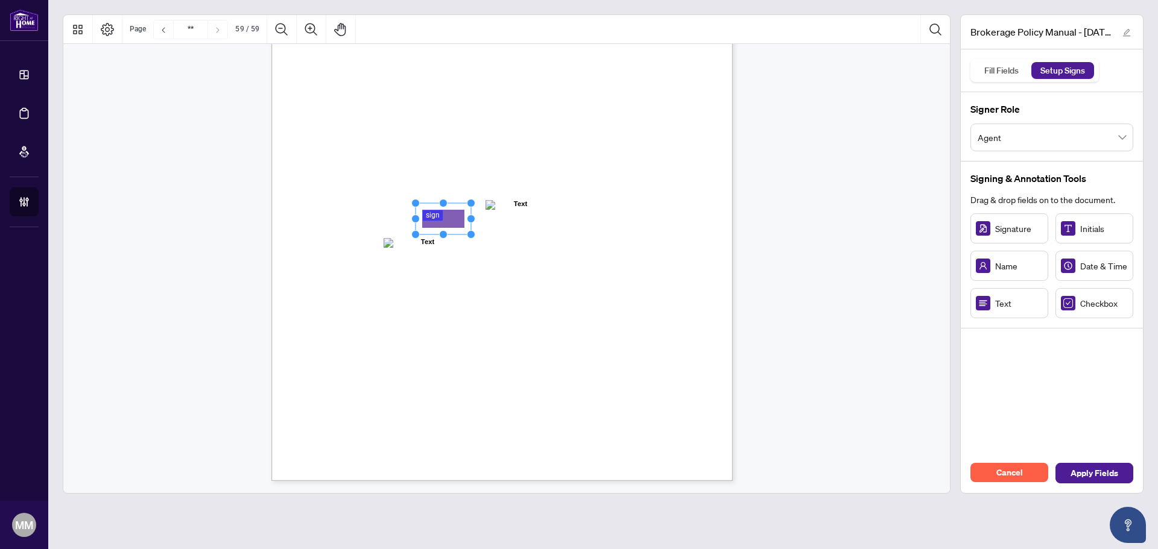
drag, startPoint x: 987, startPoint y: 228, endPoint x: 444, endPoint y: 218, distance: 543.4
drag, startPoint x: 469, startPoint y: 218, endPoint x: 524, endPoint y: 220, distance: 55.5
click at [493, 220] on circle "Resize, Right" at bounding box center [489, 219] width 8 height 8
drag, startPoint x: 466, startPoint y: 243, endPoint x: 522, endPoint y: 243, distance: 56.1
click at [479, 243] on circle "Resize, Right" at bounding box center [475, 243] width 8 height 8
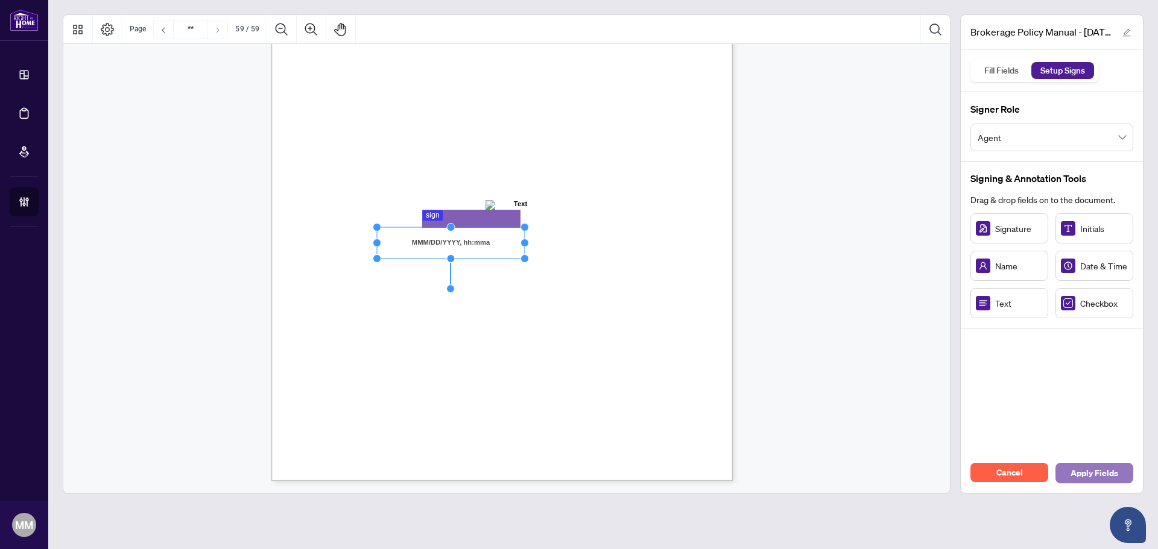
click at [1118, 470] on button "Apply Fields" at bounding box center [1094, 473] width 78 height 21
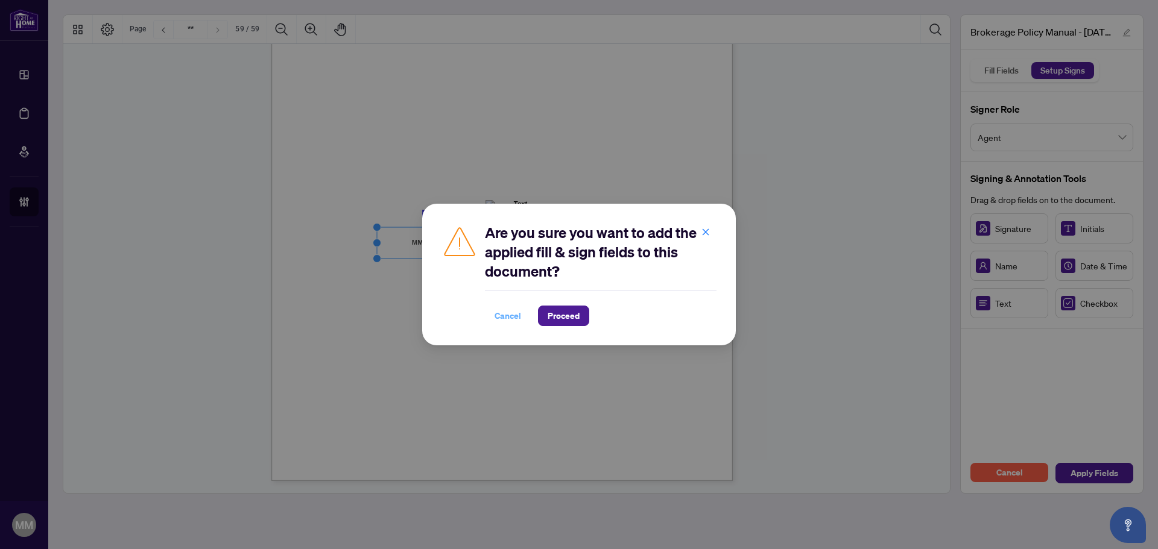
click at [527, 312] on button "Cancel" at bounding box center [508, 316] width 46 height 21
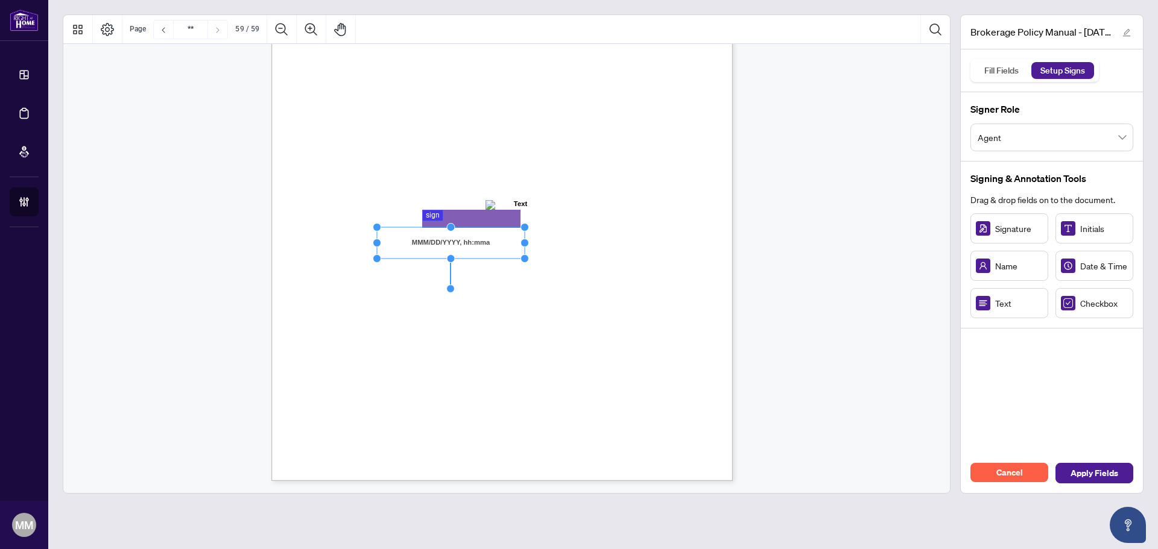
click at [1094, 486] on div "Cancel Apply Fields" at bounding box center [1052, 473] width 182 height 40
click at [1095, 475] on span "Apply Fields" at bounding box center [1094, 473] width 48 height 19
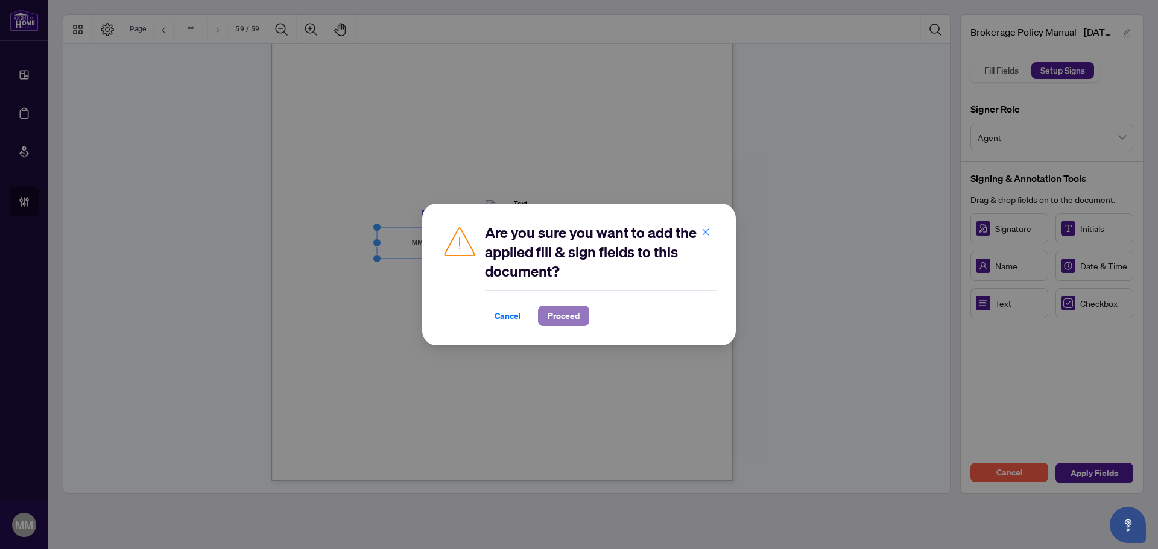
click at [573, 317] on span "Proceed" at bounding box center [564, 315] width 32 height 19
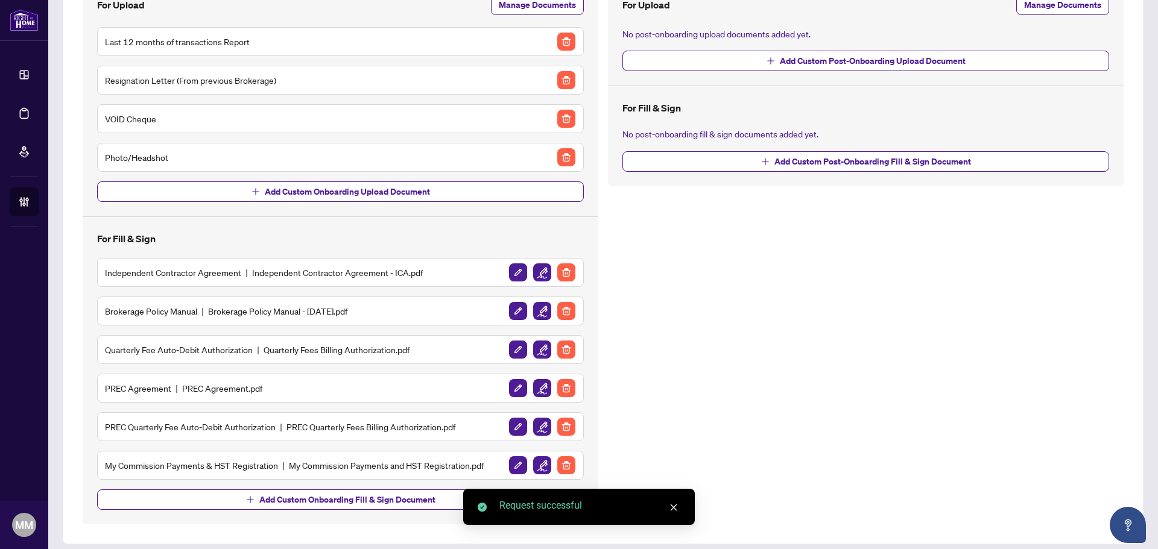
scroll to position [165, 0]
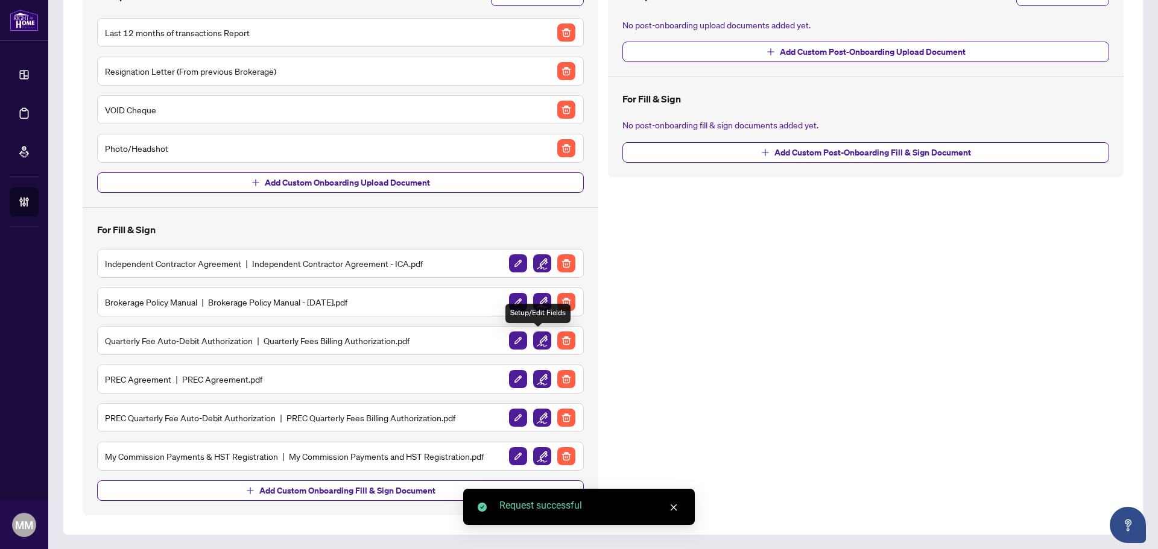
click at [543, 345] on img "button" at bounding box center [542, 341] width 18 height 18
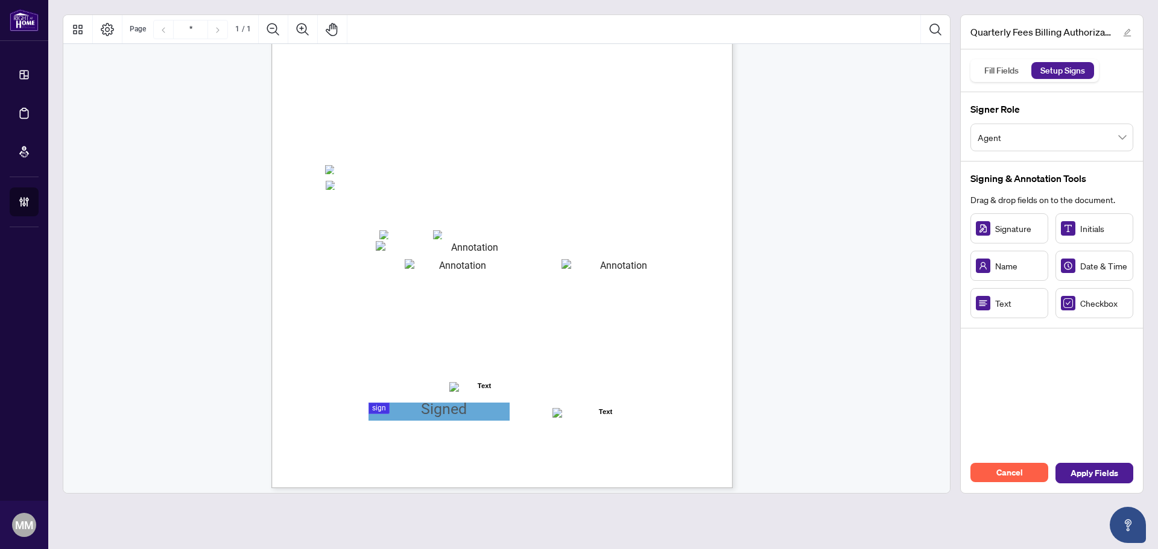
scroll to position [172, 0]
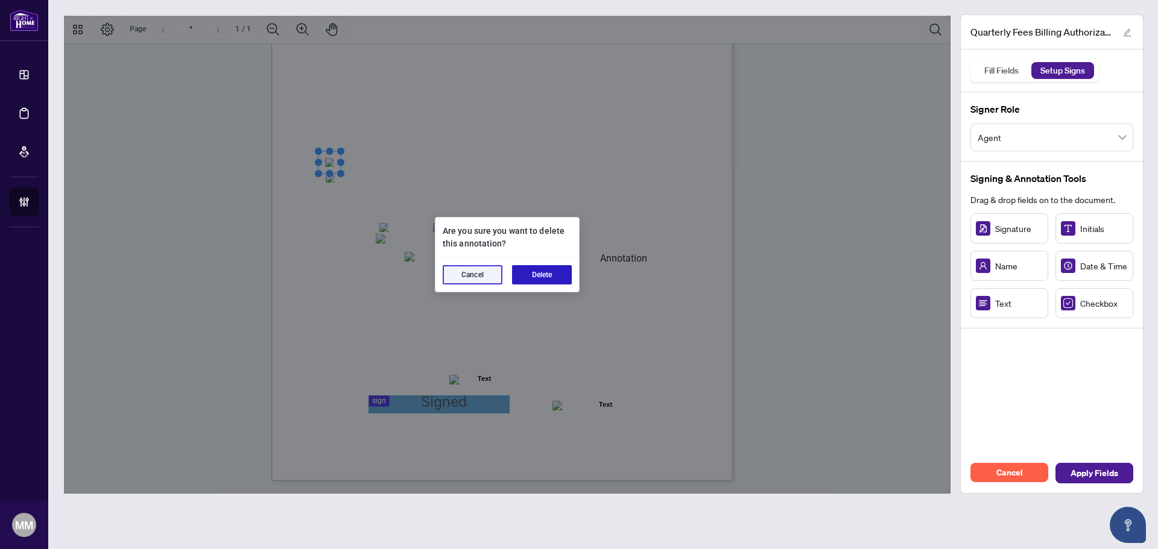
click at [539, 273] on button "Delete" at bounding box center [542, 274] width 60 height 19
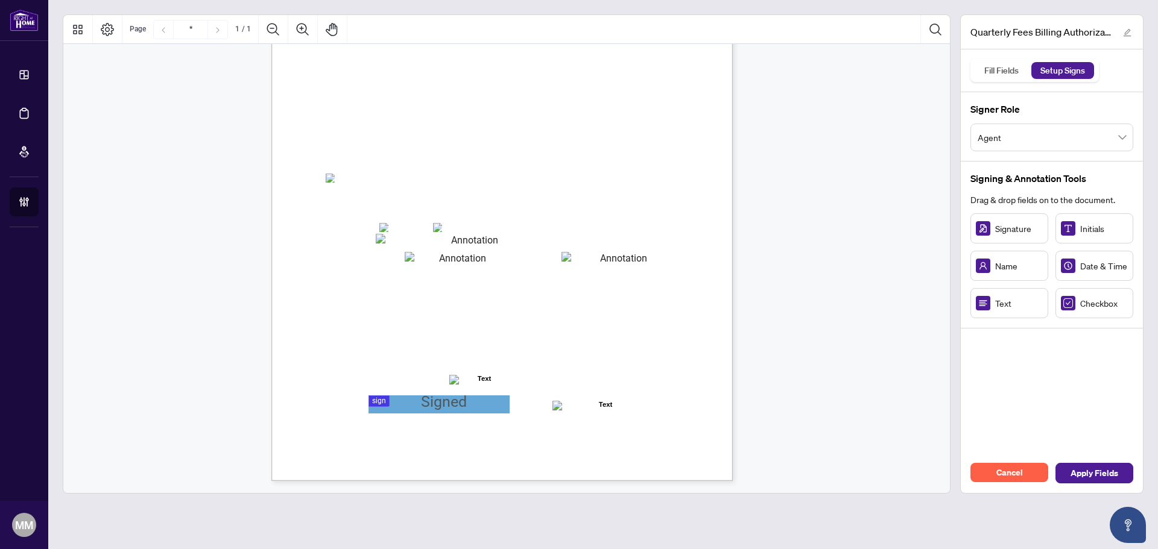
click at [328, 183] on span "☐" at bounding box center [329, 177] width 6 height 14
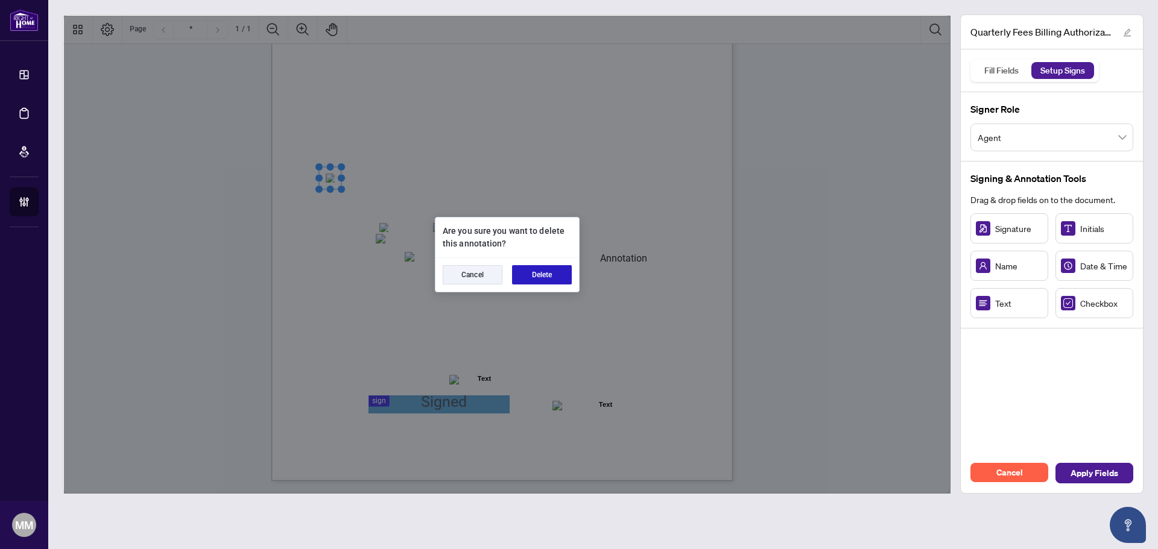
click at [539, 269] on button "Delete" at bounding box center [542, 274] width 60 height 19
click at [530, 268] on button "Delete" at bounding box center [542, 274] width 60 height 19
drag, startPoint x: 557, startPoint y: 275, endPoint x: 544, endPoint y: 271, distance: 13.2
click at [557, 275] on button "Delete" at bounding box center [542, 274] width 60 height 19
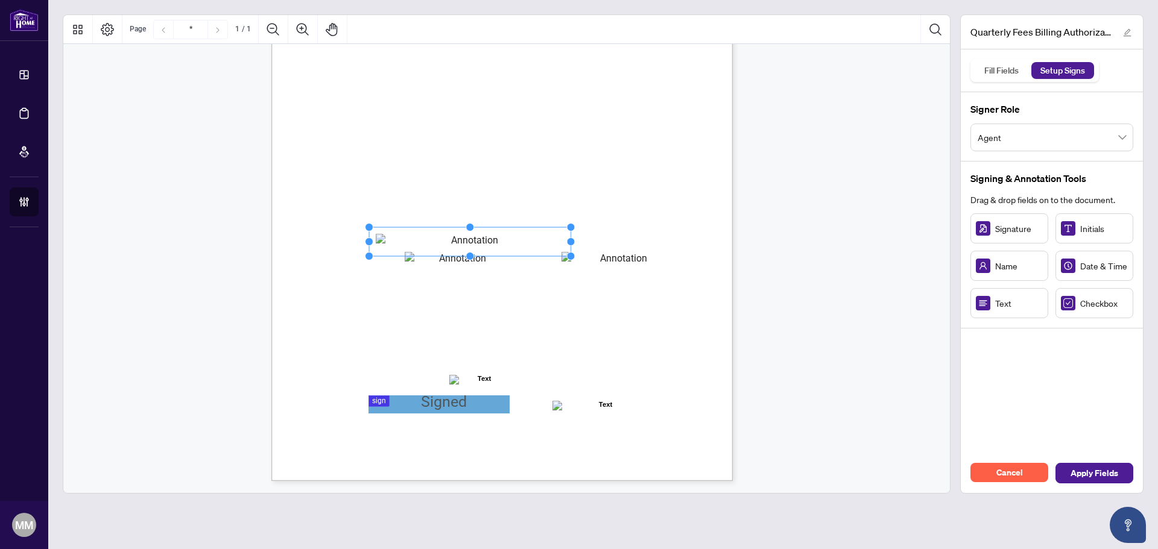
click at [564, 269] on button "Delete" at bounding box center [540, 274] width 57 height 18
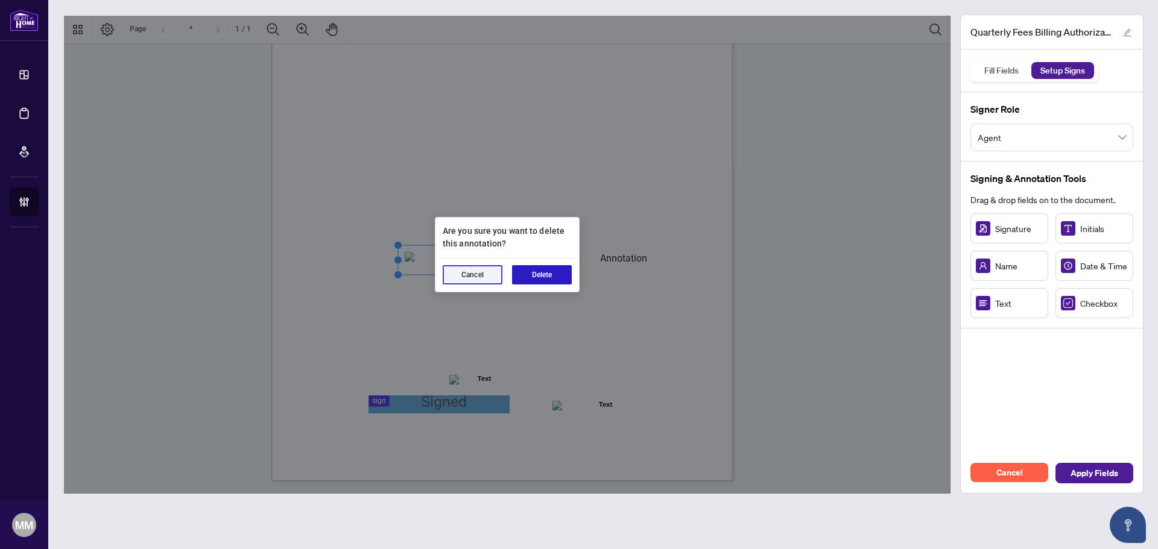
drag, startPoint x: 537, startPoint y: 273, endPoint x: 545, endPoint y: 274, distance: 8.5
click at [538, 273] on button "Delete" at bounding box center [542, 274] width 60 height 19
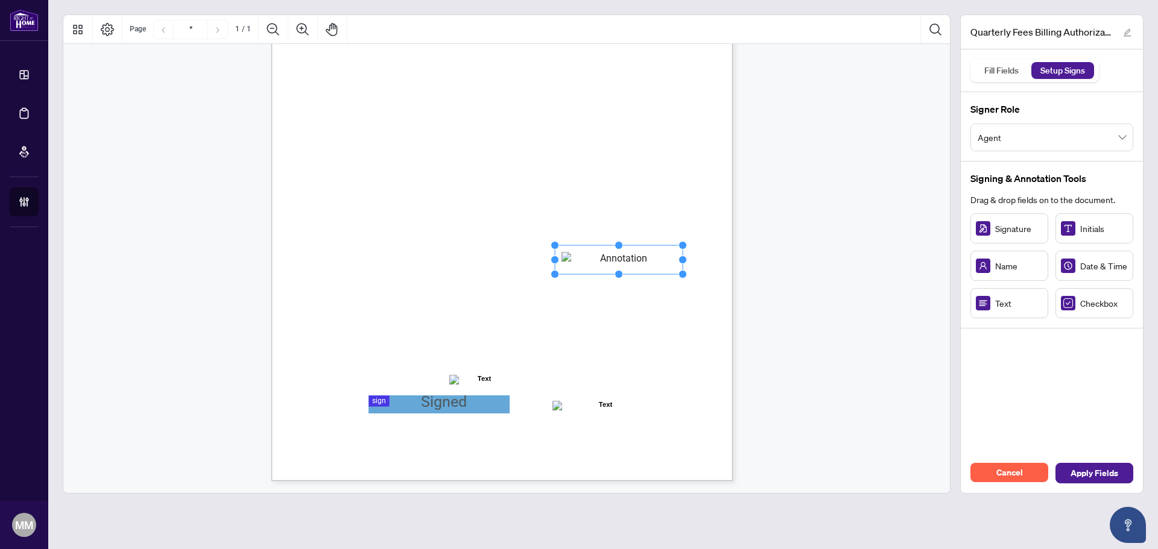
click at [566, 275] on div "Right at Home Realty, Brokerage Quarterly Fees Billing Authorization Quarterly …" at bounding box center [559, 257] width 576 height 747
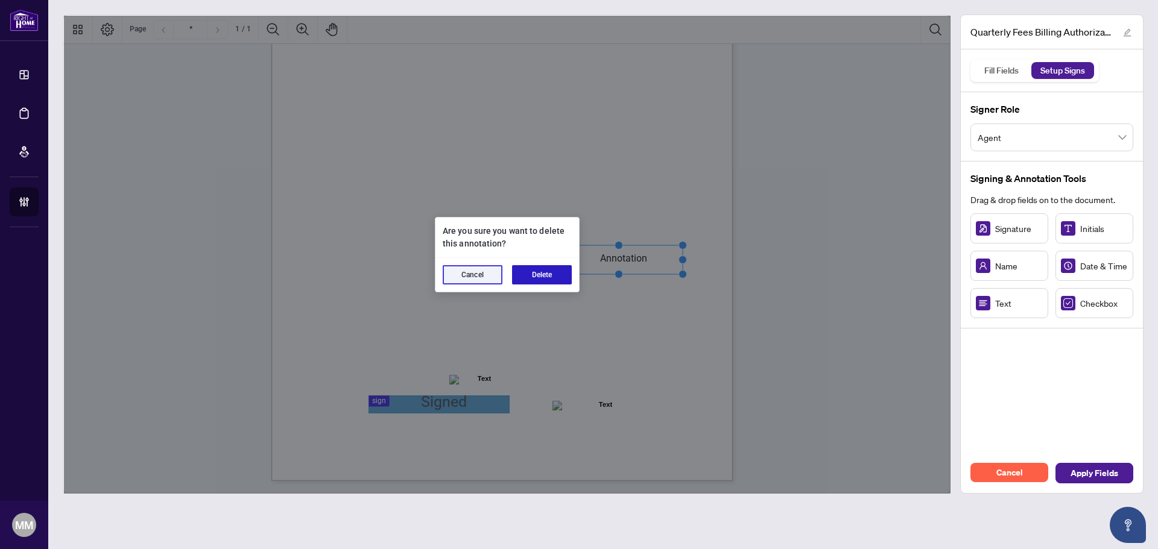
click at [554, 267] on button "Delete" at bounding box center [542, 274] width 60 height 19
click at [545, 273] on button "Delete" at bounding box center [542, 274] width 60 height 19
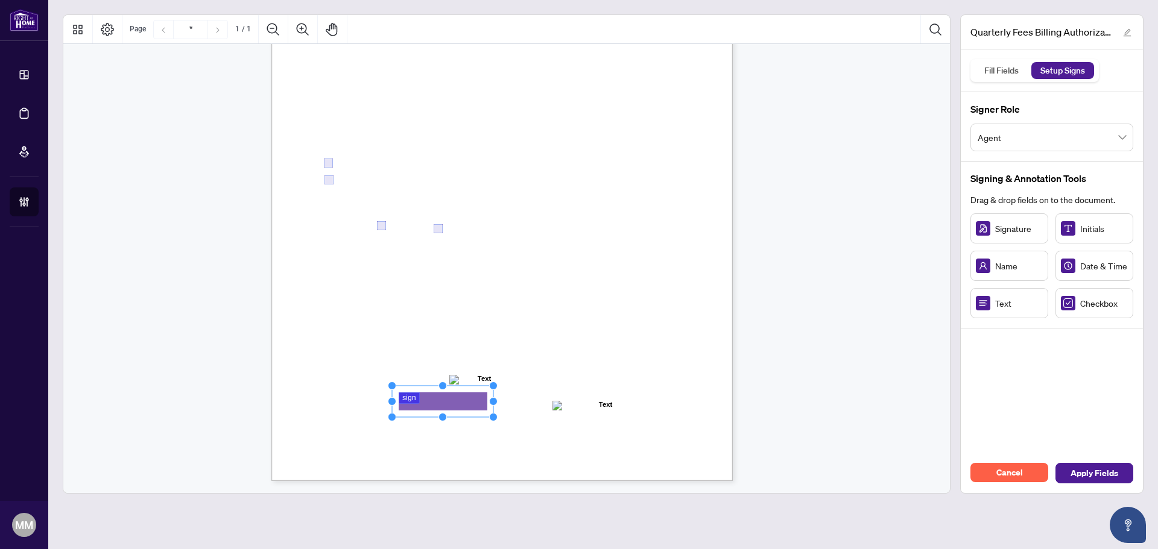
drag, startPoint x: 448, startPoint y: 403, endPoint x: 494, endPoint y: 402, distance: 45.8
click at [494, 402] on circle "Resize, Right" at bounding box center [494, 402] width 8 height 8
drag, startPoint x: 1017, startPoint y: 300, endPoint x: 418, endPoint y: 244, distance: 601.4
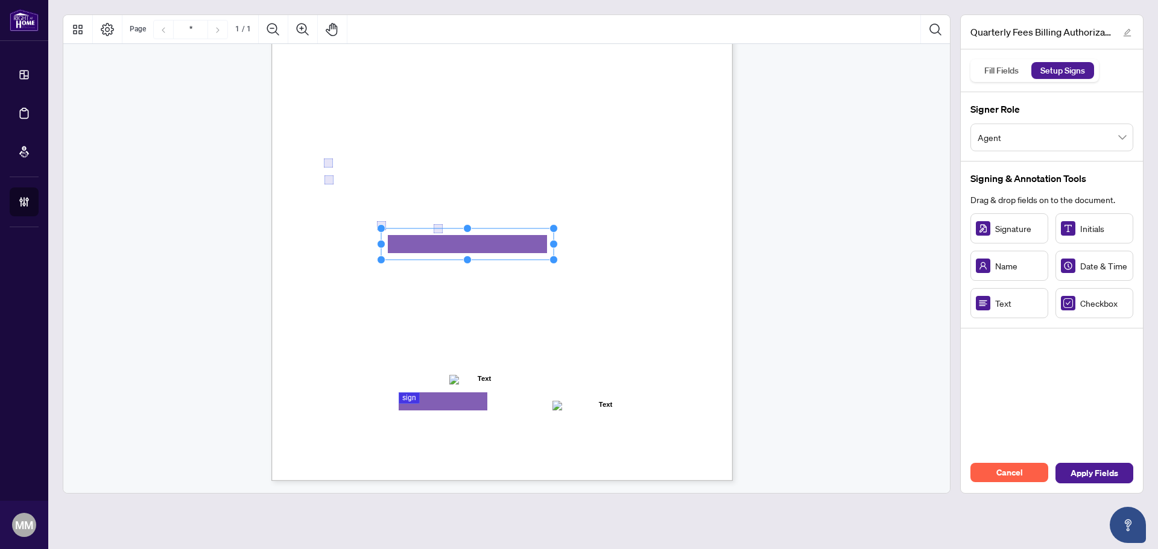
drag, startPoint x: 453, startPoint y: 245, endPoint x: 580, endPoint y: 245, distance: 127.2
click at [557, 244] on circle "Resize, Right" at bounding box center [554, 245] width 8 height 8
drag, startPoint x: 480, startPoint y: 269, endPoint x: 451, endPoint y: 262, distance: 29.7
drag, startPoint x: 674, startPoint y: 266, endPoint x: 593, endPoint y: 261, distance: 81.6
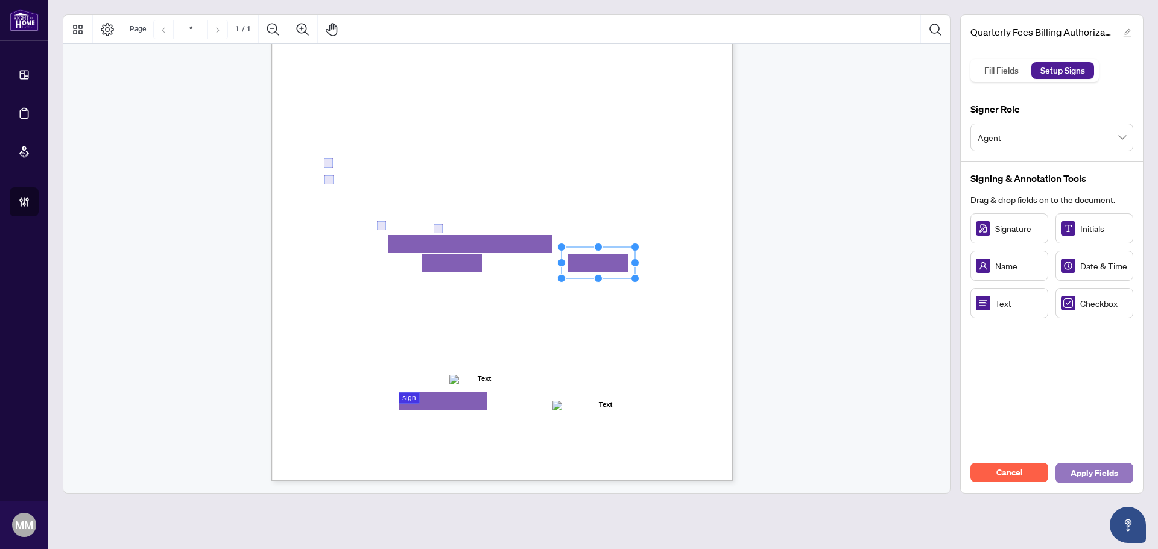
click at [1111, 476] on span "Apply Fields" at bounding box center [1094, 473] width 48 height 19
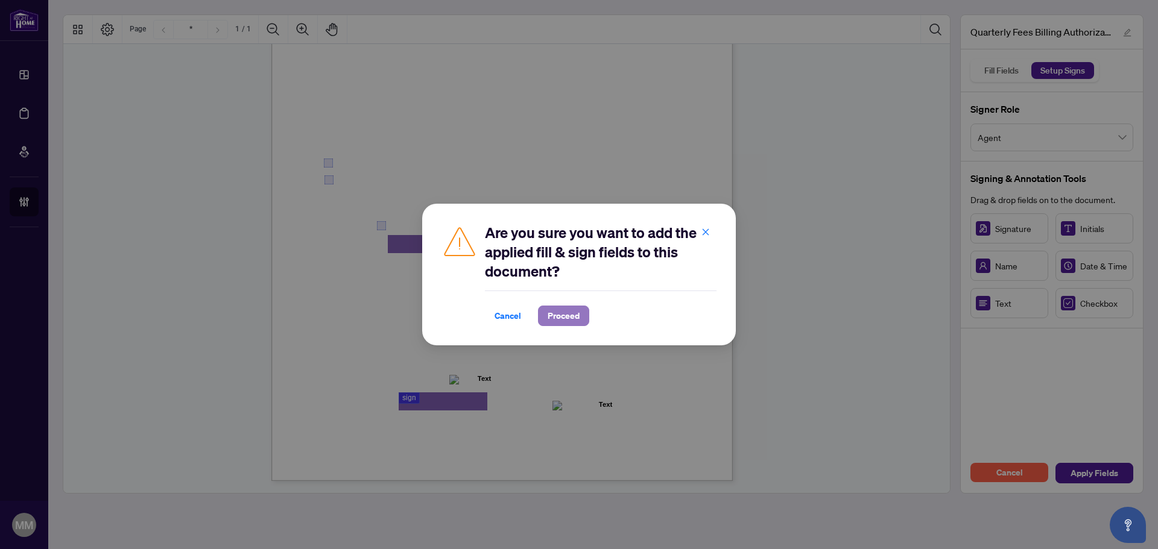
click at [544, 320] on button "Proceed" at bounding box center [563, 316] width 51 height 21
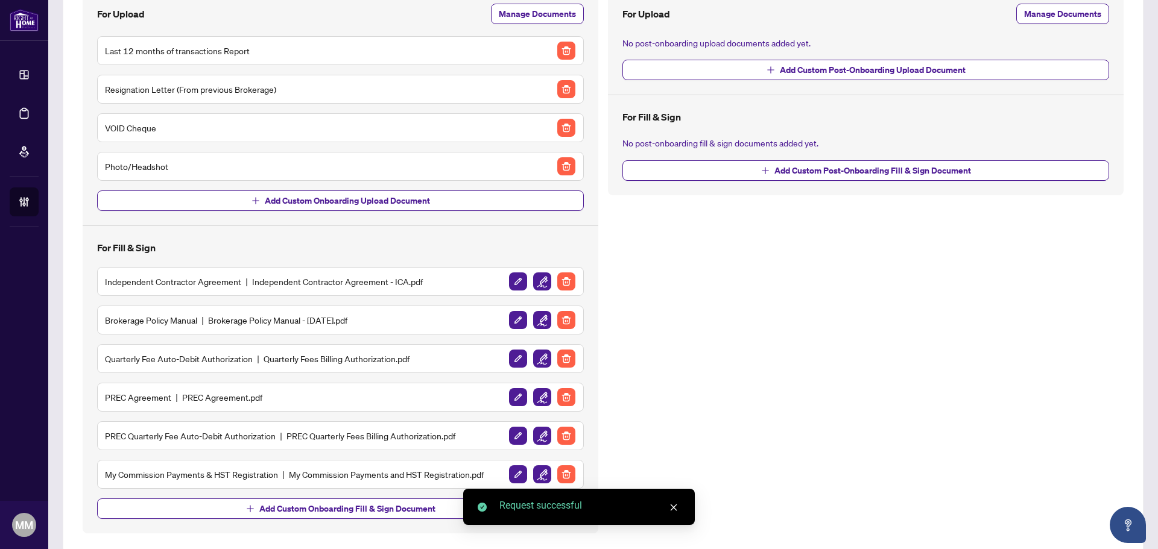
scroll to position [165, 0]
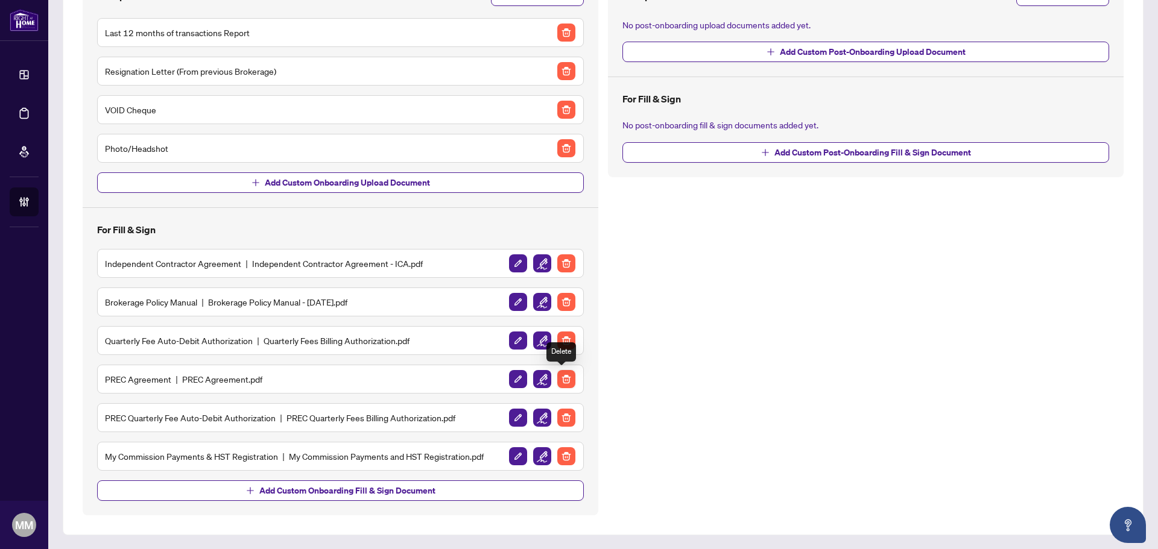
click at [564, 381] on img "button" at bounding box center [566, 379] width 18 height 18
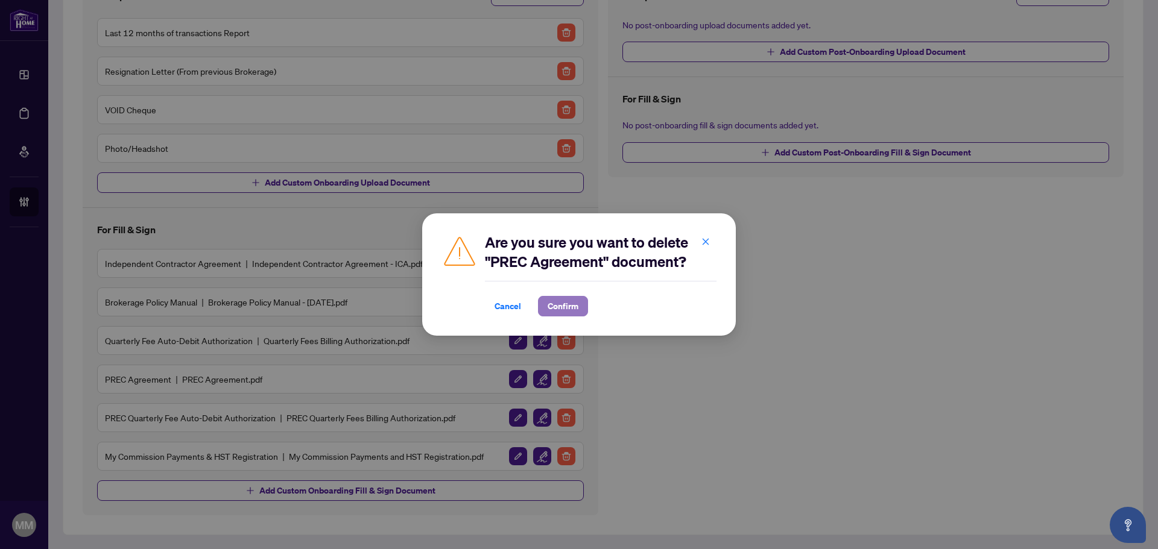
click at [573, 309] on span "Confirm" at bounding box center [563, 306] width 31 height 19
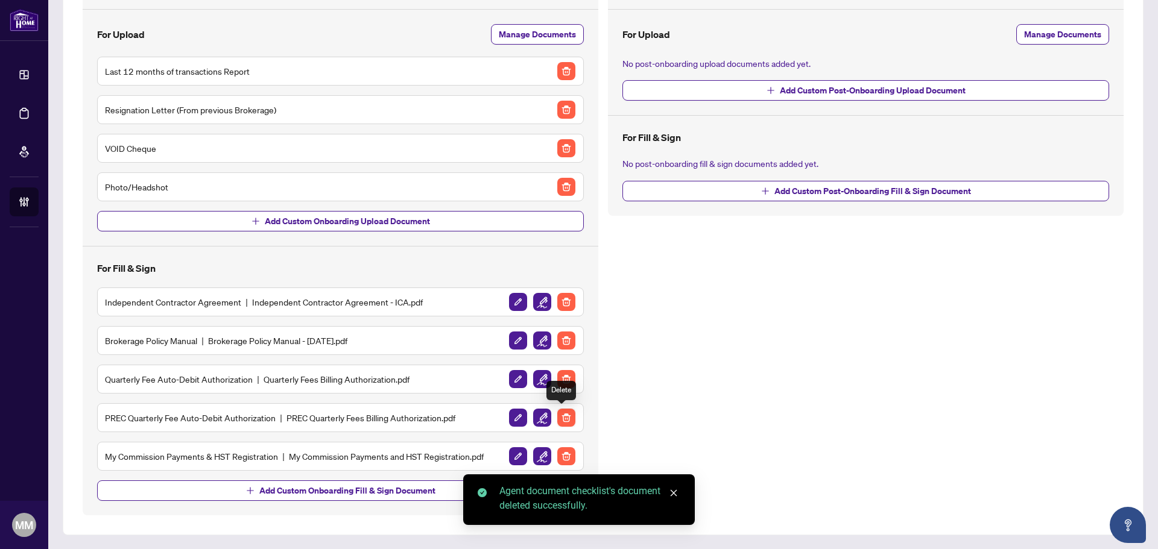
click at [566, 410] on img "button" at bounding box center [566, 418] width 18 height 18
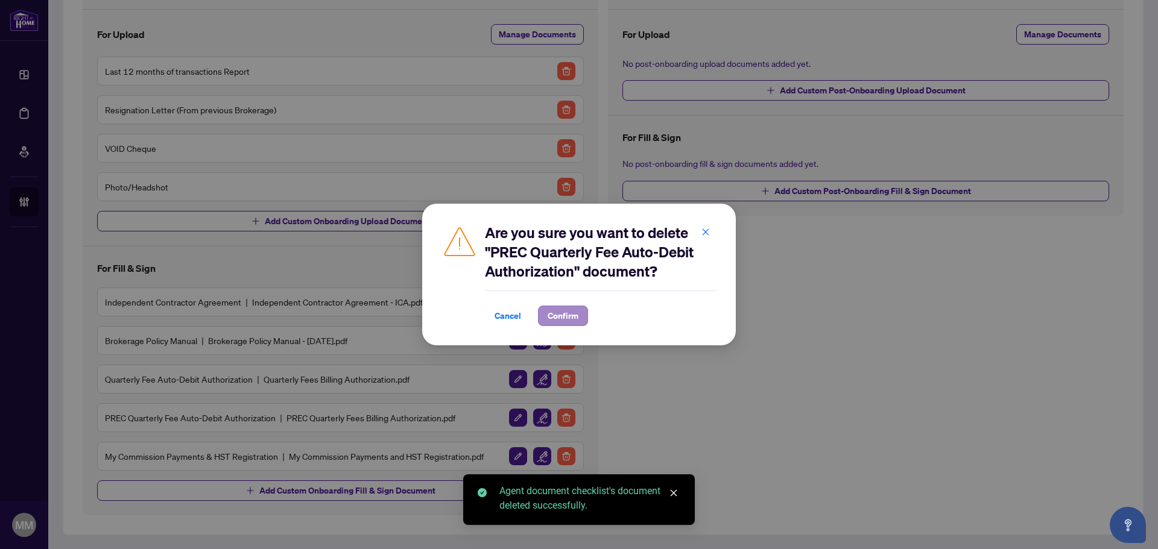
drag, startPoint x: 586, startPoint y: 310, endPoint x: 578, endPoint y: 312, distance: 8.2
click at [584, 309] on div "Cancel Confirm" at bounding box center [601, 316] width 232 height 21
click at [578, 312] on button "Confirm" at bounding box center [563, 316] width 50 height 21
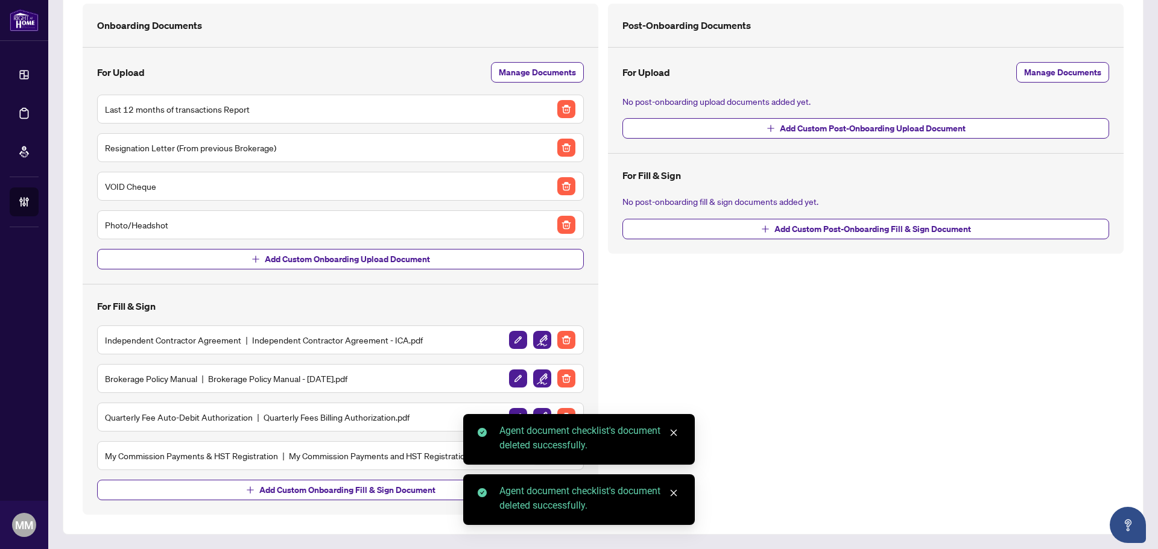
scroll to position [87, 0]
click at [538, 456] on div "Agent document checklist's document deleted successfully." at bounding box center [579, 439] width 232 height 51
click at [757, 410] on div "Post-Onboarding Documents For Upload Manage Documents No post-onboarding upload…" at bounding box center [865, 259] width 525 height 511
click at [757, 426] on div "Post-Onboarding Documents For Upload Manage Documents No post-onboarding upload…" at bounding box center [865, 259] width 525 height 511
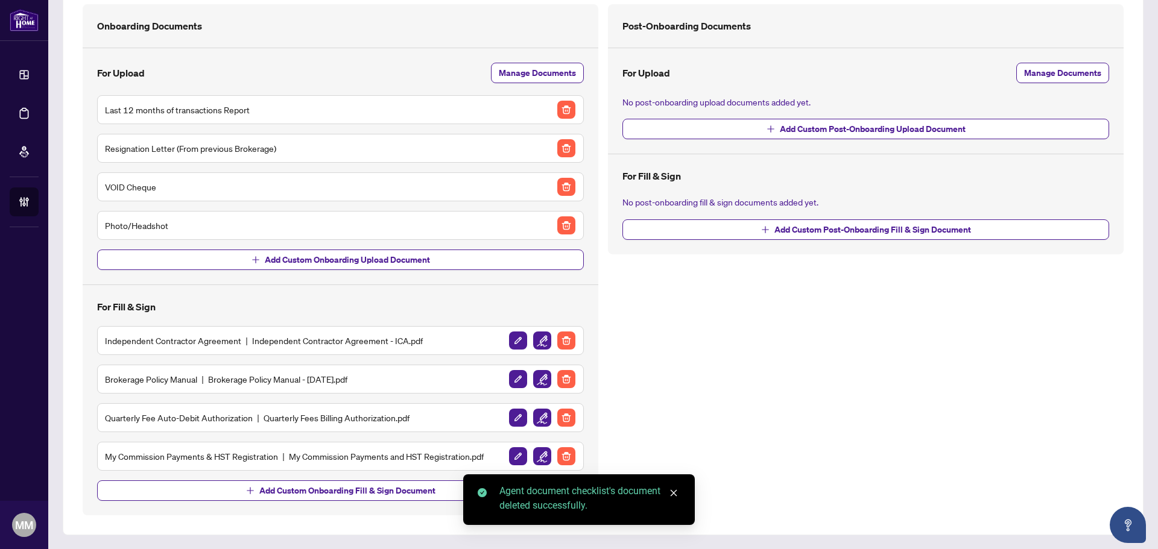
click at [675, 496] on icon "close" at bounding box center [673, 493] width 8 height 8
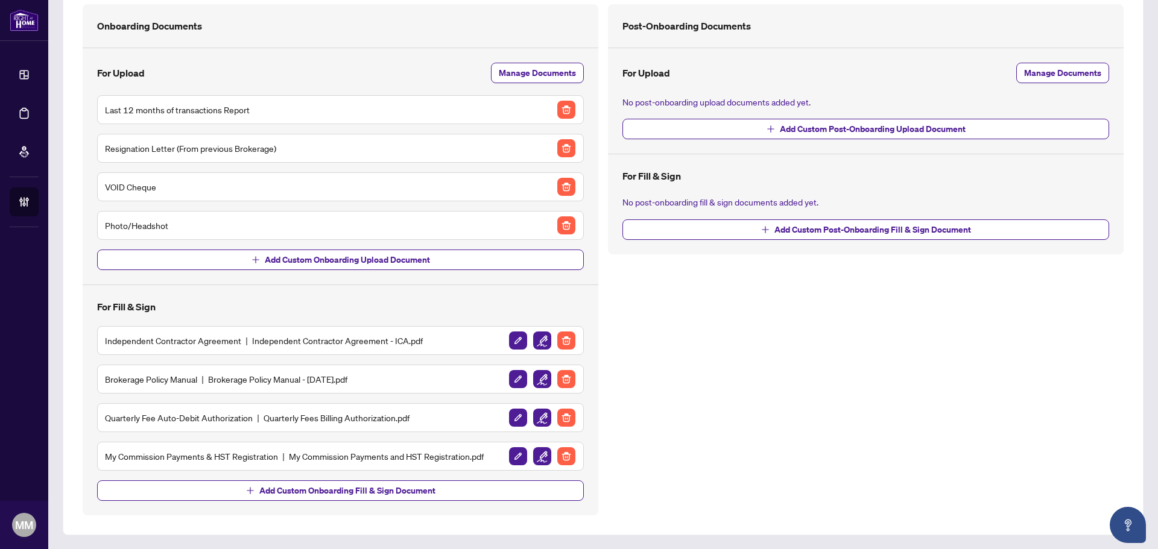
click at [533, 459] on img "button" at bounding box center [542, 456] width 18 height 18
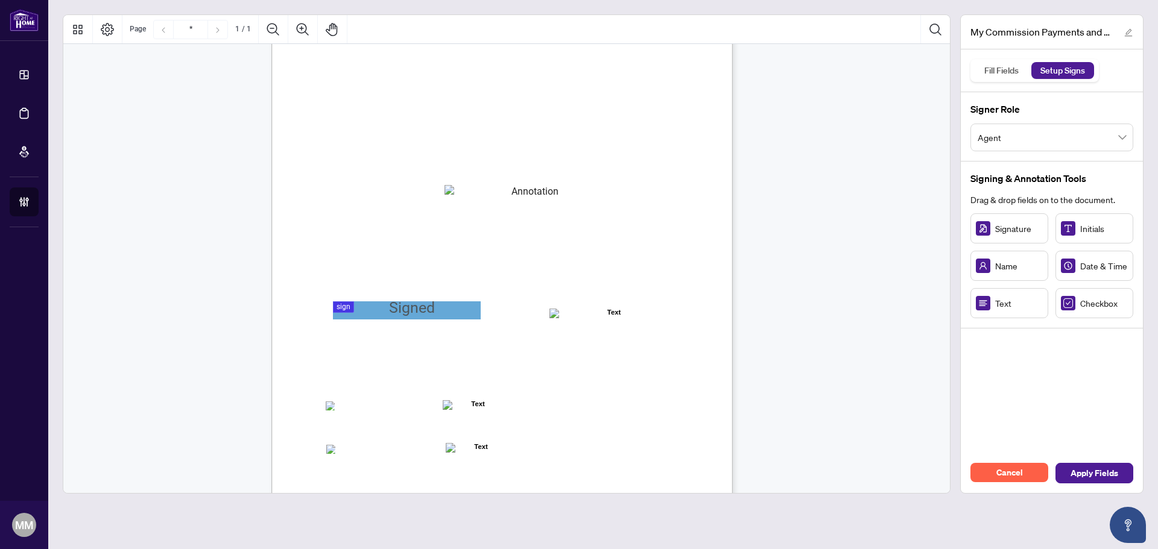
scroll to position [121, 0]
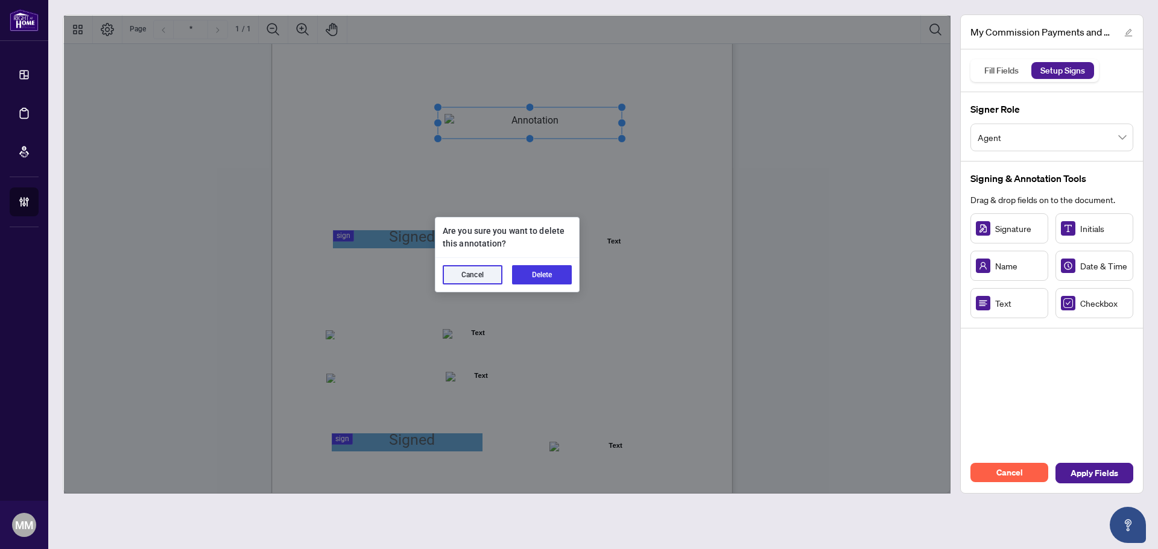
click at [540, 264] on div "Cancel Delete" at bounding box center [507, 275] width 144 height 34
click at [535, 275] on button "Delete" at bounding box center [542, 274] width 60 height 19
click at [548, 283] on button "Delete" at bounding box center [542, 274] width 60 height 19
click at [525, 291] on div "Cancel Delete" at bounding box center [507, 275] width 144 height 34
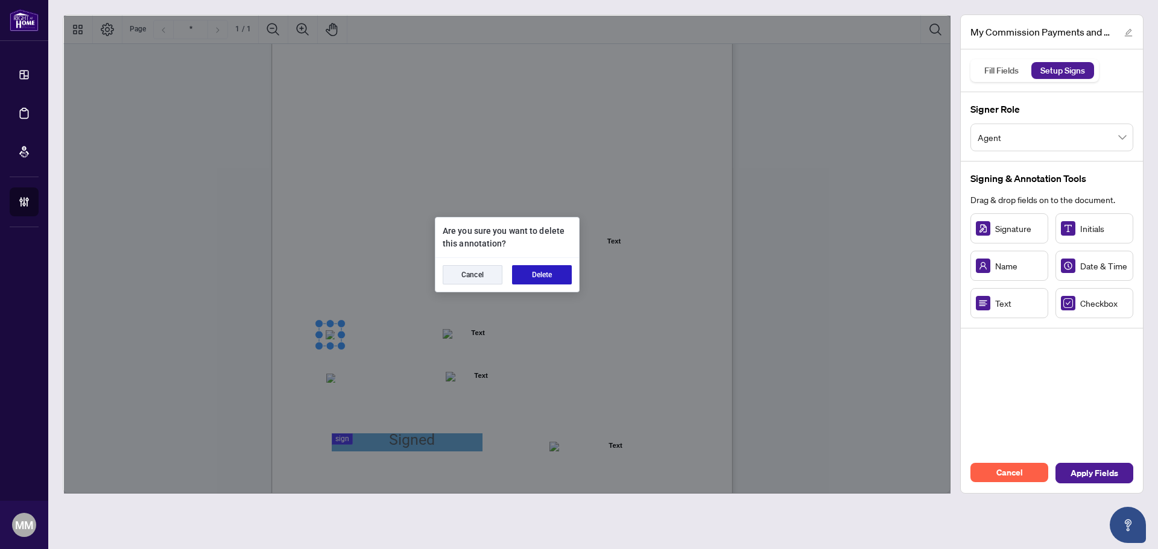
click at [535, 276] on button "Delete" at bounding box center [542, 274] width 60 height 19
click at [532, 270] on button "Delete" at bounding box center [542, 274] width 60 height 19
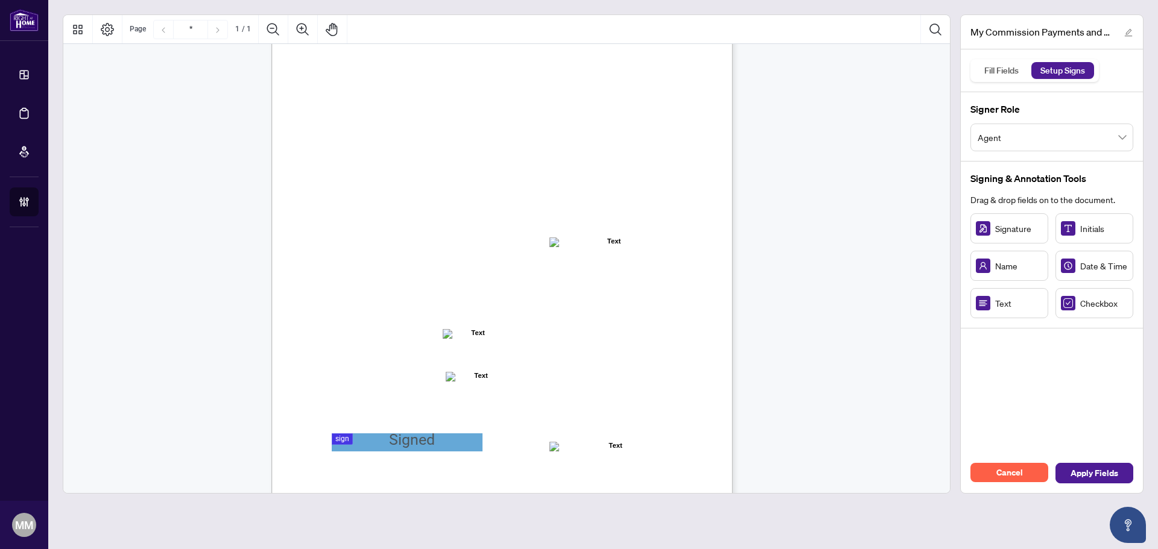
drag, startPoint x: 464, startPoint y: 409, endPoint x: 455, endPoint y: 423, distance: 16.2
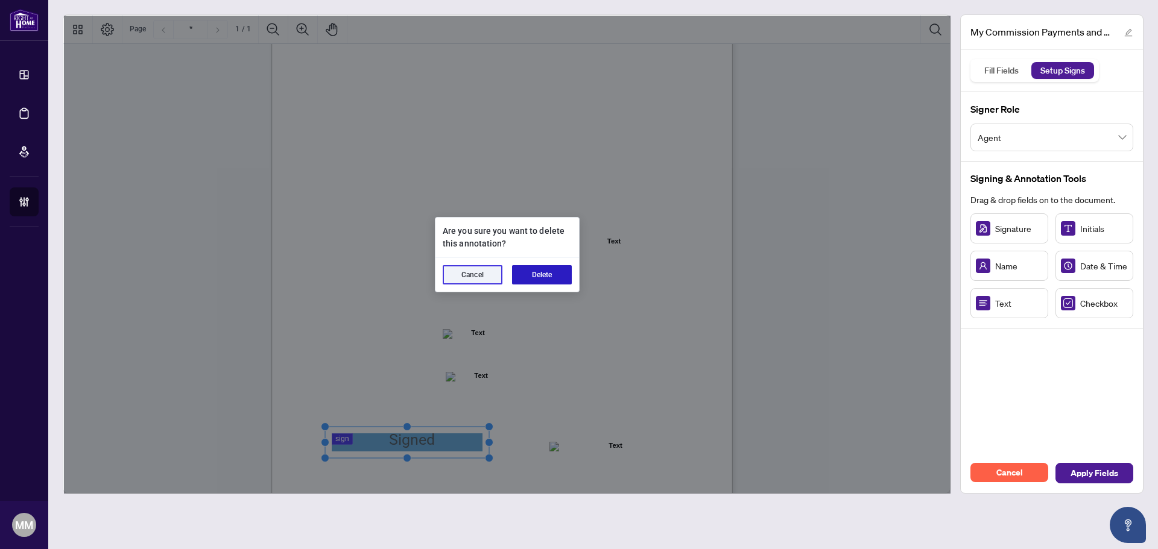
click at [564, 274] on button "Delete" at bounding box center [542, 274] width 60 height 19
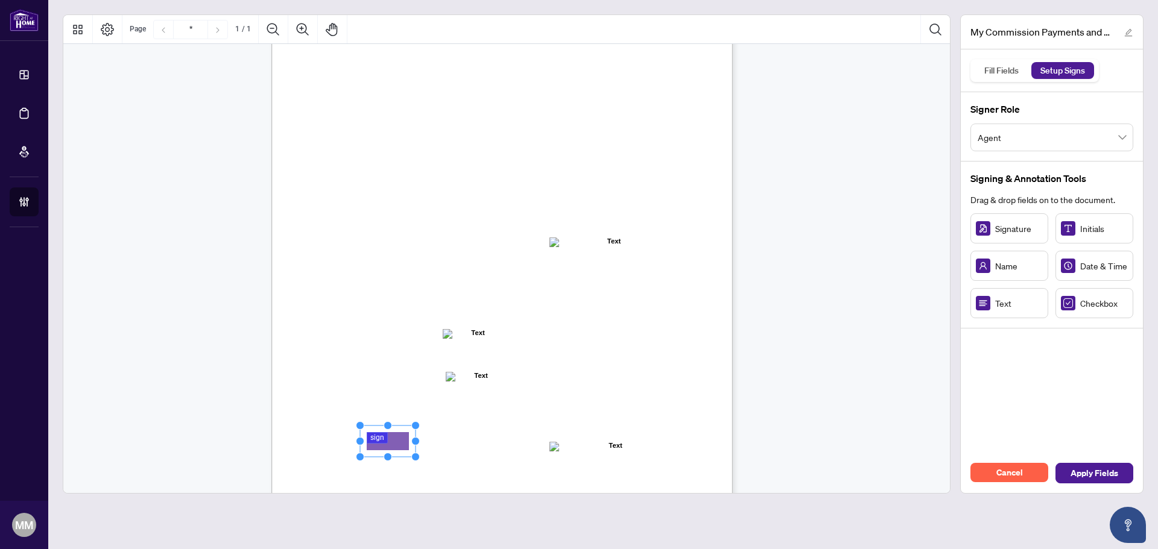
drag, startPoint x: 406, startPoint y: 439, endPoint x: 384, endPoint y: 440, distance: 21.7
drag, startPoint x: 403, startPoint y: 441, endPoint x: 465, endPoint y: 441, distance: 61.5
click at [465, 441] on circle "Resize, Right" at bounding box center [464, 443] width 8 height 8
drag, startPoint x: 1000, startPoint y: 309, endPoint x: 495, endPoint y: 122, distance: 538.8
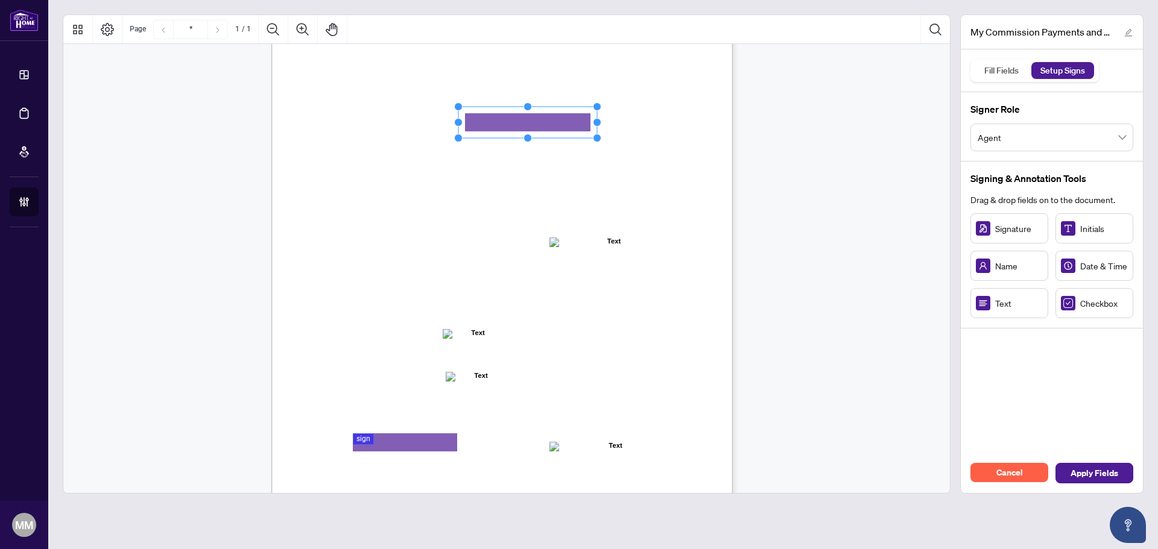
drag, startPoint x: 529, startPoint y: 124, endPoint x: 601, endPoint y: 119, distance: 71.9
click at [601, 119] on icon "Resize, Top Resize, Top, Right Resize, Right Resize, Bottom, Right Resize, Bott…" at bounding box center [527, 123] width 147 height 40
drag, startPoint x: 1024, startPoint y: 228, endPoint x: 377, endPoint y: 236, distance: 646.5
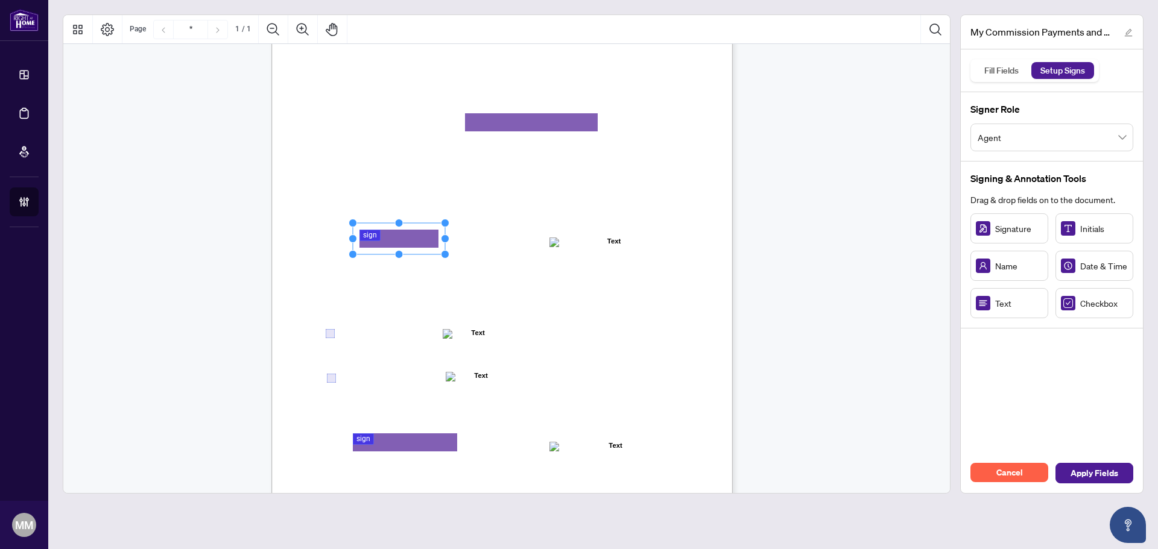
drag, startPoint x: 408, startPoint y: 240, endPoint x: 453, endPoint y: 242, distance: 45.9
click at [449, 242] on circle "Resize, Right" at bounding box center [445, 239] width 8 height 8
click at [1113, 477] on span "Apply Fields" at bounding box center [1094, 473] width 48 height 19
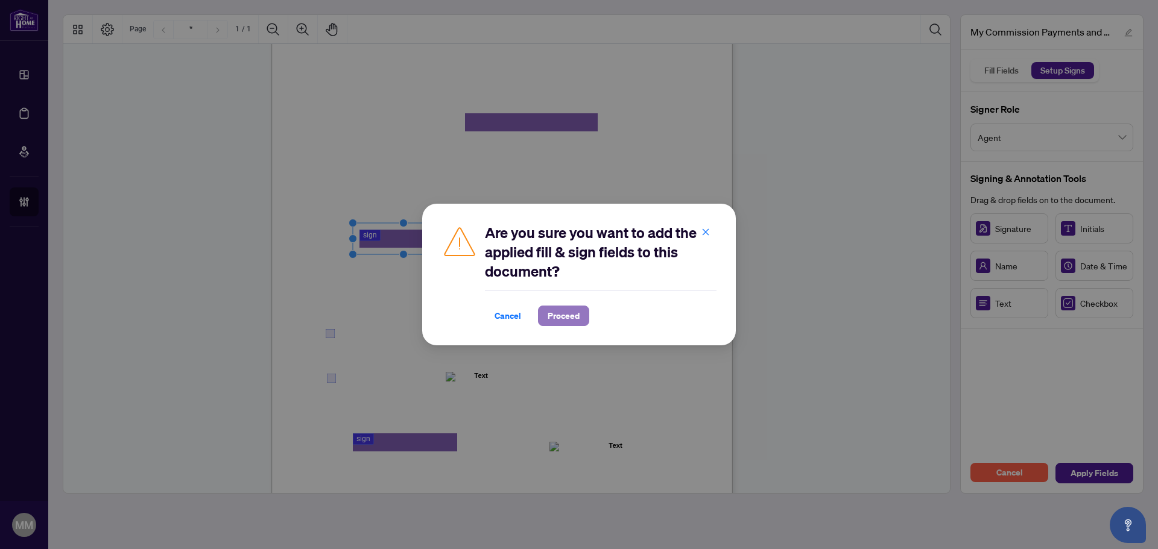
click at [567, 320] on span "Proceed" at bounding box center [564, 315] width 32 height 19
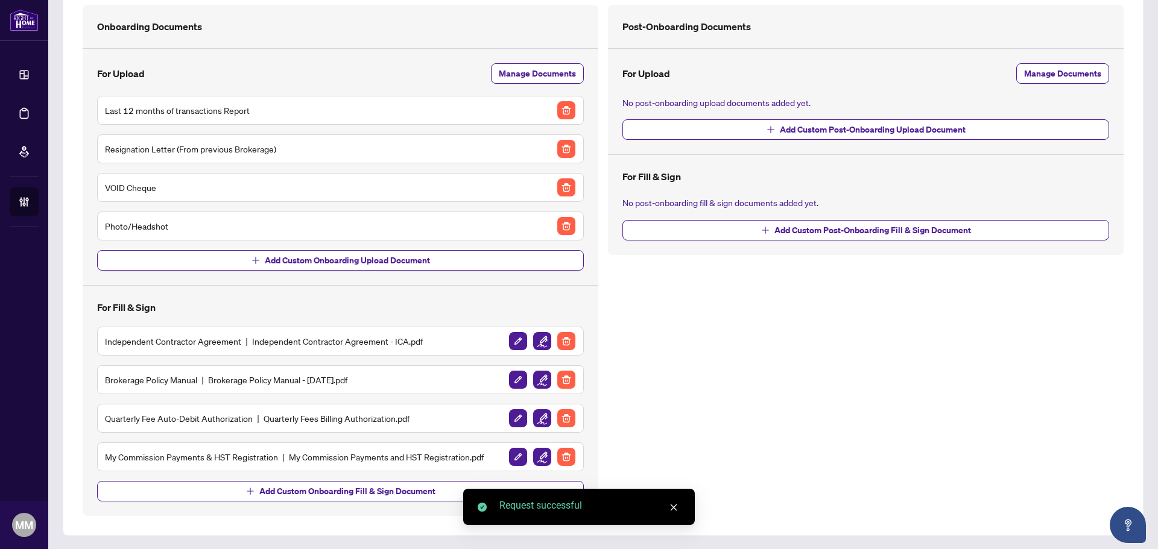
scroll to position [87, 0]
click at [376, 494] on span "Add Custom Onboarding Fill & Sign Document" at bounding box center [347, 490] width 176 height 19
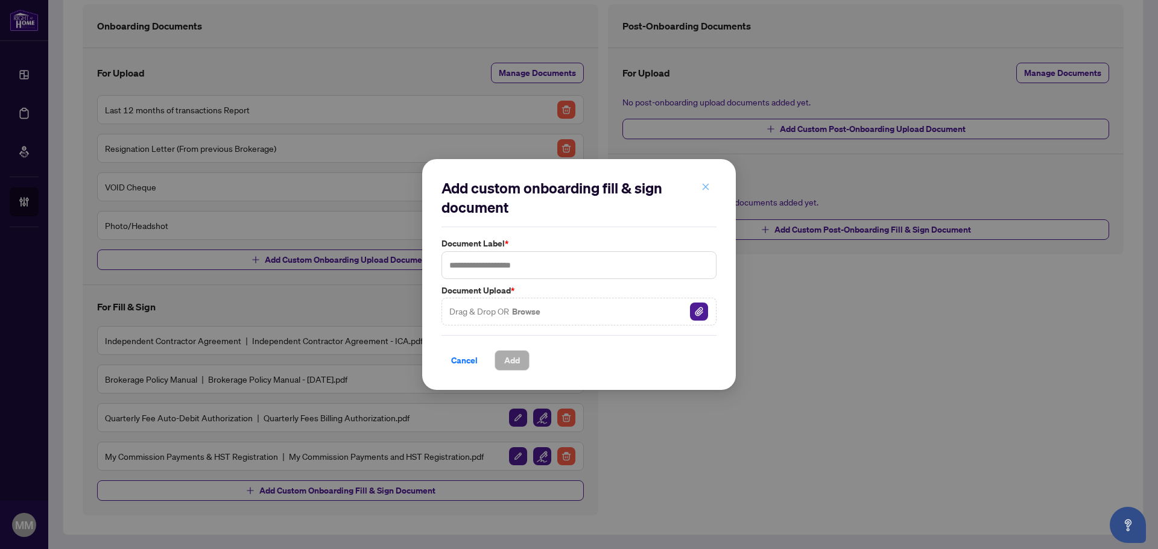
click at [712, 183] on button "button" at bounding box center [705, 187] width 24 height 21
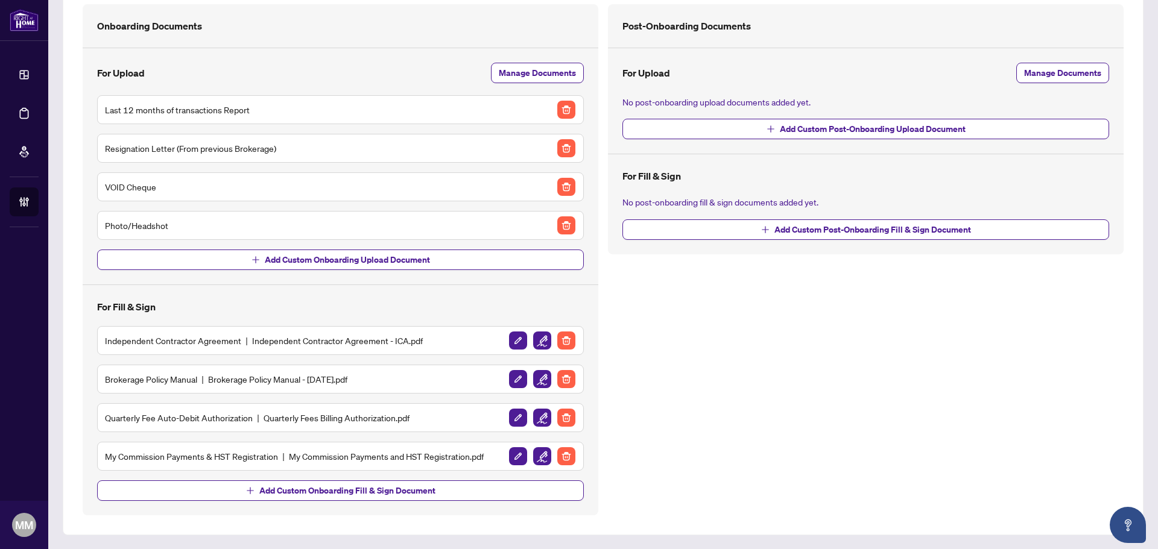
click at [737, 324] on div "Post-Onboarding Documents For Upload Manage Documents No post-onboarding upload…" at bounding box center [865, 259] width 525 height 511
click at [558, 147] on img "button" at bounding box center [566, 148] width 18 height 18
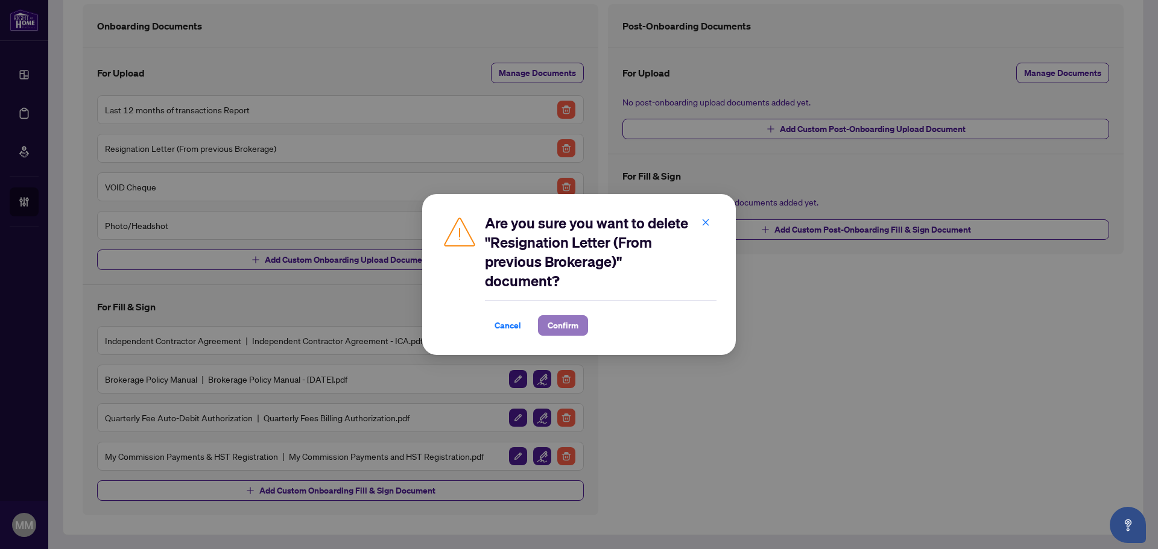
click at [559, 325] on span "Confirm" at bounding box center [563, 325] width 31 height 19
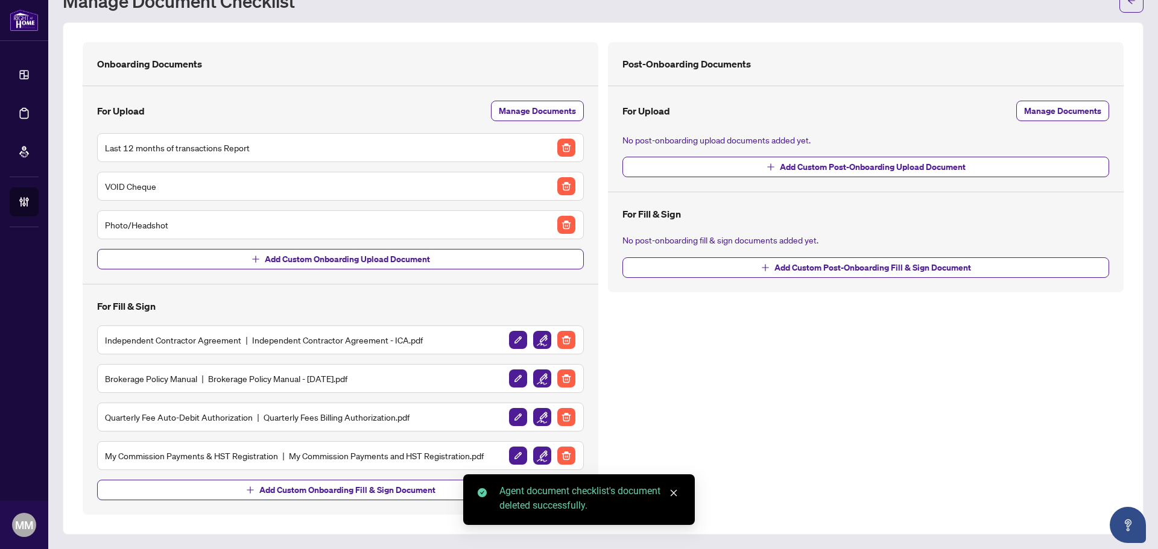
scroll to position [49, 0]
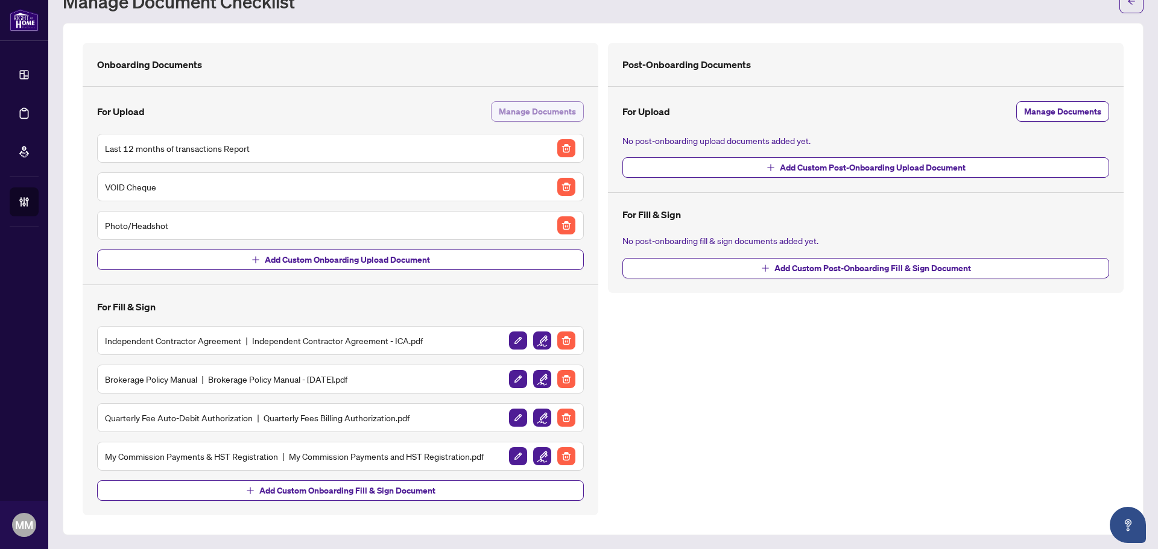
click at [540, 110] on span "Manage Documents" at bounding box center [537, 111] width 77 height 19
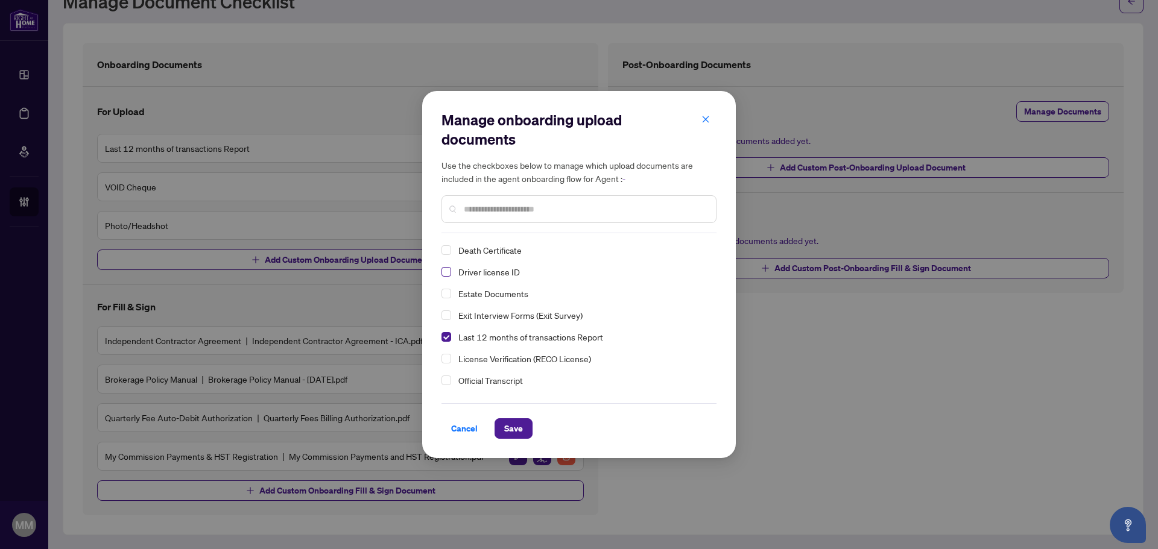
click at [447, 271] on span "Select Driver license ID" at bounding box center [446, 272] width 10 height 10
click at [516, 425] on span "Save" at bounding box center [513, 428] width 19 height 19
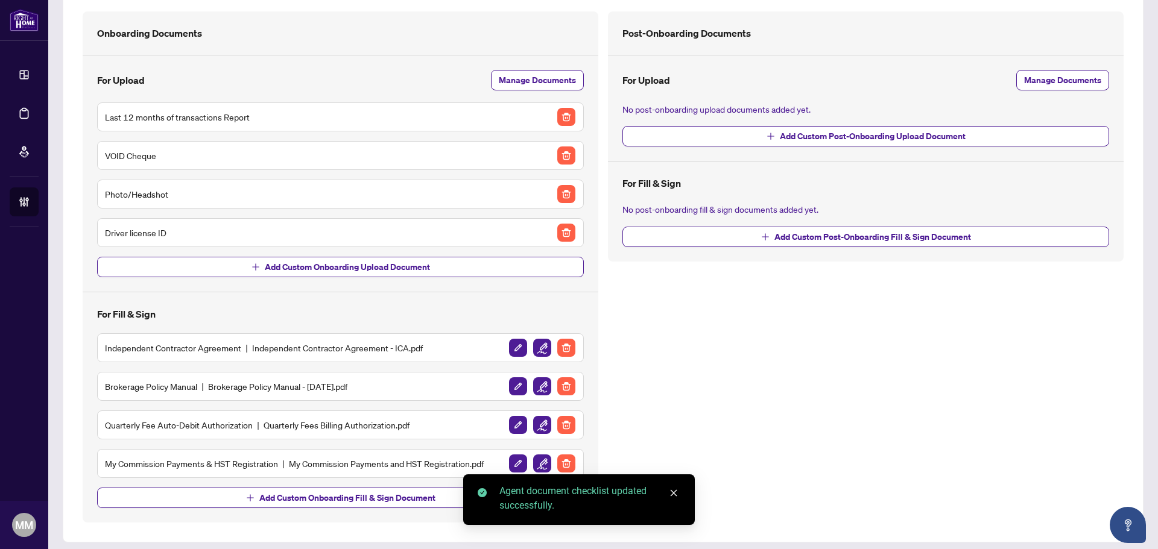
scroll to position [87, 0]
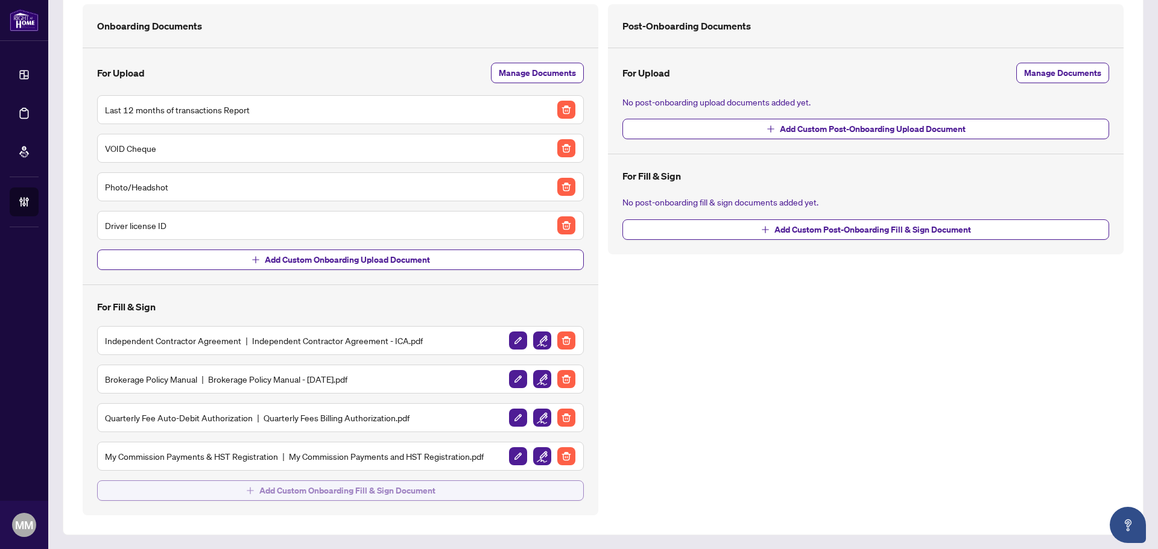
click at [376, 500] on button "Add Custom Onboarding Fill & Sign Document" at bounding box center [340, 491] width 487 height 21
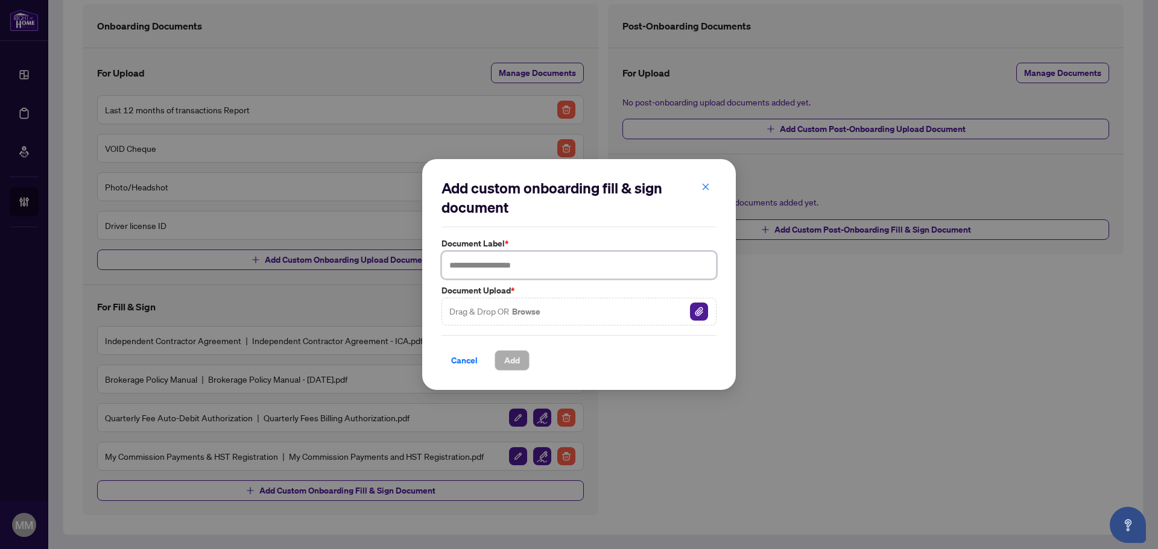
click at [544, 266] on input "text" at bounding box center [578, 265] width 275 height 28
type input "**********"
drag, startPoint x: 519, startPoint y: 362, endPoint x: 517, endPoint y: 368, distance: 6.7
click at [517, 368] on span "Add" at bounding box center [512, 360] width 16 height 19
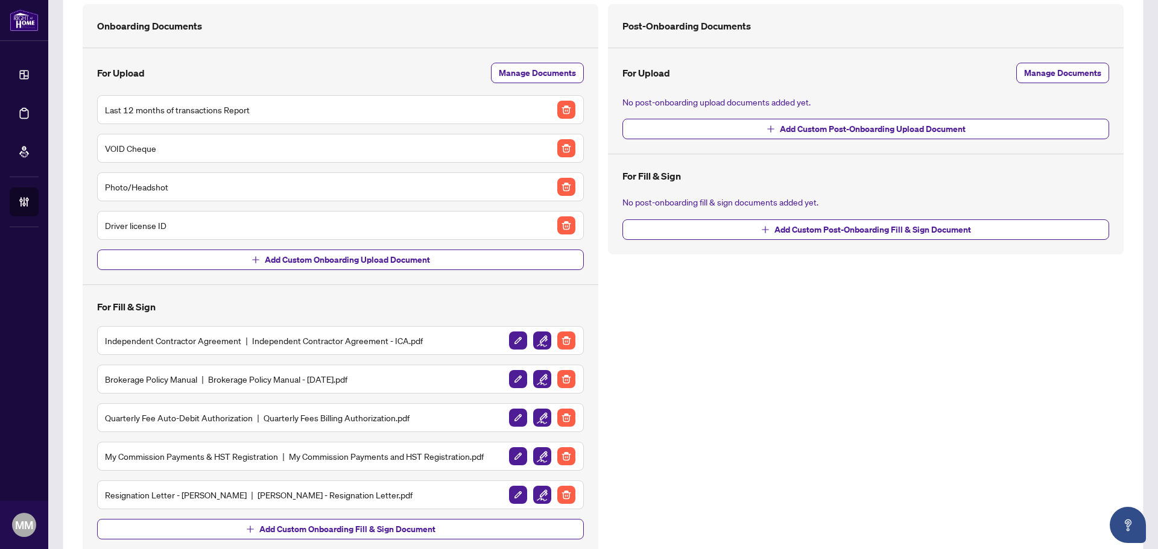
click at [933, 338] on div "Post-Onboarding Documents For Upload Manage Documents No post-onboarding upload…" at bounding box center [865, 279] width 525 height 550
click at [437, 535] on button "Add Custom Onboarding Fill & Sign Document" at bounding box center [340, 529] width 487 height 21
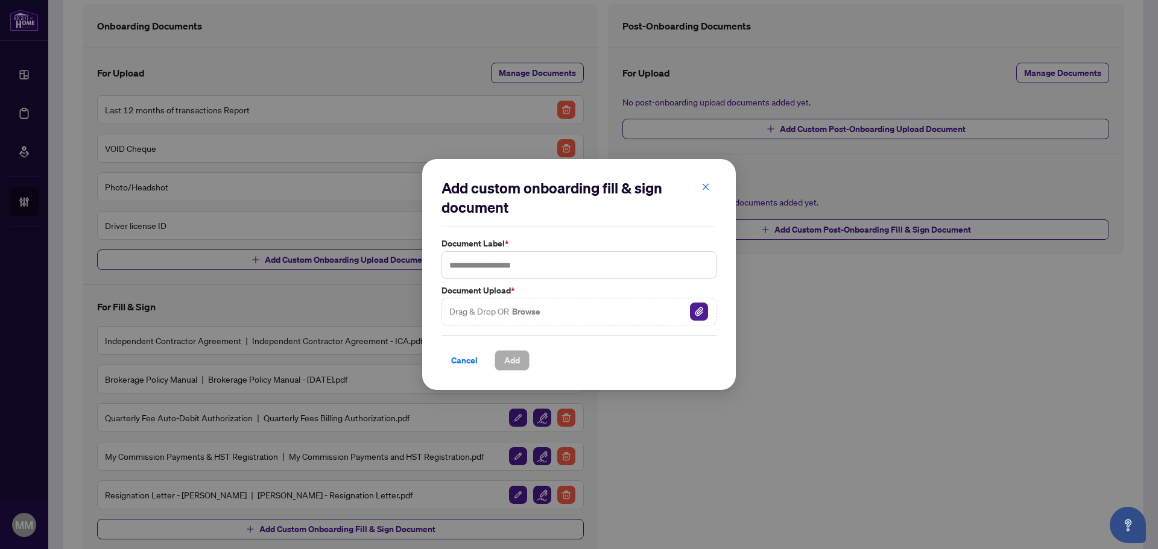
click at [578, 280] on div "Document Label * Document Upload * Drag & Drop OR Browse" at bounding box center [578, 281] width 275 height 89
click at [588, 266] on input "text" at bounding box center [578, 265] width 275 height 28
type input "**********"
click at [593, 317] on div "Drag & Drop OR Browse" at bounding box center [578, 312] width 275 height 28
click at [691, 318] on img "button" at bounding box center [699, 312] width 18 height 18
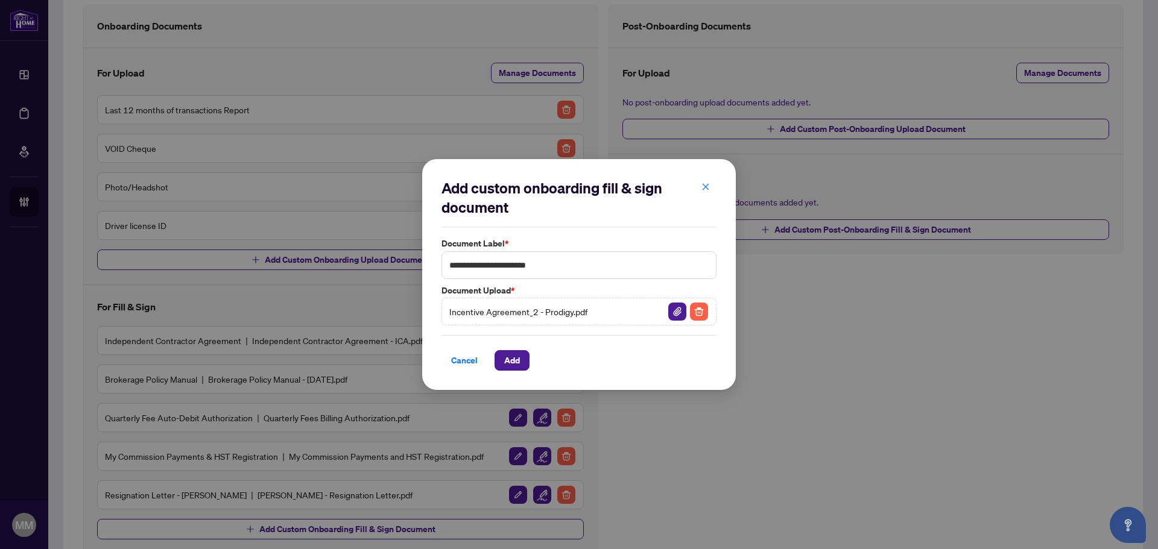
click at [874, 431] on div "**********" at bounding box center [579, 274] width 1158 height 549
click at [507, 362] on span "Add" at bounding box center [512, 360] width 16 height 19
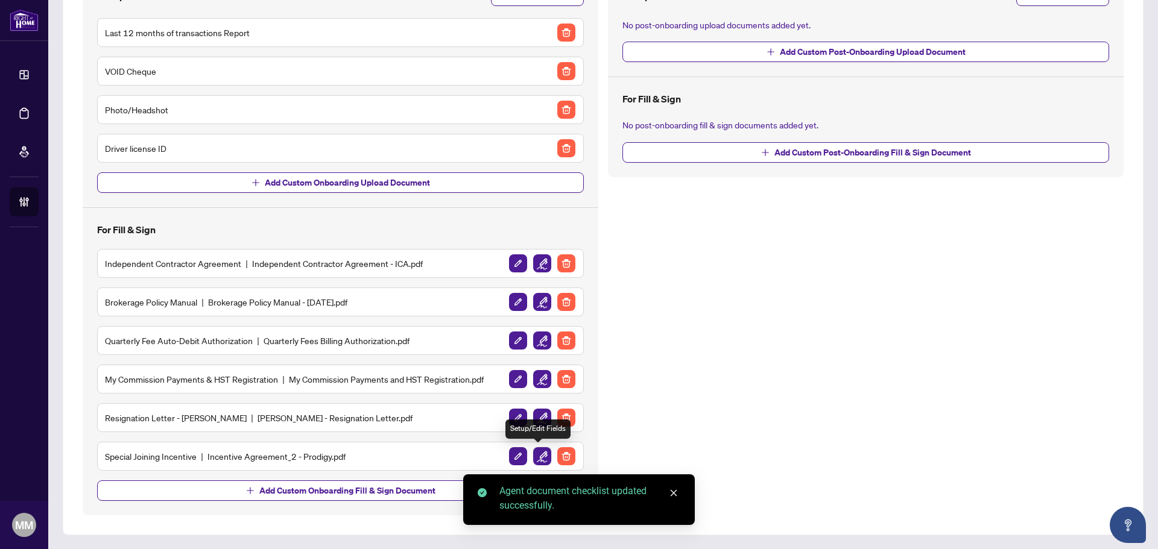
click at [538, 462] on img "button" at bounding box center [542, 456] width 18 height 18
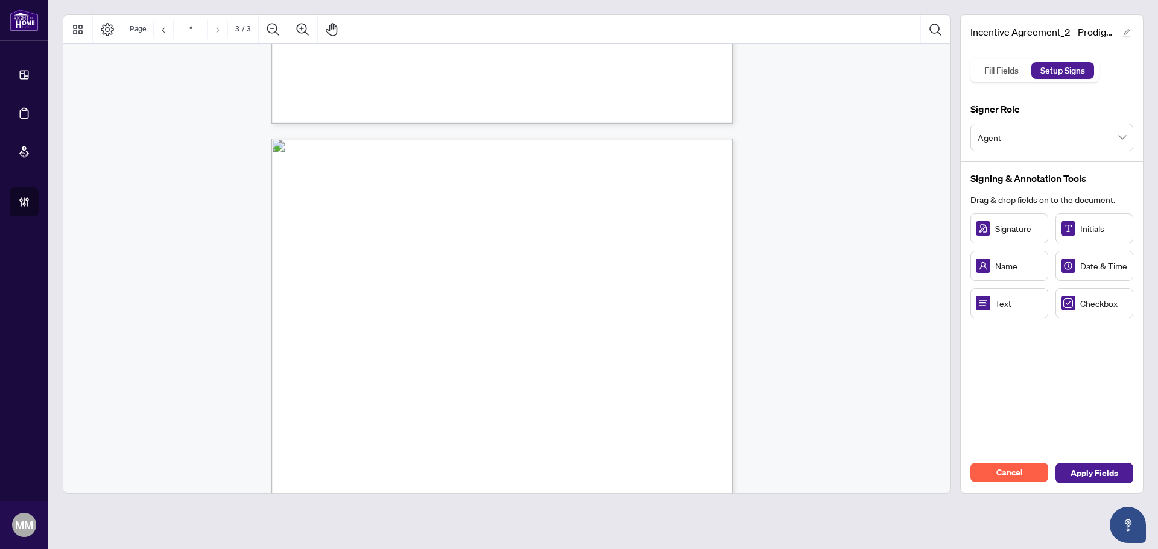
scroll to position [1206, 0]
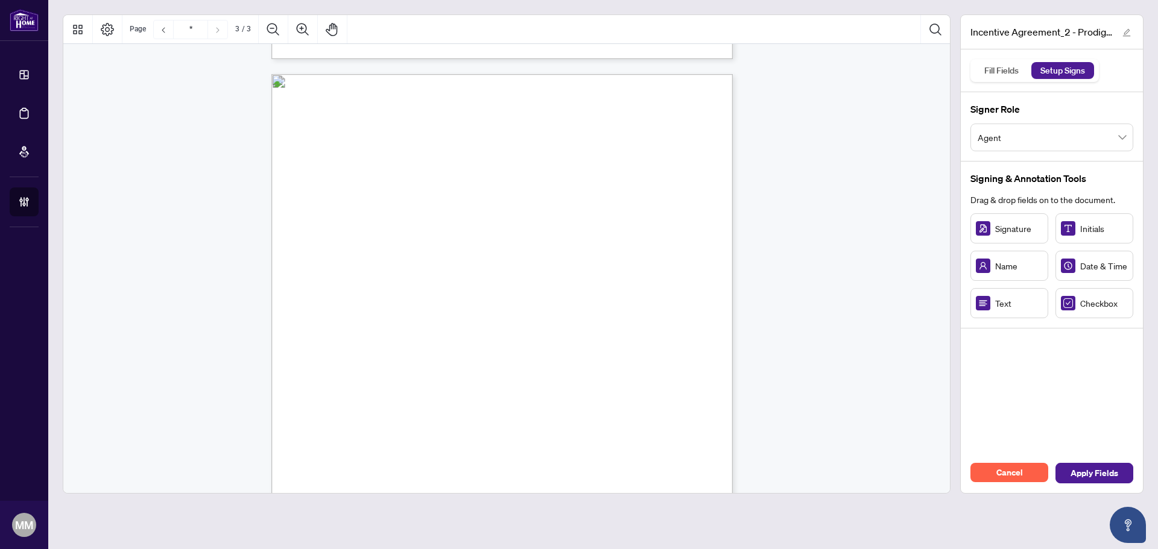
drag, startPoint x: 472, startPoint y: 236, endPoint x: 449, endPoint y: 202, distance: 40.5
click at [449, 202] on div "Right at Home Realty, Brokerage [STREET_ADDRESS][PERSON_NAME] 416.345.6789 [DOM…" at bounding box center [559, 447] width 576 height 747
drag, startPoint x: 550, startPoint y: 231, endPoint x: 425, endPoint y: 195, distance: 130.4
click at [425, 195] on rect "Page 3" at bounding box center [425, 197] width 92 height 31
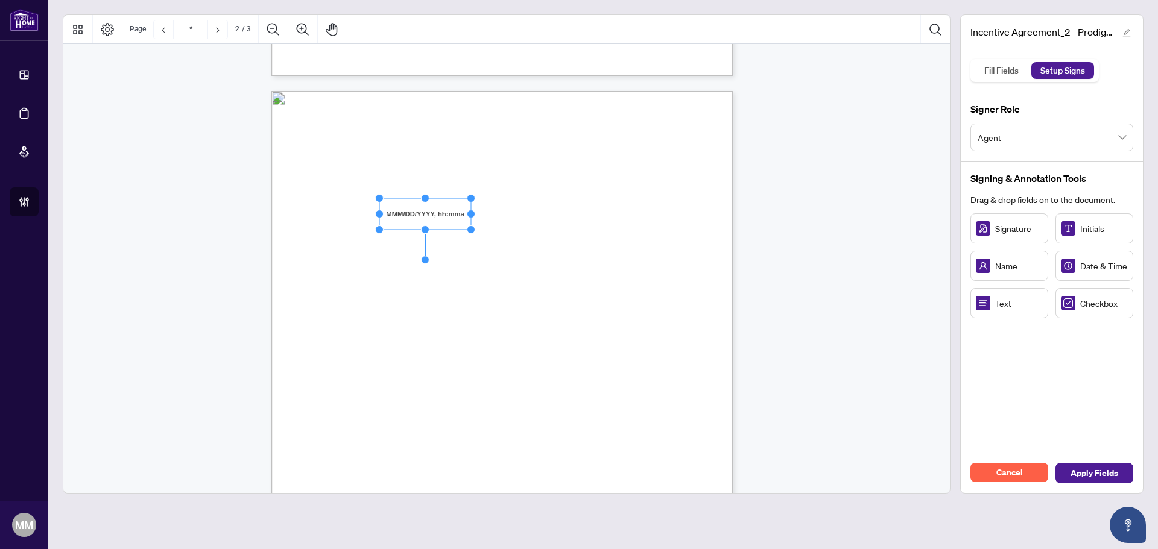
type input "*"
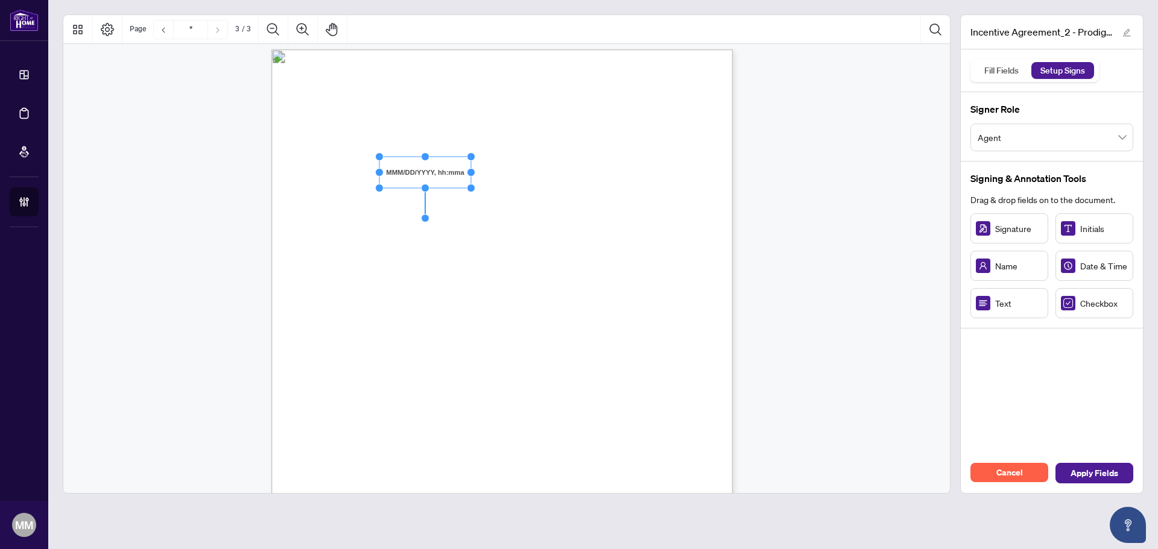
scroll to position [1215, 0]
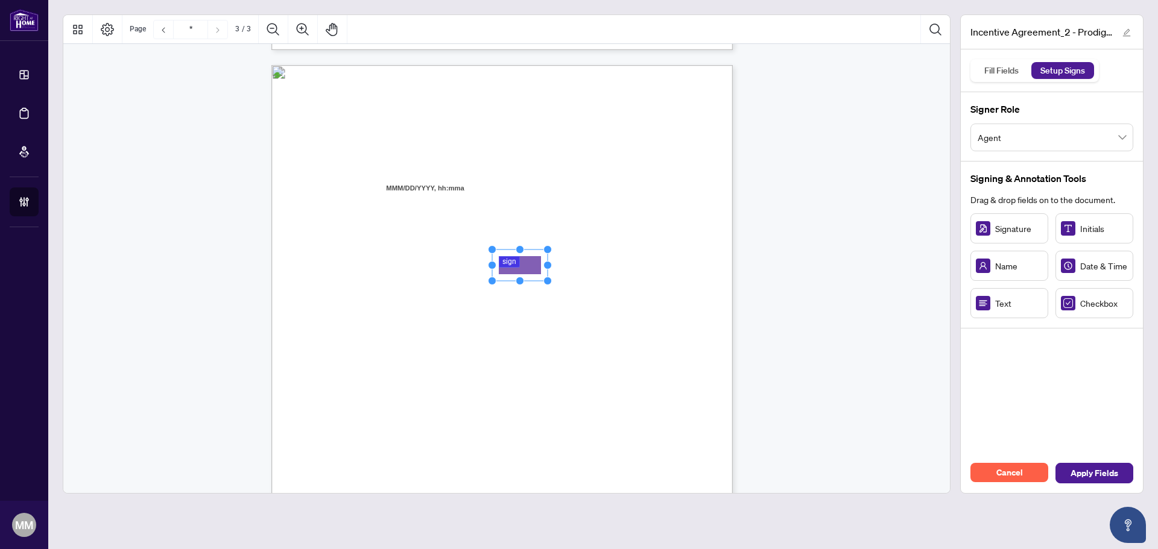
drag, startPoint x: 994, startPoint y: 236, endPoint x: 520, endPoint y: 265, distance: 474.9
drag, startPoint x: 547, startPoint y: 264, endPoint x: 589, endPoint y: 262, distance: 42.3
click at [588, 262] on circle "Resize, Right" at bounding box center [584, 266] width 8 height 8
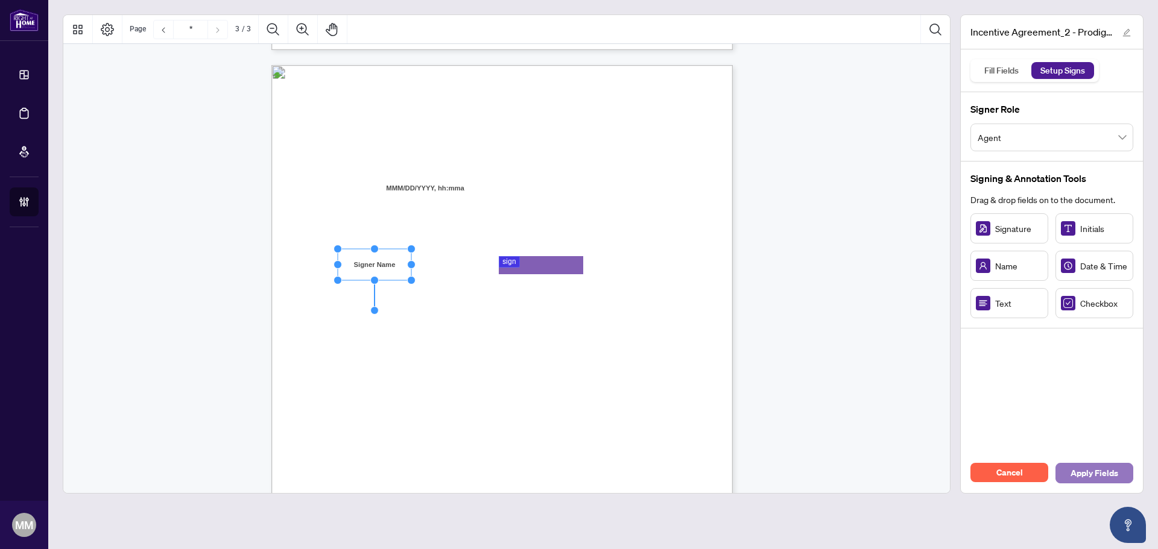
click at [1094, 470] on span "Apply Fields" at bounding box center [1094, 473] width 48 height 19
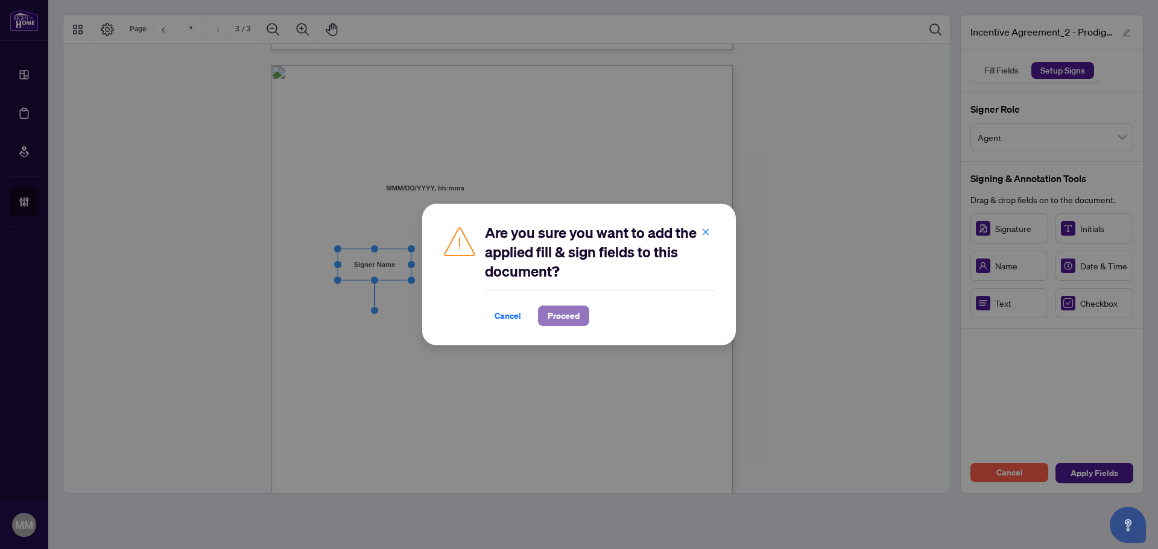
click at [577, 320] on span "Proceed" at bounding box center [564, 315] width 32 height 19
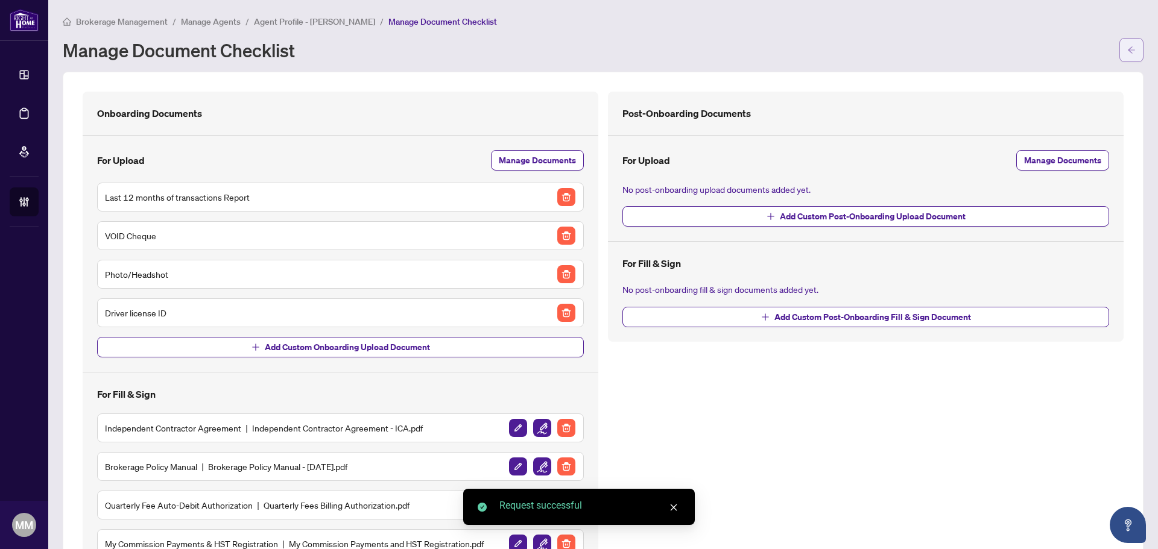
click at [1129, 47] on button "button" at bounding box center [1131, 50] width 24 height 24
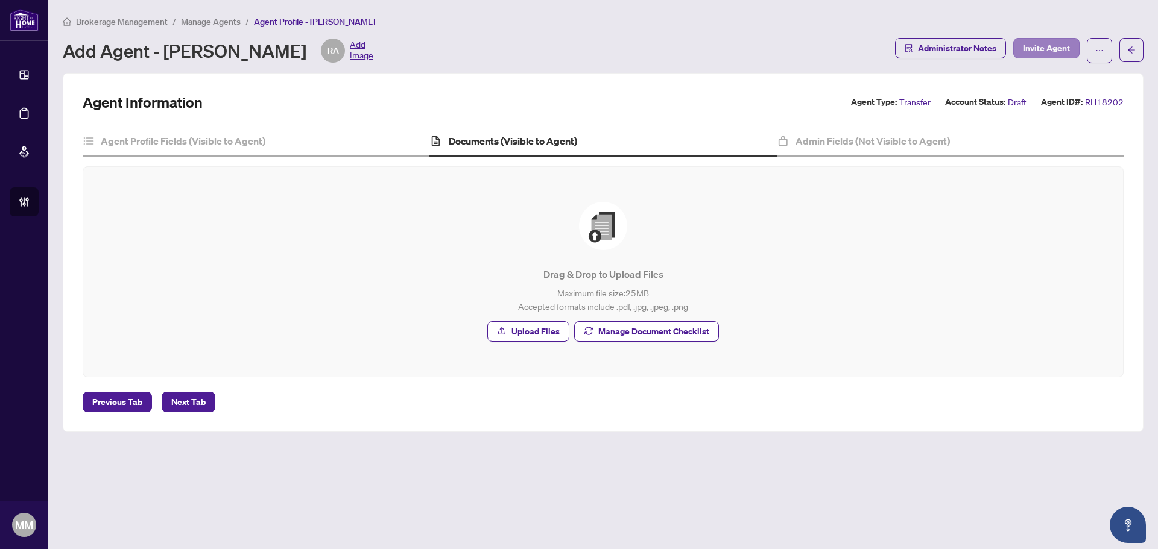
click at [1046, 57] on span "Invite Agent" at bounding box center [1046, 50] width 66 height 25
click at [1048, 49] on span "Invite Agent" at bounding box center [1046, 48] width 47 height 19
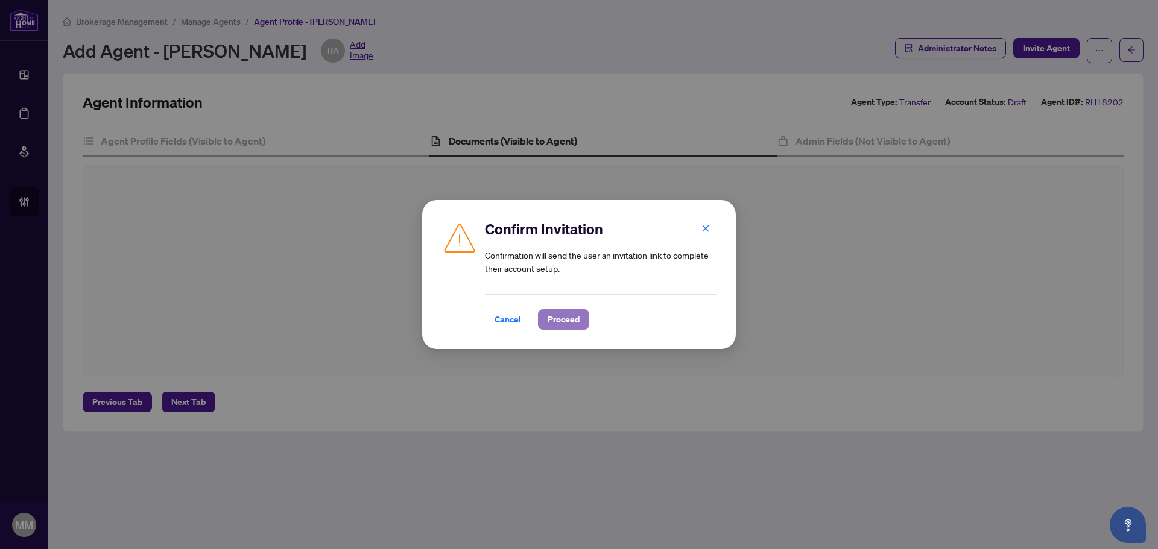
click at [563, 328] on span "Proceed" at bounding box center [564, 319] width 32 height 19
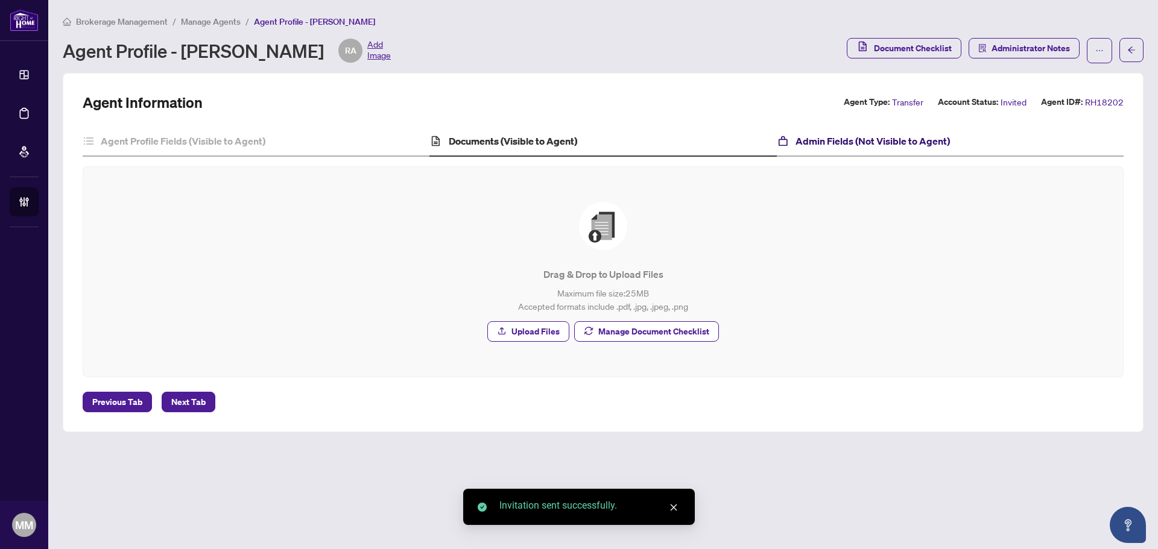
click at [879, 147] on h4 "Admin Fields (Not Visible to Agent)" at bounding box center [872, 141] width 154 height 14
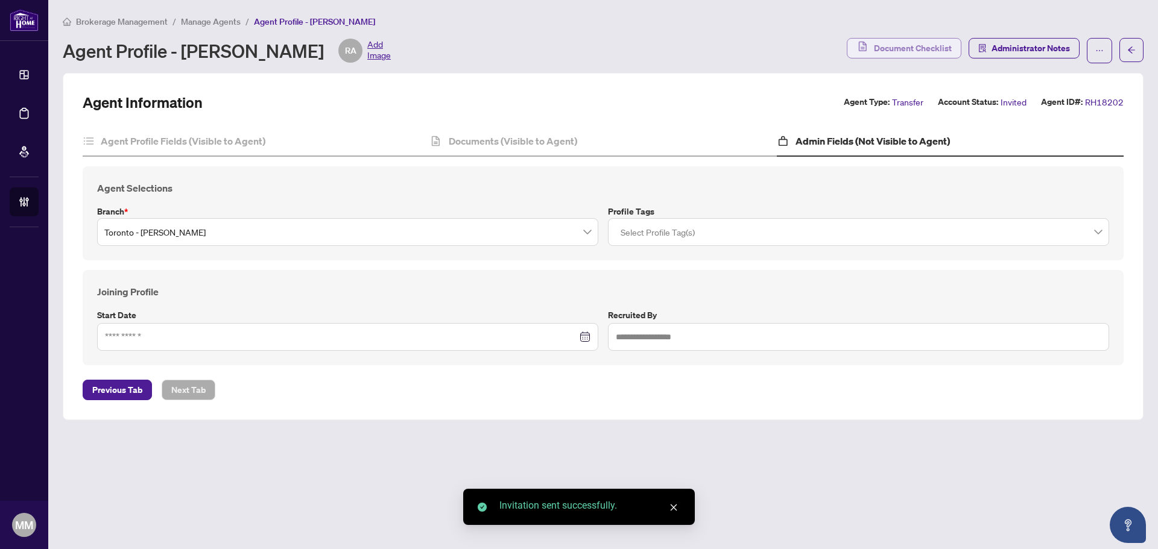
click at [948, 54] on span "Document Checklist" at bounding box center [913, 48] width 78 height 19
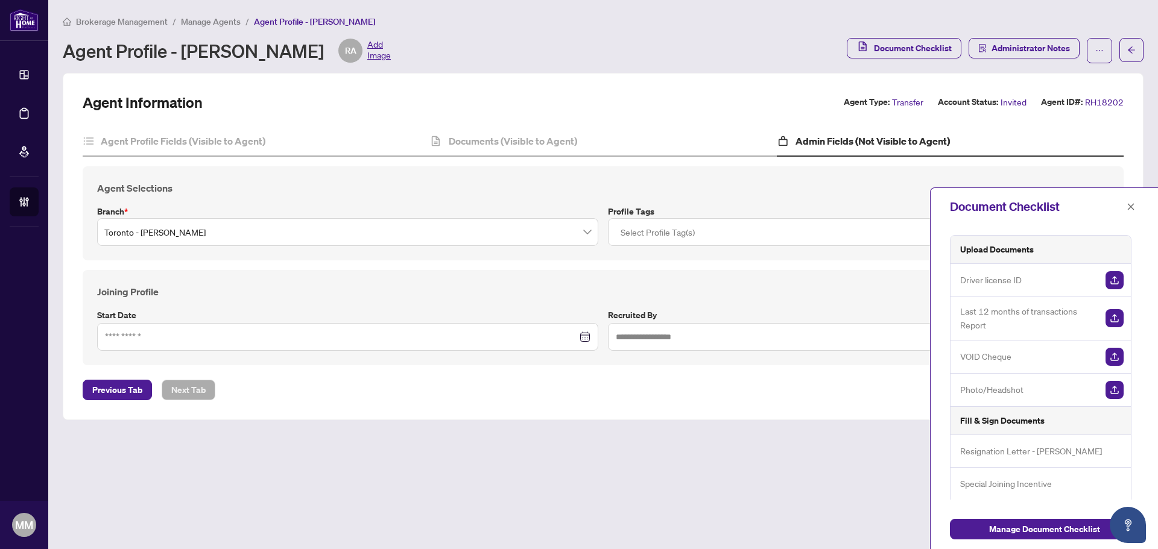
click at [1039, 36] on div "Brokerage Management / Manage Agents / Agent Profile - [PERSON_NAME] Agent Prof…" at bounding box center [603, 38] width 1081 height 49
click at [1039, 46] on span "Administrator Notes" at bounding box center [1030, 48] width 78 height 19
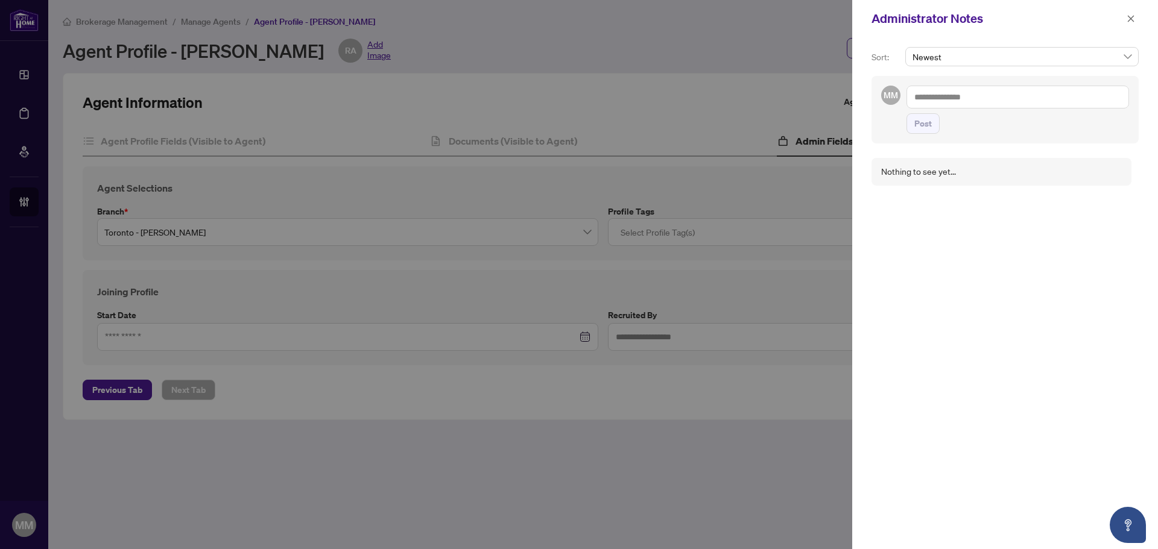
click at [1003, 102] on textarea at bounding box center [1017, 97] width 223 height 23
drag, startPoint x: 1003, startPoint y: 102, endPoint x: 1074, endPoint y: 441, distance: 346.2
click at [1074, 441] on div "Nothing to see yet..." at bounding box center [1004, 357] width 267 height 388
click at [917, 94] on textarea "**********" at bounding box center [1015, 103] width 219 height 35
click at [1011, 99] on textarea "**********" at bounding box center [1015, 103] width 219 height 35
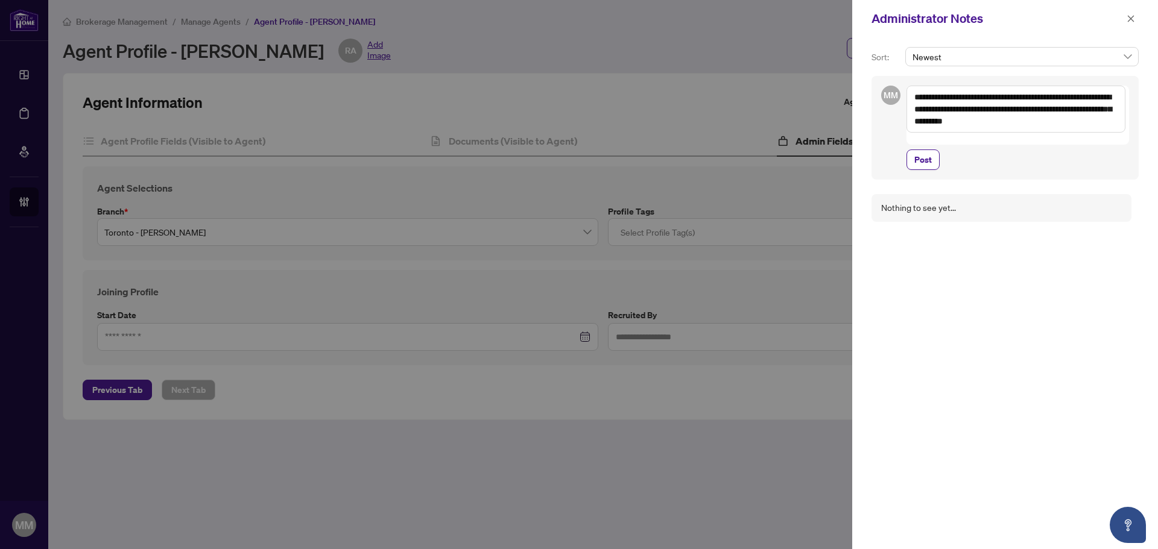
click at [952, 124] on textarea "**********" at bounding box center [1015, 109] width 219 height 47
click at [1075, 127] on textarea "**********" at bounding box center [1015, 109] width 219 height 47
click at [935, 99] on textarea "**********" at bounding box center [1015, 109] width 219 height 47
click at [943, 98] on textarea "**********" at bounding box center [1015, 109] width 219 height 47
click at [1029, 120] on textarea "**********" at bounding box center [1015, 109] width 219 height 47
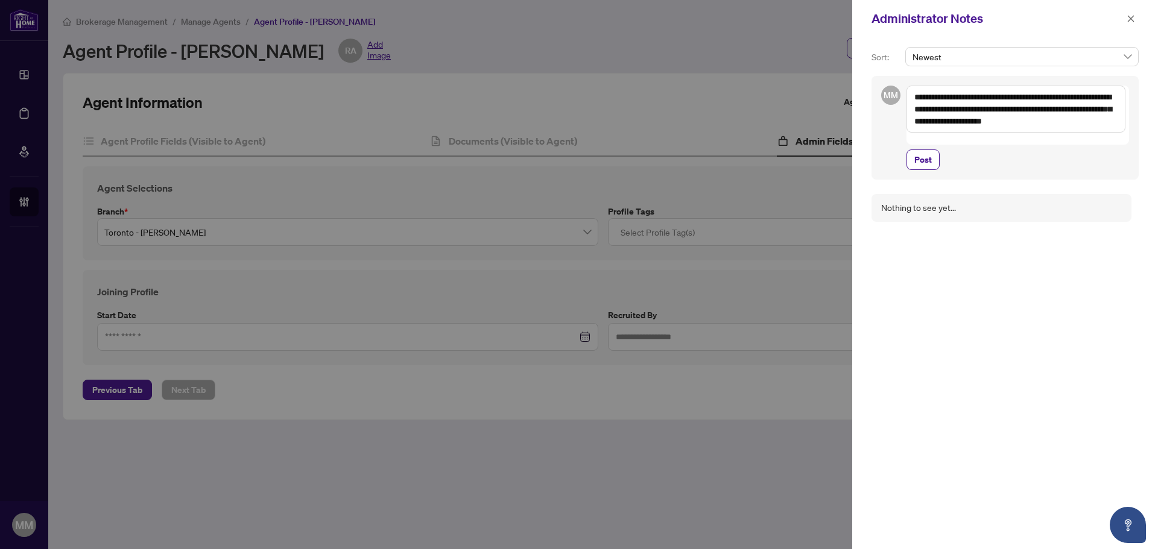
click at [1016, 109] on textarea "**********" at bounding box center [1015, 109] width 219 height 47
type textarea "**********"
click at [1040, 182] on div "**********" at bounding box center [1005, 293] width 306 height 512
click at [933, 163] on button "Post" at bounding box center [922, 160] width 33 height 21
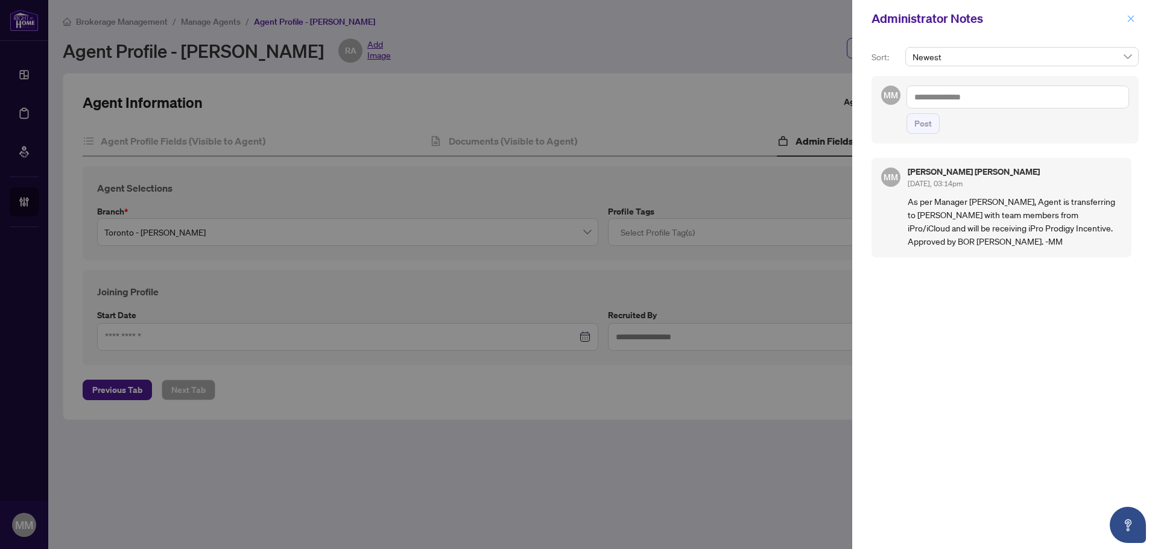
click at [1132, 22] on icon "close" at bounding box center [1130, 18] width 8 height 8
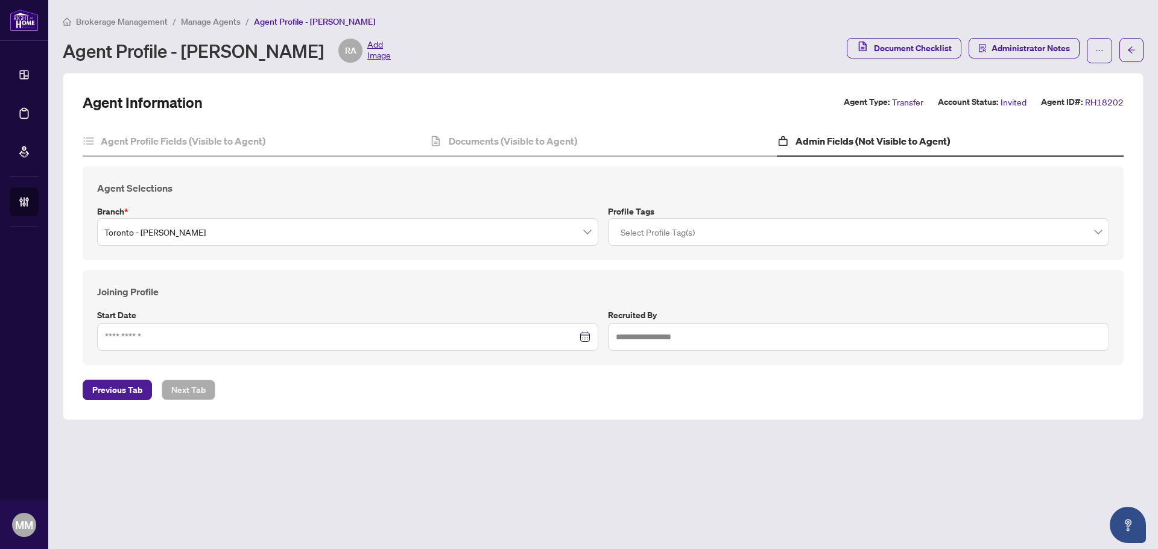
click at [191, 17] on span "Manage Agents" at bounding box center [211, 21] width 60 height 11
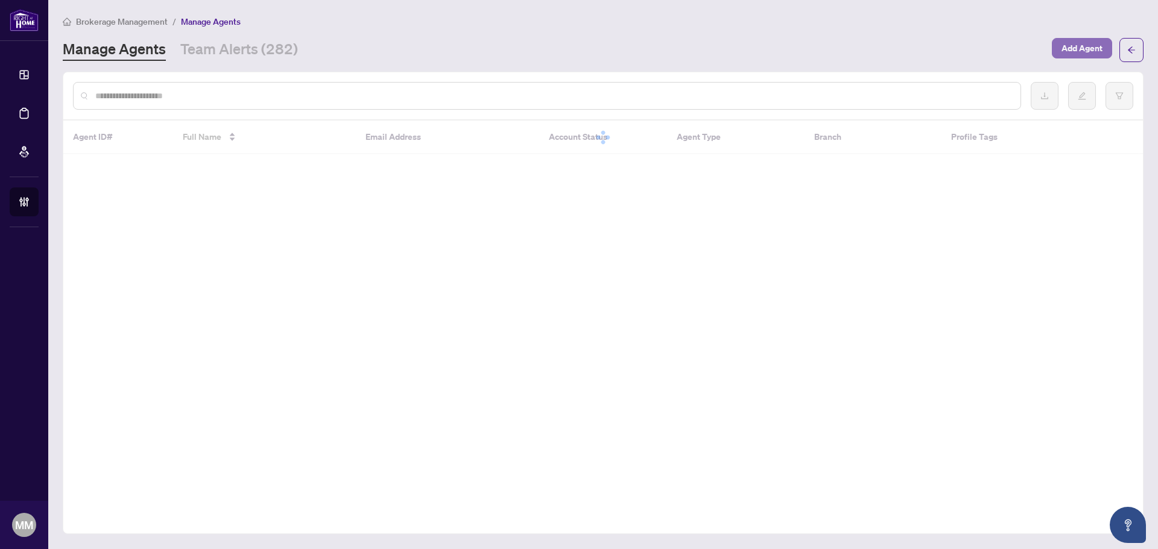
click at [1098, 57] on button "Add Agent" at bounding box center [1082, 48] width 60 height 21
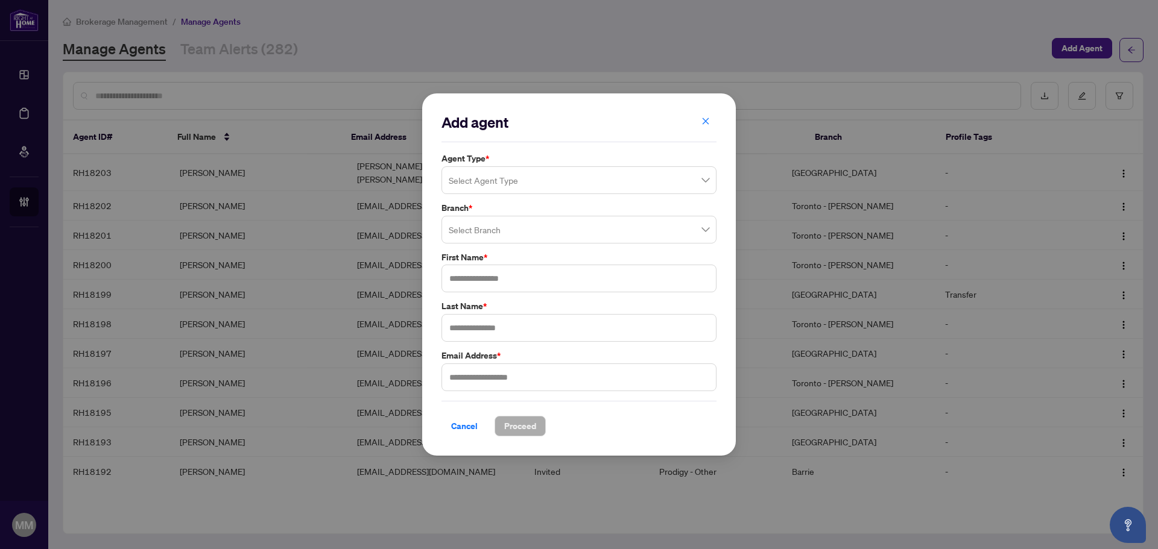
click at [634, 185] on input "search" at bounding box center [574, 182] width 250 height 27
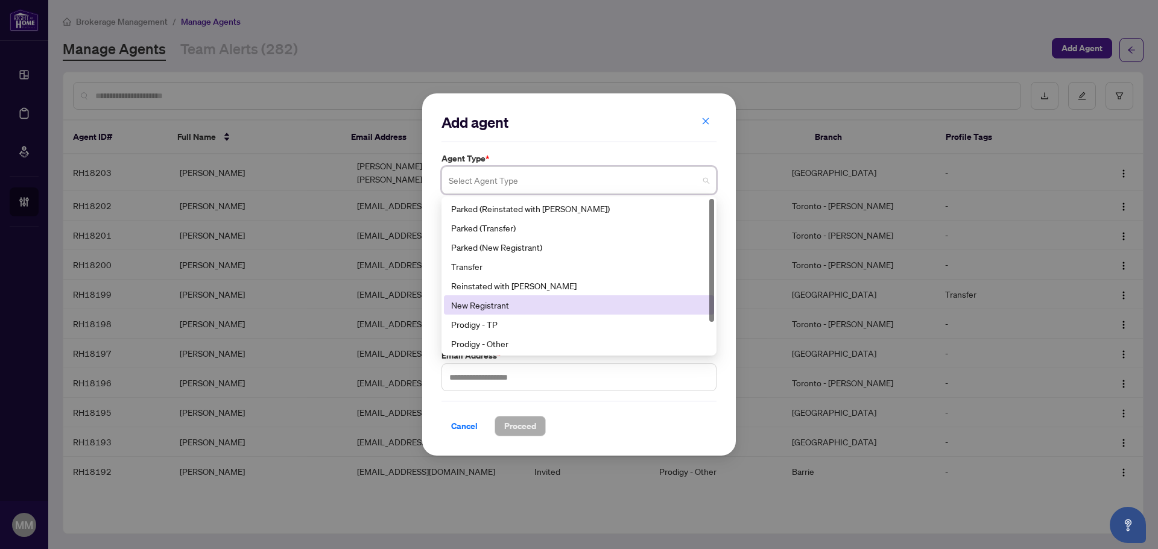
click at [549, 302] on div "New Registrant" at bounding box center [579, 304] width 256 height 13
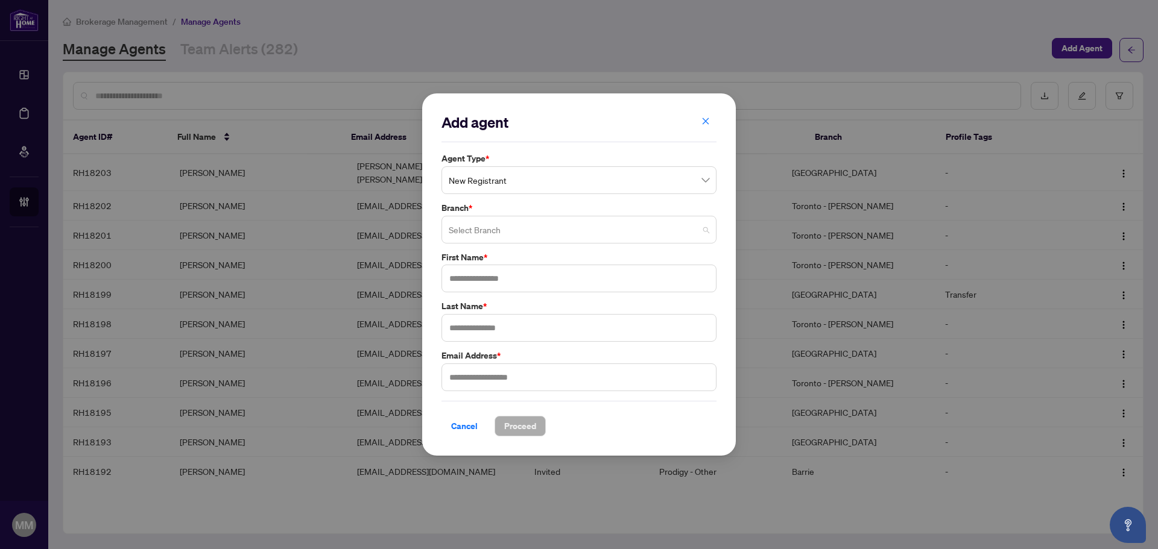
click at [532, 233] on input "search" at bounding box center [574, 231] width 250 height 27
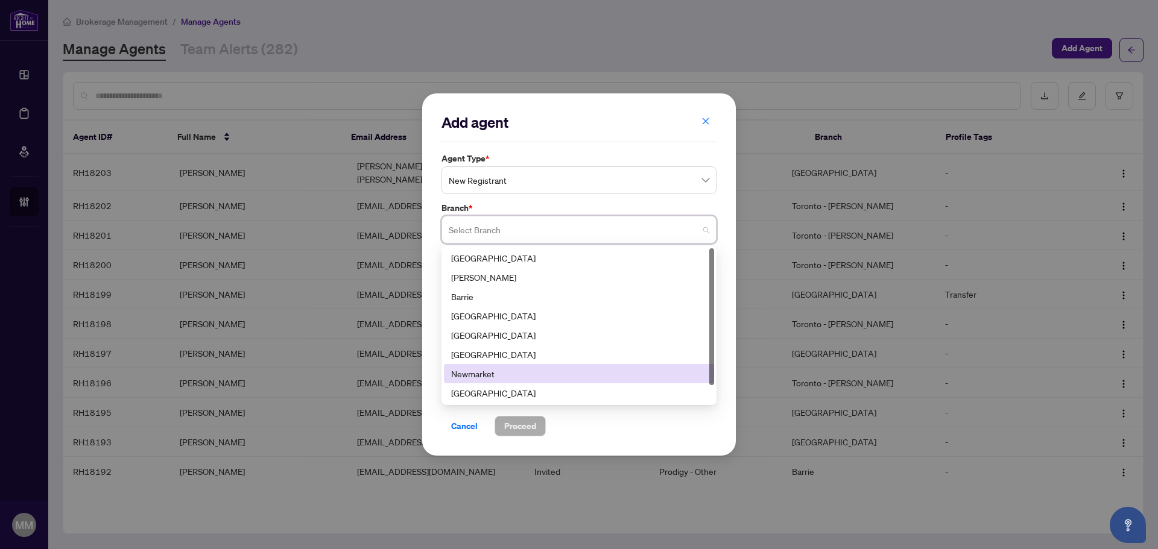
scroll to position [19, 0]
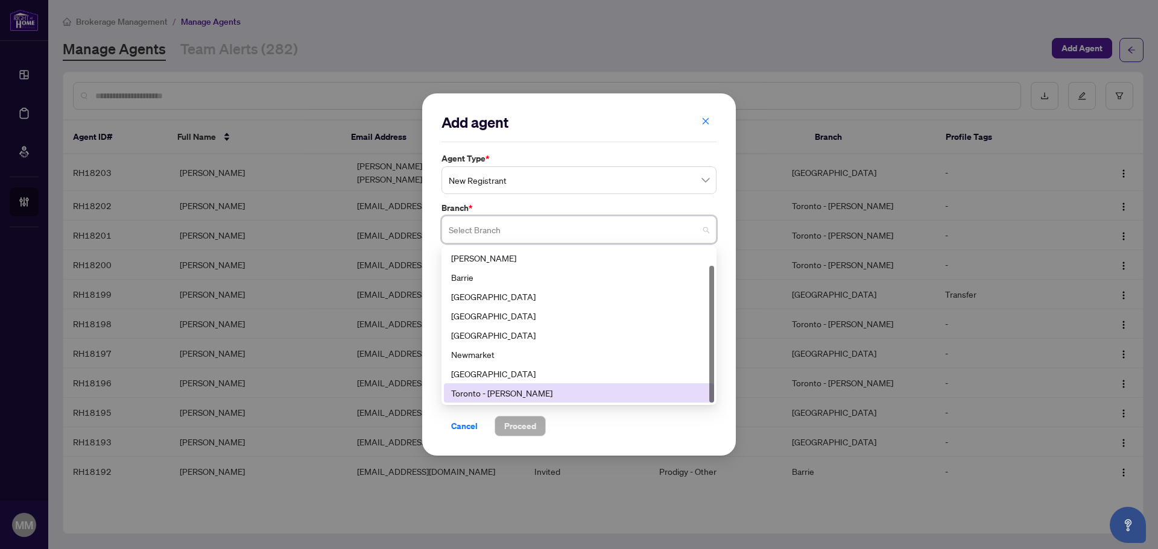
click at [500, 387] on div "Toronto - [PERSON_NAME]" at bounding box center [579, 393] width 256 height 13
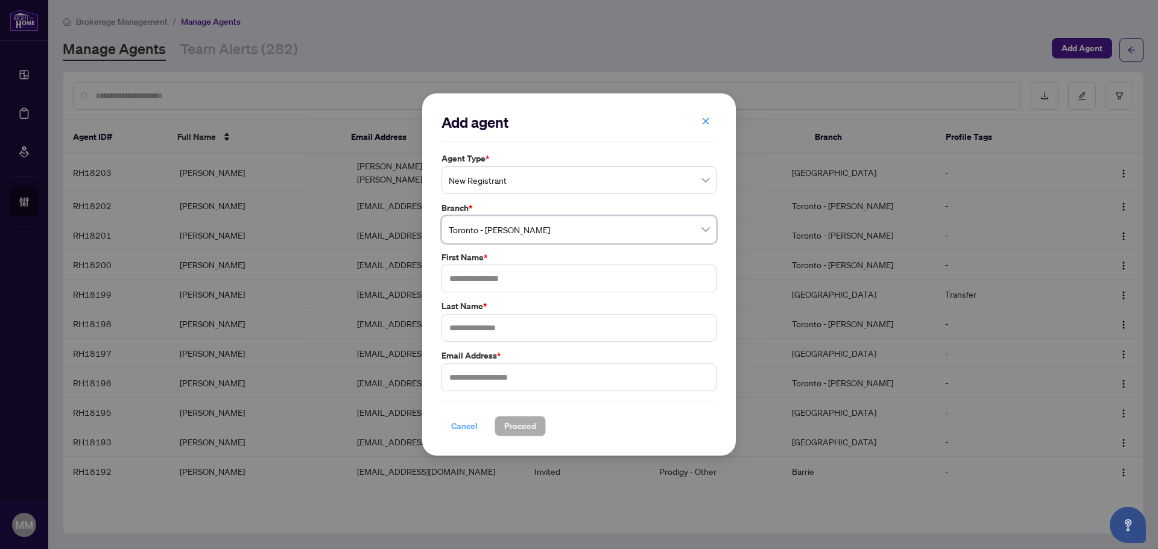
click at [455, 425] on span "Cancel" at bounding box center [464, 426] width 27 height 19
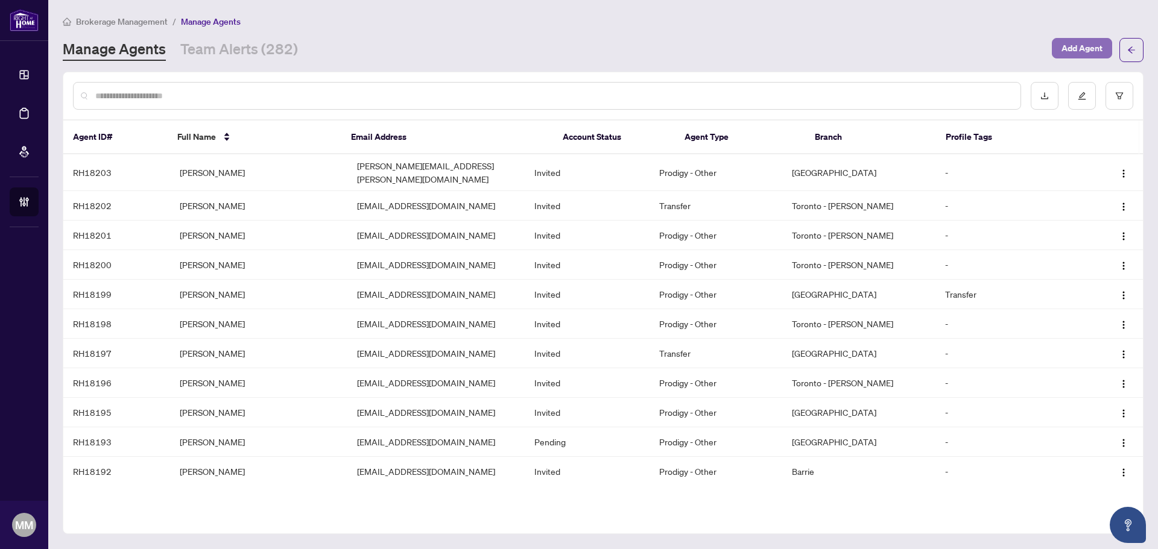
click at [1099, 50] on span "Add Agent" at bounding box center [1081, 48] width 41 height 19
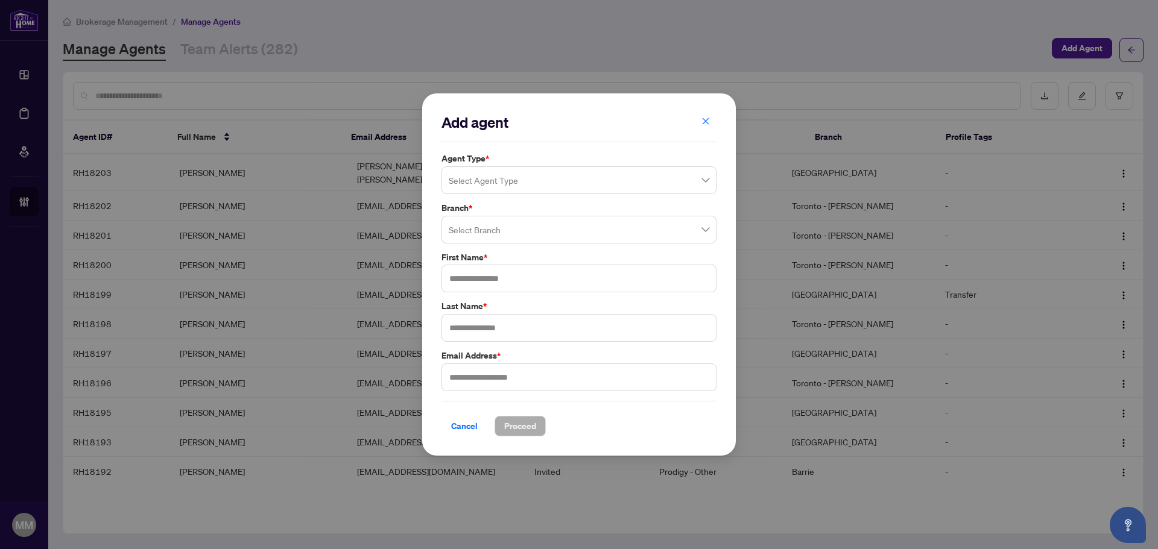
click at [624, 185] on input "search" at bounding box center [574, 182] width 250 height 27
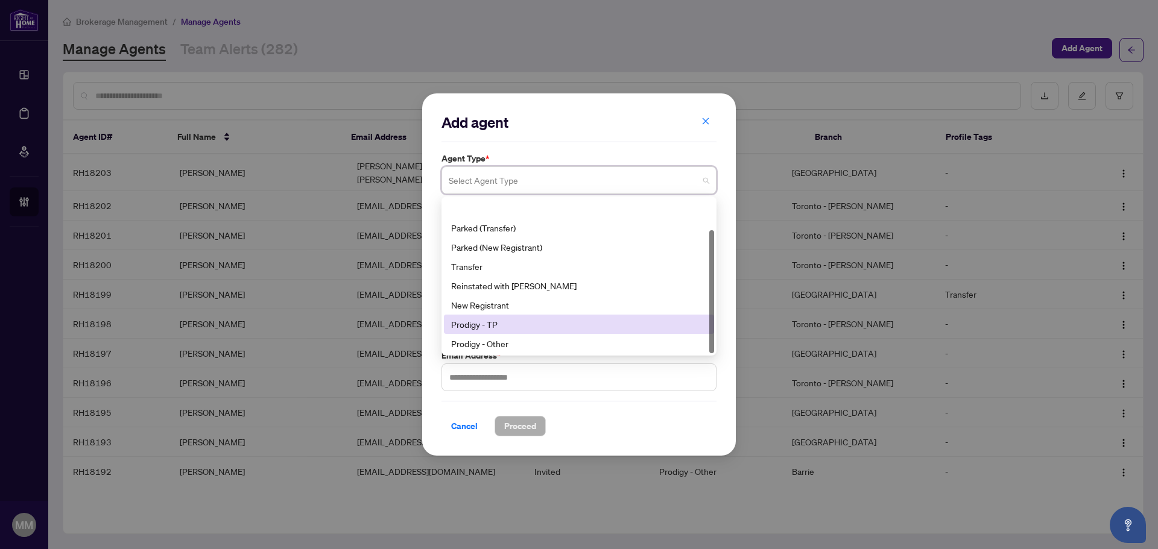
scroll to position [39, 0]
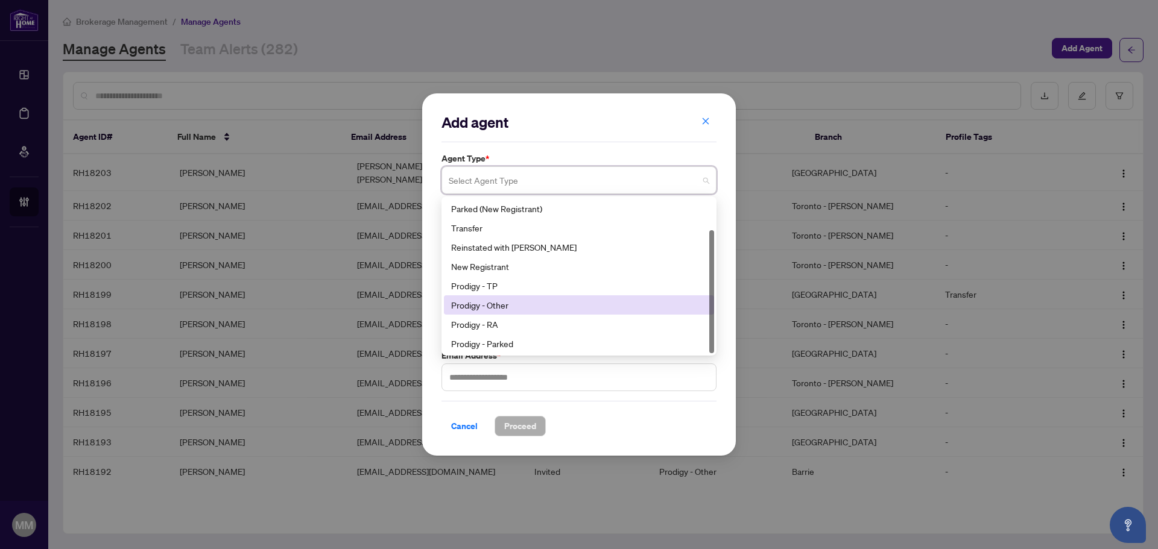
click at [569, 305] on div "Prodigy - Other" at bounding box center [579, 304] width 256 height 13
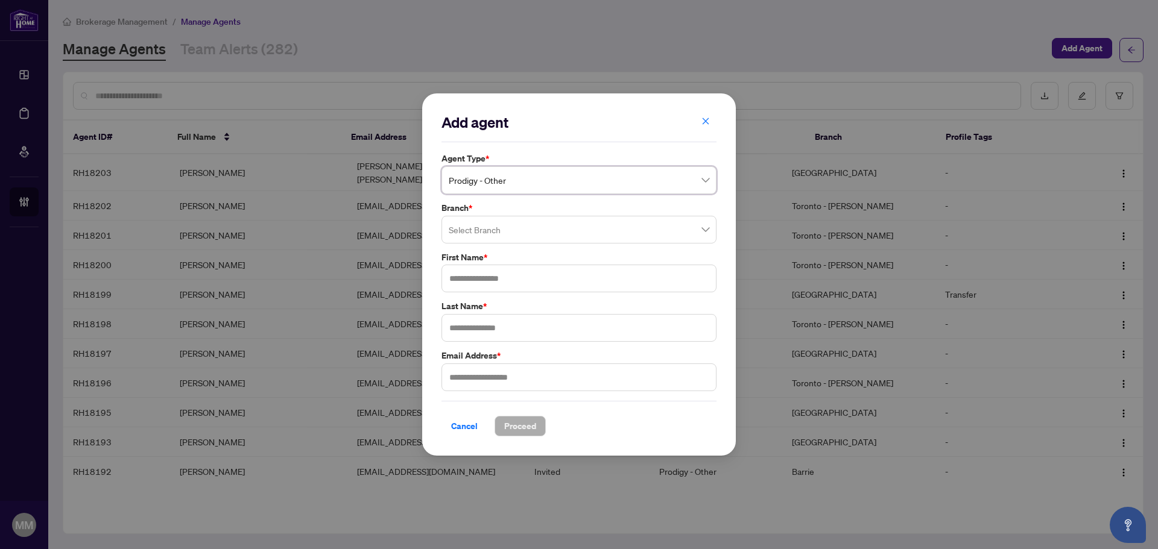
click at [626, 185] on span "Prodigy - Other" at bounding box center [579, 180] width 261 height 23
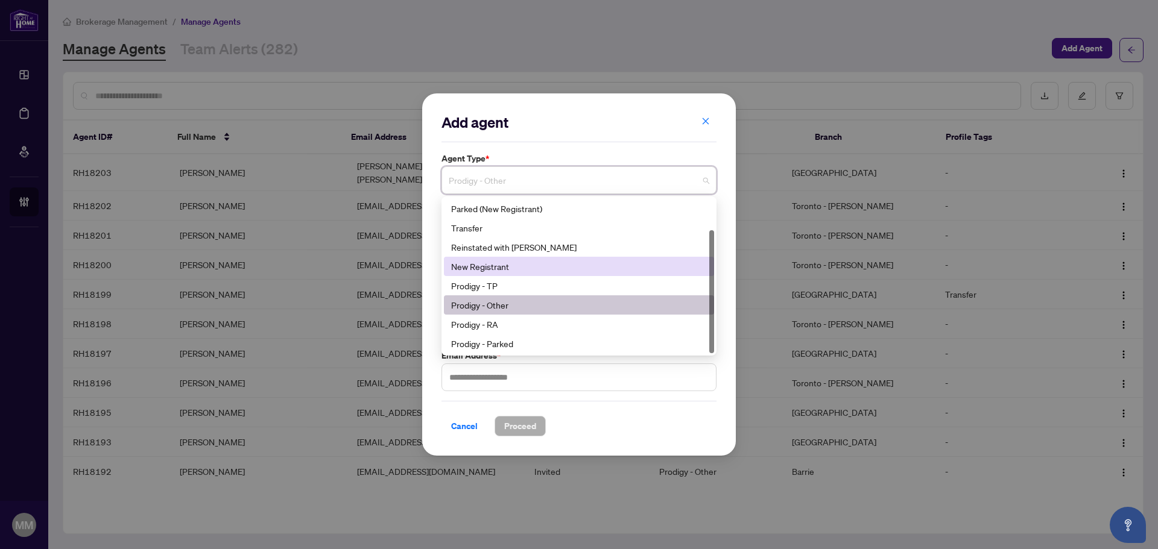
click at [573, 261] on div "New Registrant" at bounding box center [579, 266] width 256 height 13
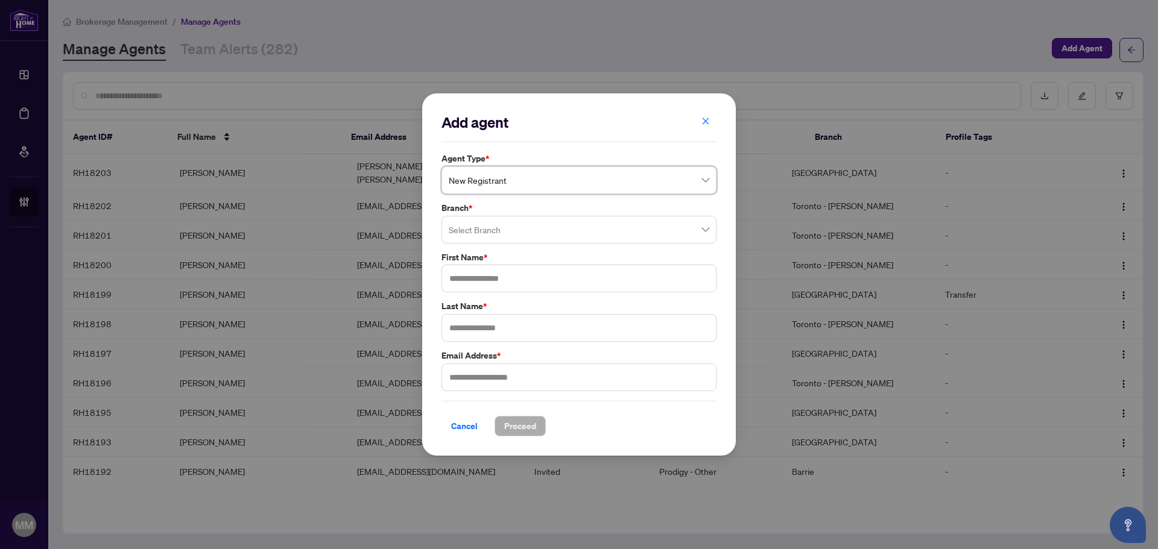
click at [567, 229] on input "search" at bounding box center [574, 231] width 250 height 27
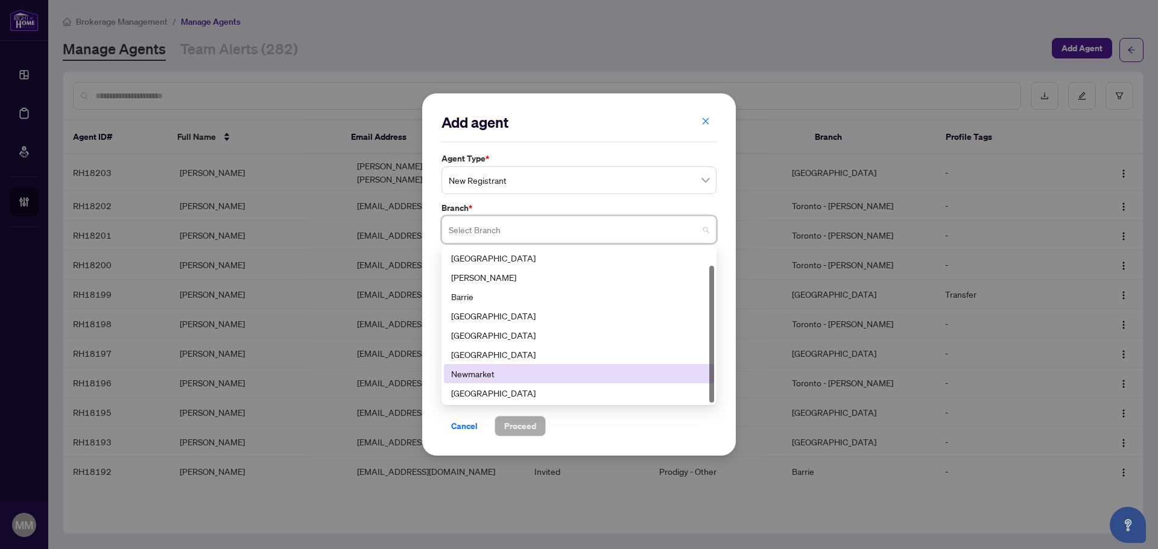
scroll to position [19, 0]
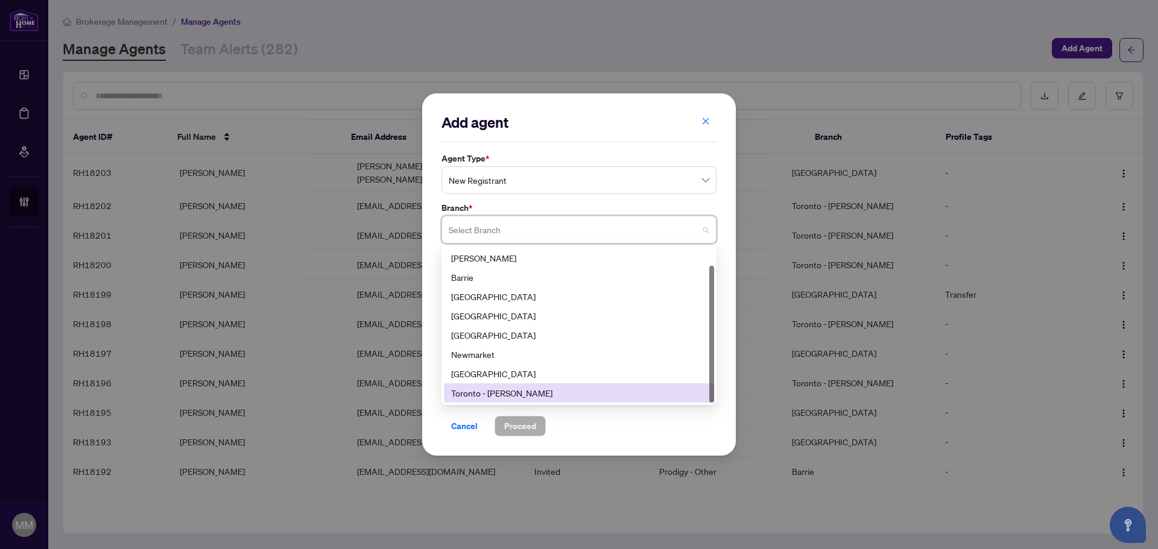
click at [510, 395] on div "Toronto - [PERSON_NAME]" at bounding box center [579, 393] width 256 height 13
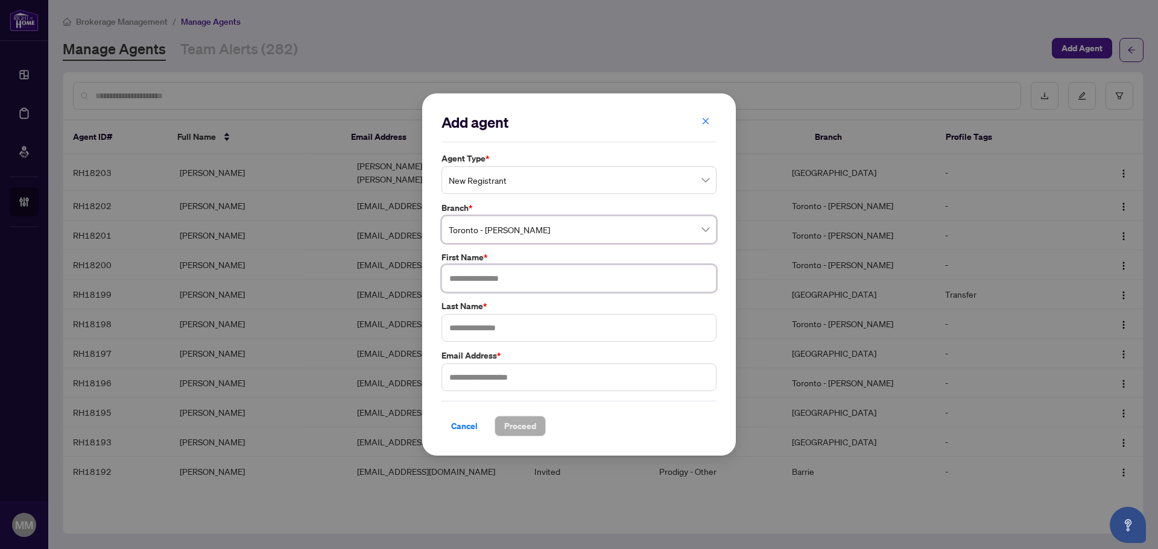
click at [548, 282] on input "text" at bounding box center [578, 279] width 275 height 28
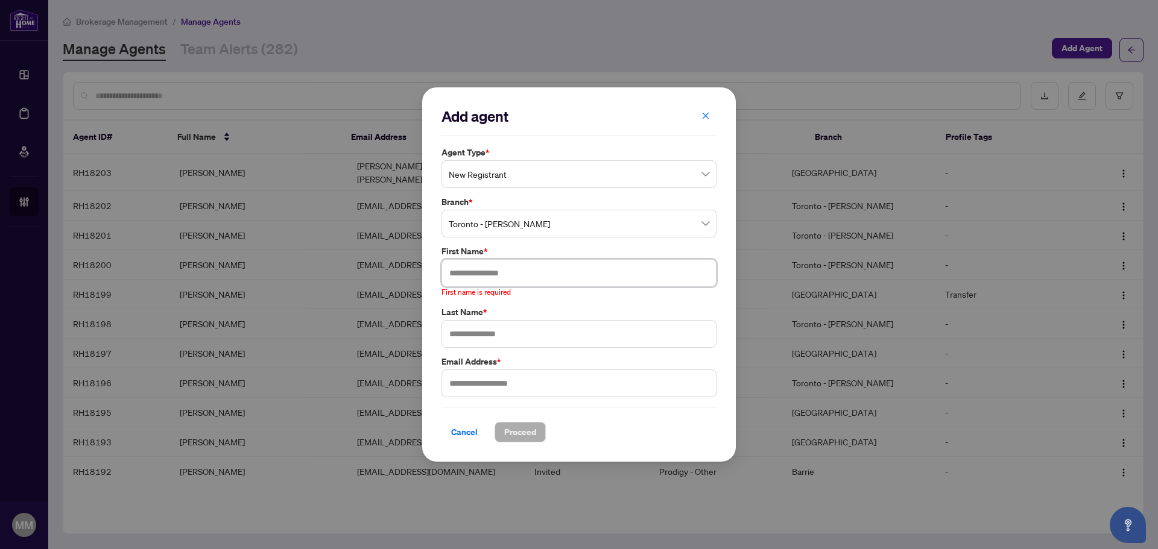
click at [572, 280] on input "text" at bounding box center [578, 273] width 275 height 28
type input "**********"
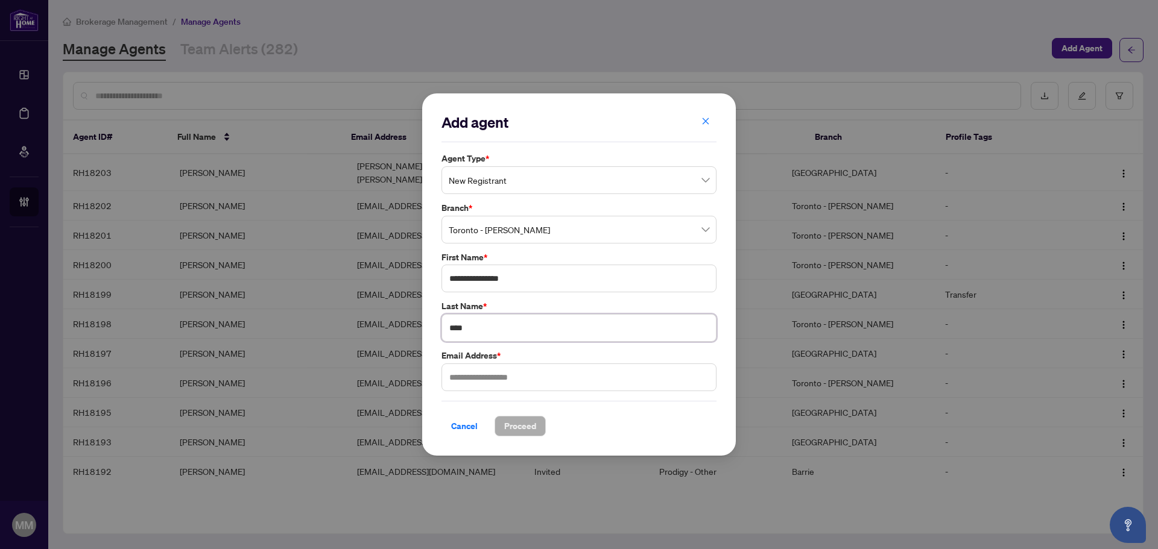
type input "****"
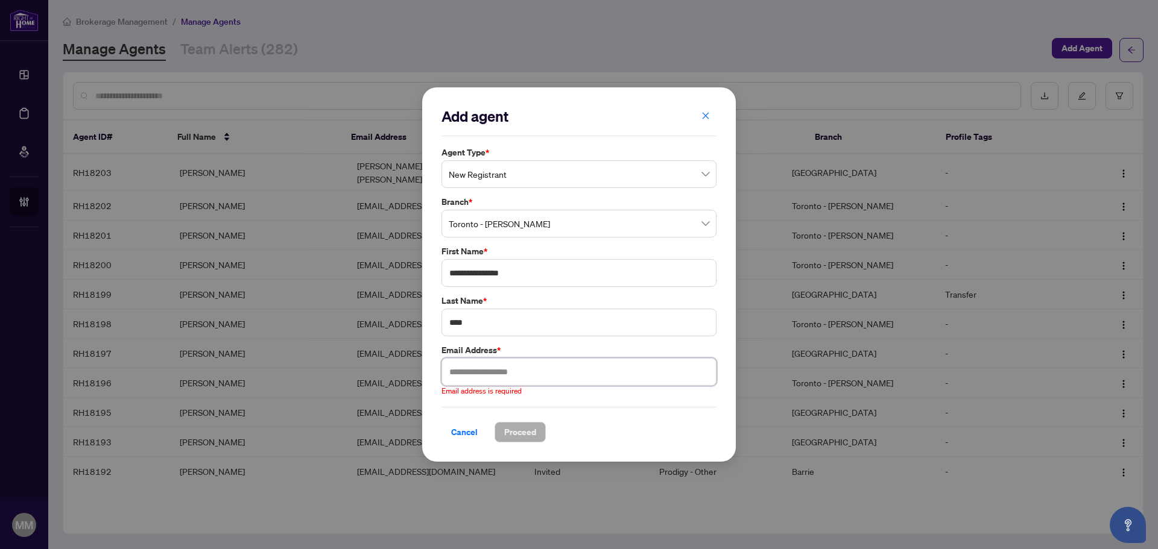
click at [497, 365] on input "text" at bounding box center [578, 372] width 275 height 28
paste input "**********"
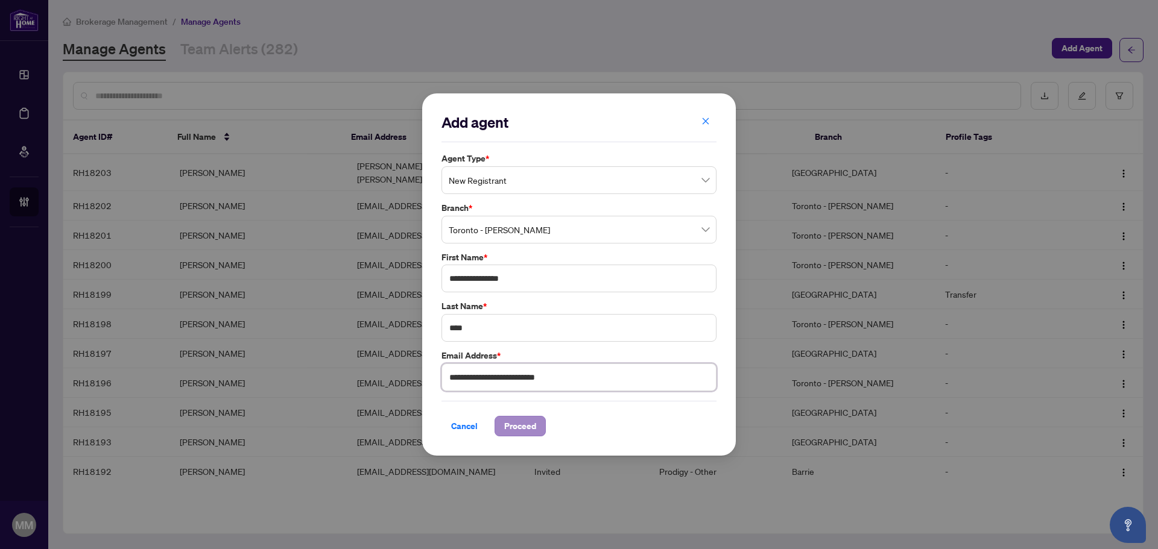
type input "**********"
click at [508, 422] on span "Proceed" at bounding box center [520, 426] width 32 height 19
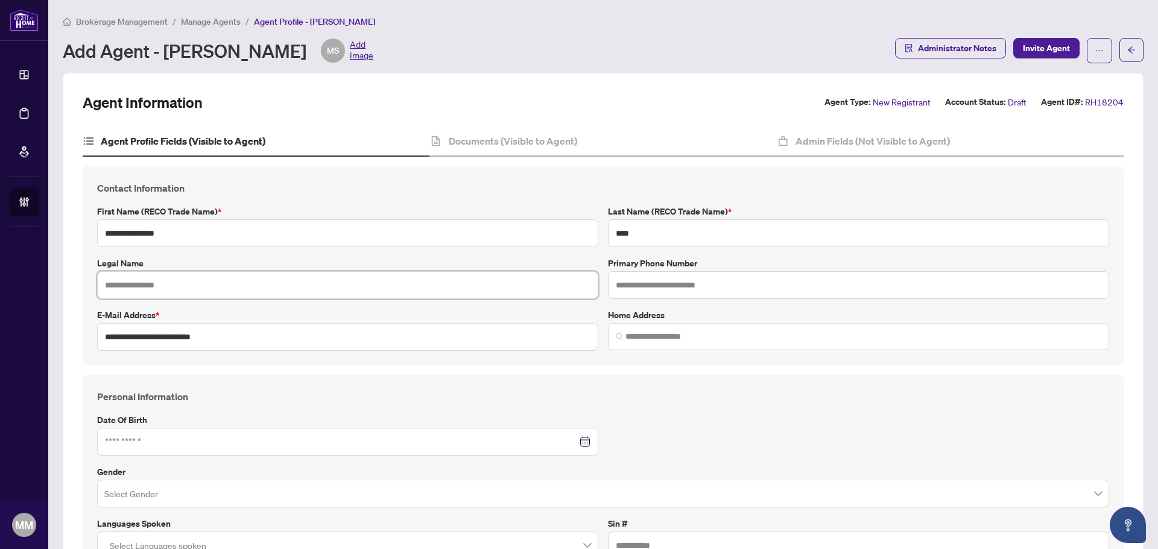
click at [437, 283] on input "text" at bounding box center [347, 285] width 501 height 28
click at [657, 330] on input "search" at bounding box center [863, 336] width 476 height 13
click at [690, 294] on input "text" at bounding box center [858, 285] width 501 height 28
paste input "**********"
type input "**********"
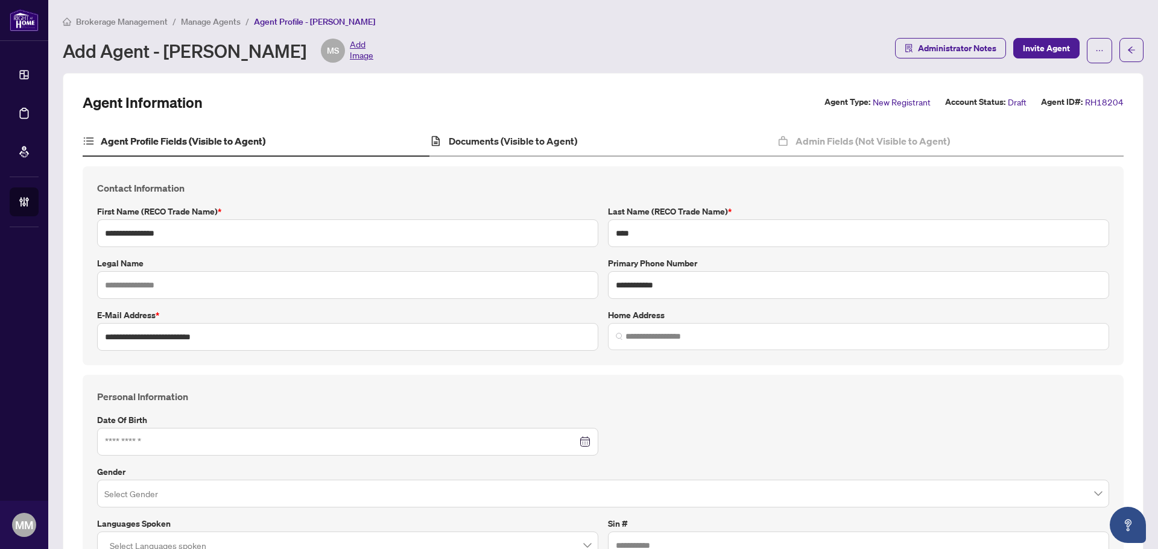
click at [494, 131] on div "Documents (Visible to Agent)" at bounding box center [602, 142] width 347 height 30
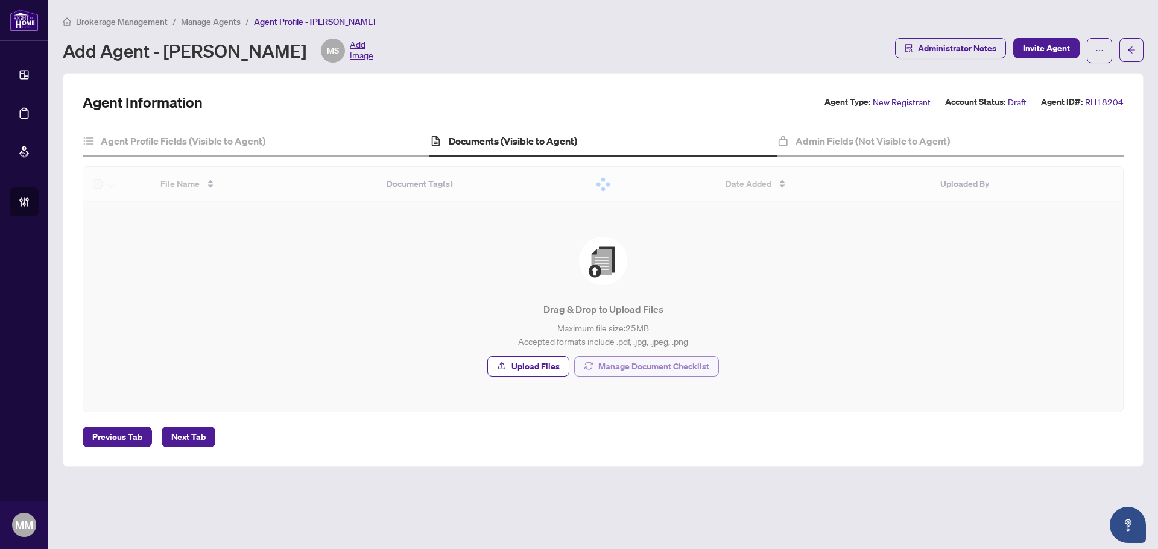
click at [655, 365] on span "Manage Document Checklist" at bounding box center [653, 366] width 111 height 19
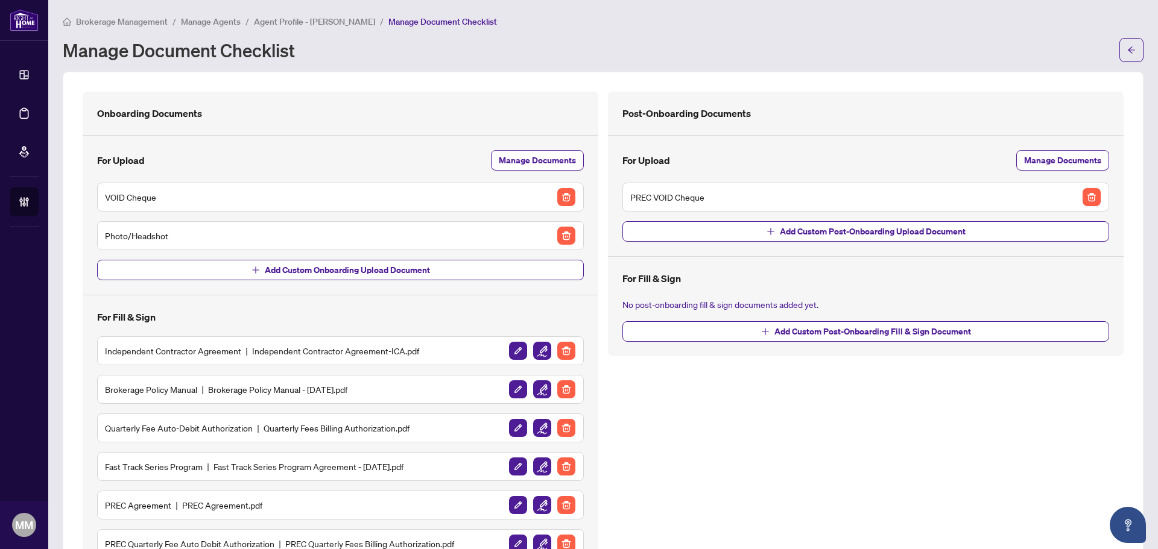
click at [1090, 194] on img "button" at bounding box center [1091, 197] width 18 height 18
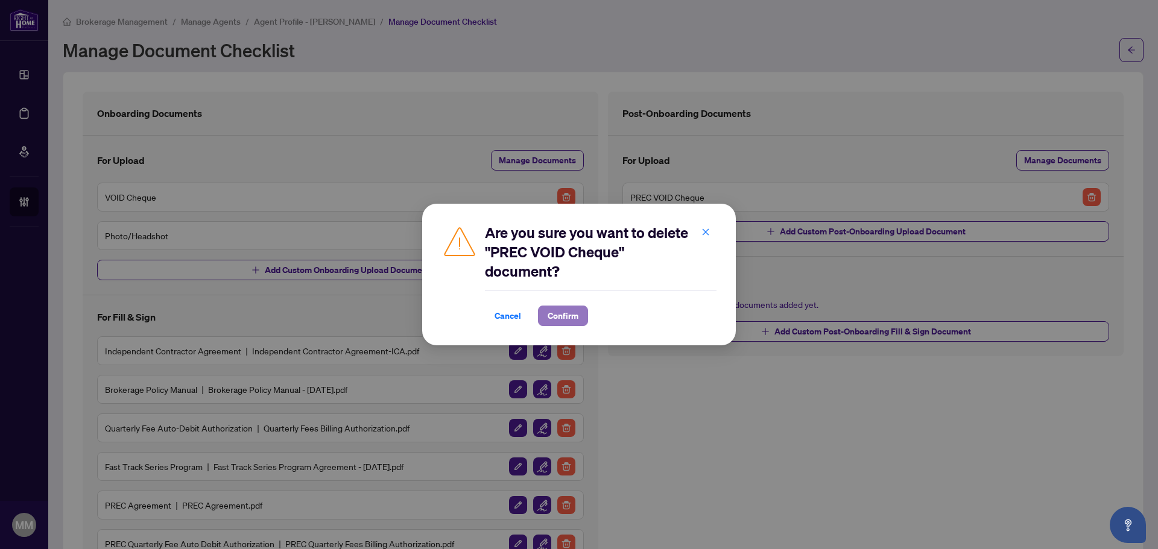
click at [564, 314] on span "Confirm" at bounding box center [563, 315] width 31 height 19
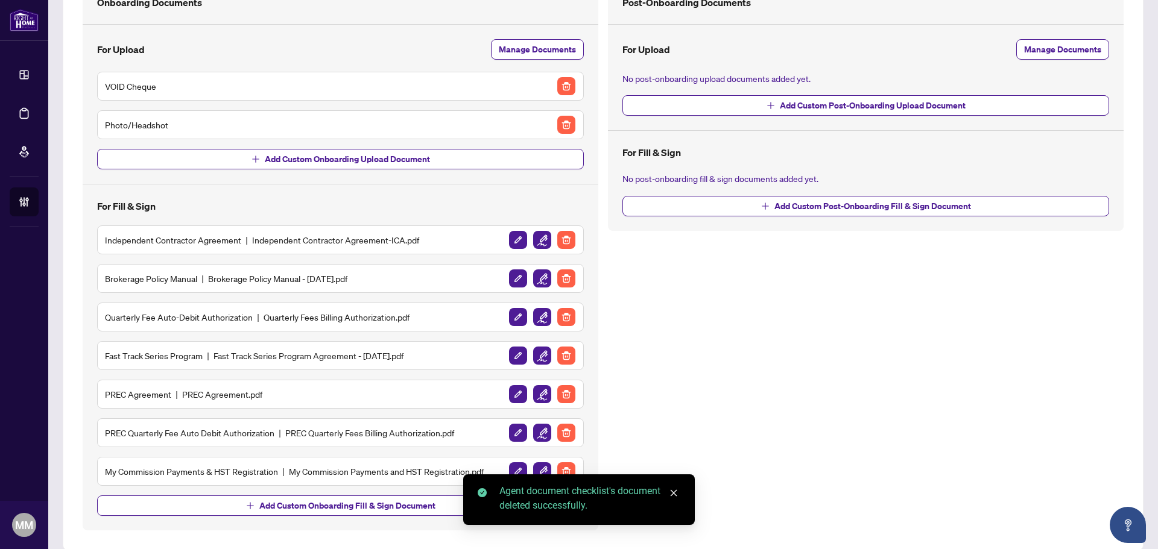
scroll to position [126, 0]
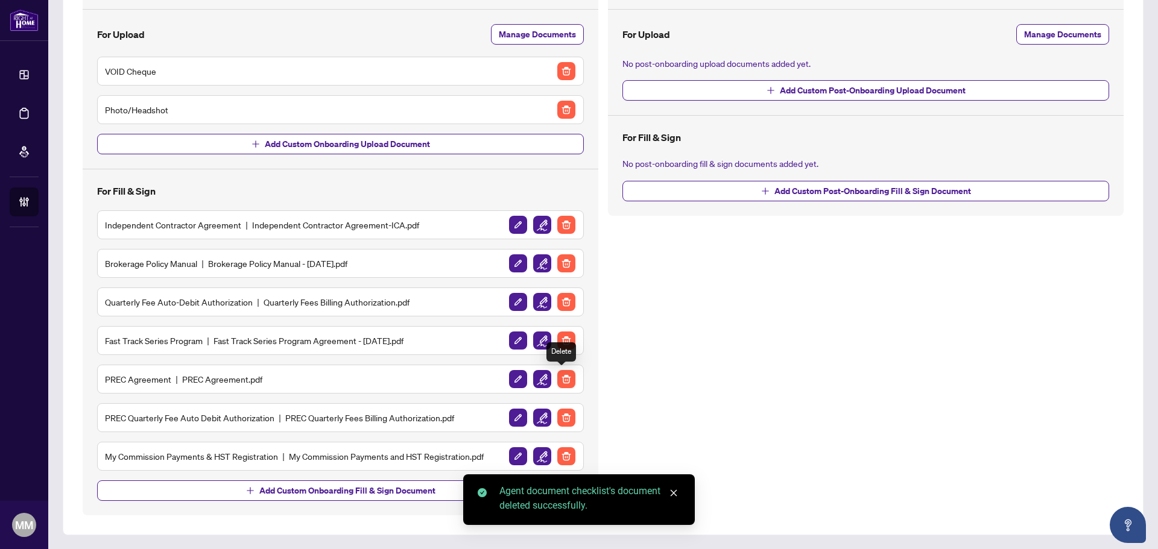
click at [568, 380] on img "button" at bounding box center [566, 379] width 18 height 18
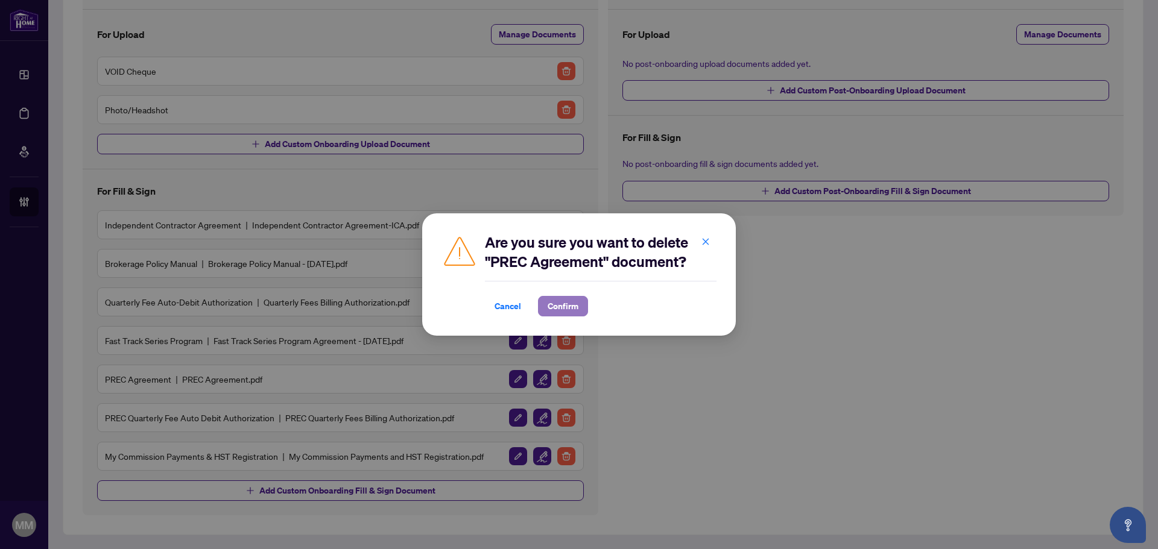
click at [567, 313] on span "Confirm" at bounding box center [563, 306] width 31 height 19
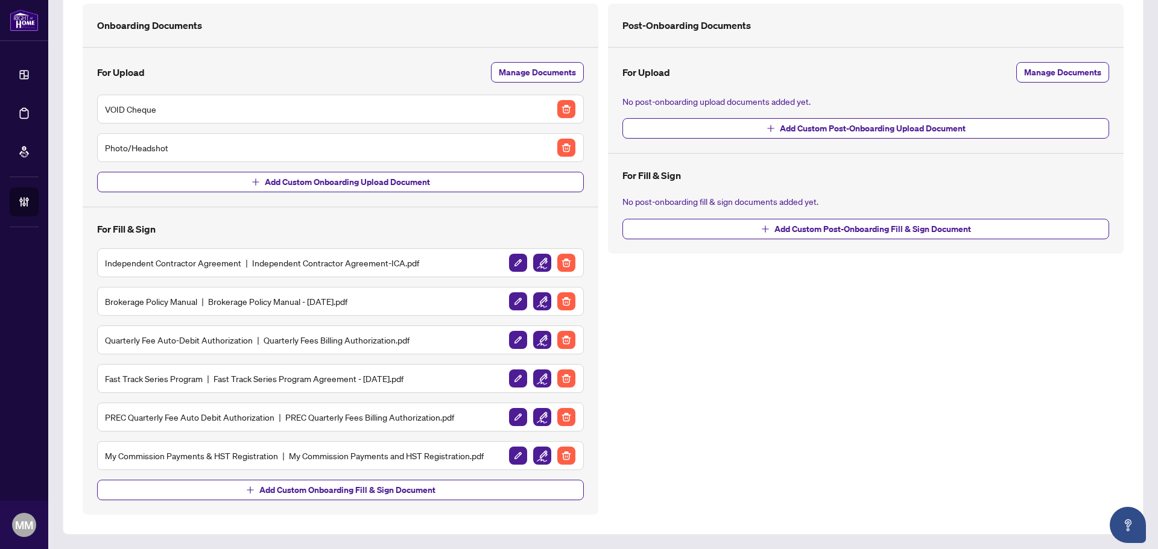
scroll to position [87, 0]
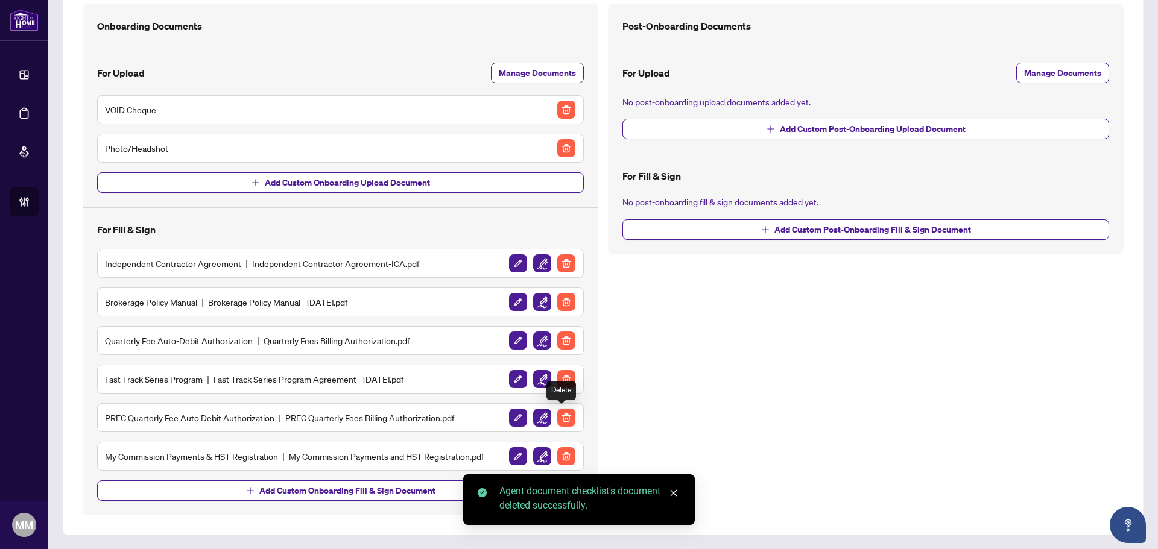
click at [567, 422] on img "button" at bounding box center [566, 418] width 18 height 18
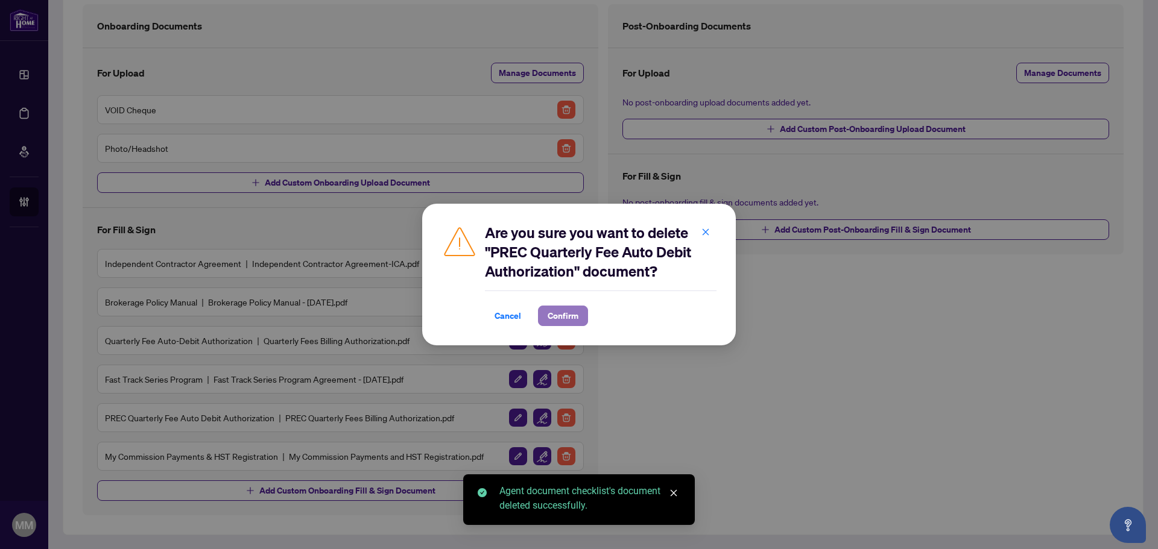
click at [576, 323] on span "Confirm" at bounding box center [563, 315] width 31 height 19
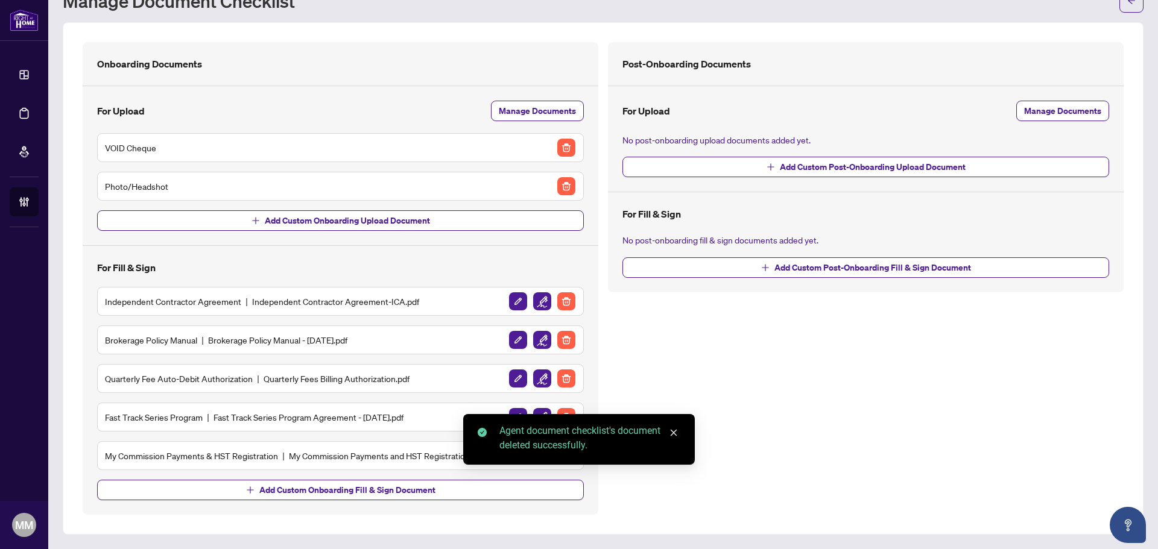
scroll to position [49, 0]
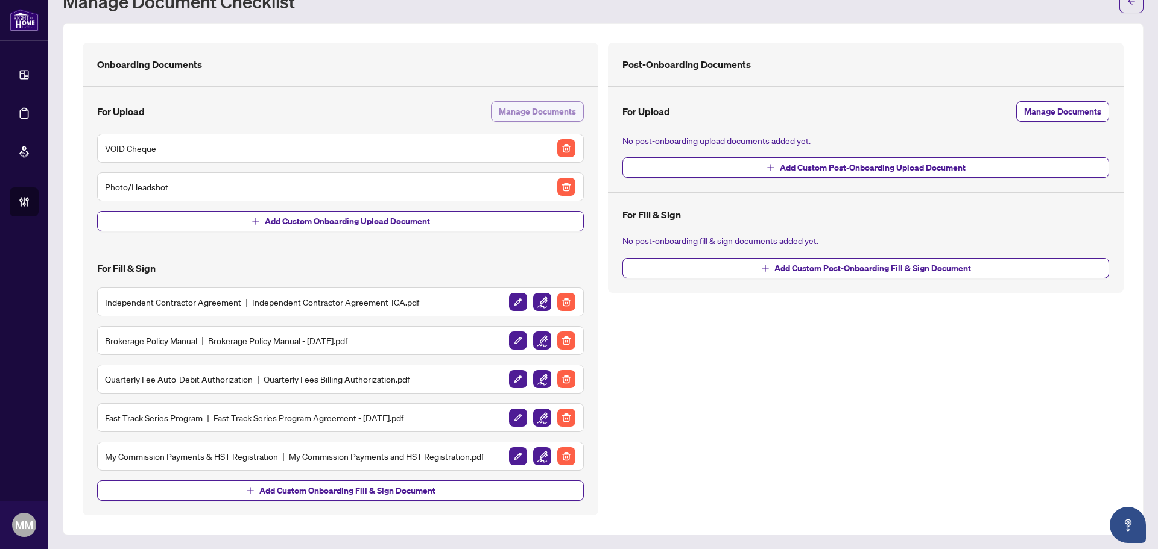
click at [564, 115] on span "Manage Documents" at bounding box center [537, 111] width 77 height 19
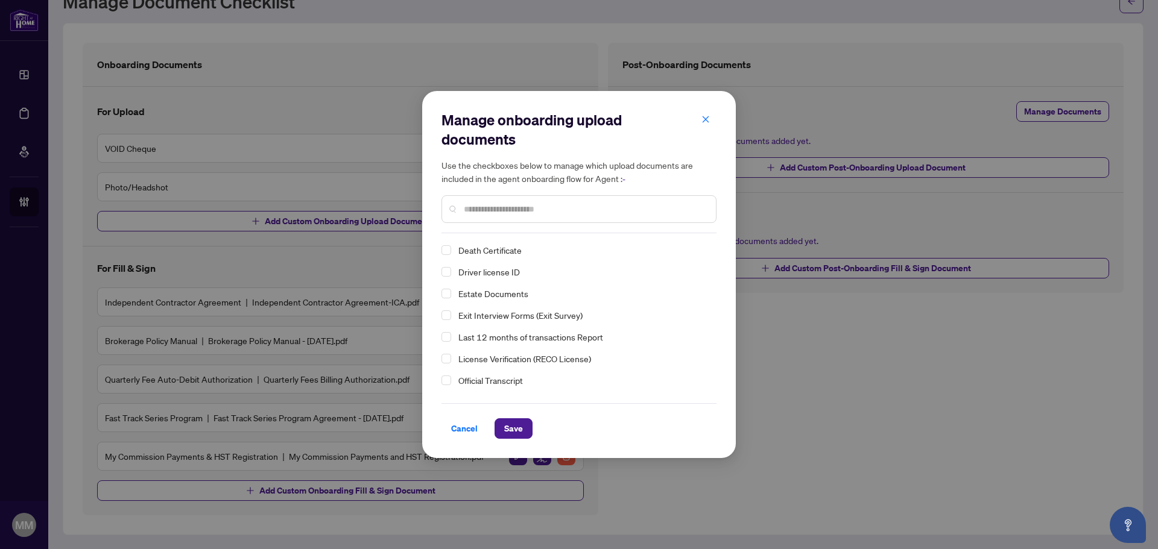
scroll to position [60, 0]
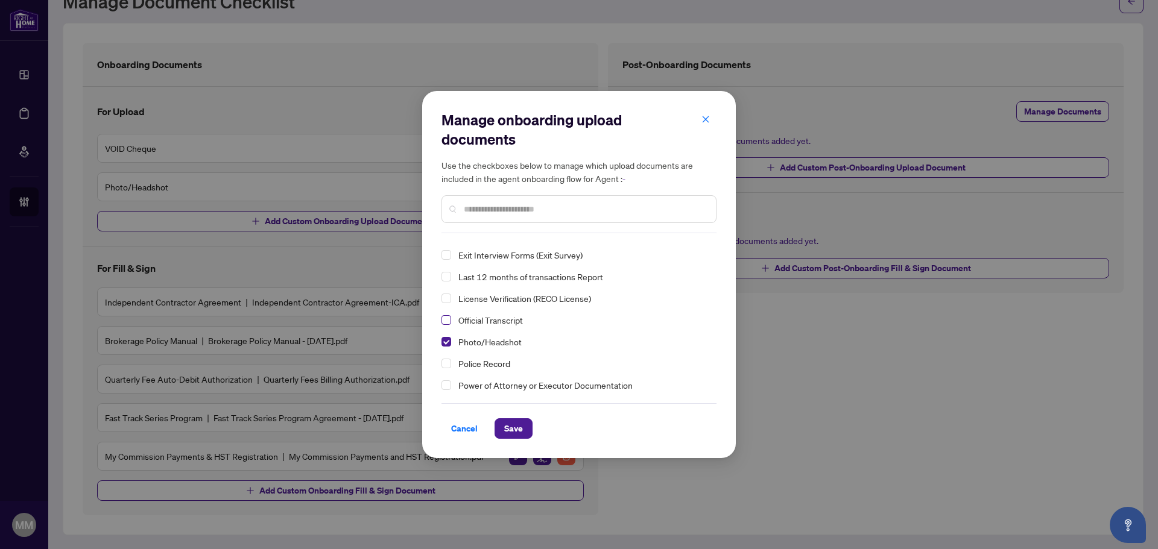
click at [444, 322] on span "Select Official Transcript" at bounding box center [446, 320] width 10 height 10
click at [455, 361] on span "Police Record" at bounding box center [581, 363] width 256 height 14
click at [449, 363] on span "Select Police Record" at bounding box center [446, 364] width 10 height 10
click at [443, 363] on span "Select Police Record" at bounding box center [446, 364] width 10 height 10
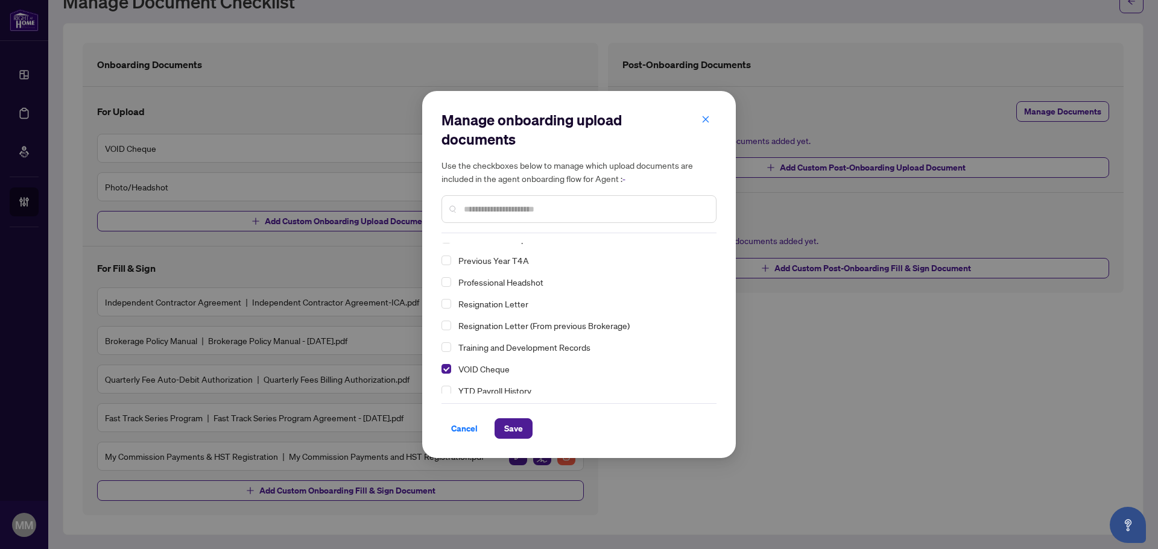
scroll to position [235, 0]
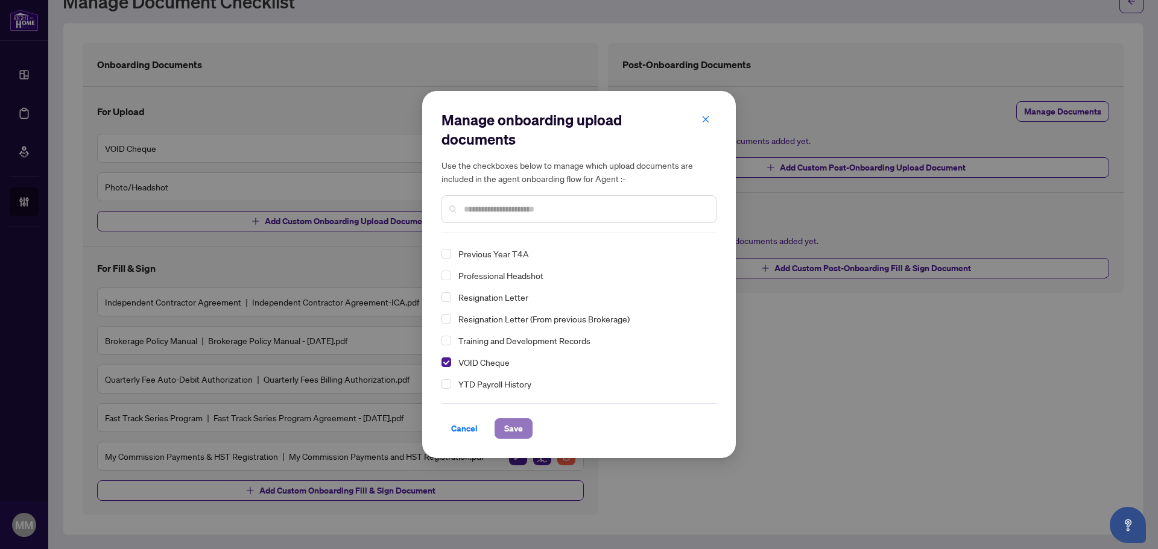
click at [522, 422] on span "Save" at bounding box center [513, 428] width 19 height 19
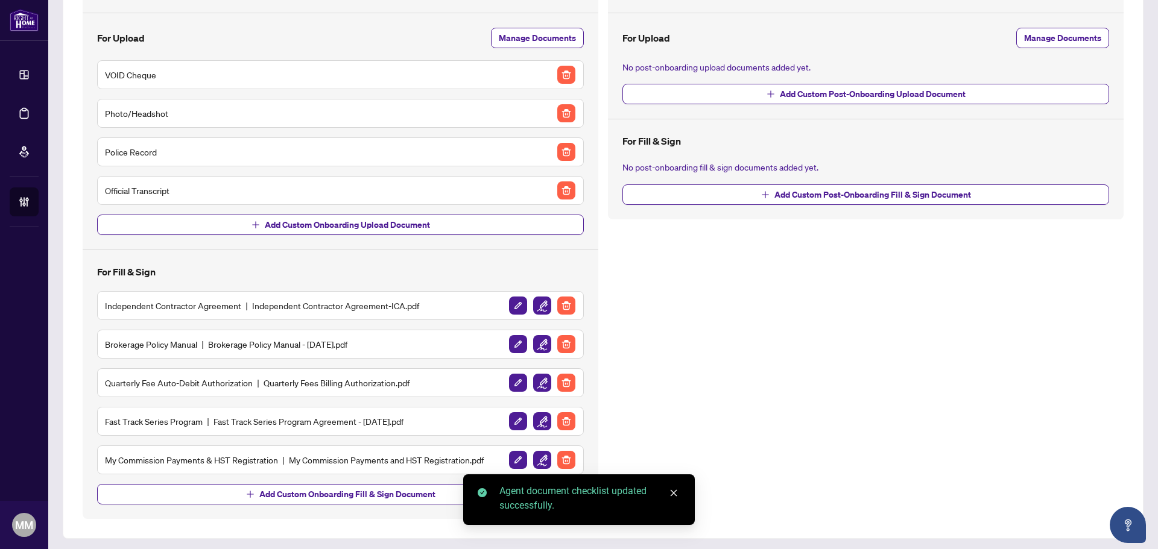
scroll to position [126, 0]
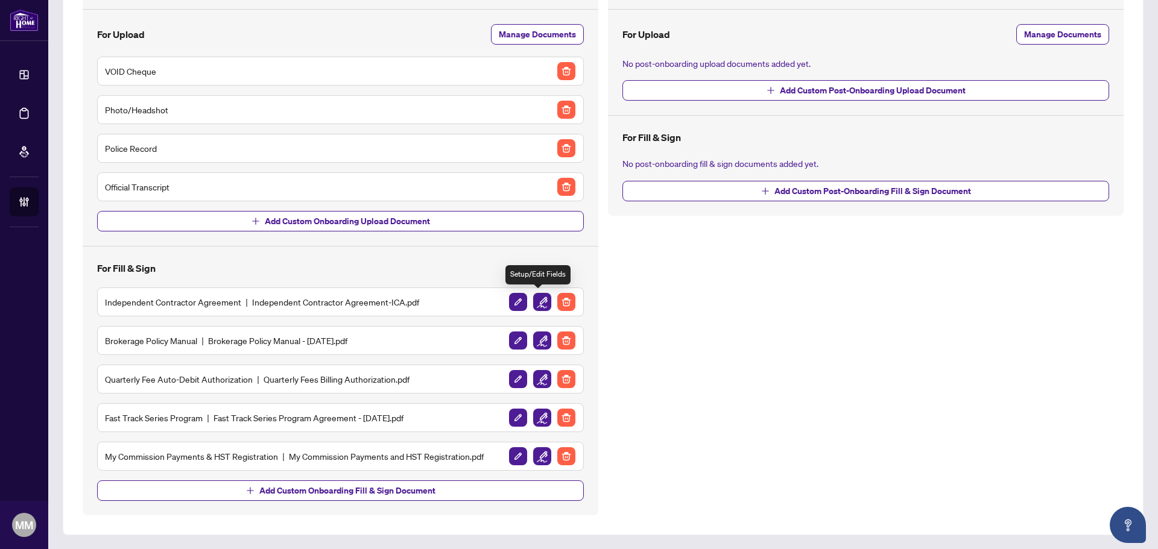
click at [540, 307] on img "button" at bounding box center [542, 302] width 18 height 18
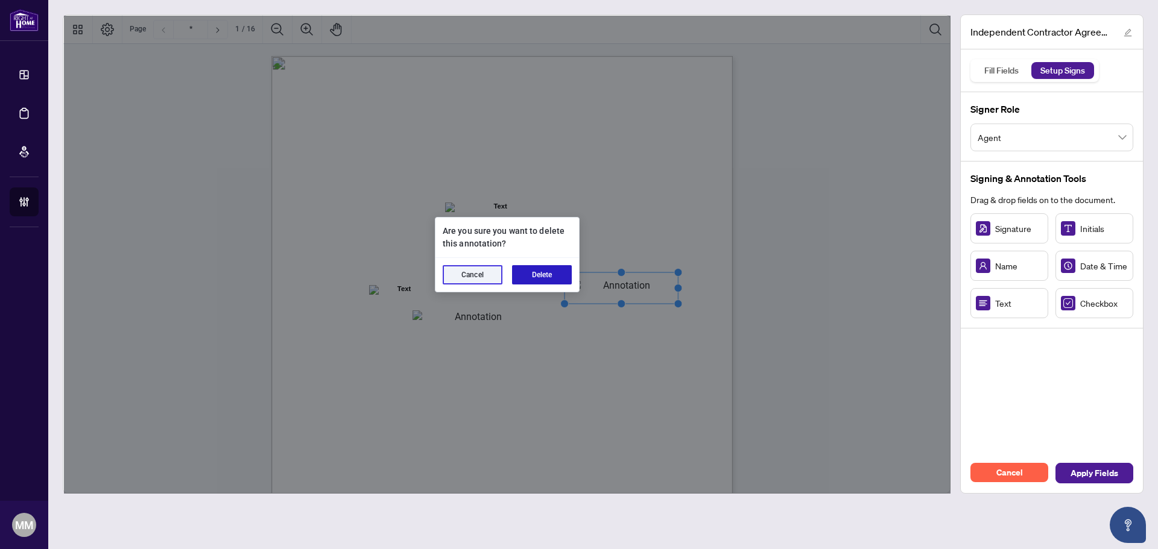
click at [541, 268] on button "Delete" at bounding box center [542, 274] width 60 height 19
click at [557, 279] on button "Delete" at bounding box center [542, 274] width 60 height 19
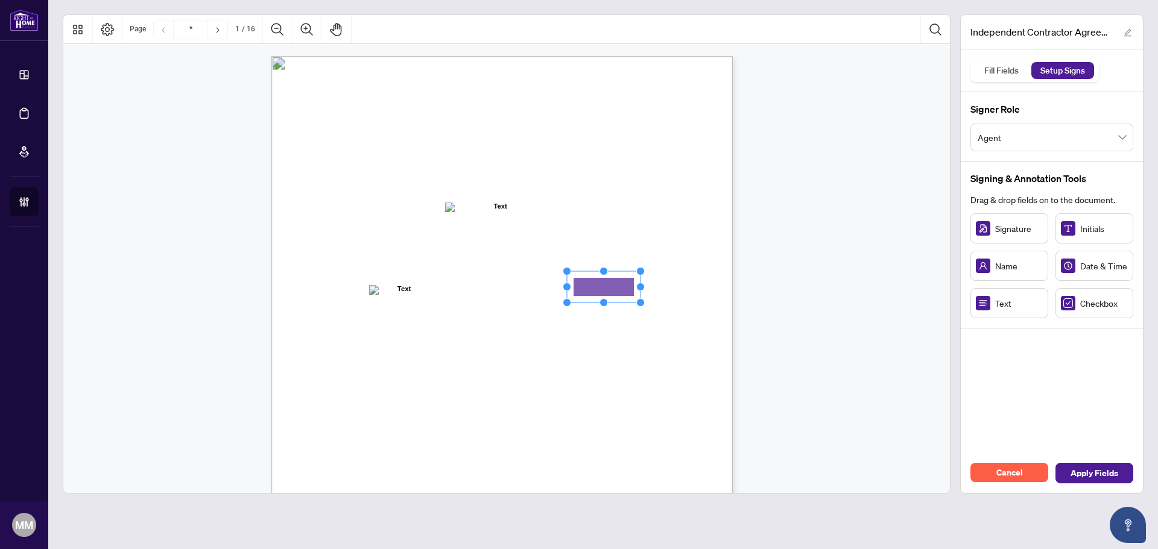
drag, startPoint x: 603, startPoint y: 289, endPoint x: 625, endPoint y: 291, distance: 21.8
drag, startPoint x: 643, startPoint y: 289, endPoint x: 671, endPoint y: 288, distance: 28.3
click at [660, 288] on circle "Resize, Right" at bounding box center [656, 289] width 8 height 8
drag, startPoint x: 457, startPoint y: 318, endPoint x: 449, endPoint y: 320, distance: 8.0
click at [456, 317] on rect "Page 1" at bounding box center [443, 318] width 74 height 31
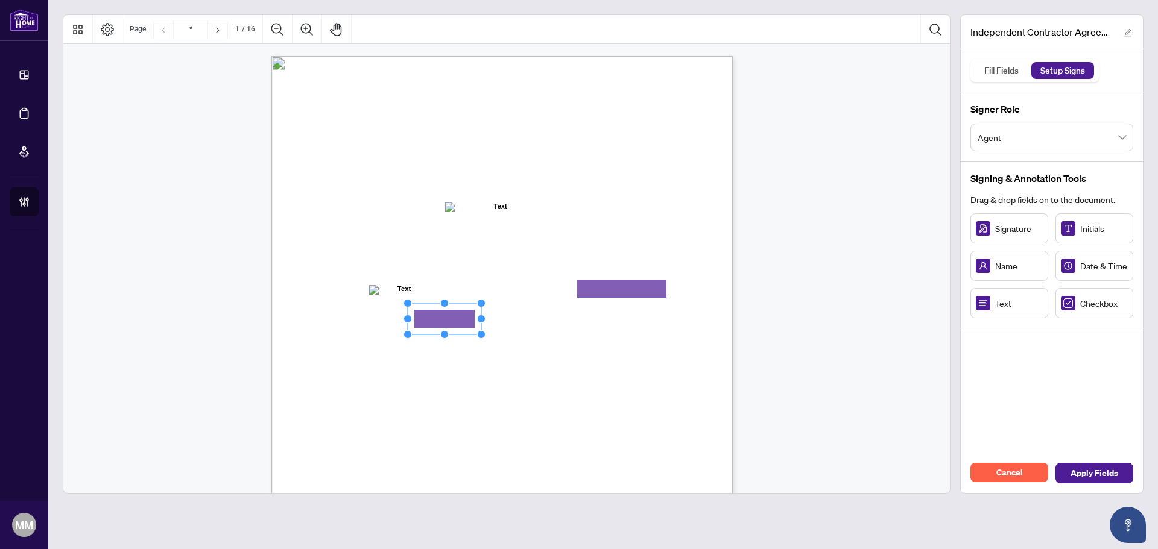
click at [476, 314] on rect "Page 1" at bounding box center [445, 318] width 74 height 31
drag, startPoint x: 481, startPoint y: 317, endPoint x: 533, endPoint y: 316, distance: 52.5
click at [533, 316] on circle "Resize, Right" at bounding box center [533, 319] width 8 height 8
click at [1110, 483] on button "Apply Fields" at bounding box center [1094, 473] width 78 height 21
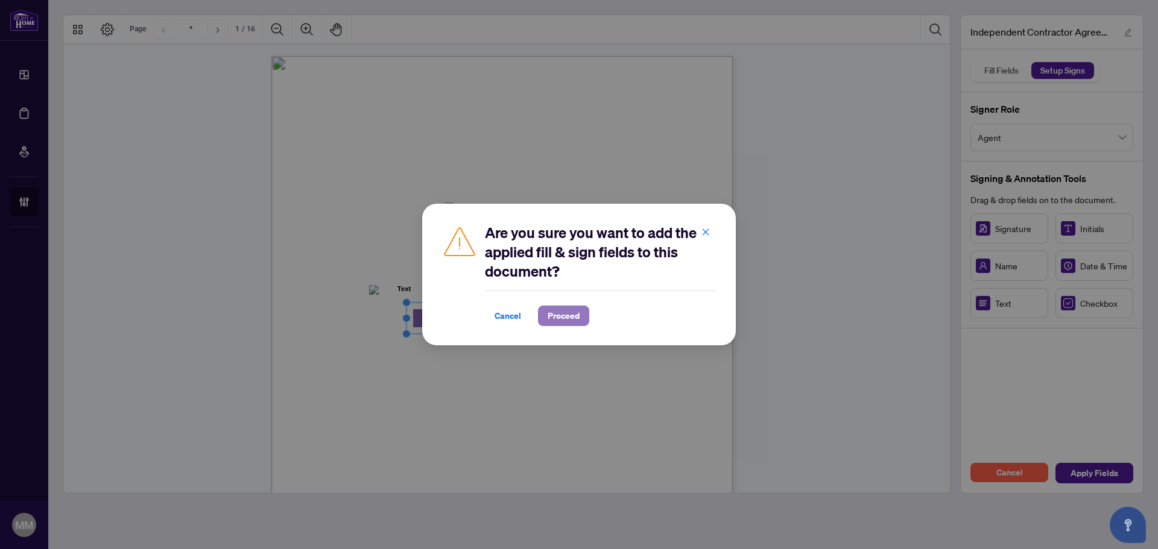
click at [570, 317] on span "Proceed" at bounding box center [564, 315] width 32 height 19
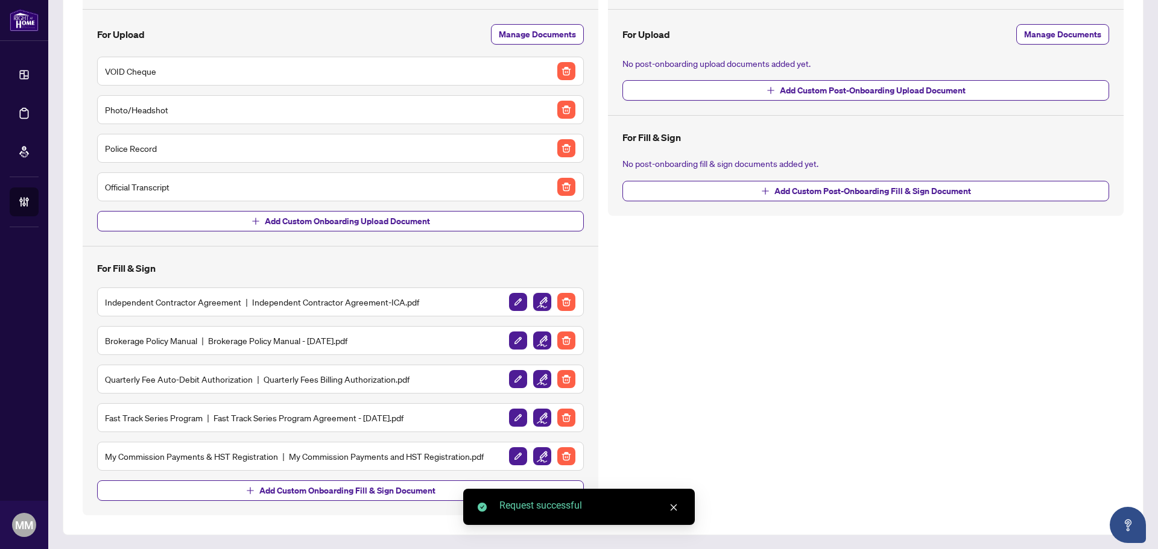
click at [535, 293] on img "button" at bounding box center [542, 302] width 18 height 18
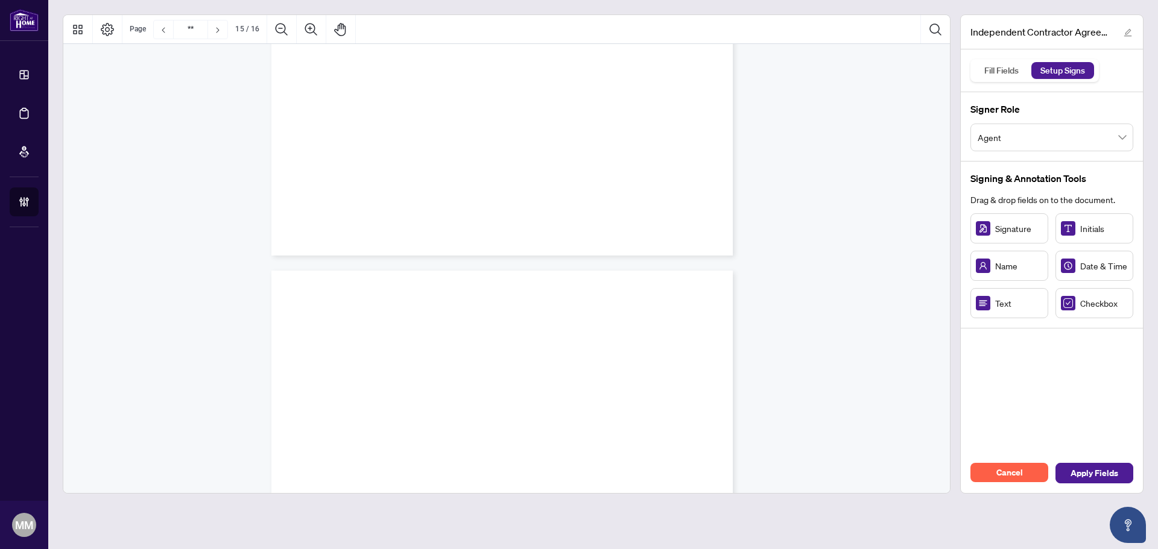
type input "**"
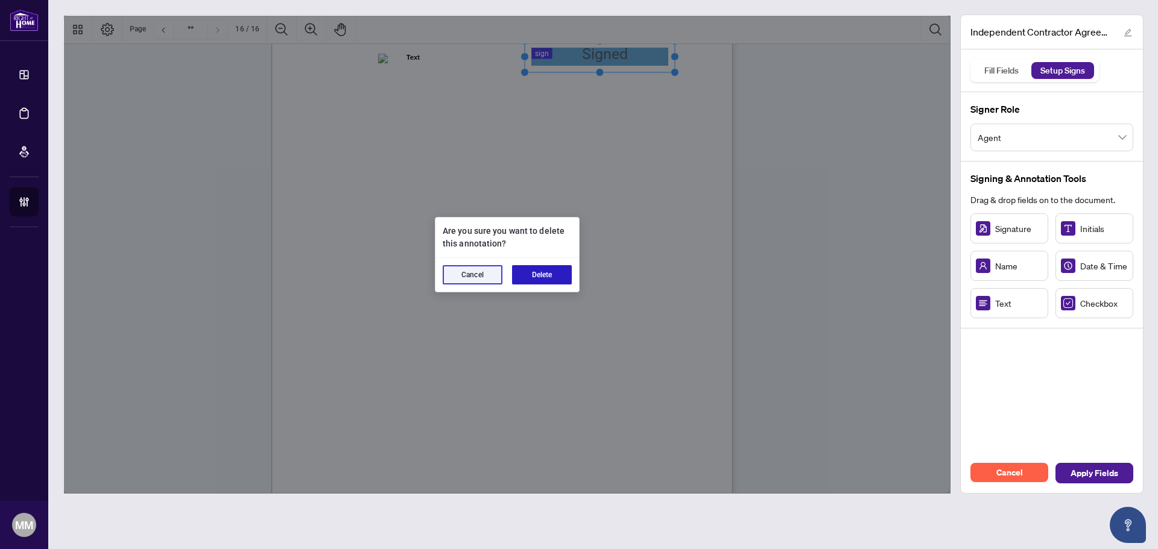
click at [554, 266] on button "Delete" at bounding box center [542, 274] width 60 height 19
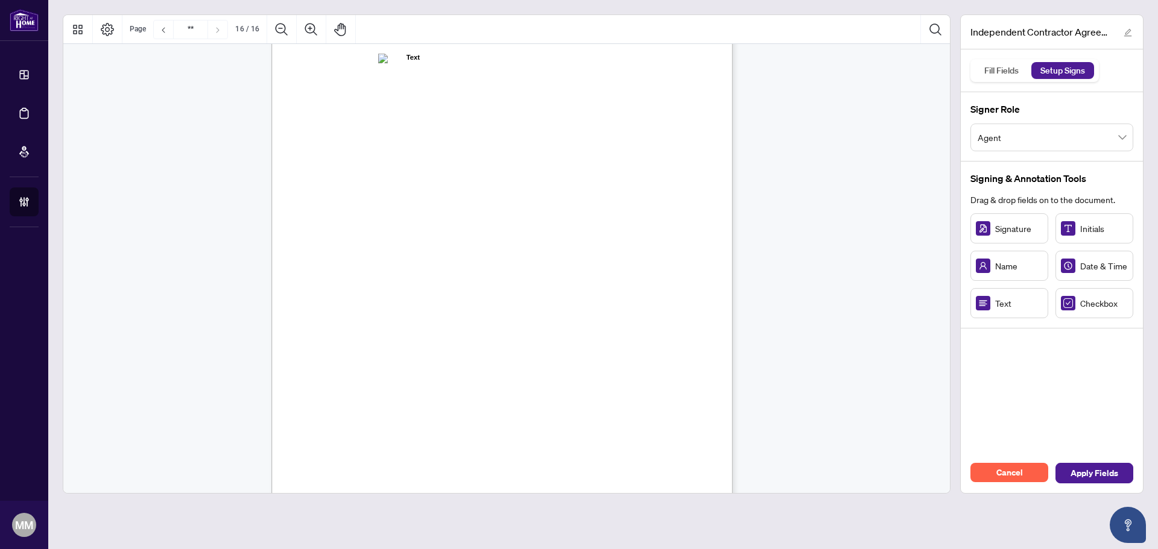
scroll to position [9318, 0]
drag, startPoint x: 581, startPoint y: 62, endPoint x: 557, endPoint y: 68, distance: 25.0
drag, startPoint x: 589, startPoint y: 66, endPoint x: 687, endPoint y: 66, distance: 98.3
click at [657, 66] on circle "Resize, Right" at bounding box center [653, 65] width 8 height 8
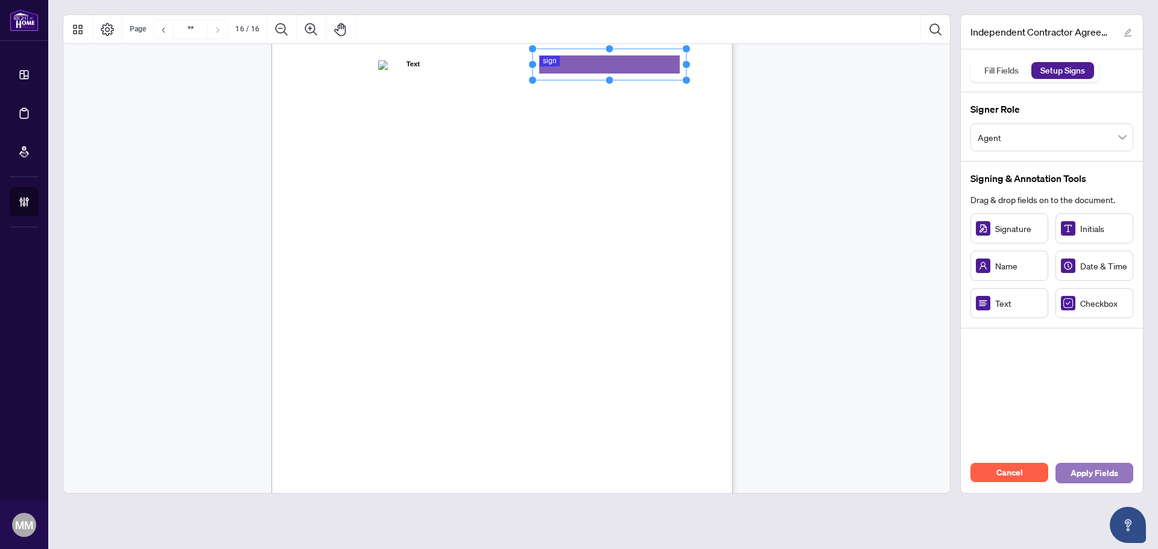
click at [1105, 478] on span "Apply Fields" at bounding box center [1094, 473] width 48 height 19
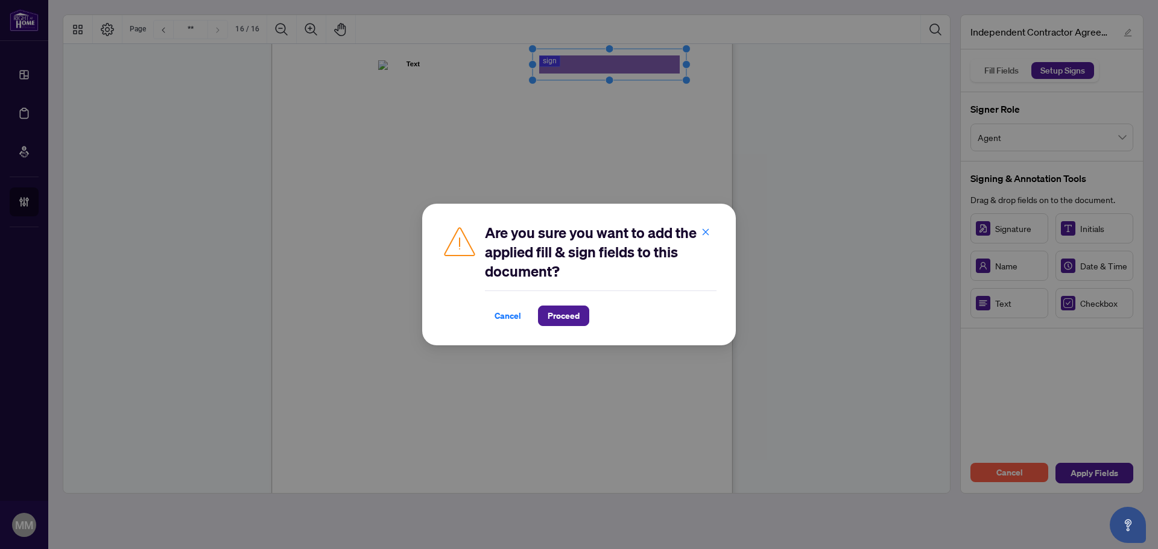
drag, startPoint x: 593, startPoint y: 288, endPoint x: 584, endPoint y: 299, distance: 13.8
click at [587, 294] on div "Are you sure you want to add the applied fill & sign fields to this document? C…" at bounding box center [601, 274] width 232 height 103
click at [571, 318] on span "Proceed" at bounding box center [564, 315] width 32 height 19
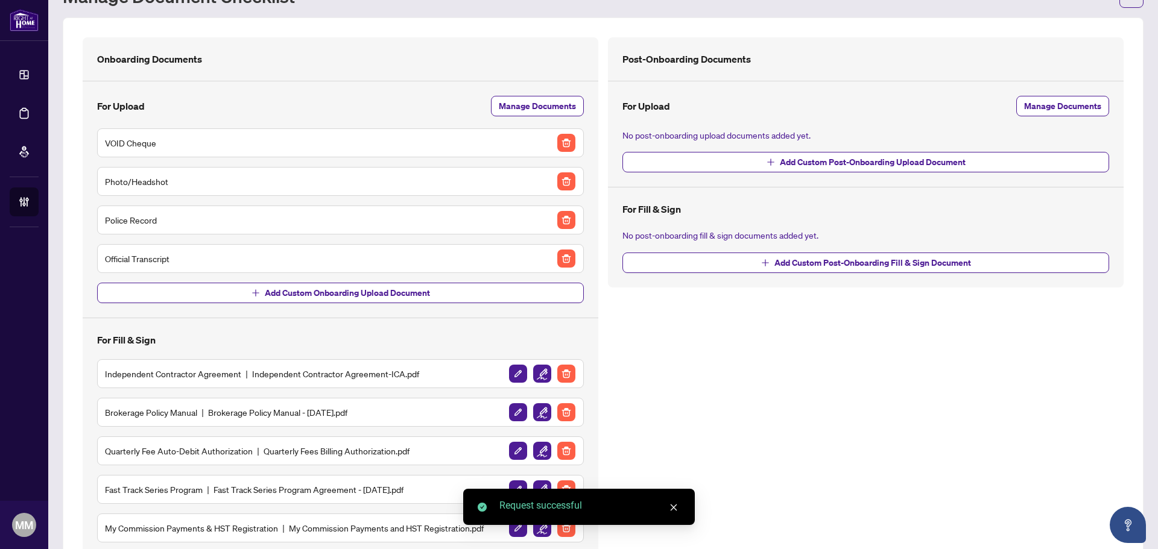
scroll to position [126, 0]
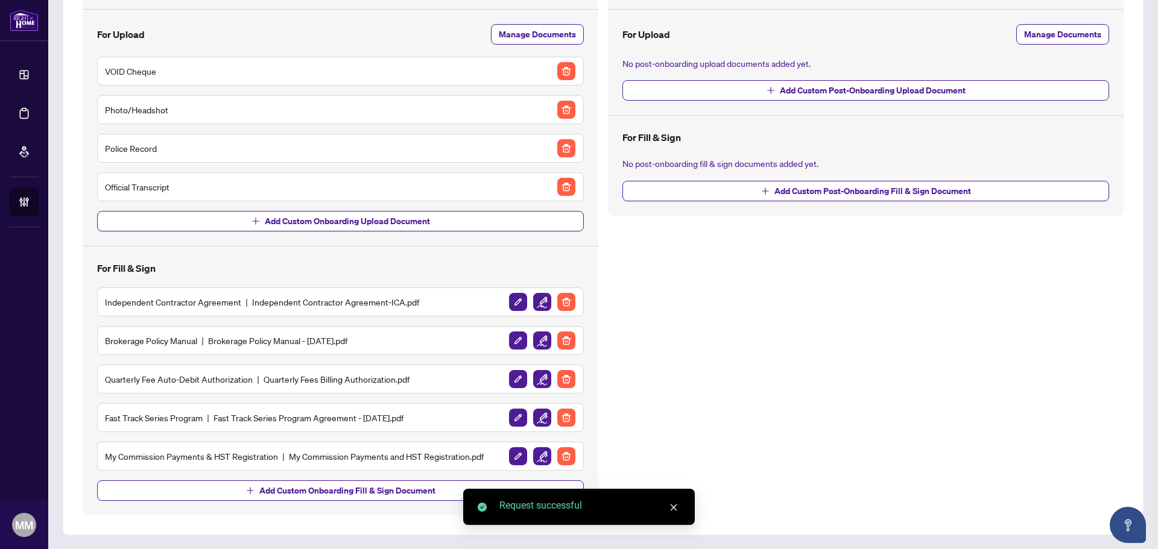
click at [538, 338] on img "button" at bounding box center [542, 341] width 18 height 18
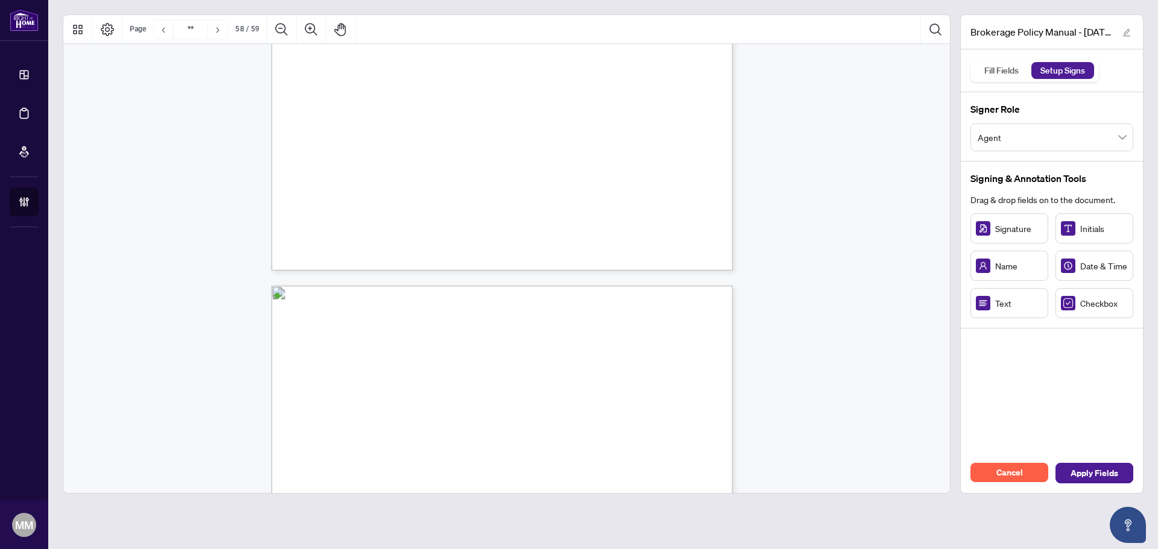
scroll to position [35672, 0]
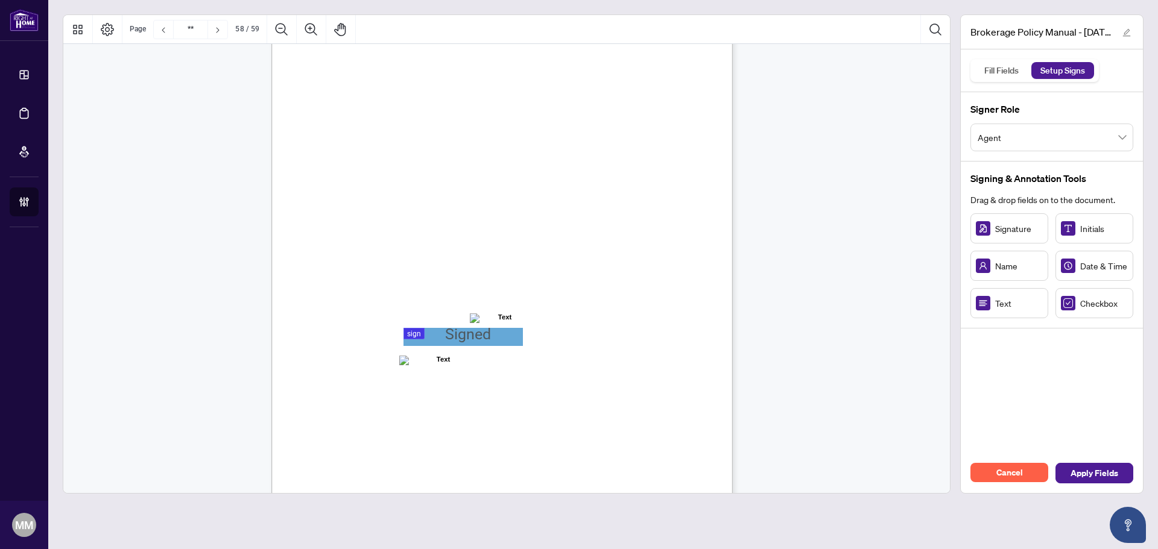
type input "**"
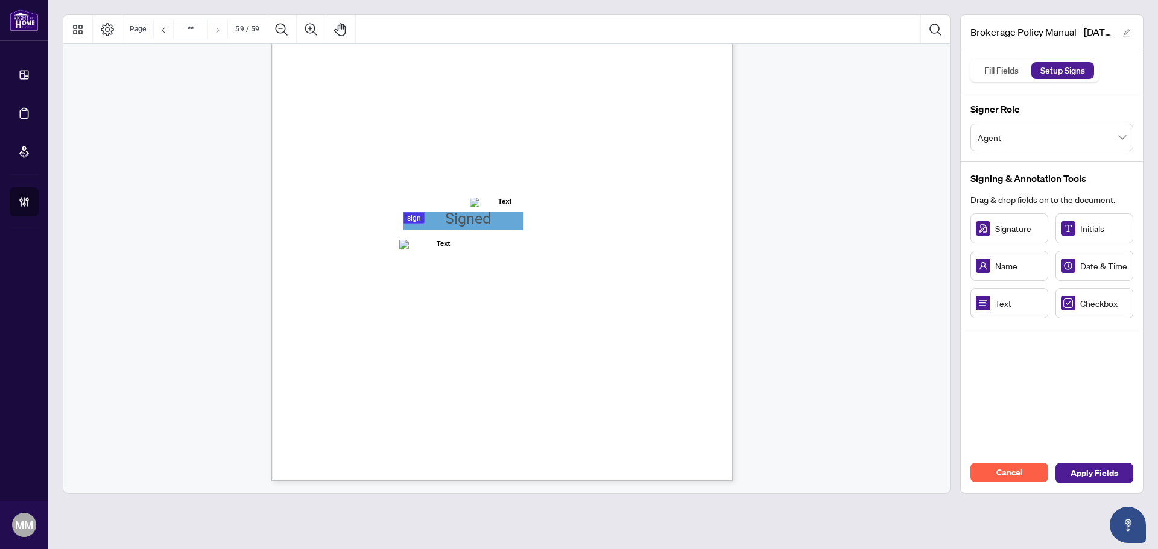
click at [359, 239] on span "Date:" at bounding box center [350, 244] width 17 height 11
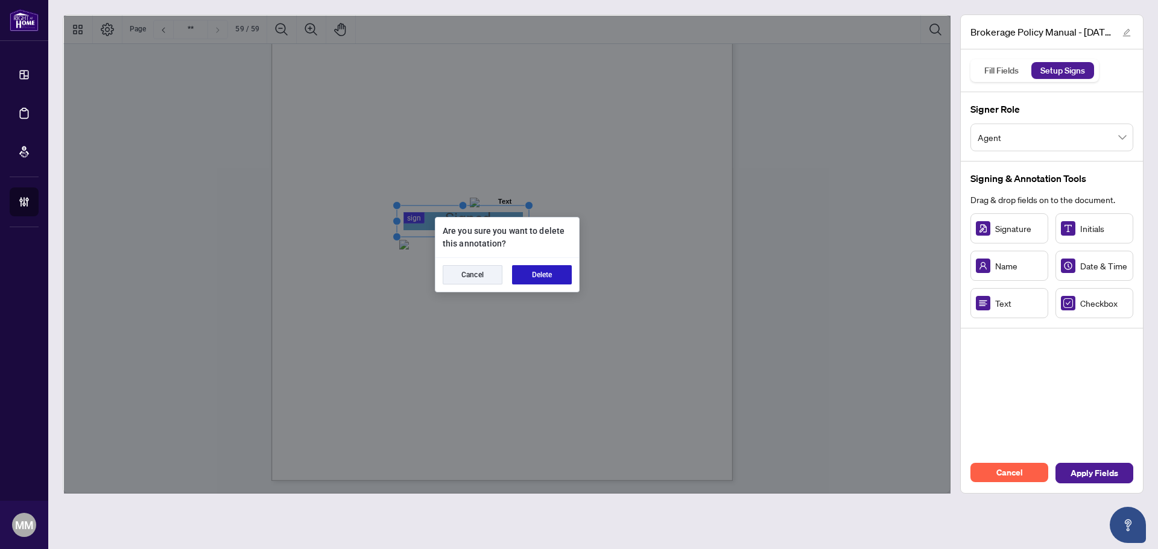
click at [563, 267] on button "Delete" at bounding box center [542, 274] width 60 height 19
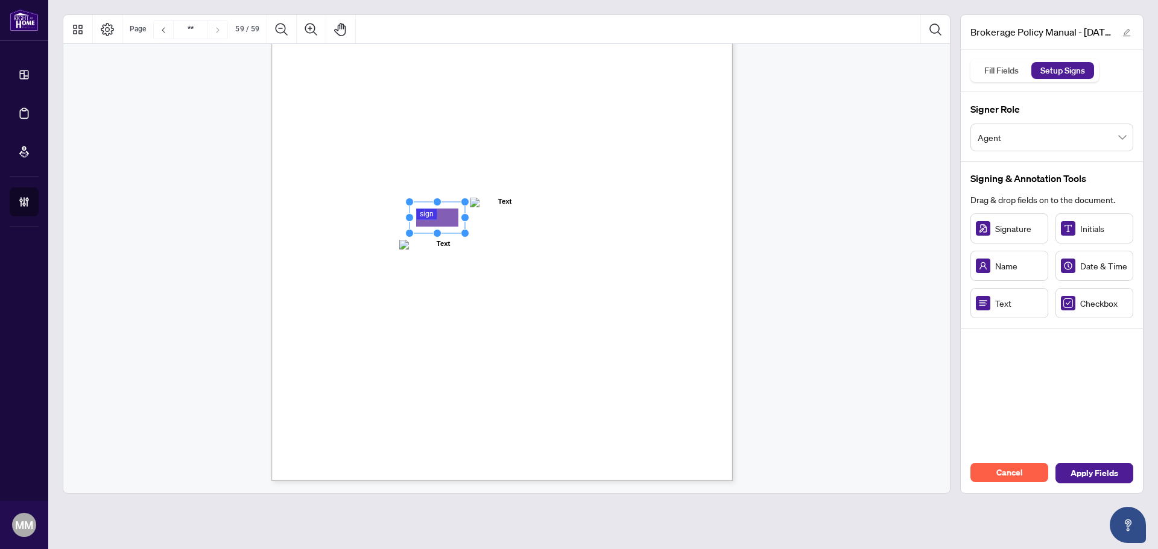
drag, startPoint x: 456, startPoint y: 224, endPoint x: 437, endPoint y: 216, distance: 21.1
drag, startPoint x: 463, startPoint y: 218, endPoint x: 545, endPoint y: 224, distance: 82.3
click at [545, 224] on icon "Resize, Top Resize, Top, Right Resize, Right Resize, Bottom, Right Resize, Bott…" at bounding box center [477, 218] width 144 height 40
click at [1085, 463] on div "Cancel Apply Fields" at bounding box center [1052, 473] width 182 height 40
click at [1087, 472] on span "Apply Fields" at bounding box center [1094, 473] width 48 height 19
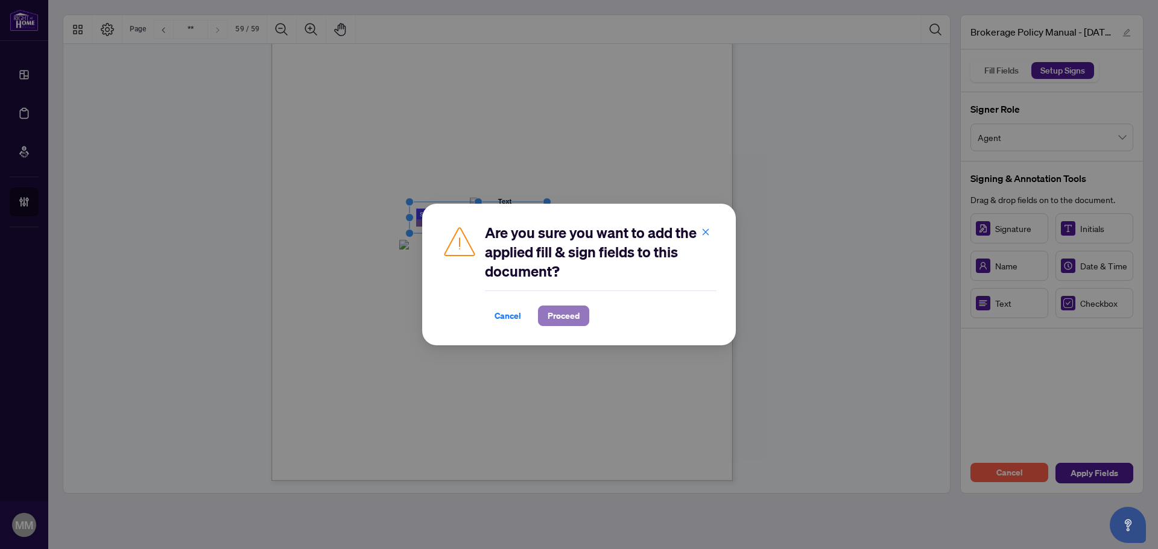
click at [575, 309] on span "Proceed" at bounding box center [564, 315] width 32 height 19
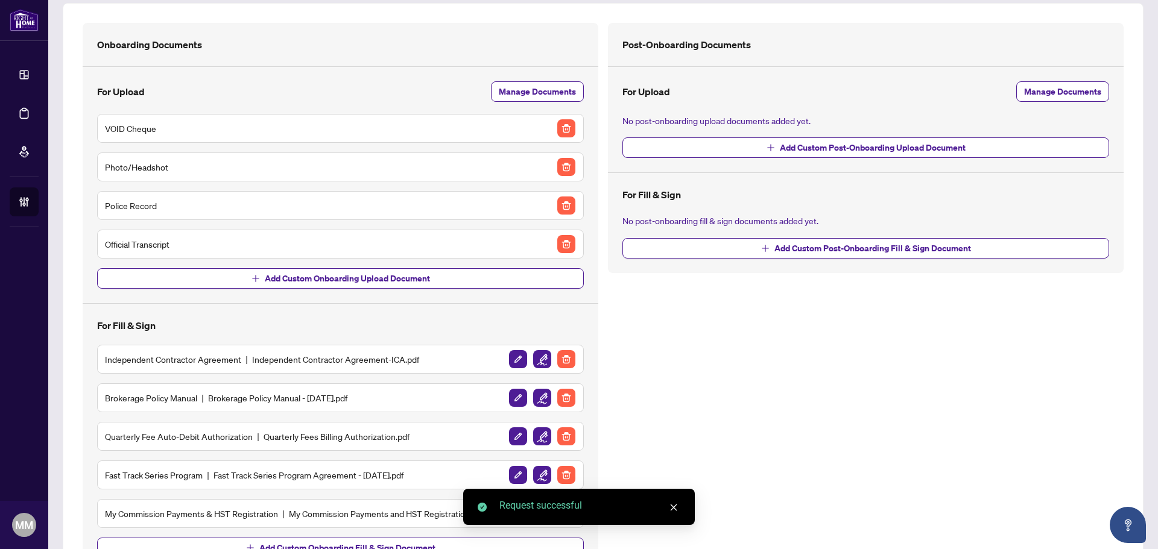
scroll to position [126, 0]
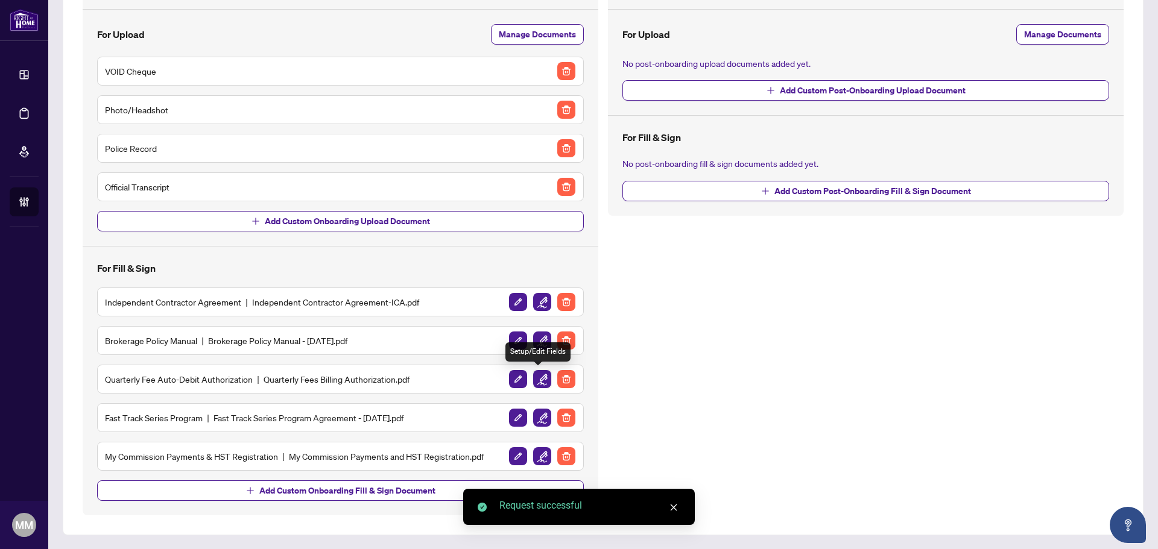
click at [538, 379] on img "button" at bounding box center [542, 379] width 18 height 18
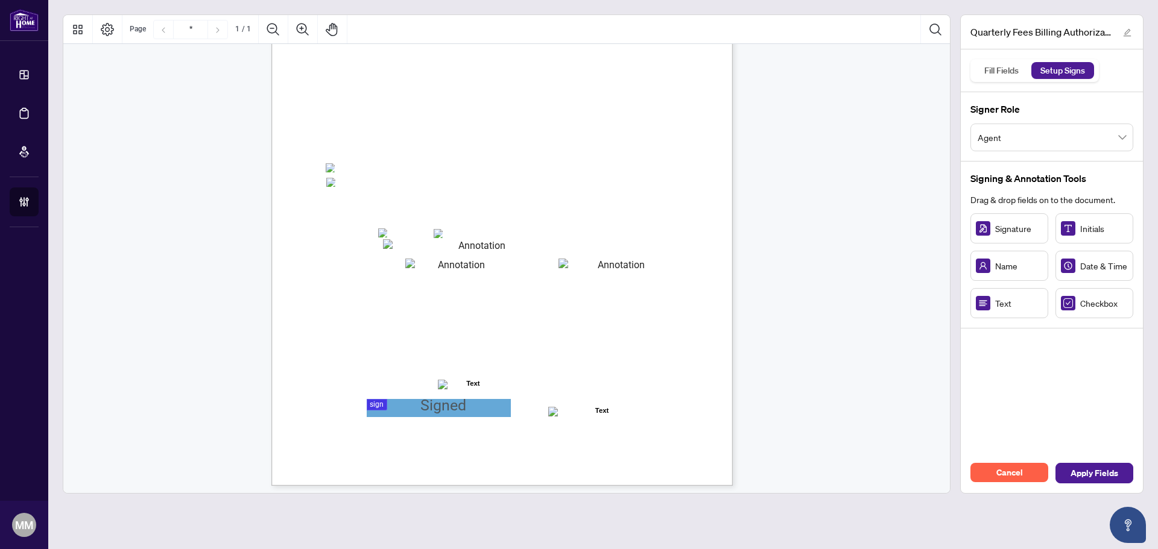
scroll to position [172, 0]
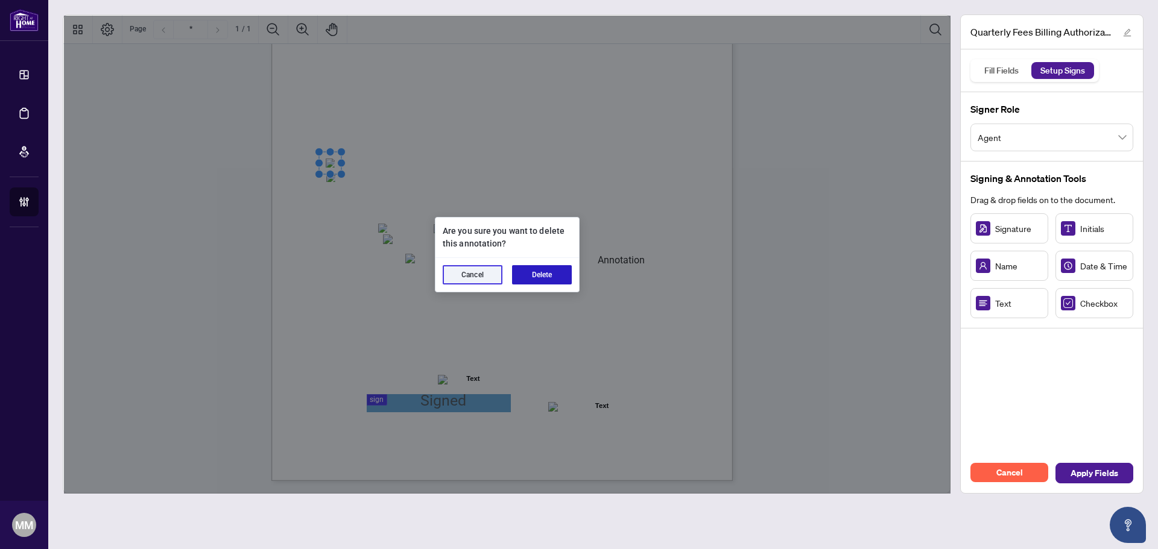
click at [563, 276] on button "Delete" at bounding box center [542, 274] width 60 height 19
click at [530, 273] on button "Delete" at bounding box center [542, 274] width 60 height 19
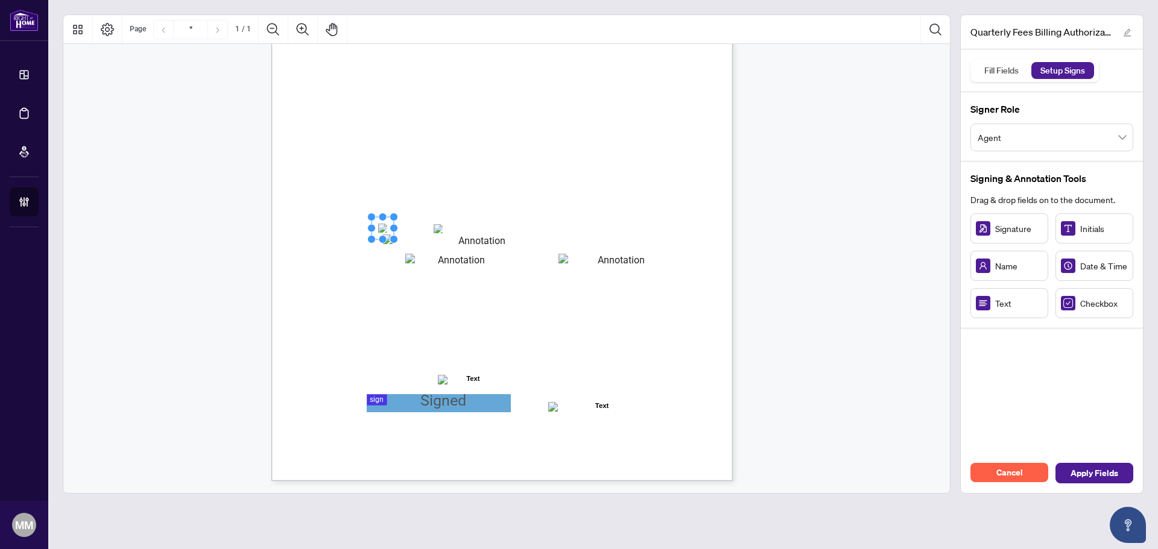
click at [560, 279] on button "Delete" at bounding box center [540, 274] width 57 height 18
click at [406, 227] on span "VISA" at bounding box center [396, 228] width 17 height 9
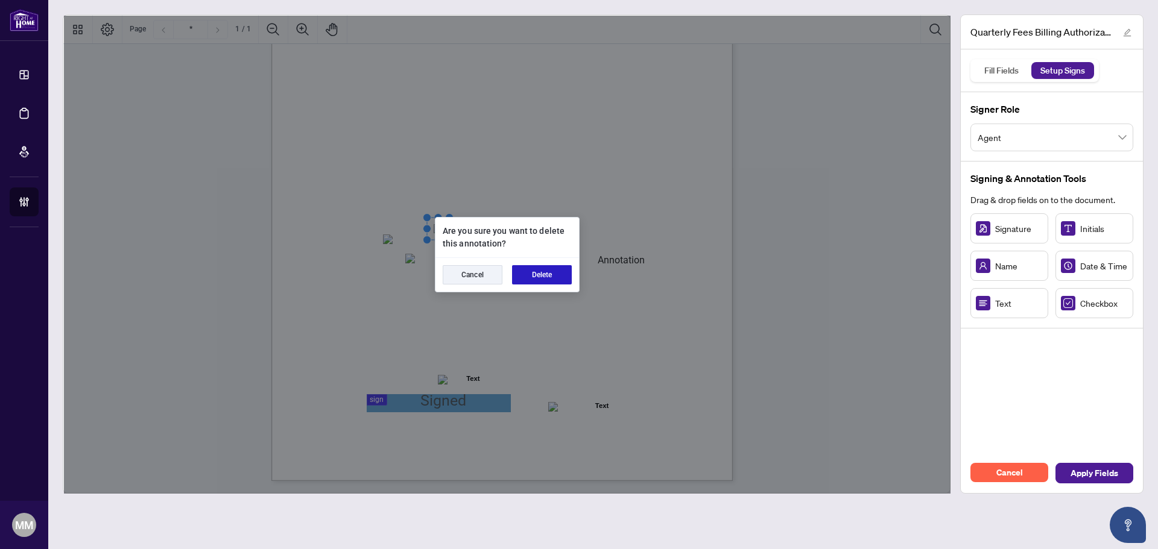
click at [524, 273] on button "Delete" at bounding box center [542, 274] width 60 height 19
click at [566, 275] on button "Delete" at bounding box center [542, 274] width 60 height 19
click at [551, 277] on button "Delete" at bounding box center [542, 274] width 60 height 19
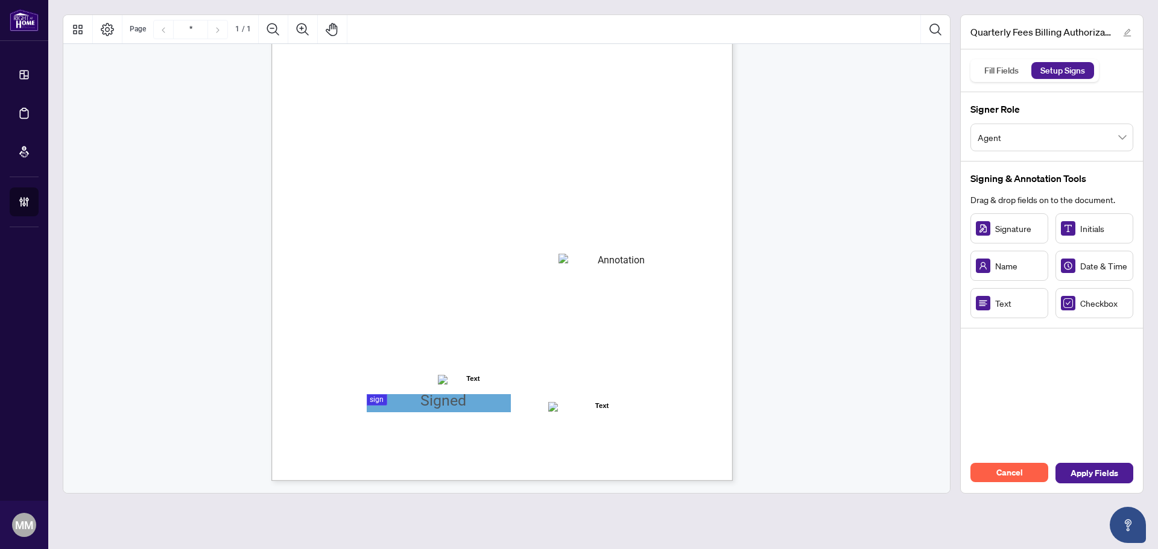
click at [635, 251] on div "Right at Home Realty, Brokerage Quarterly Fees Billing Authorization Quarterly …" at bounding box center [559, 257] width 576 height 747
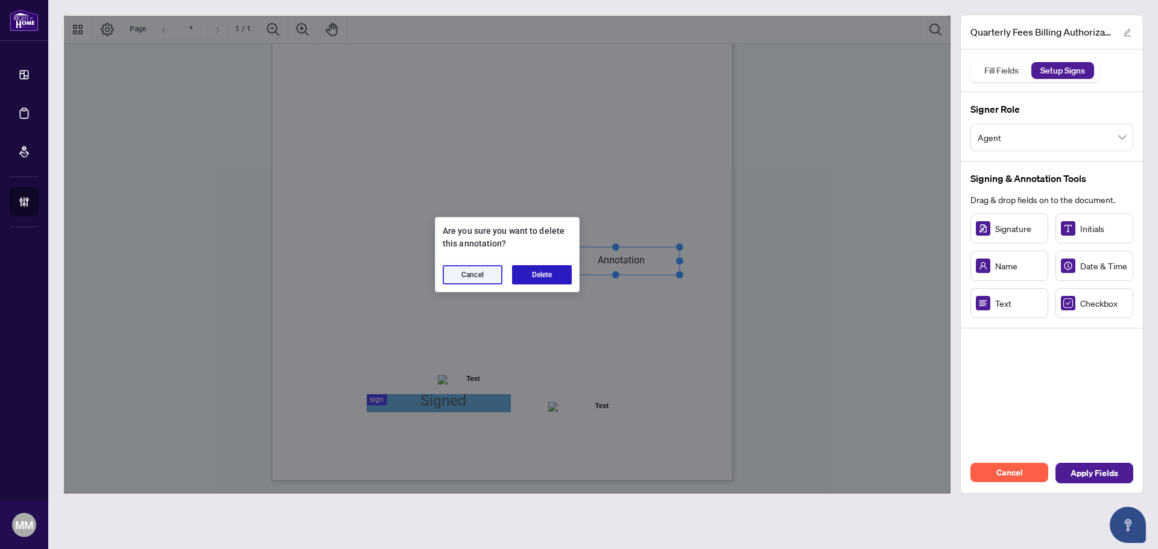
click at [542, 277] on button "Delete" at bounding box center [542, 274] width 60 height 19
click at [541, 274] on button "Delete" at bounding box center [542, 274] width 60 height 19
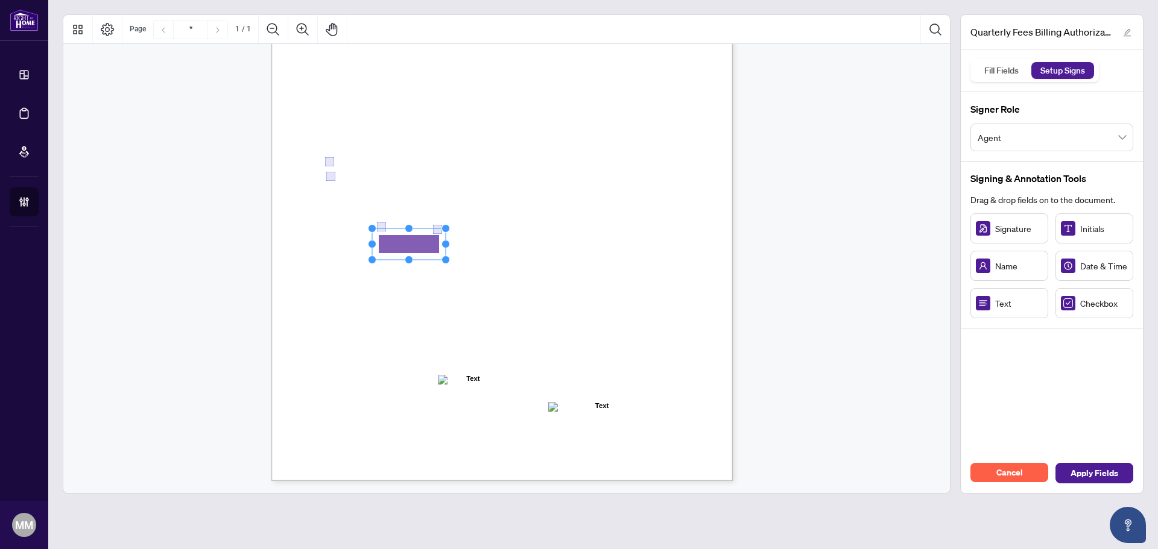
drag, startPoint x: 991, startPoint y: 309, endPoint x: 411, endPoint y: 244, distance: 583.7
drag, startPoint x: 446, startPoint y: 246, endPoint x: 605, endPoint y: 248, distance: 159.2
click at [605, 248] on div "Right at Home Realty, Brokerage Quarterly Fees Billing Authorization Quarterly …" at bounding box center [501, 182] width 461 height 597
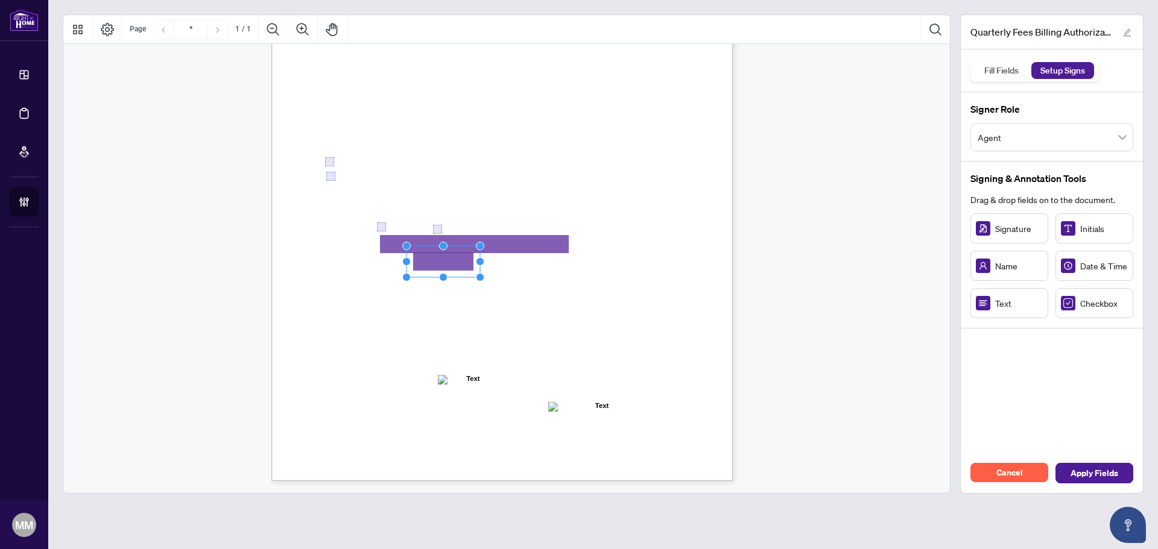
drag, startPoint x: 972, startPoint y: 309, endPoint x: 443, endPoint y: 262, distance: 530.9
drag, startPoint x: 1012, startPoint y: 306, endPoint x: 601, endPoint y: 262, distance: 414.2
drag, startPoint x: 993, startPoint y: 226, endPoint x: 408, endPoint y: 403, distance: 610.8
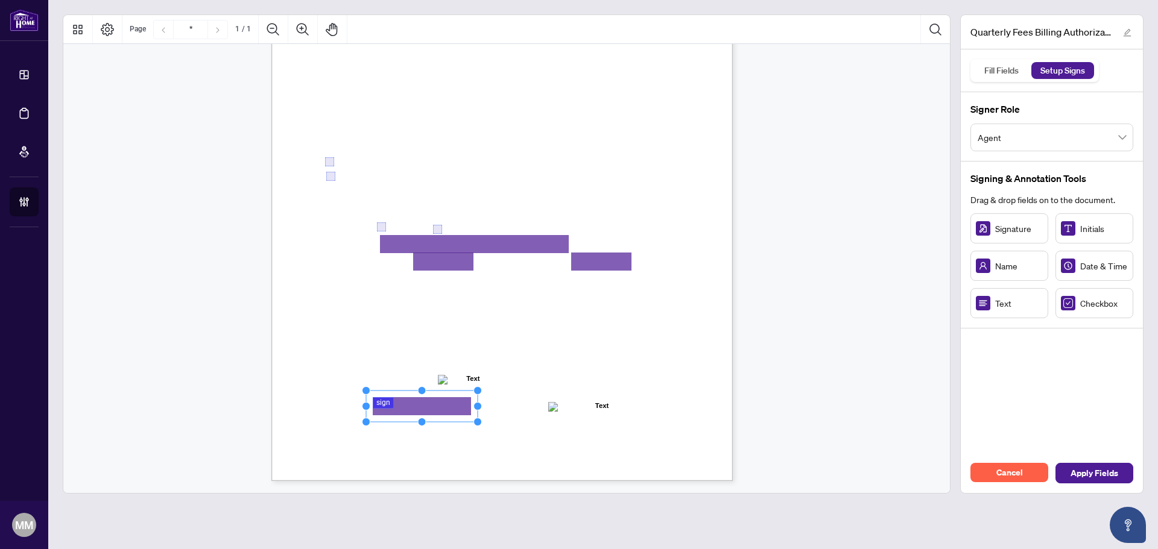
drag, startPoint x: 420, startPoint y: 404, endPoint x: 476, endPoint y: 404, distance: 56.1
click at [476, 404] on circle "Resize, Right" at bounding box center [478, 407] width 8 height 8
click at [1103, 473] on span "Apply Fields" at bounding box center [1094, 473] width 48 height 19
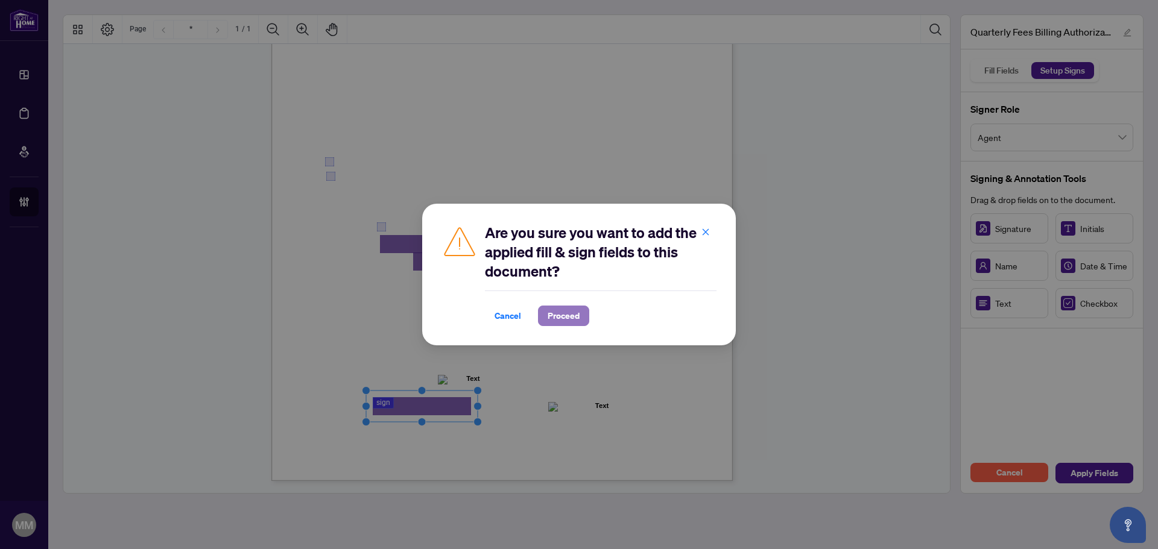
click at [564, 317] on span "Proceed" at bounding box center [564, 315] width 32 height 19
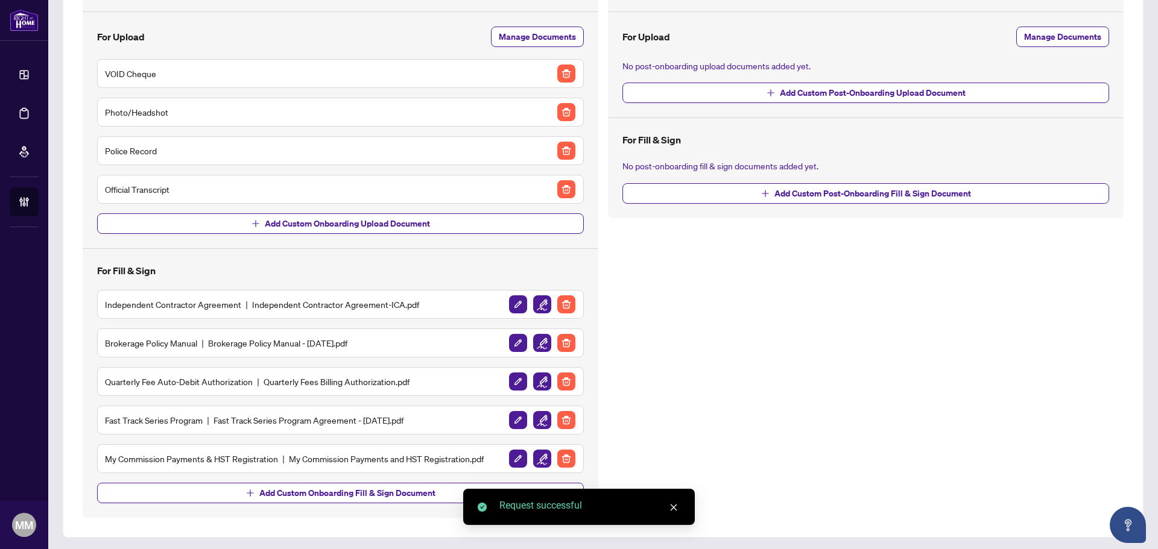
scroll to position [126, 0]
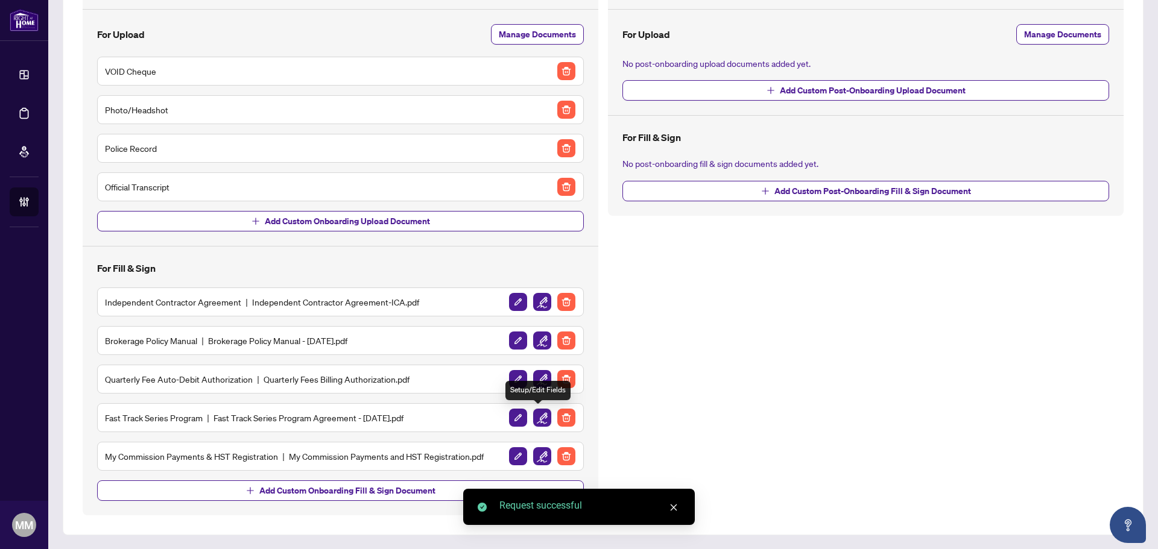
click at [539, 416] on img "button" at bounding box center [542, 418] width 18 height 18
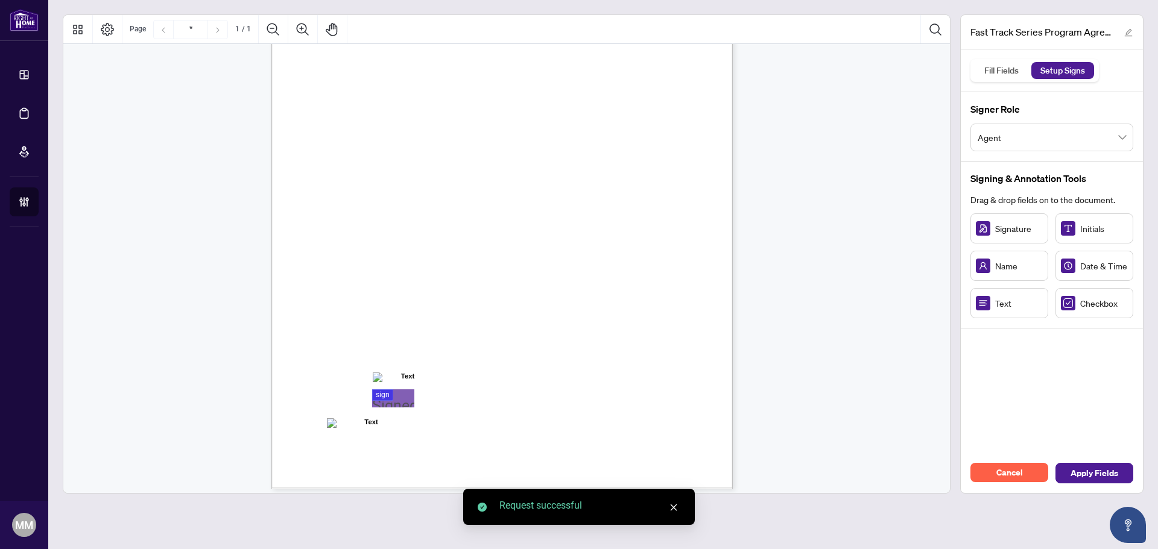
scroll to position [171, 0]
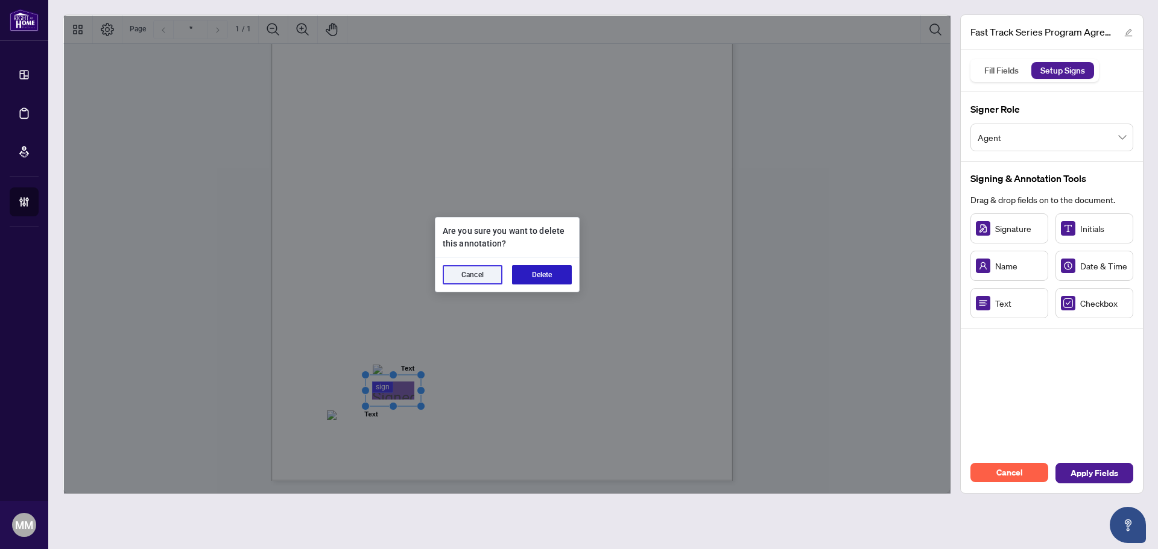
click at [524, 275] on button "Delete" at bounding box center [542, 274] width 60 height 19
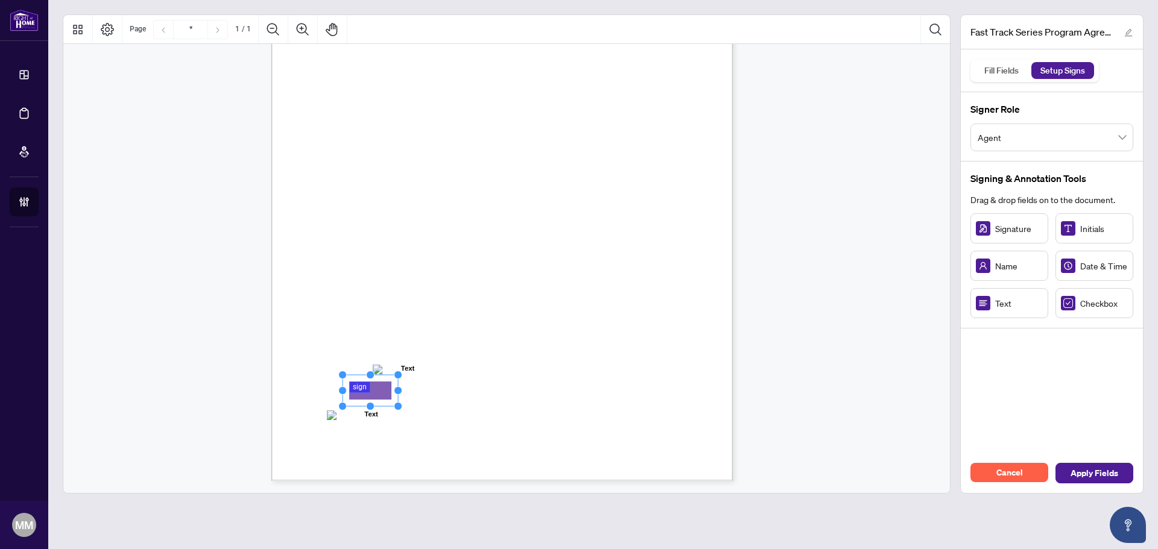
drag, startPoint x: 402, startPoint y: 391, endPoint x: 423, endPoint y: 387, distance: 20.9
click at [440, 389] on div "Right at Home Realty, Brokerage Fast Track Series 2.0 Program Agreement Each ne…" at bounding box center [559, 257] width 576 height 745
drag, startPoint x: 400, startPoint y: 393, endPoint x: 453, endPoint y: 388, distance: 53.3
click at [431, 388] on circle "Resize, Right" at bounding box center [427, 391] width 8 height 8
click at [1085, 476] on span "Apply Fields" at bounding box center [1094, 473] width 48 height 19
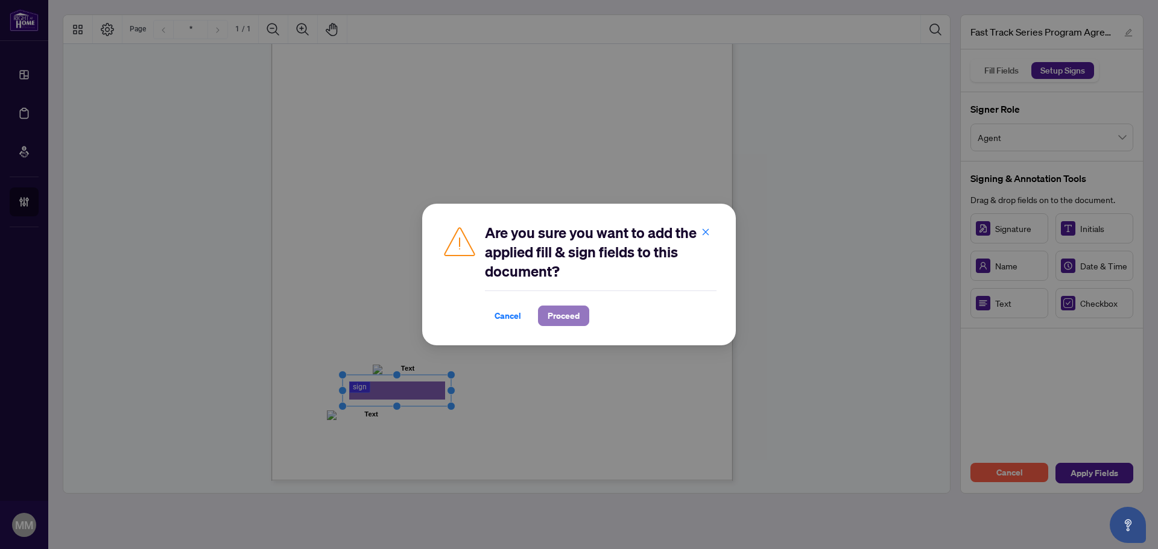
click at [558, 323] on span "Proceed" at bounding box center [564, 315] width 32 height 19
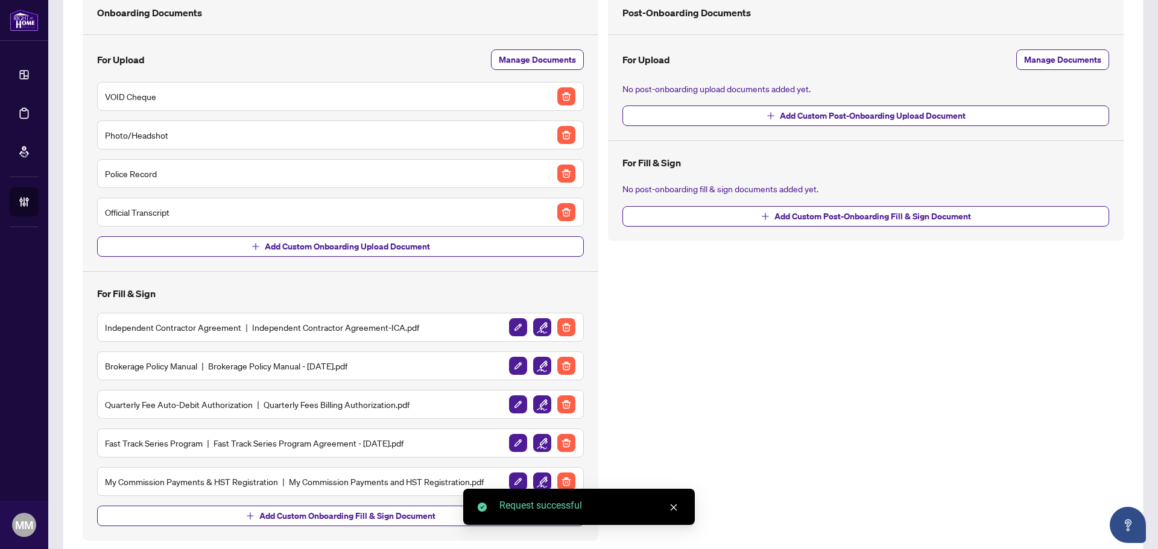
scroll to position [126, 0]
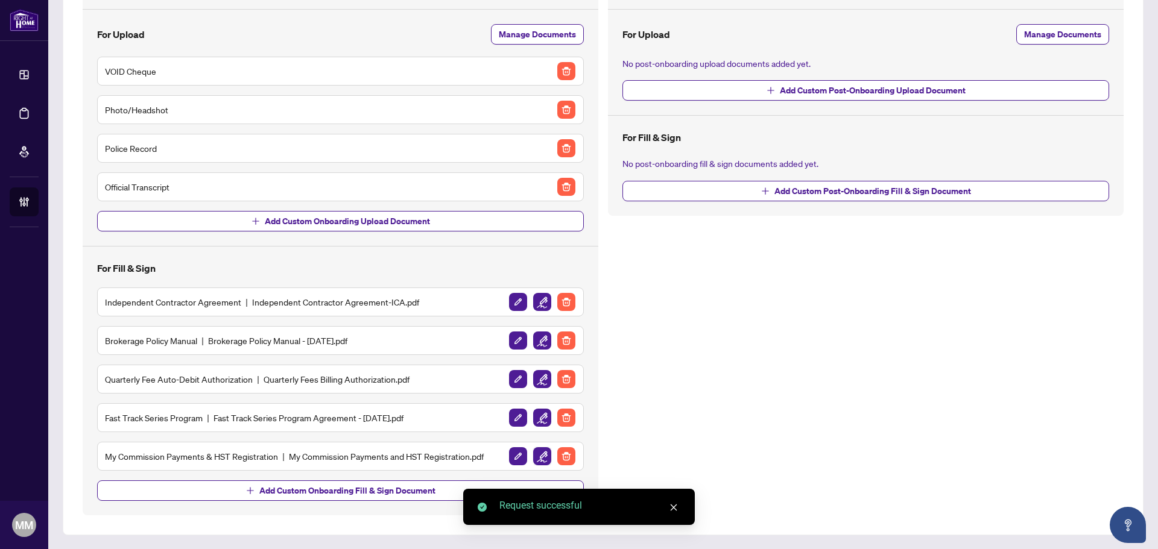
click at [540, 447] on button "button" at bounding box center [541, 456] width 19 height 19
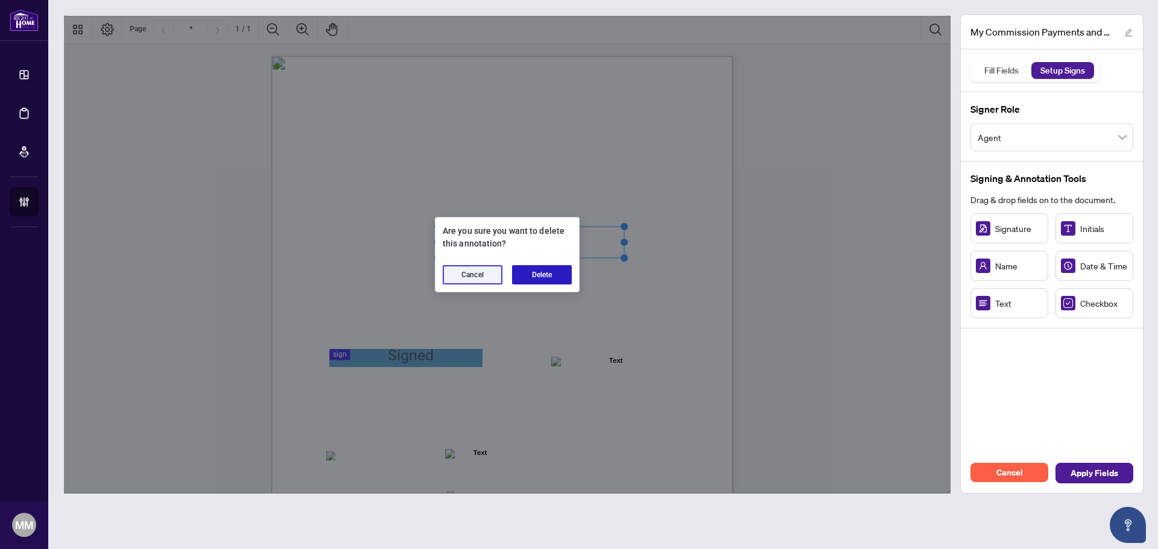
click at [543, 270] on button "Delete" at bounding box center [542, 274] width 60 height 19
drag, startPoint x: 541, startPoint y: 277, endPoint x: 762, endPoint y: 268, distance: 220.9
click at [542, 277] on button "Delete" at bounding box center [542, 274] width 60 height 19
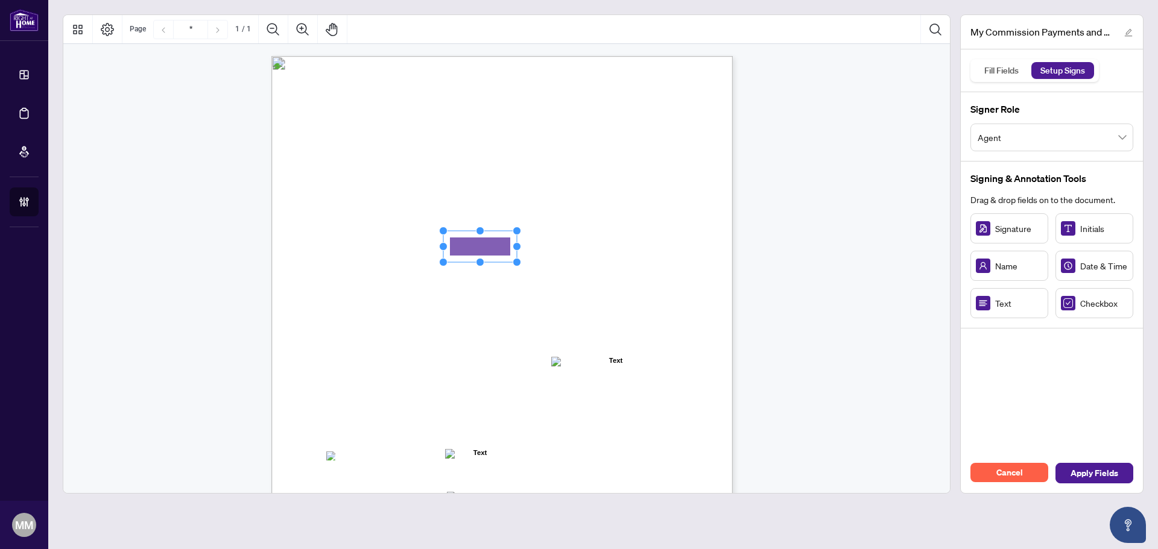
drag, startPoint x: 491, startPoint y: 256, endPoint x: 497, endPoint y: 246, distance: 11.1
drag, startPoint x: 514, startPoint y: 247, endPoint x: 584, endPoint y: 248, distance: 70.6
click at [584, 248] on circle "Resize, Right" at bounding box center [584, 247] width 8 height 8
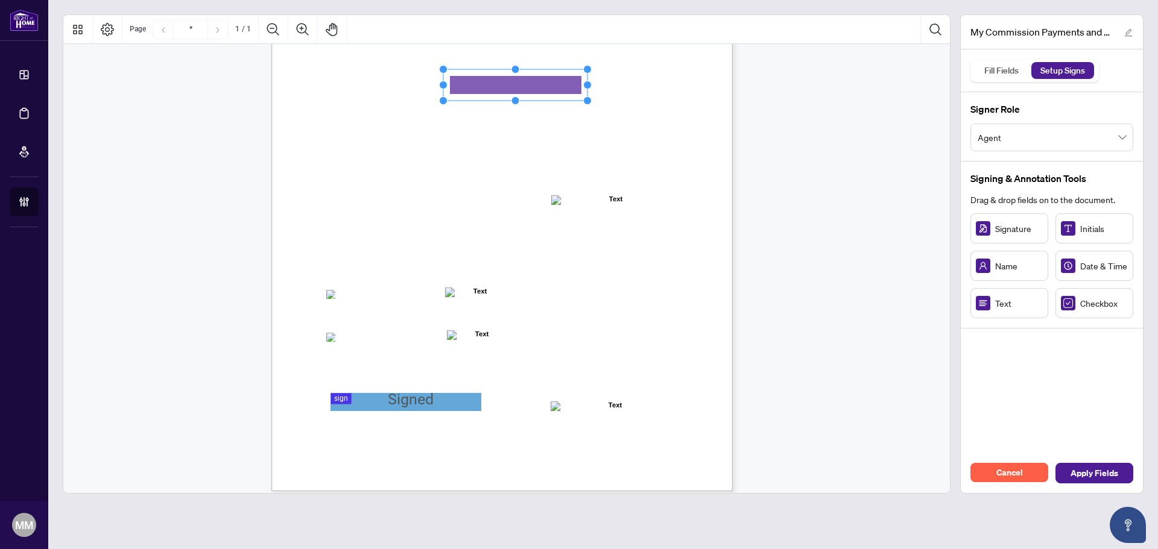
scroll to position [172, 0]
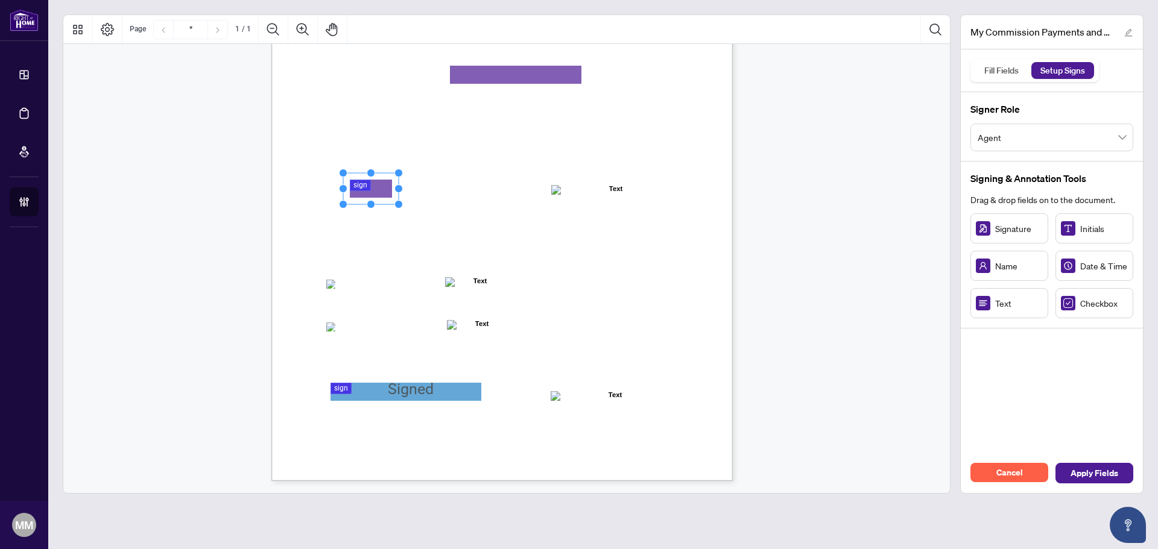
drag, startPoint x: 1007, startPoint y: 232, endPoint x: 361, endPoint y: 186, distance: 647.5
drag, startPoint x: 412, startPoint y: 188, endPoint x: 467, endPoint y: 184, distance: 55.6
click at [467, 184] on div "MY COMMISSION PAYMENTS AND HST REGISTRATION For Right at Home Realty to pay out…" at bounding box center [501, 182] width 461 height 597
click at [333, 282] on span "☐" at bounding box center [330, 284] width 6 height 10
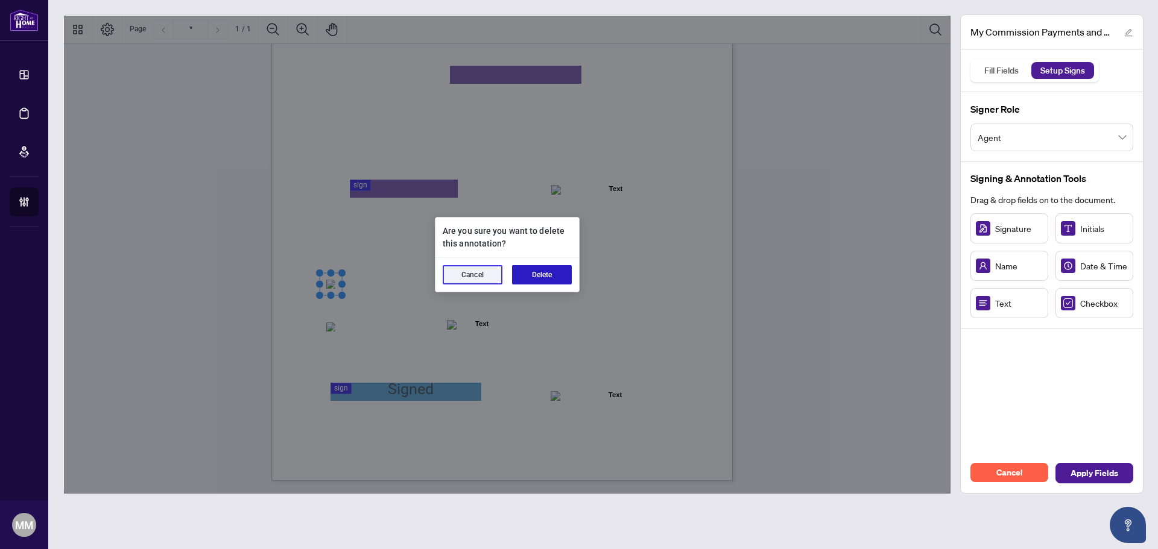
click at [551, 277] on button "Delete" at bounding box center [542, 274] width 60 height 19
click at [560, 278] on button "Delete" at bounding box center [542, 274] width 60 height 19
click at [541, 271] on button "Delete" at bounding box center [542, 274] width 60 height 19
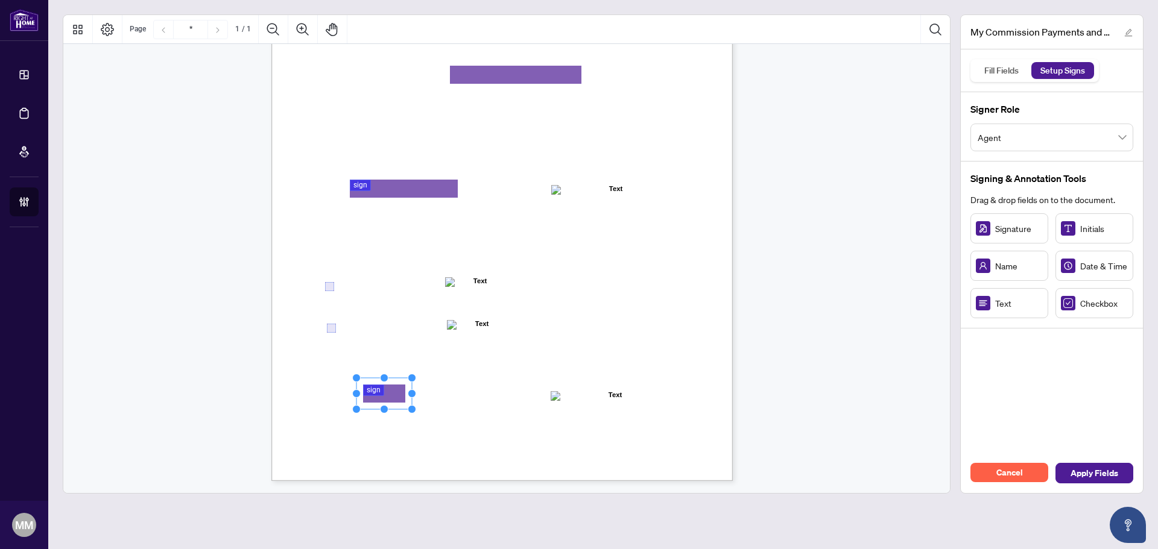
drag, startPoint x: 1006, startPoint y: 229, endPoint x: 382, endPoint y: 394, distance: 645.0
drag, startPoint x: 410, startPoint y: 396, endPoint x: 450, endPoint y: 394, distance: 40.4
click at [414, 394] on circle "Resize, Right" at bounding box center [410, 395] width 8 height 8
click at [1110, 467] on span "Apply Fields" at bounding box center [1094, 473] width 48 height 19
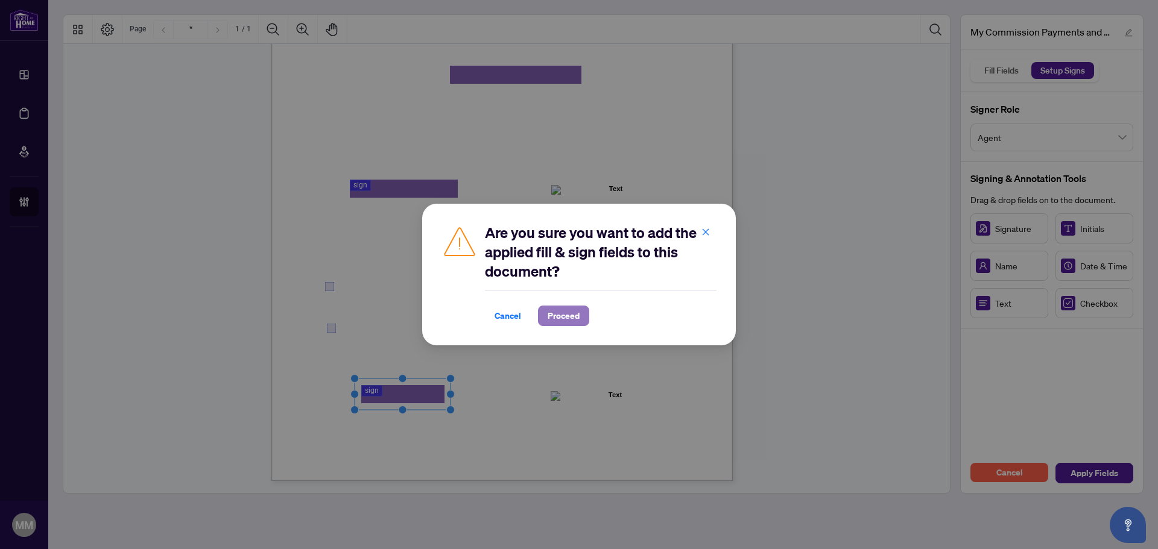
click at [580, 311] on button "Proceed" at bounding box center [563, 316] width 51 height 21
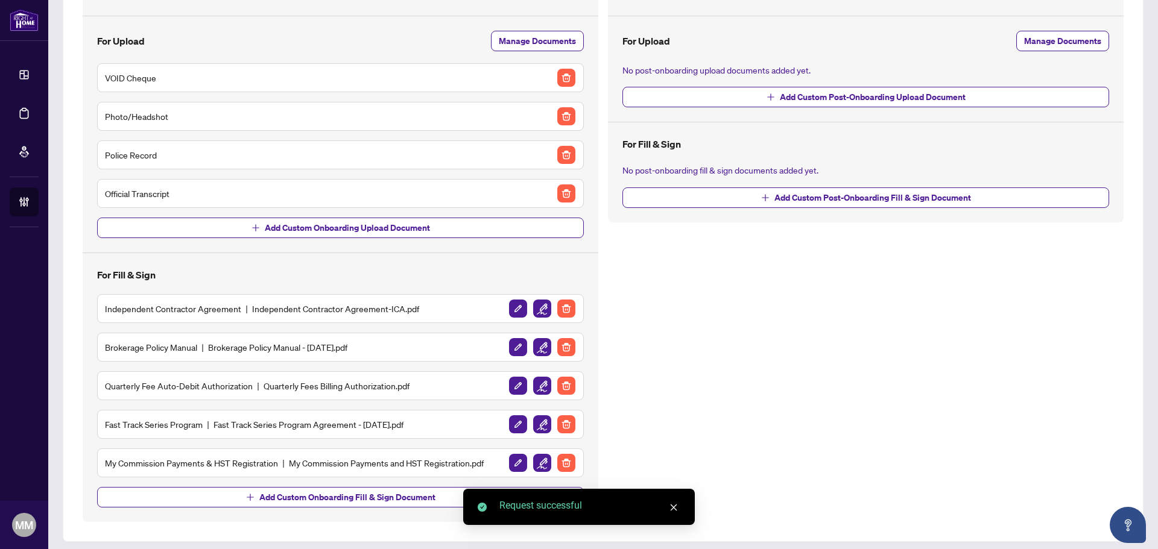
scroll to position [126, 0]
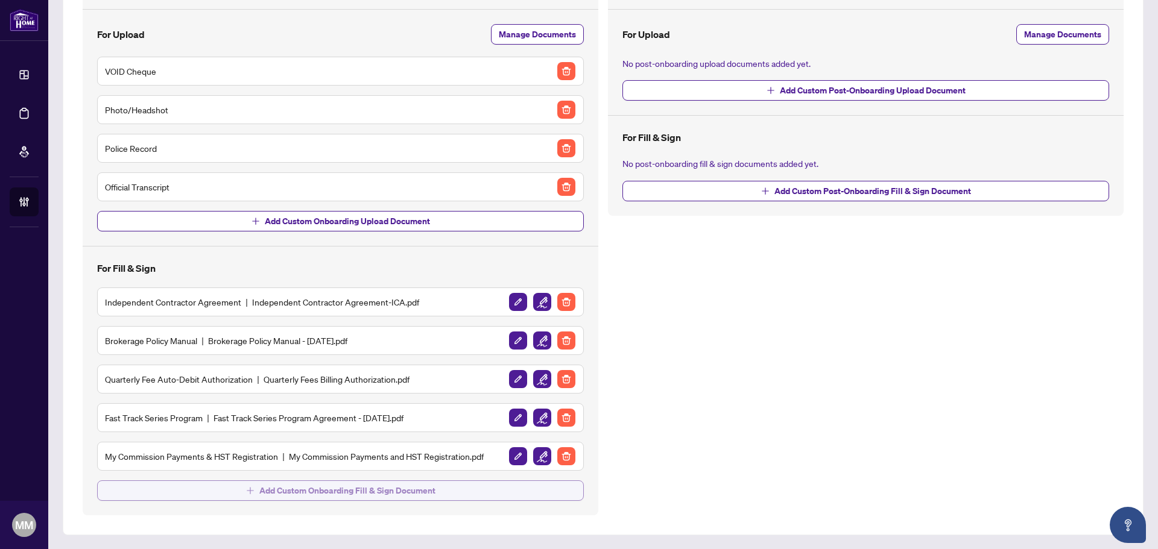
click at [201, 490] on button "Add Custom Onboarding Fill & Sign Document" at bounding box center [340, 491] width 487 height 21
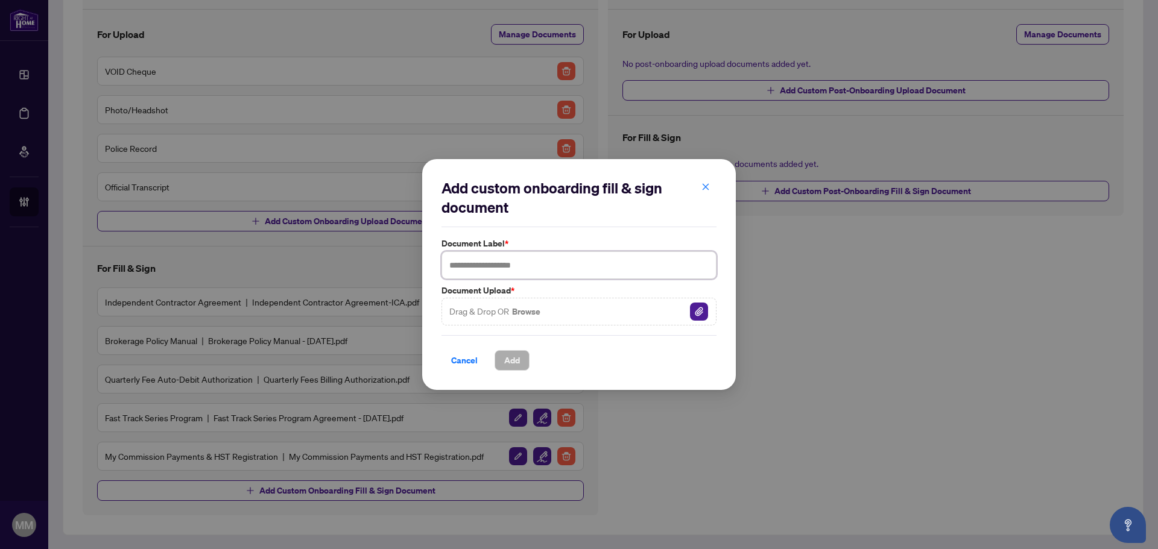
click at [546, 273] on input "text" at bounding box center [578, 265] width 275 height 28
type input "**********"
click at [701, 321] on img "button" at bounding box center [699, 312] width 18 height 18
click at [516, 368] on span "Add" at bounding box center [512, 360] width 16 height 19
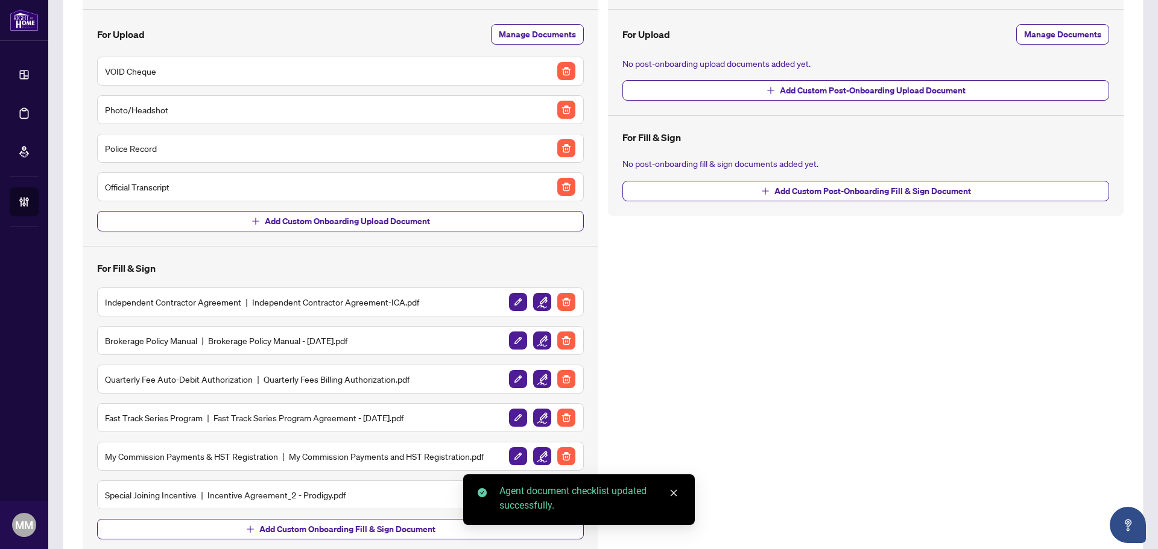
scroll to position [165, 0]
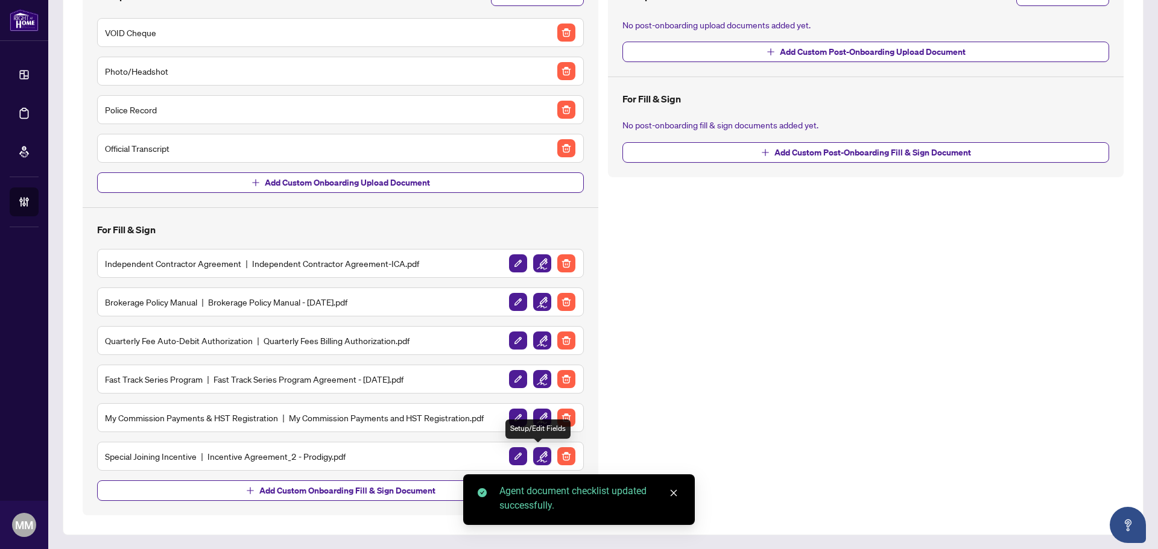
click at [542, 461] on img "button" at bounding box center [542, 456] width 18 height 18
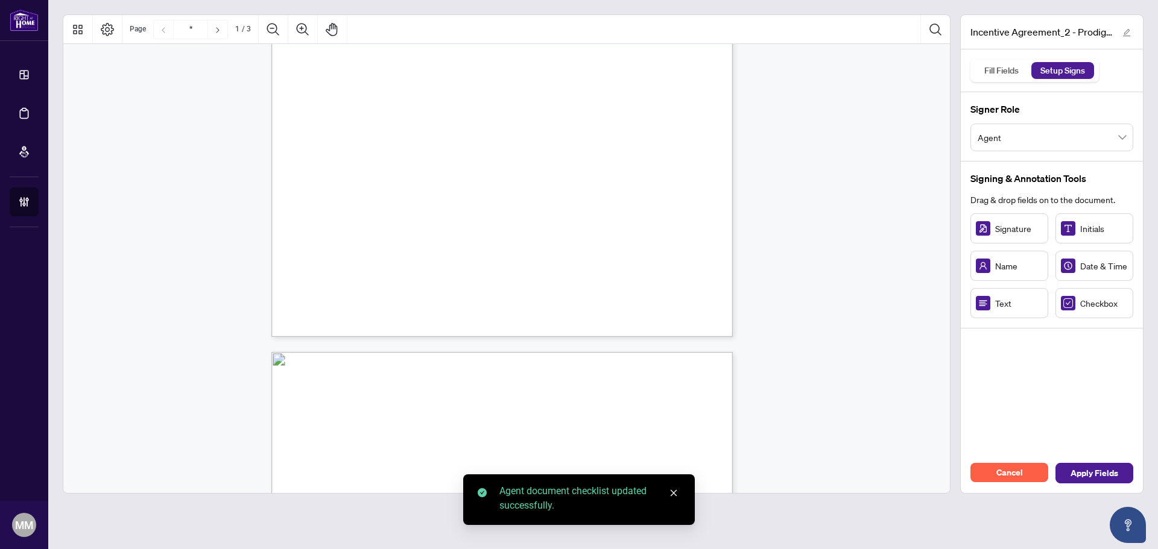
type input "*"
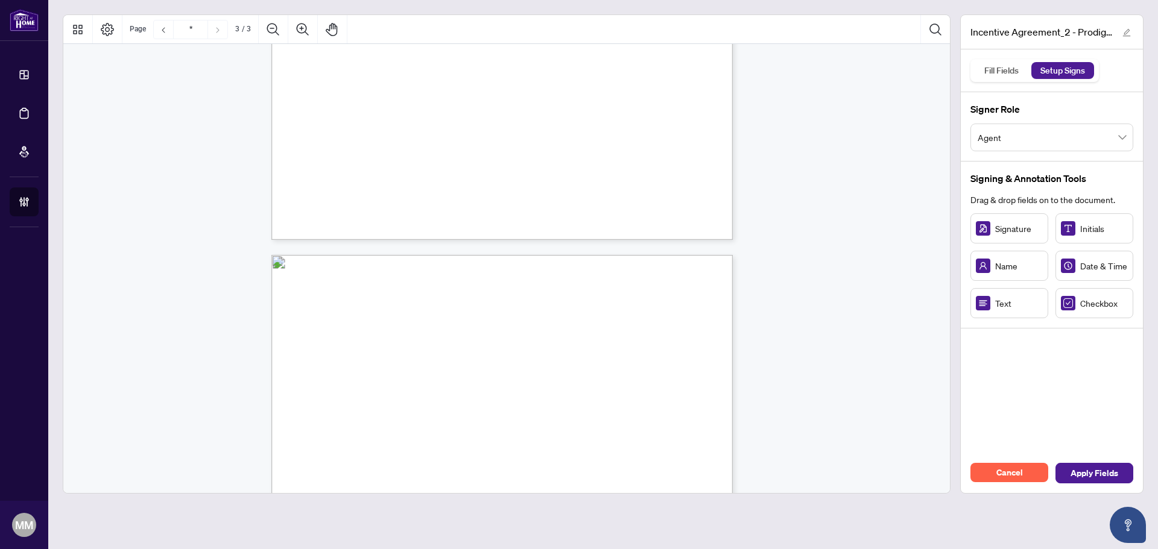
scroll to position [1206, 0]
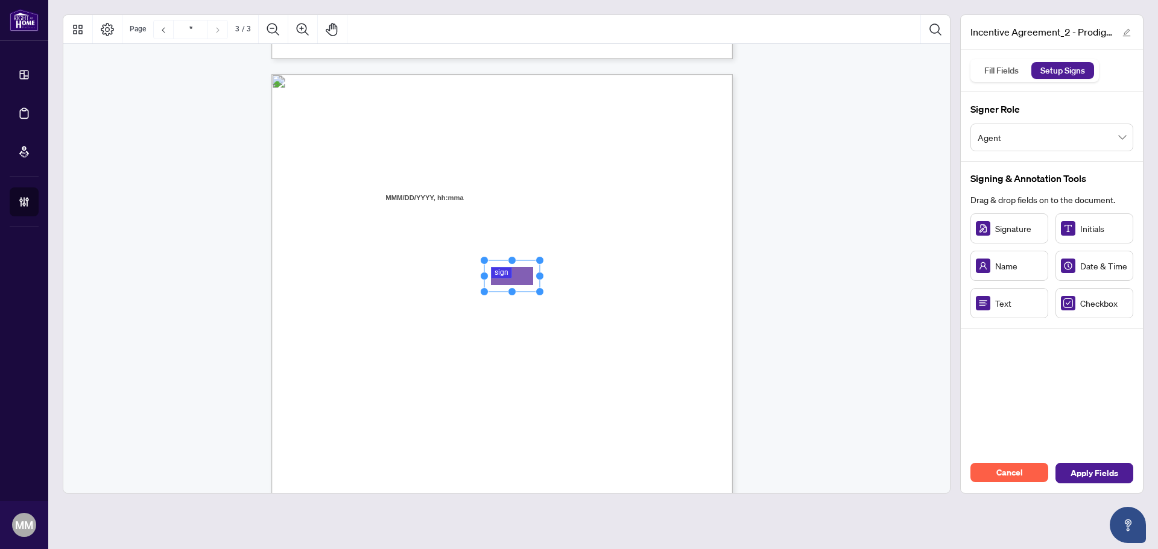
drag, startPoint x: 549, startPoint y: 277, endPoint x: 522, endPoint y: 273, distance: 27.4
drag, startPoint x: 542, startPoint y: 273, endPoint x: 593, endPoint y: 273, distance: 51.3
click at [593, 273] on circle "Resize, Right" at bounding box center [592, 277] width 8 height 8
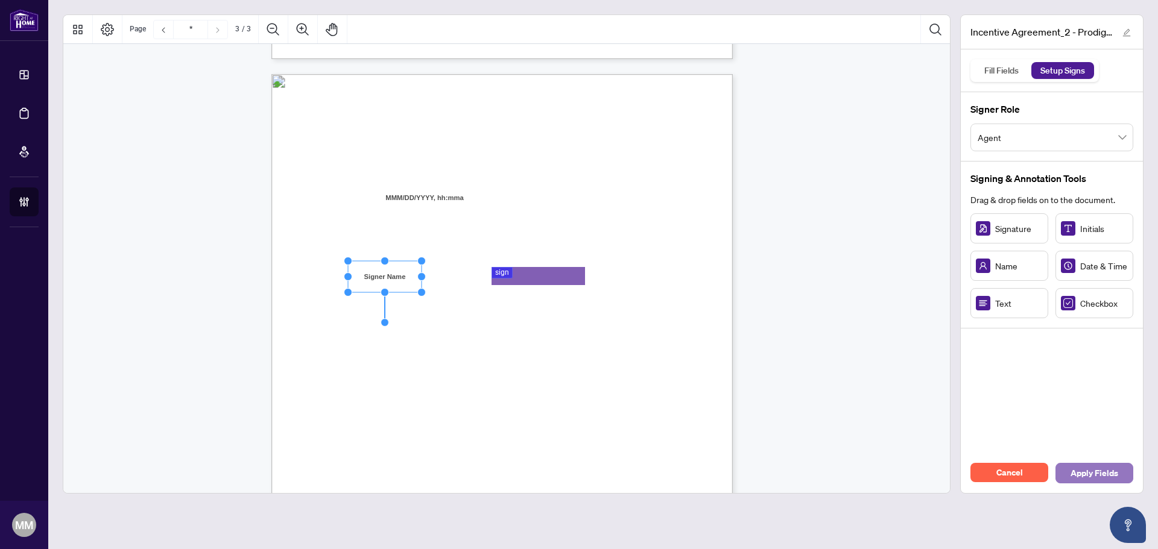
click at [1094, 479] on span "Apply Fields" at bounding box center [1094, 473] width 48 height 19
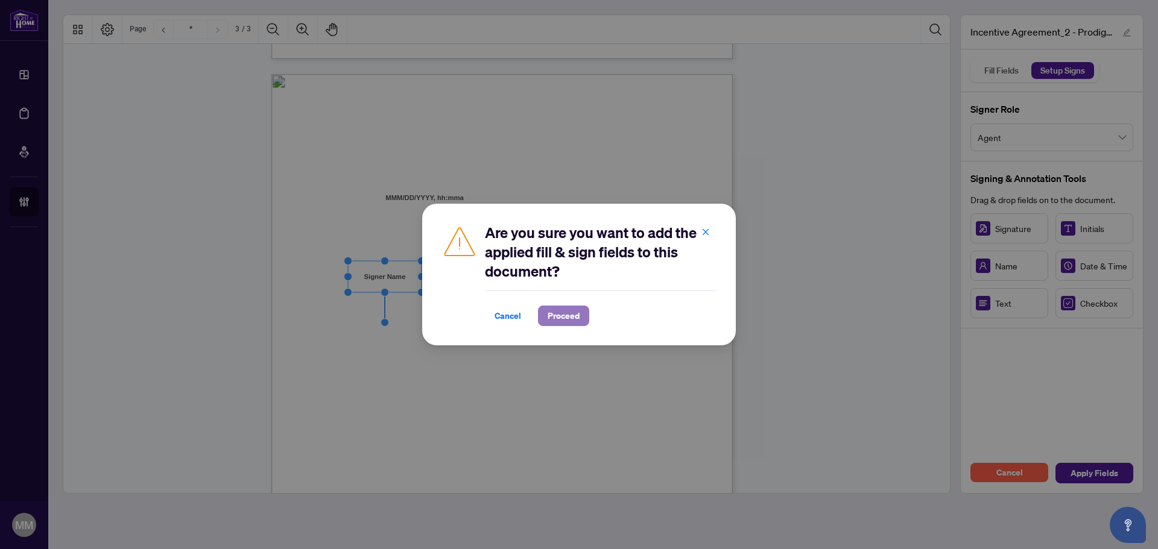
click at [585, 315] on button "Proceed" at bounding box center [563, 316] width 51 height 21
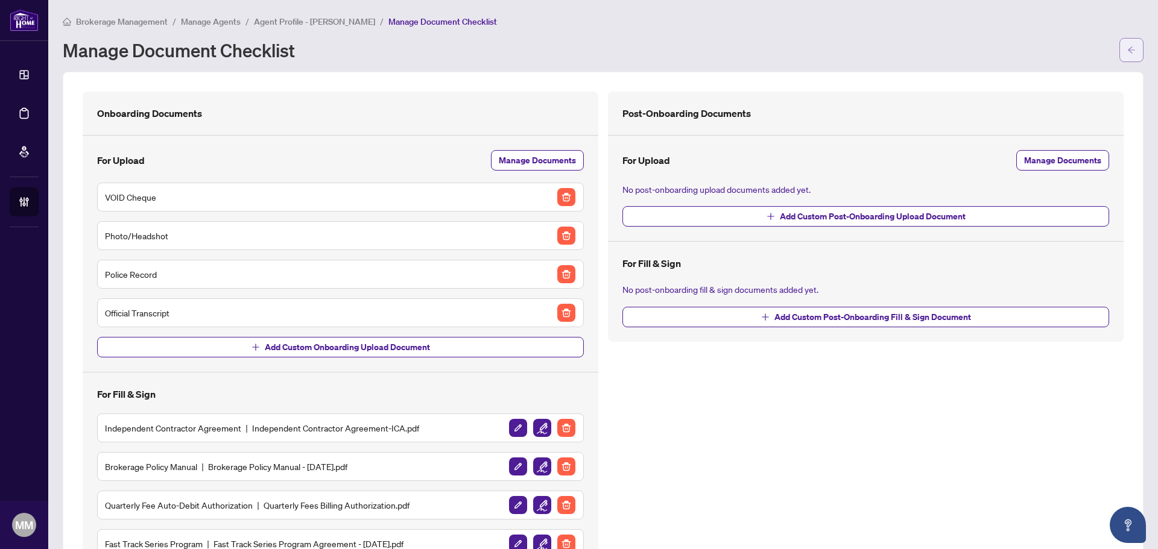
click at [1129, 41] on button "button" at bounding box center [1131, 50] width 24 height 24
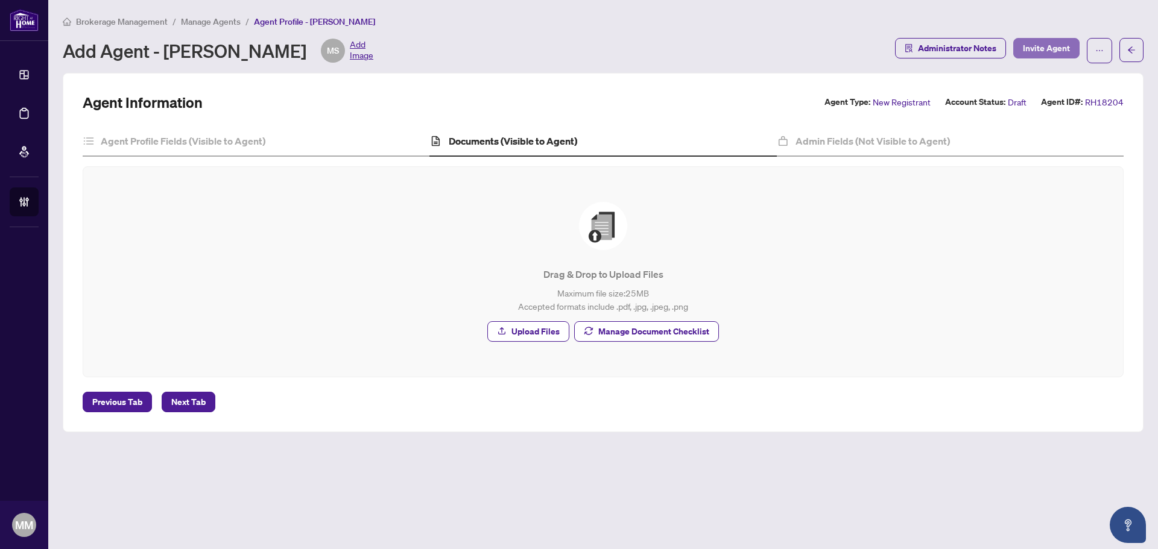
click at [1045, 47] on span "Invite Agent" at bounding box center [1046, 48] width 47 height 19
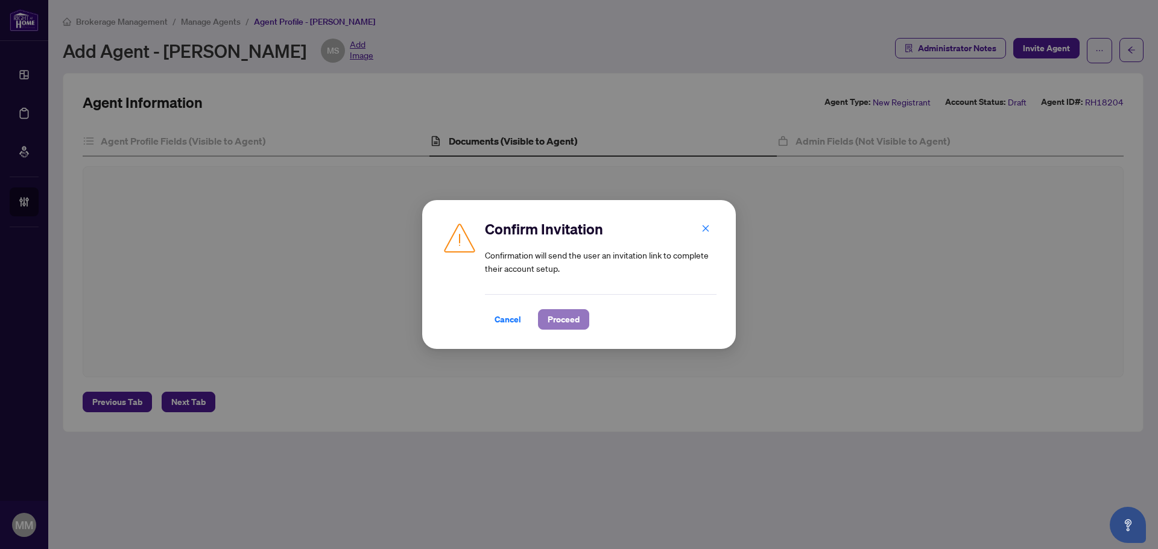
click at [576, 311] on span "Proceed" at bounding box center [564, 319] width 32 height 19
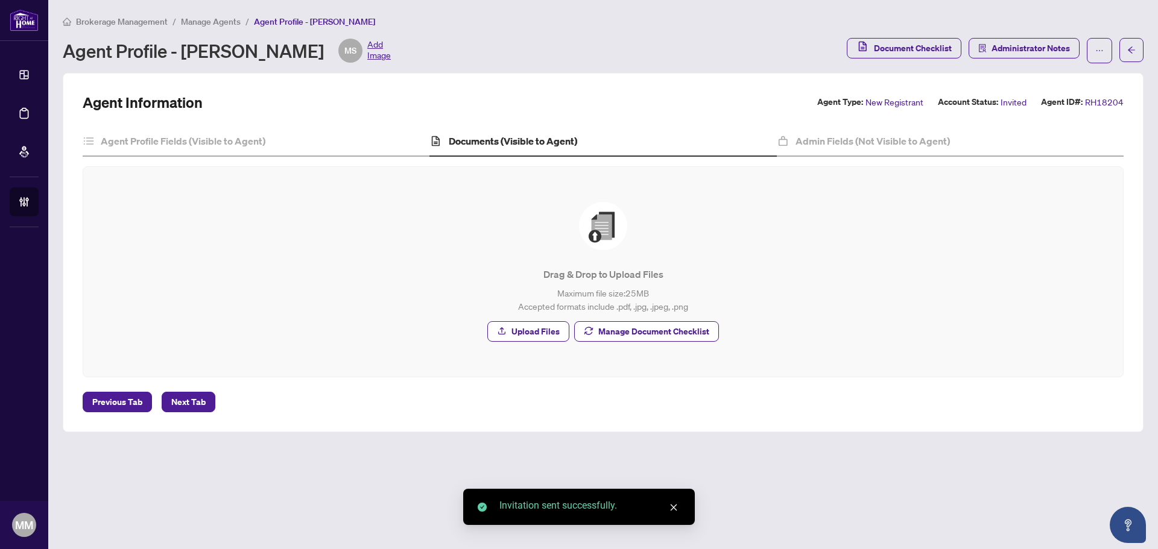
click at [226, 25] on span "Manage Agents" at bounding box center [211, 21] width 60 height 11
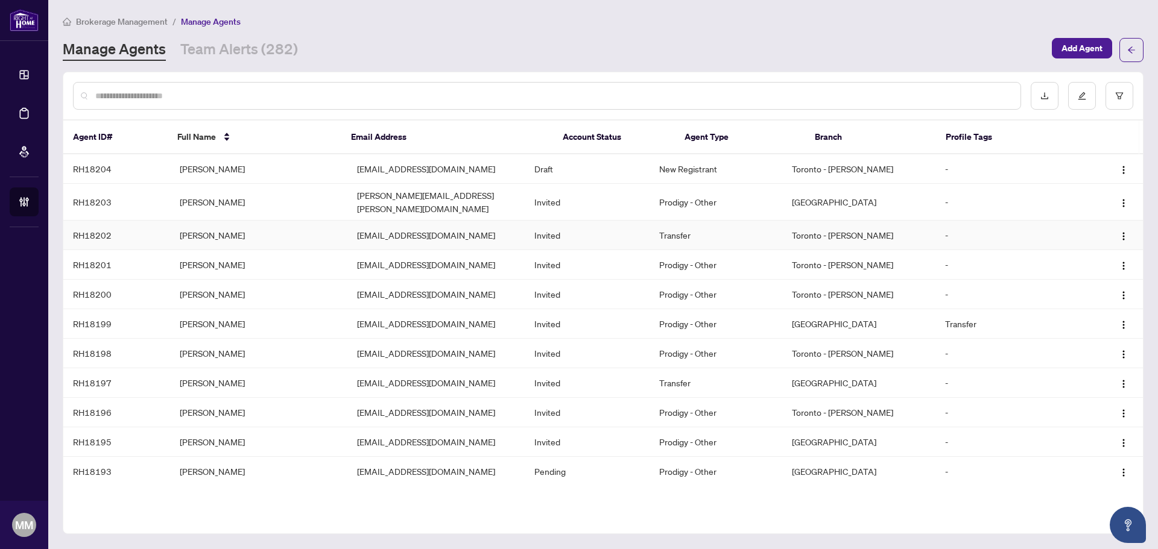
click at [708, 234] on td "Transfer" at bounding box center [715, 236] width 133 height 30
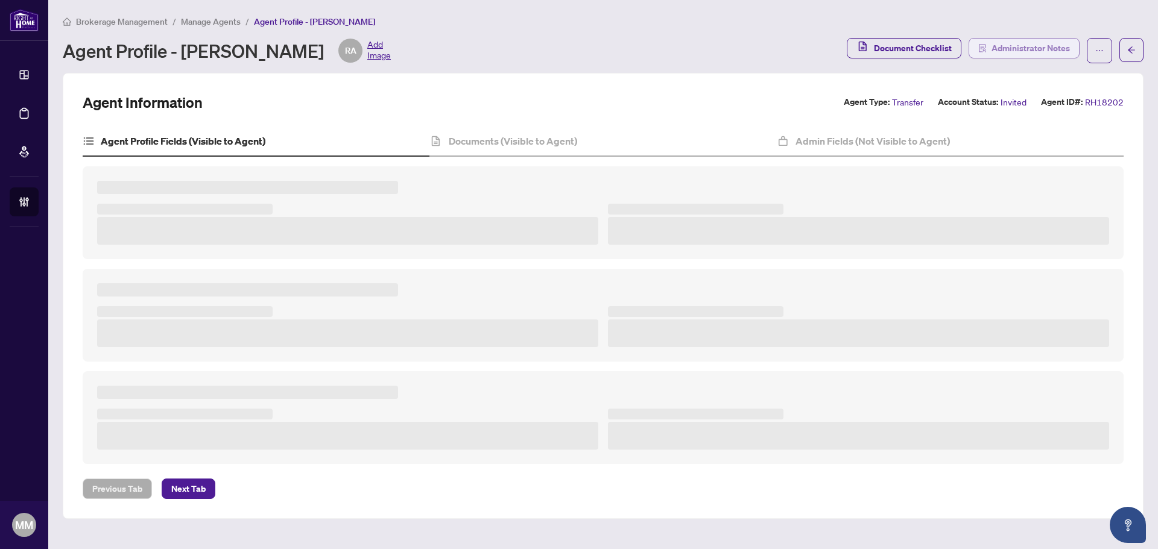
click at [1031, 46] on span "Administrator Notes" at bounding box center [1030, 48] width 78 height 19
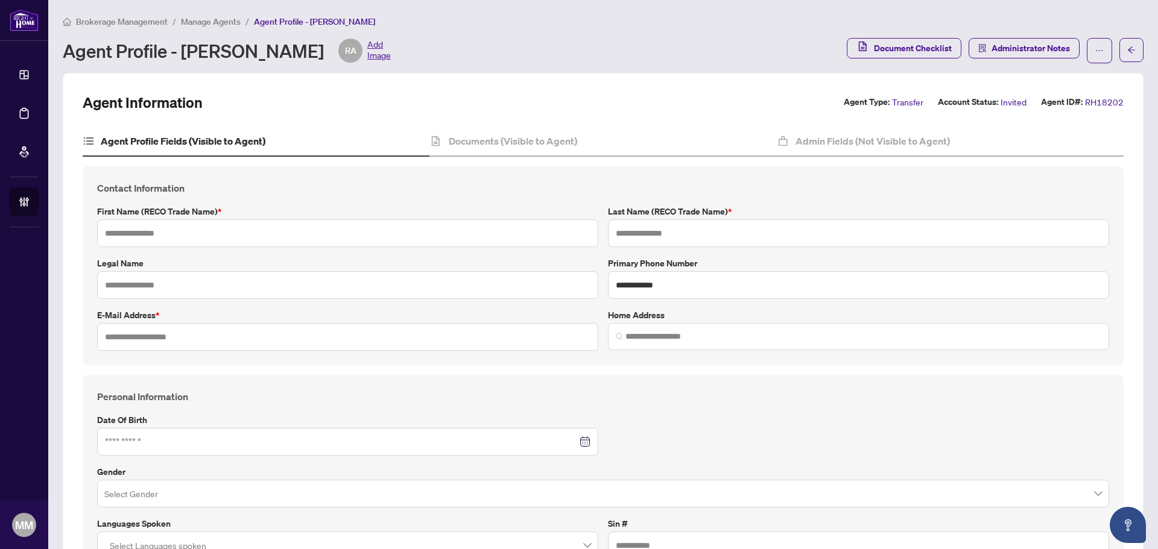
type input "******"
type input "**********"
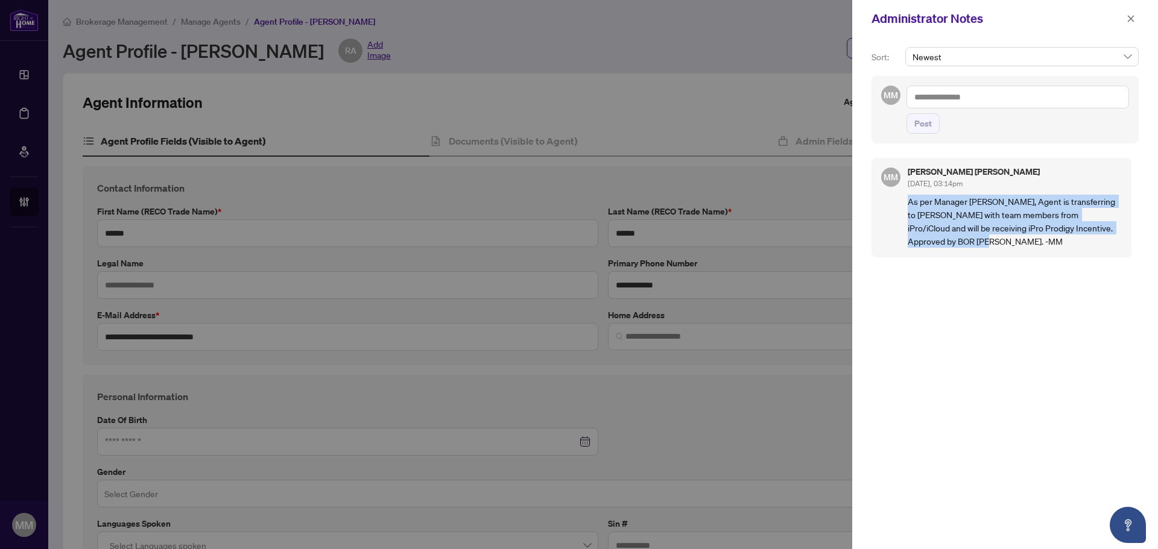
drag, startPoint x: 955, startPoint y: 241, endPoint x: 891, endPoint y: 206, distance: 72.0
click at [891, 206] on div "MM [PERSON_NAME] [PERSON_NAME] [DATE], 03:14pm As per Manager [PERSON_NAME], Ag…" at bounding box center [1001, 207] width 260 height 99
copy p "As per Manager [PERSON_NAME], Agent is transferring to [PERSON_NAME] with team …"
click at [1128, 14] on span "button" at bounding box center [1130, 18] width 8 height 19
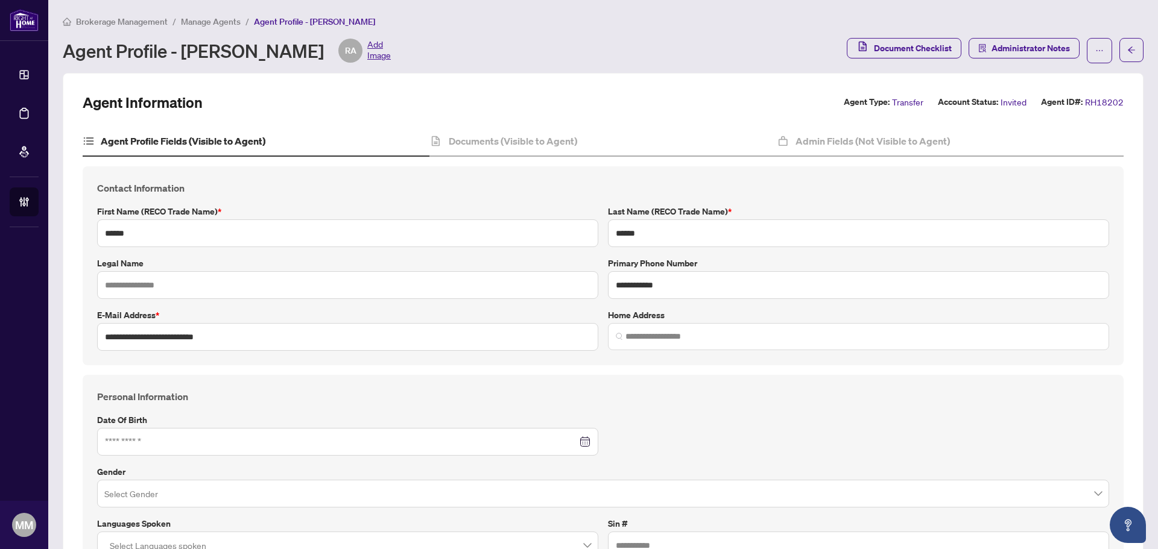
click at [242, 22] on ol "Brokerage Management / Manage Agents / Agent Profile - [PERSON_NAME]" at bounding box center [219, 21] width 312 height 14
click at [236, 21] on span "Manage Agents" at bounding box center [211, 21] width 60 height 11
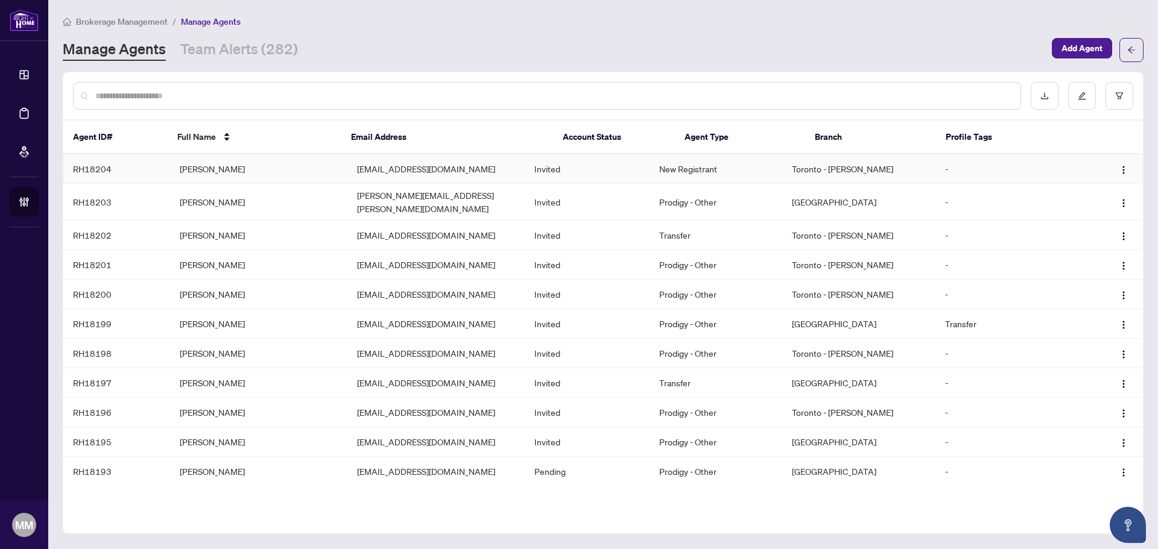
click at [806, 160] on td "Toronto - [PERSON_NAME]" at bounding box center [858, 169] width 153 height 30
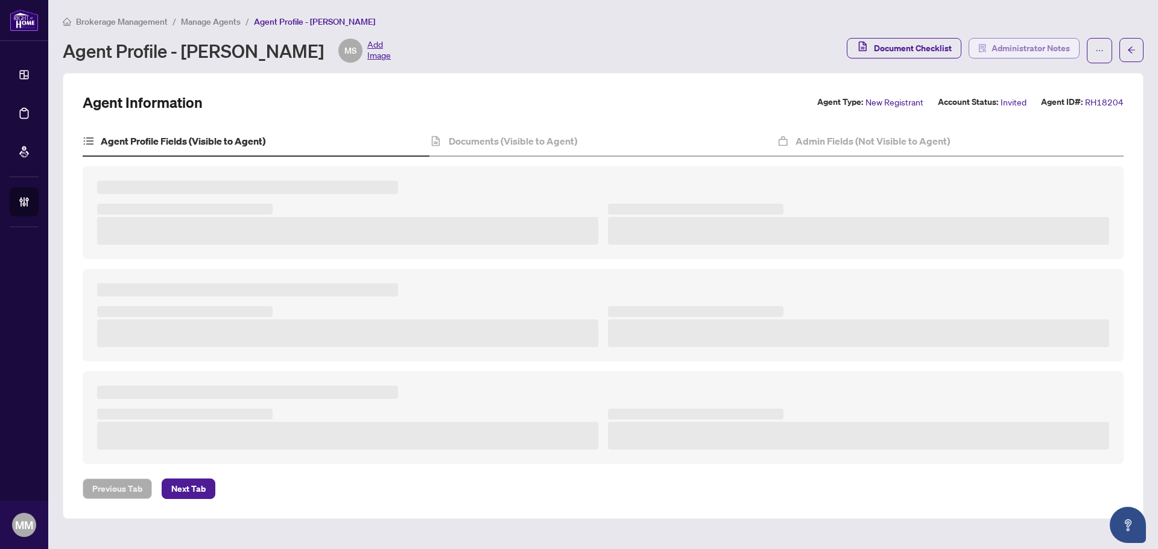
click at [1050, 43] on span "Administrator Notes" at bounding box center [1030, 48] width 78 height 19
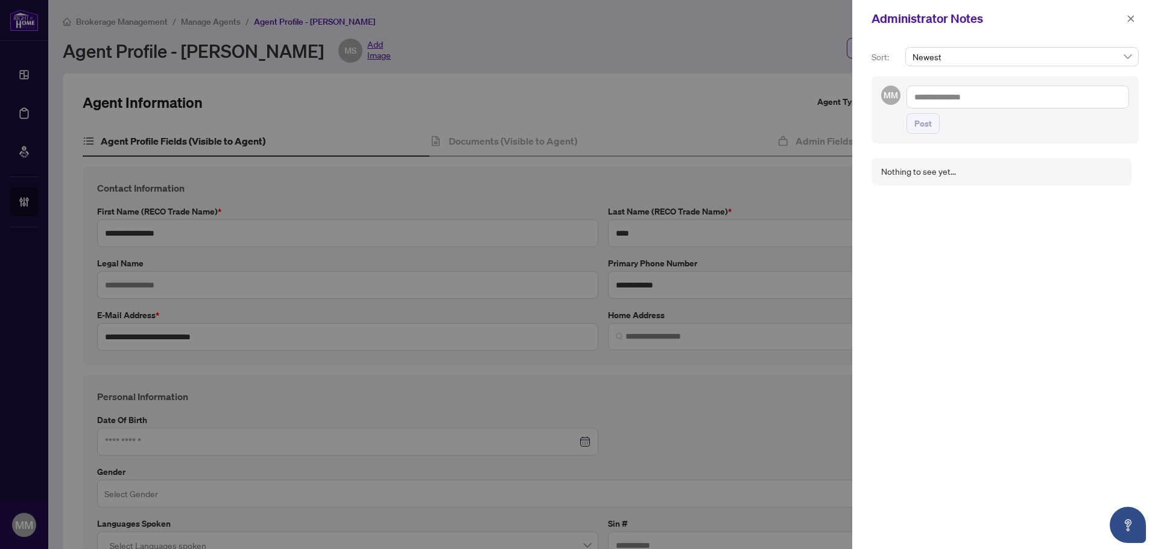
click at [1008, 100] on textarea at bounding box center [1017, 97] width 223 height 23
paste textarea "**********"
type textarea "**********"
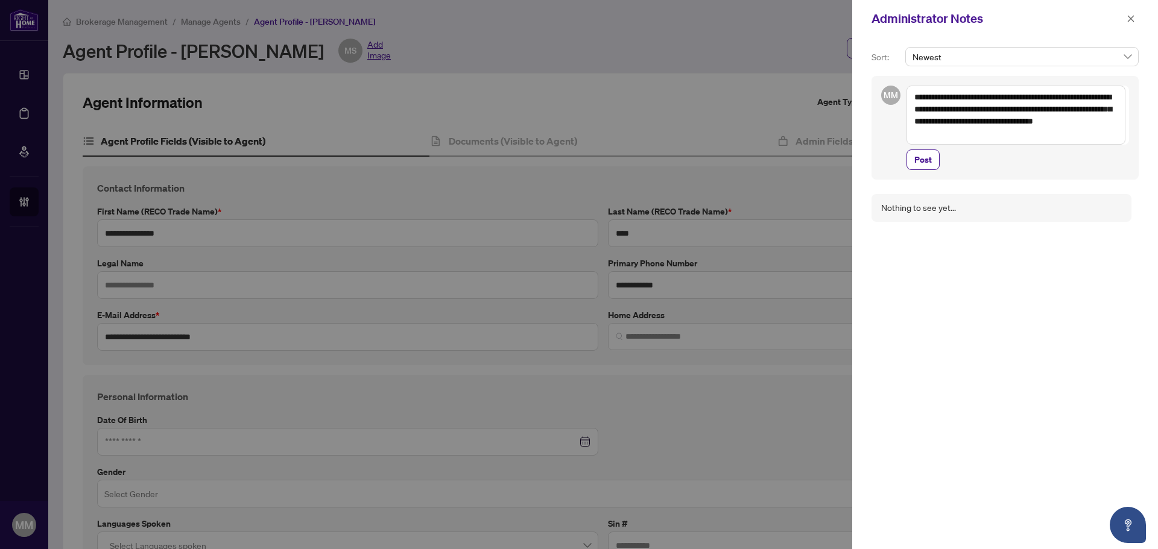
drag, startPoint x: 1032, startPoint y: 148, endPoint x: 977, endPoint y: 148, distance: 54.9
click at [1029, 148] on div "**********" at bounding box center [1017, 128] width 223 height 84
click at [935, 151] on button "Post" at bounding box center [922, 160] width 33 height 21
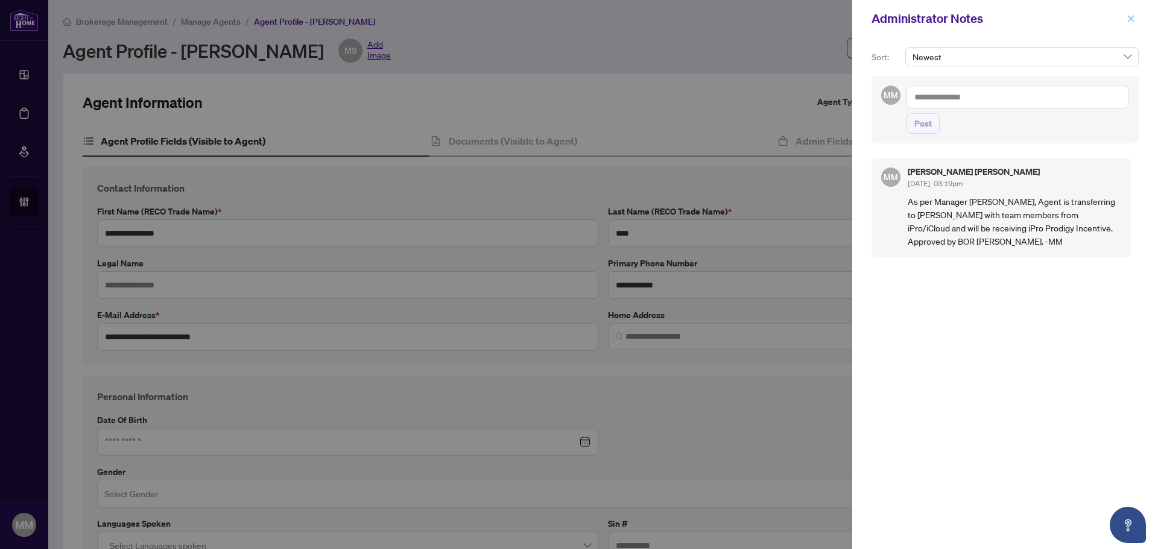
click at [1137, 21] on button "button" at bounding box center [1131, 18] width 16 height 14
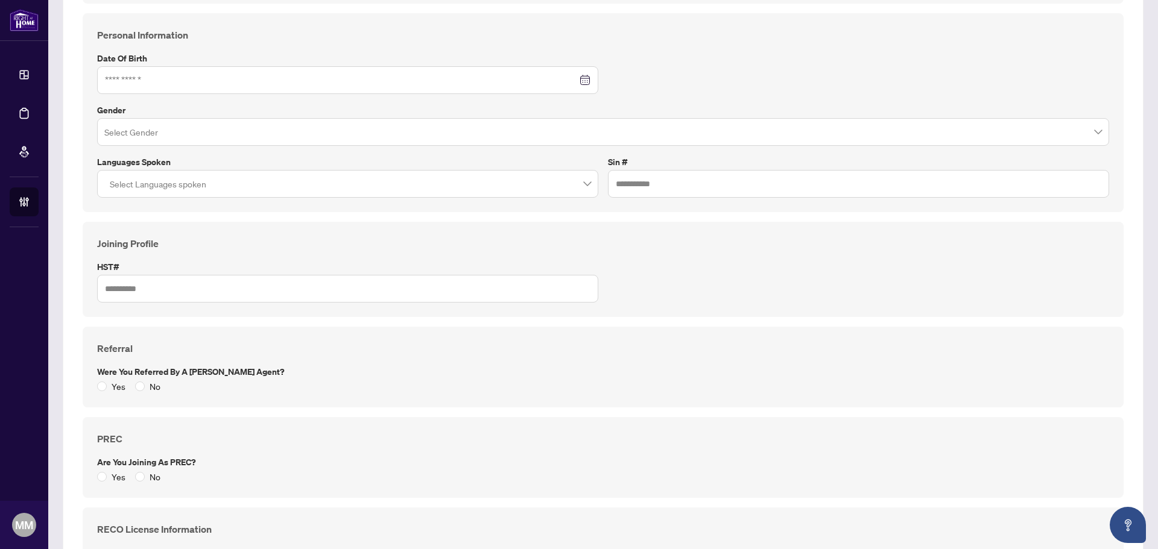
scroll to position [693, 0]
